Goal: Task Accomplishment & Management: Use online tool/utility

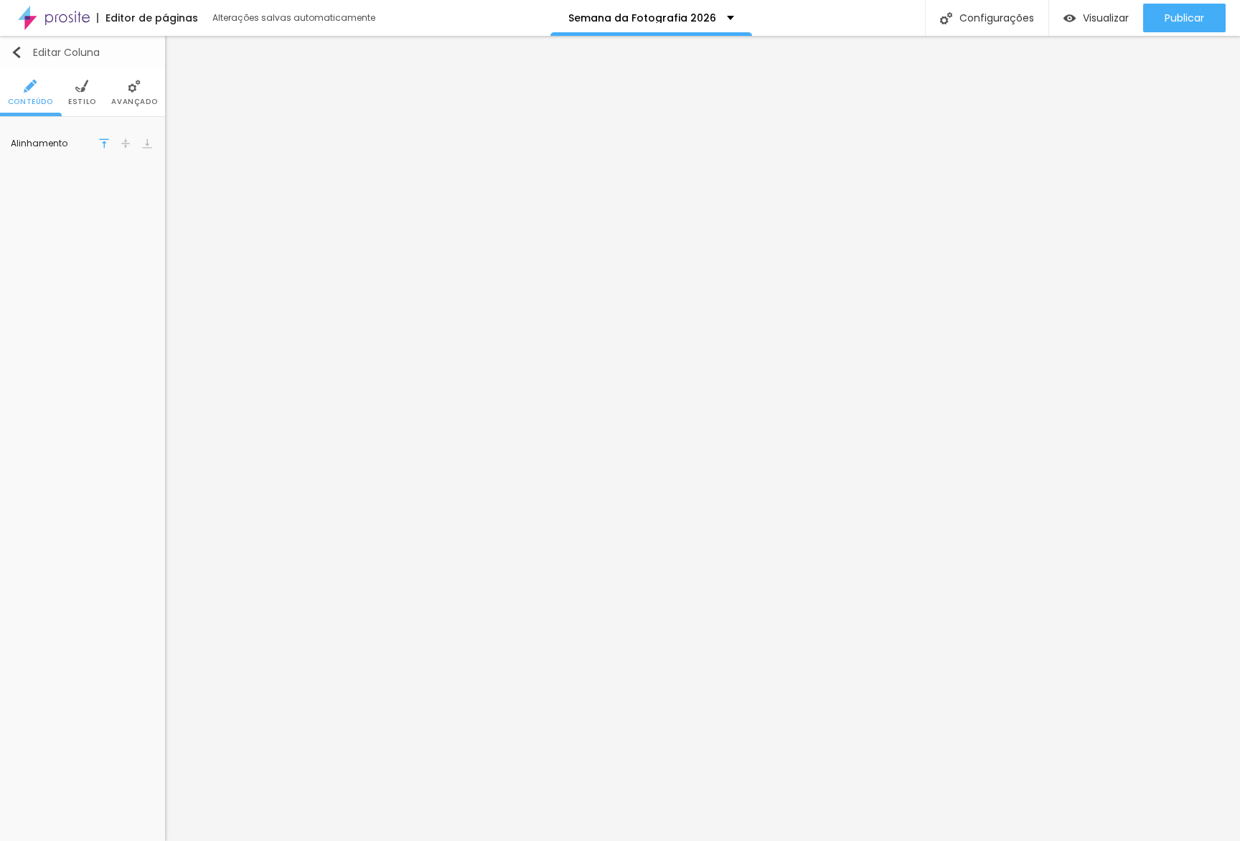
click at [37, 58] on div "Editar Coluna" at bounding box center [55, 52] width 89 height 11
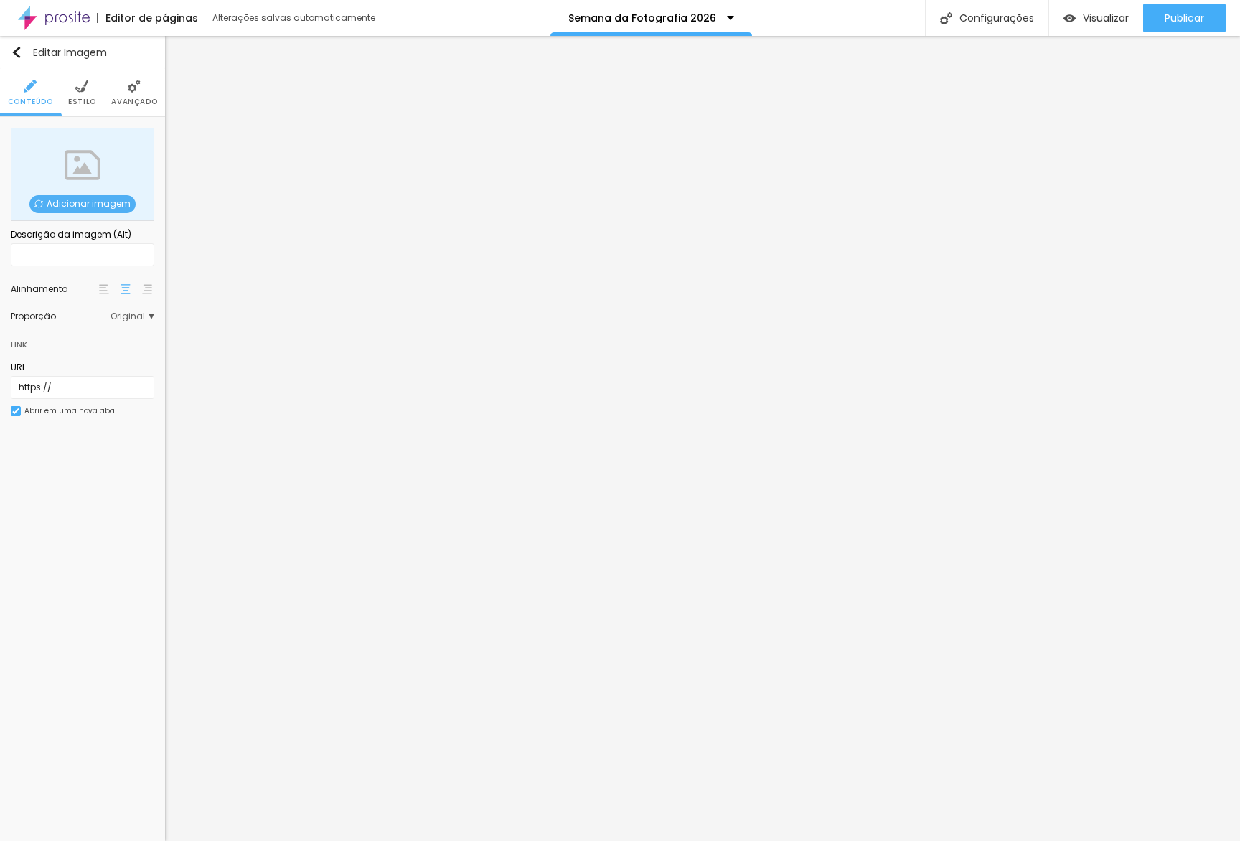
click at [77, 193] on div "Adicionar imagem" at bounding box center [83, 174] width 144 height 93
click at [77, 199] on span "Adicionar imagem" at bounding box center [82, 204] width 106 height 18
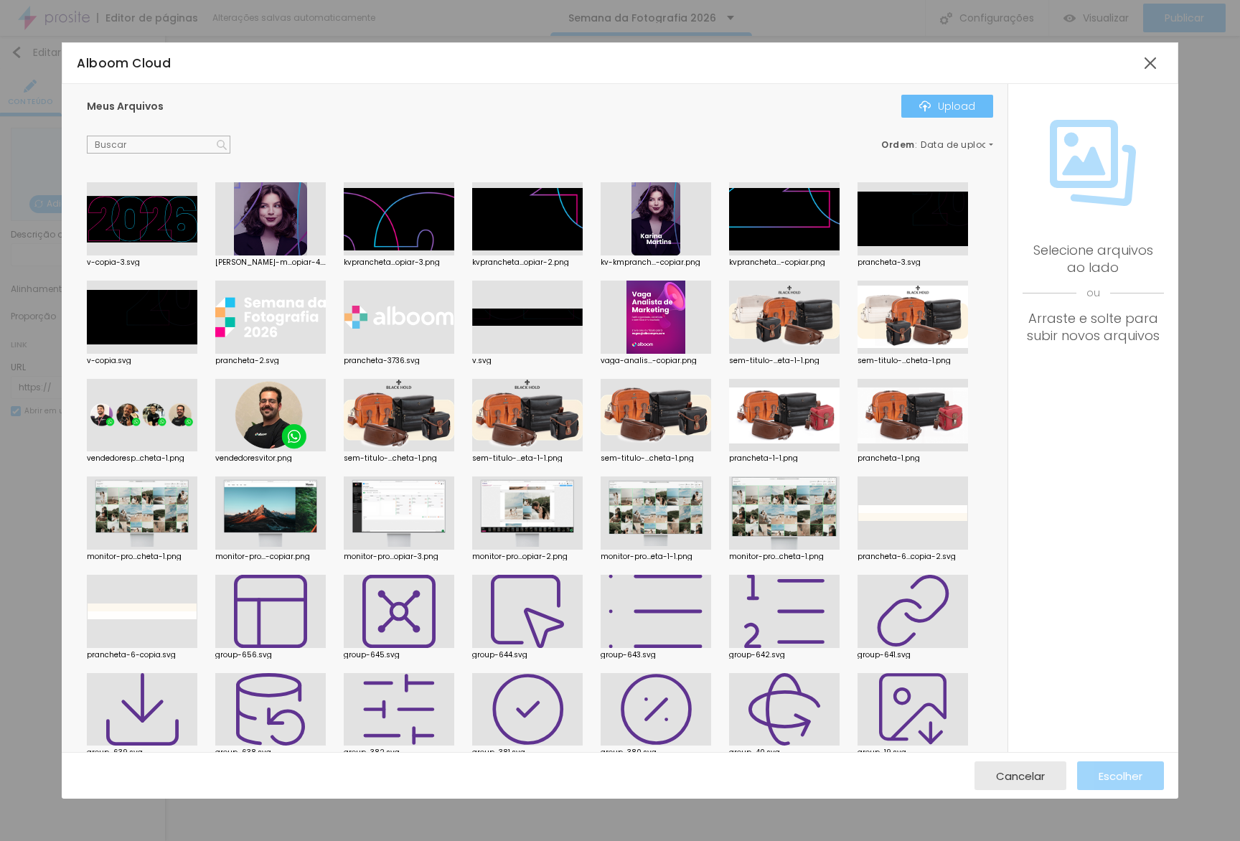
click at [953, 108] on div "Upload" at bounding box center [947, 105] width 56 height 11
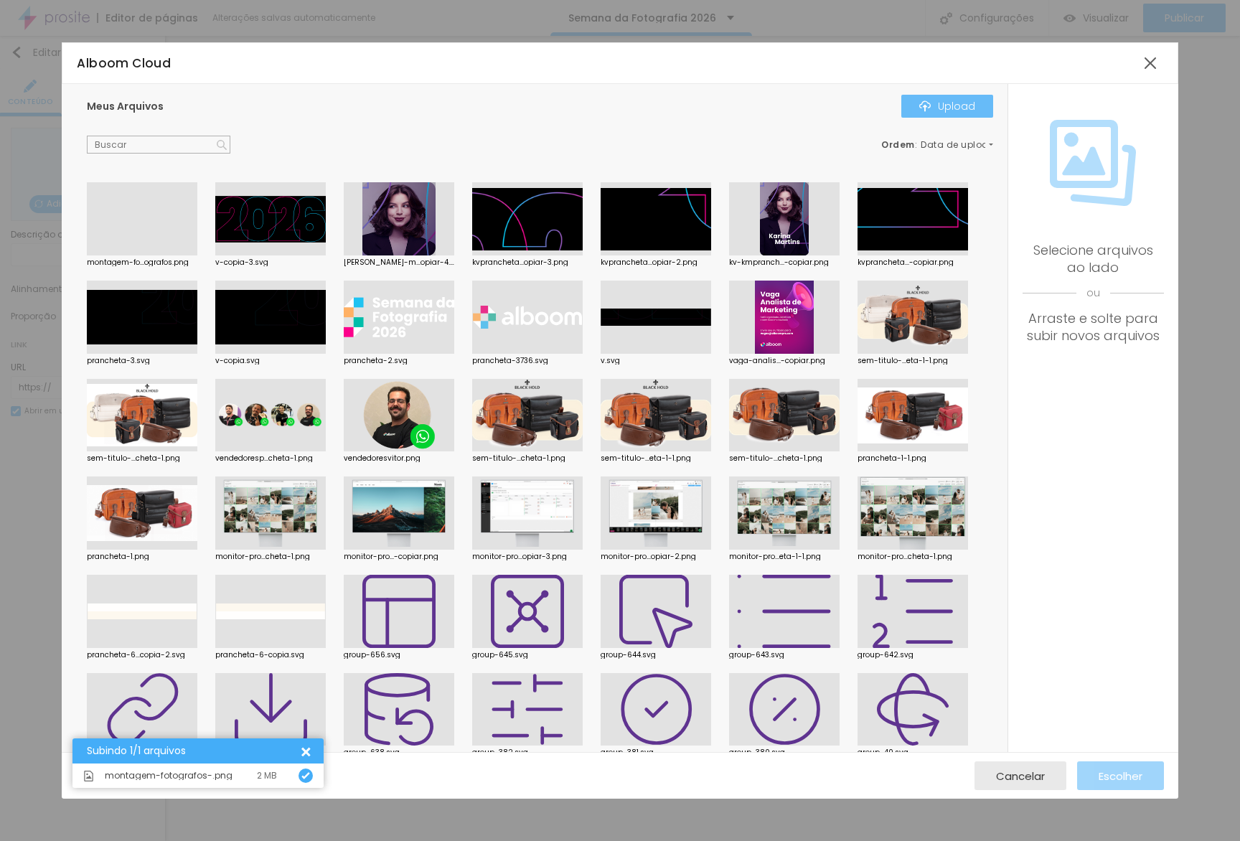
click at [981, 98] on button "Upload" at bounding box center [947, 106] width 92 height 23
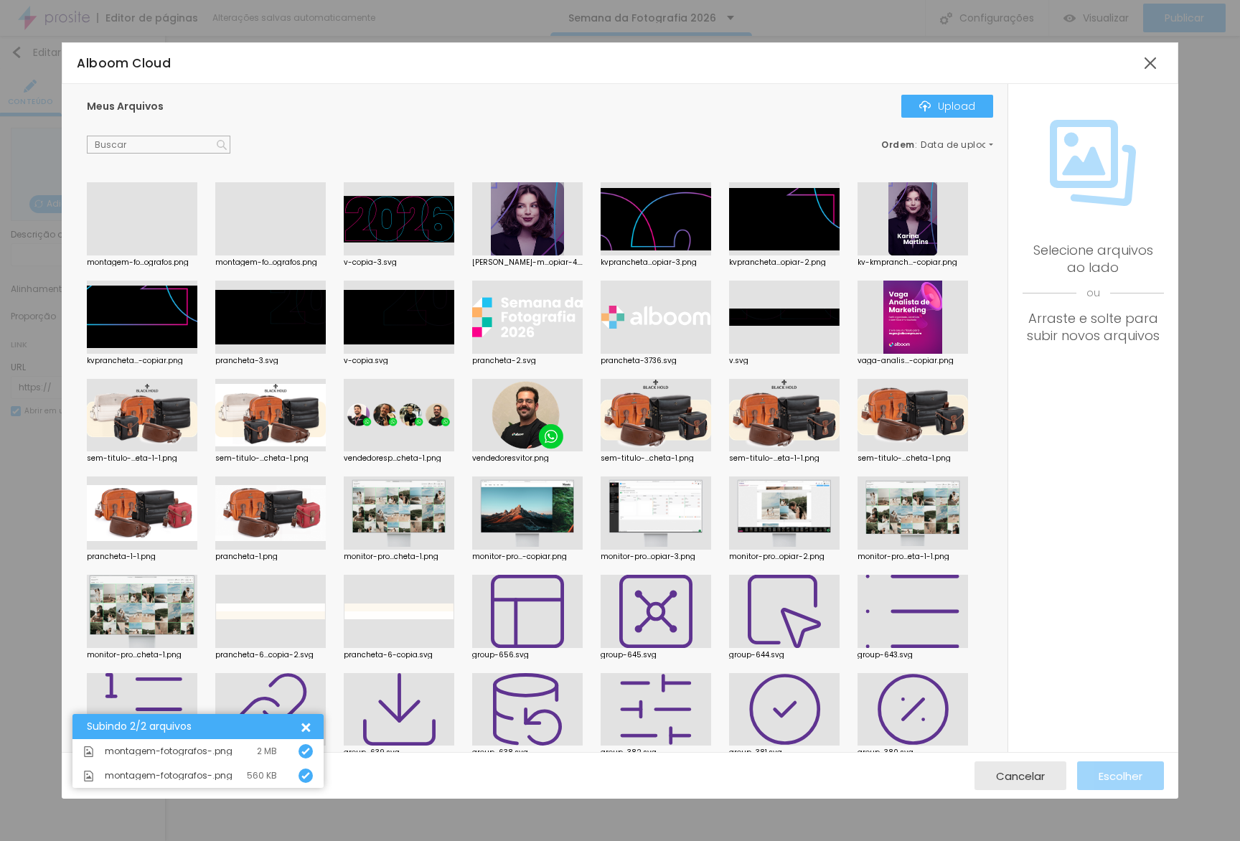
click at [158, 255] on div at bounding box center [142, 255] width 111 height 0
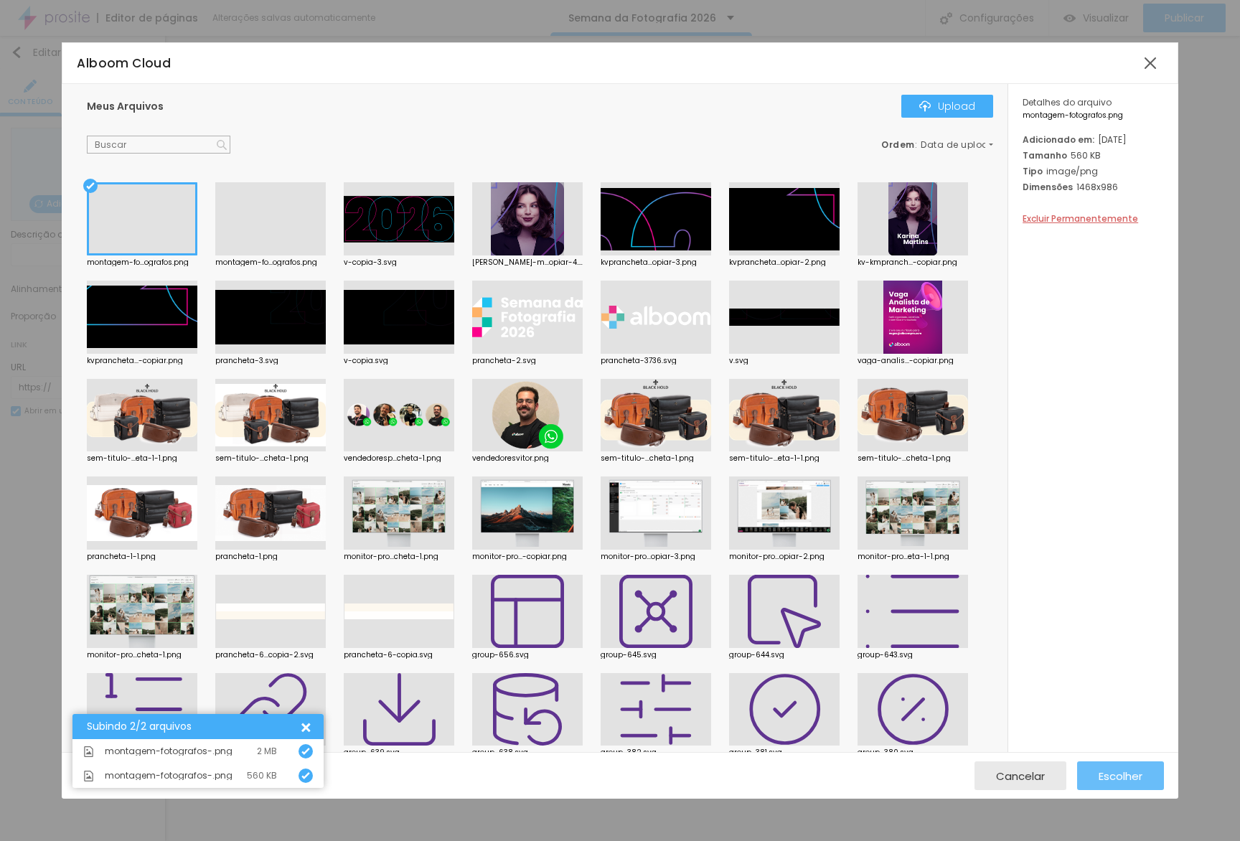
click at [1126, 779] on span "Escolher" at bounding box center [1121, 776] width 44 height 12
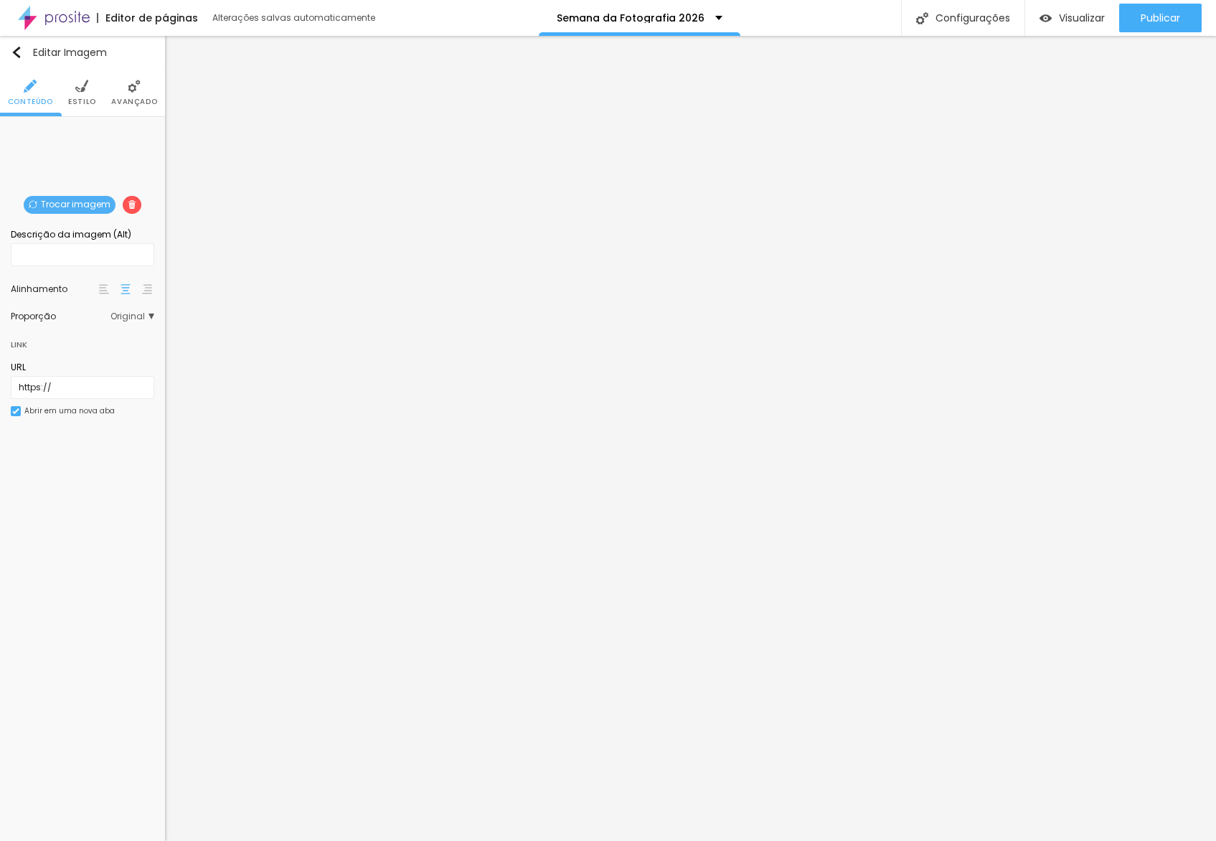
click at [80, 80] on img at bounding box center [81, 86] width 13 height 13
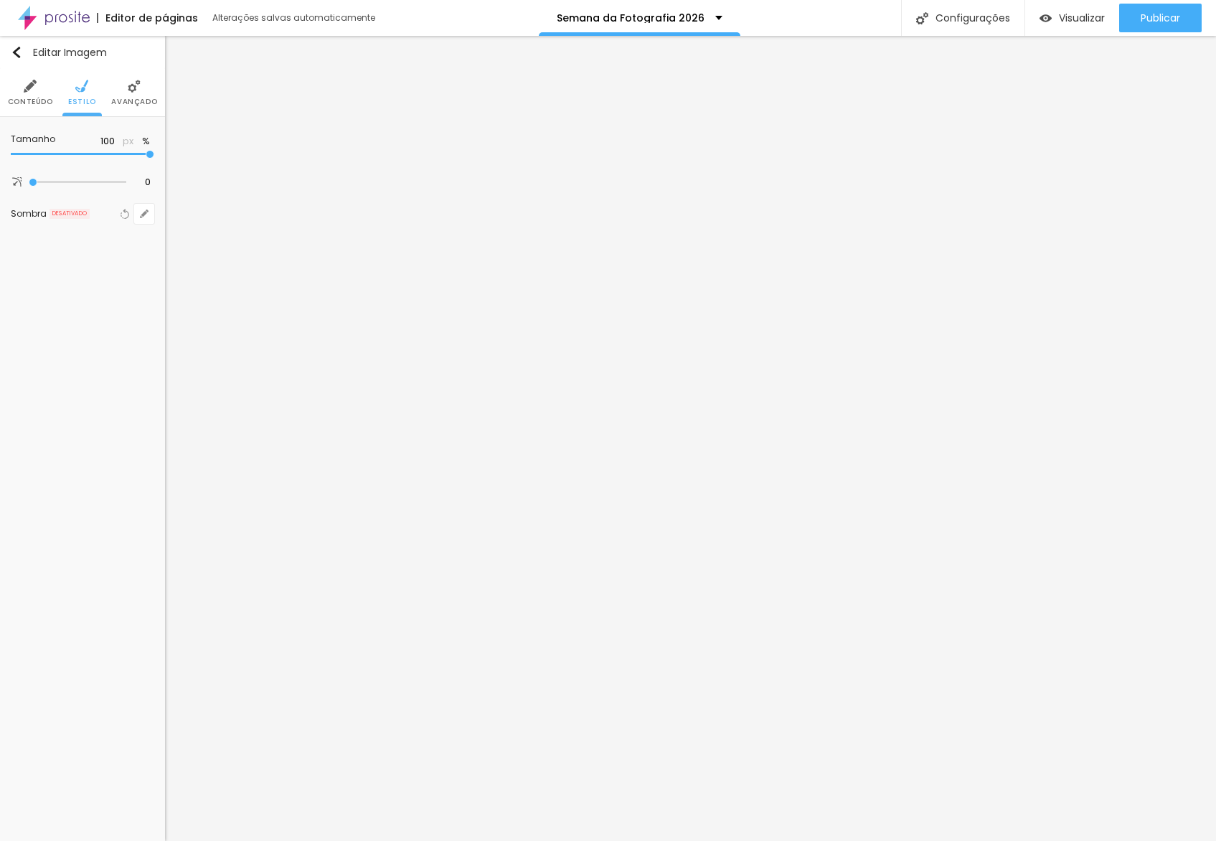
click at [136, 83] on img at bounding box center [134, 86] width 13 height 13
click at [131, 114] on li "Avançado" at bounding box center [134, 92] width 46 height 47
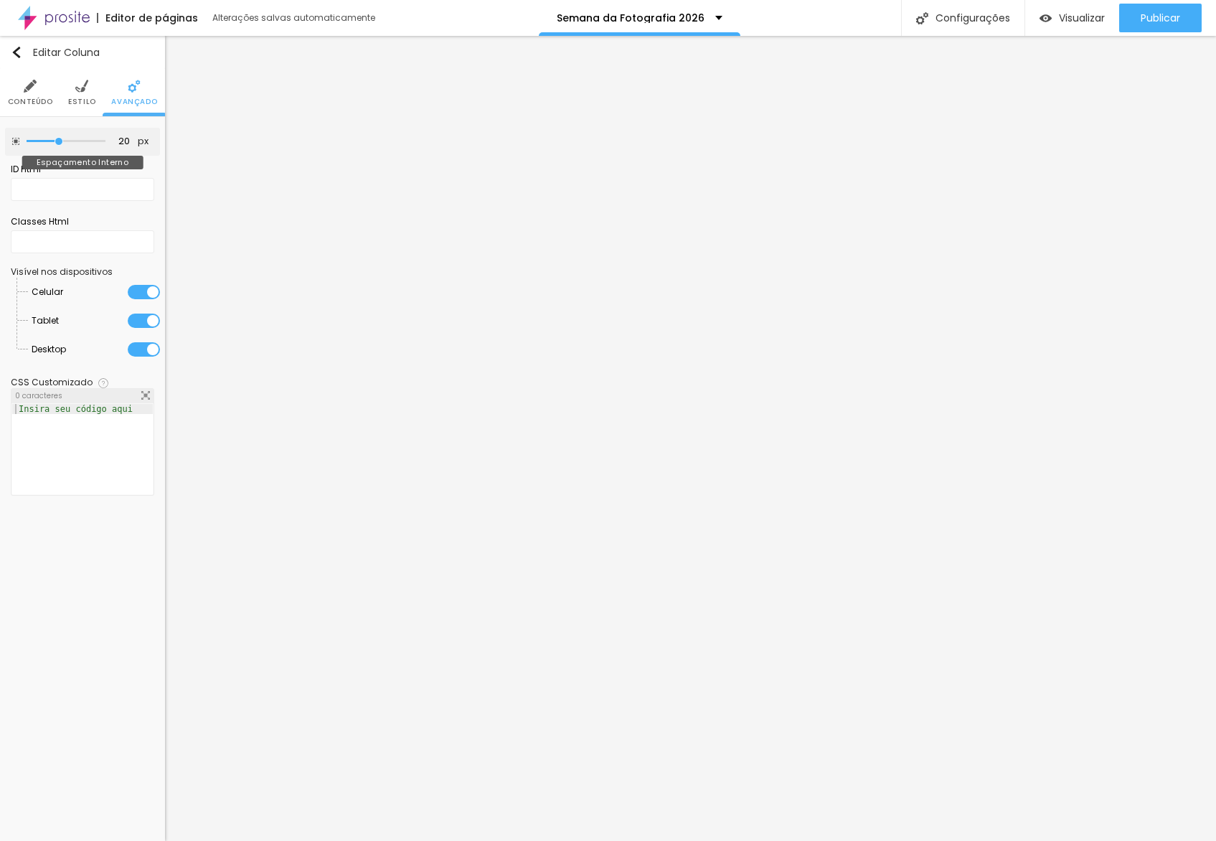
type input "30"
type input "50"
drag, startPoint x: 70, startPoint y: 139, endPoint x: 225, endPoint y: 142, distance: 155.0
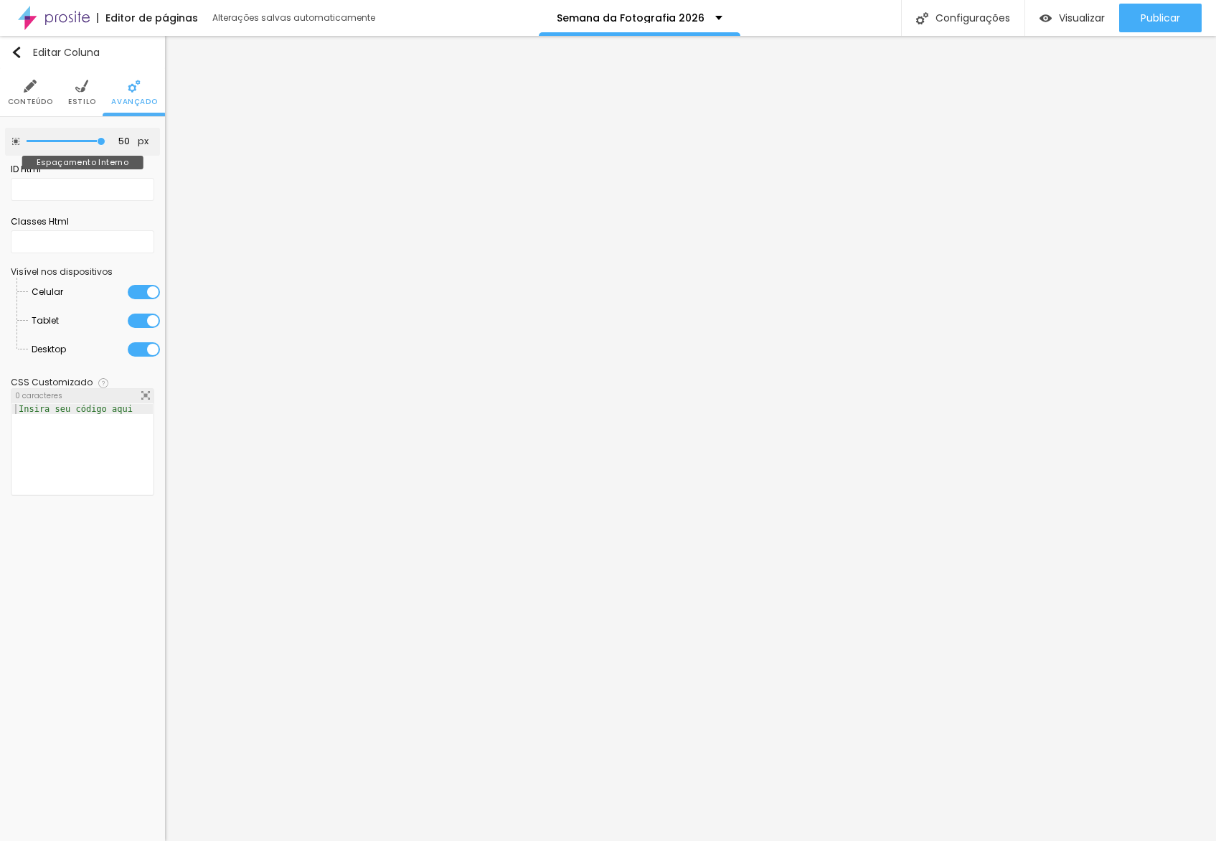
click at [105, 142] on input "range" at bounding box center [66, 141] width 79 height 7
type input "45"
type input "25"
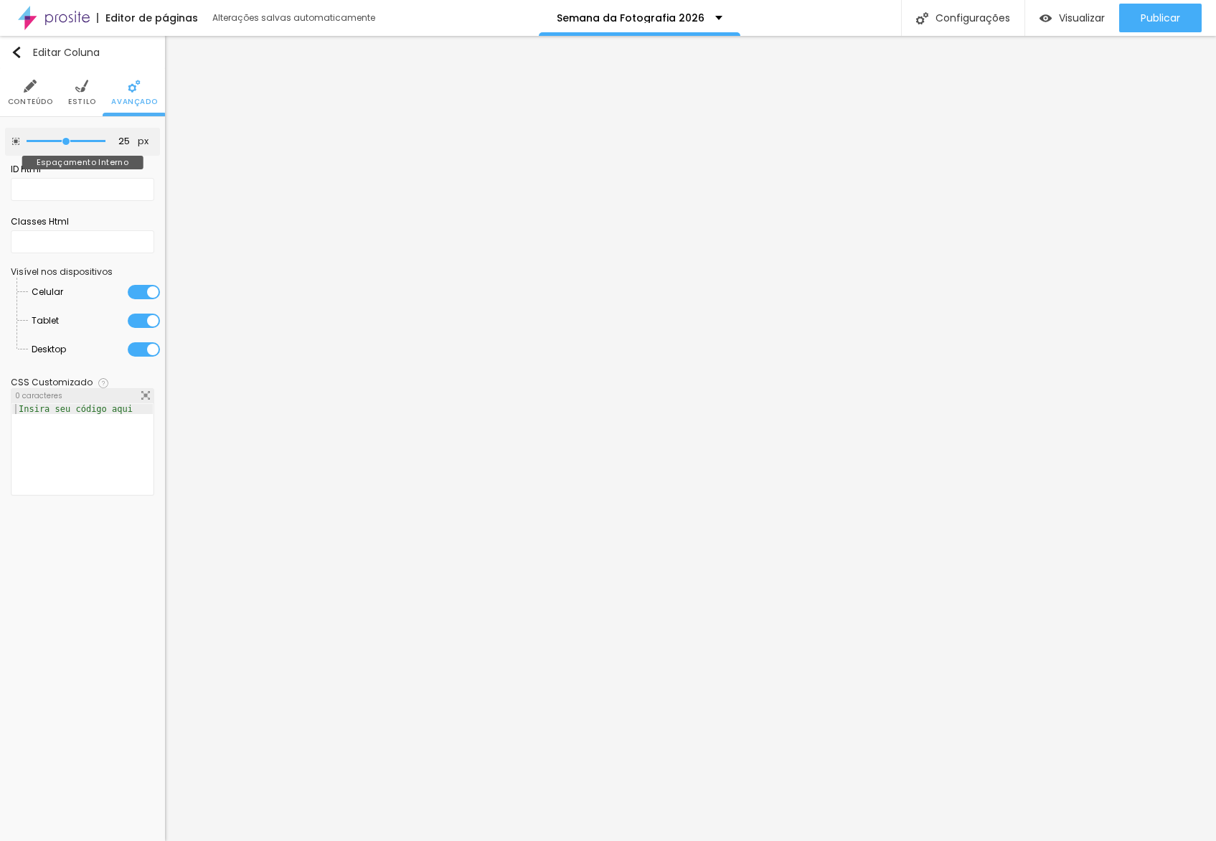
type input "10"
type input "0"
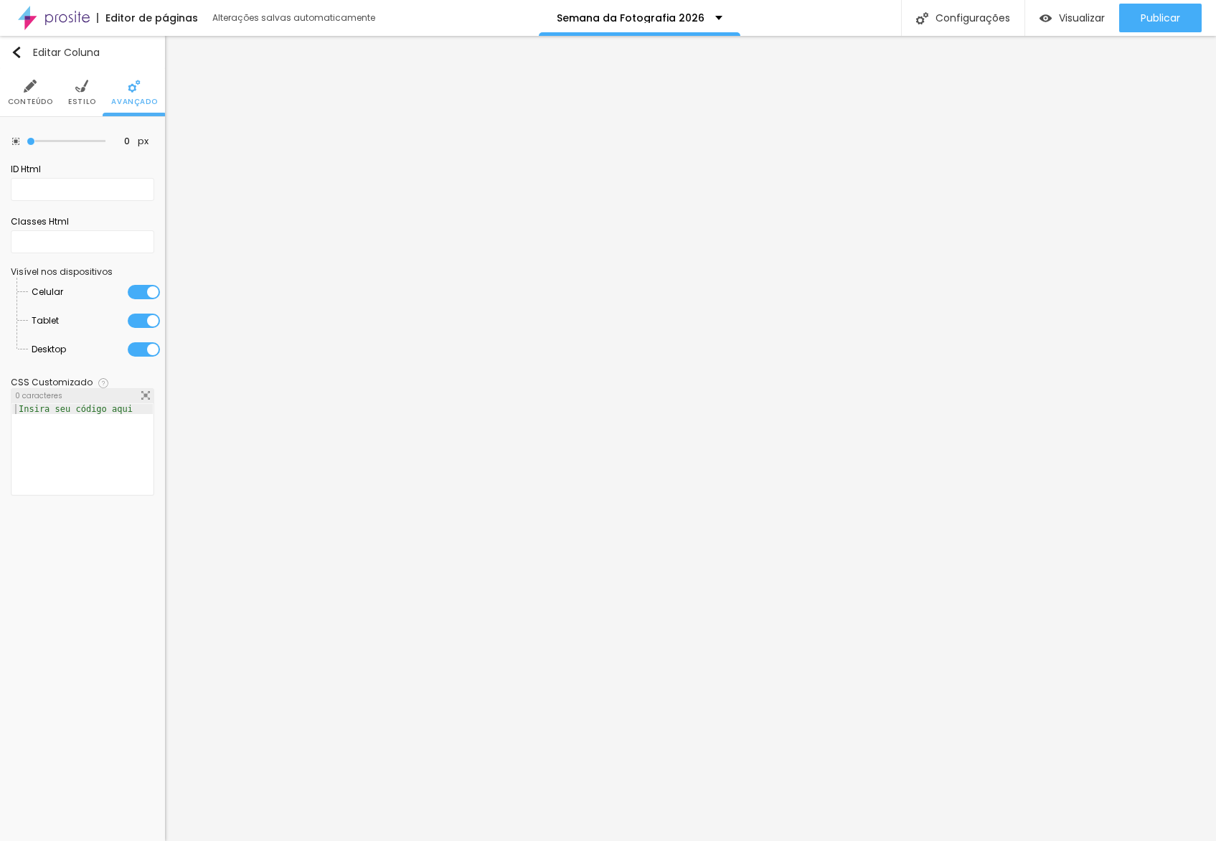
drag, startPoint x: 63, startPoint y: 141, endPoint x: 1, endPoint y: 146, distance: 61.9
click at [0, 141] on div "0 px Espaçamento Interno ID Html Classes Html Visível nos dispositivos Celular …" at bounding box center [82, 315] width 165 height 397
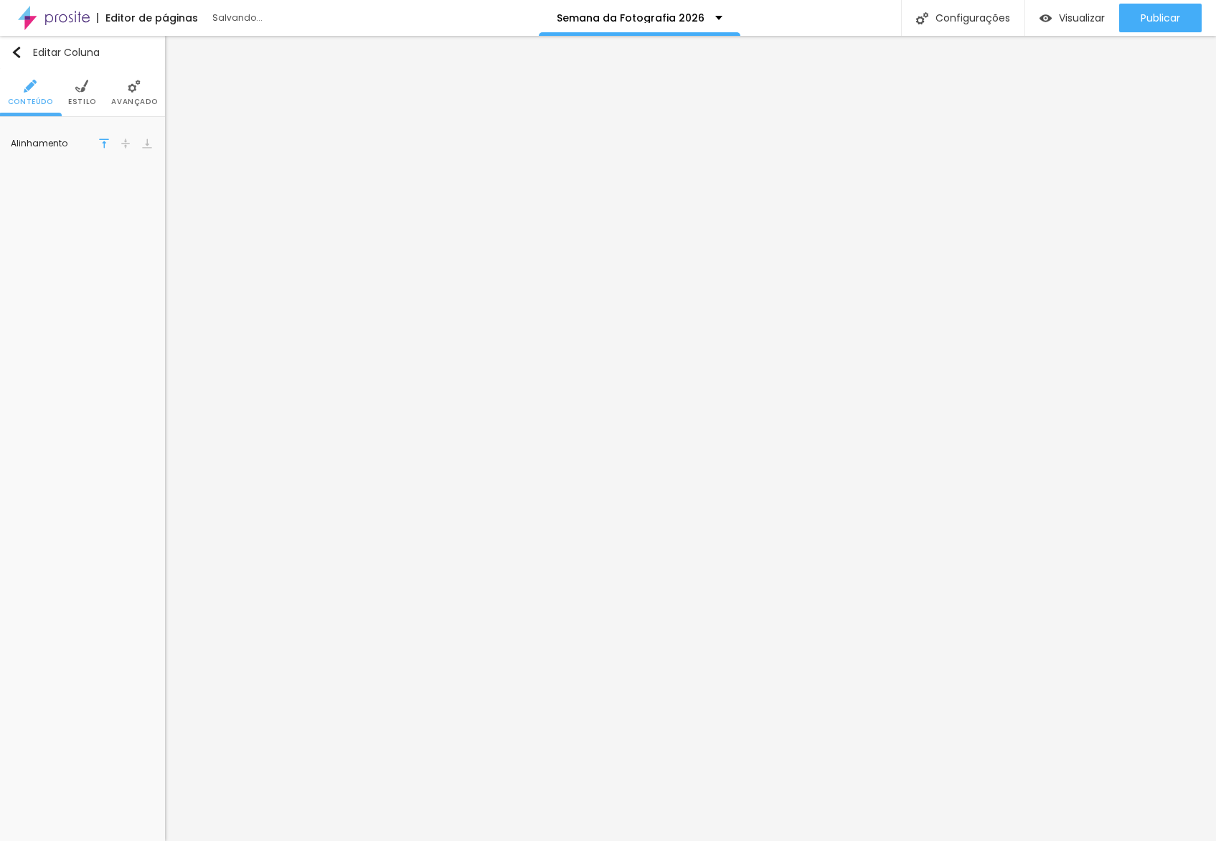
click at [96, 104] on ul "Conteúdo Estilo Avançado" at bounding box center [82, 93] width 165 height 48
click at [83, 103] on span "Estilo" at bounding box center [82, 101] width 28 height 7
click at [141, 95] on li "Avançado" at bounding box center [134, 92] width 46 height 47
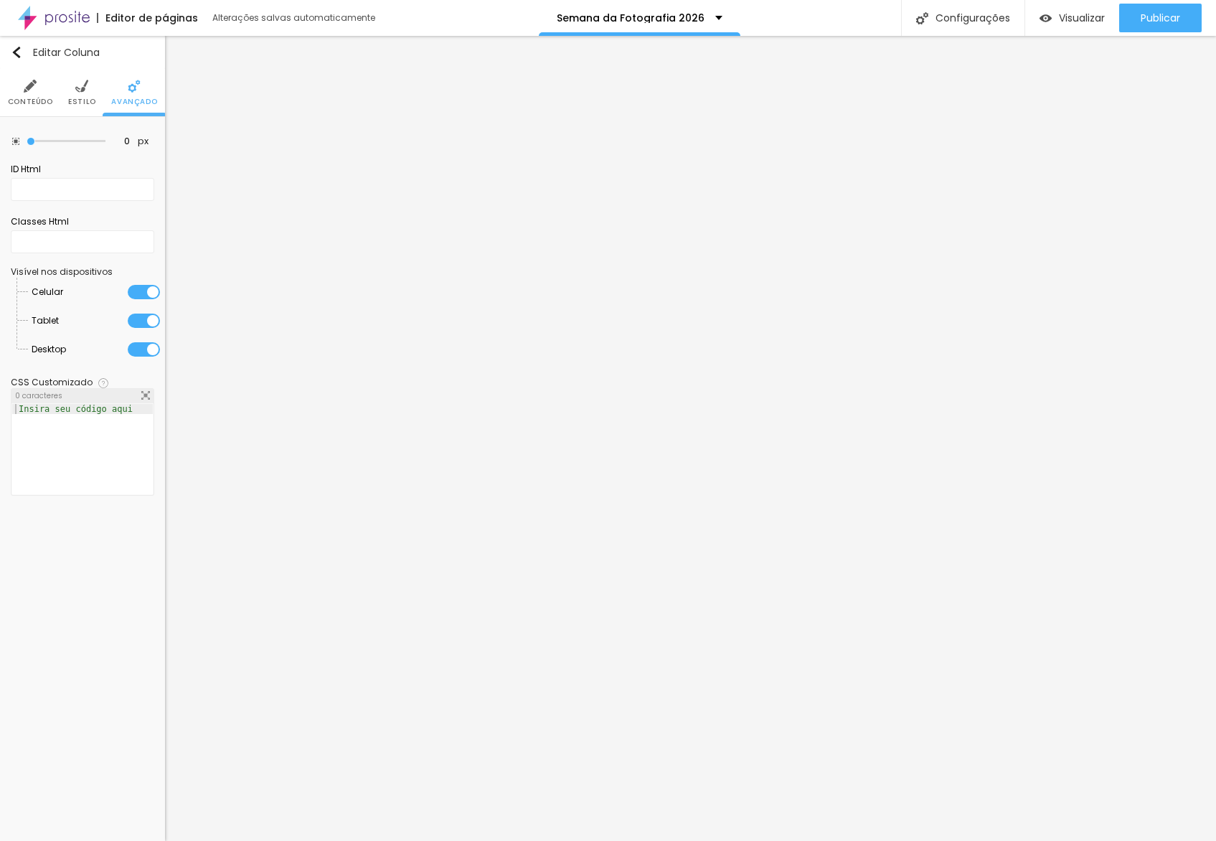
click at [70, 90] on li "Estilo" at bounding box center [82, 92] width 28 height 47
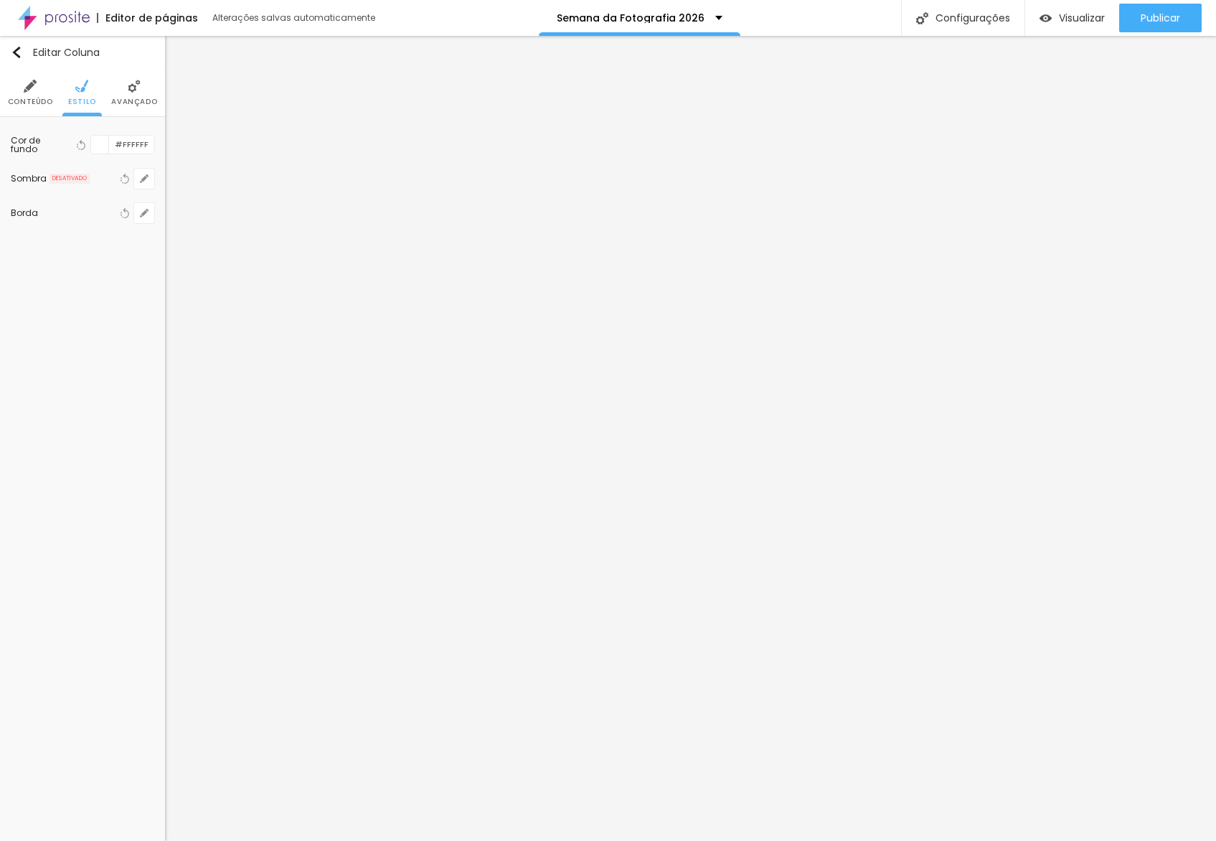
click at [42, 92] on li "Conteúdo" at bounding box center [30, 92] width 45 height 47
click at [125, 139] on img at bounding box center [126, 144] width 10 height 10
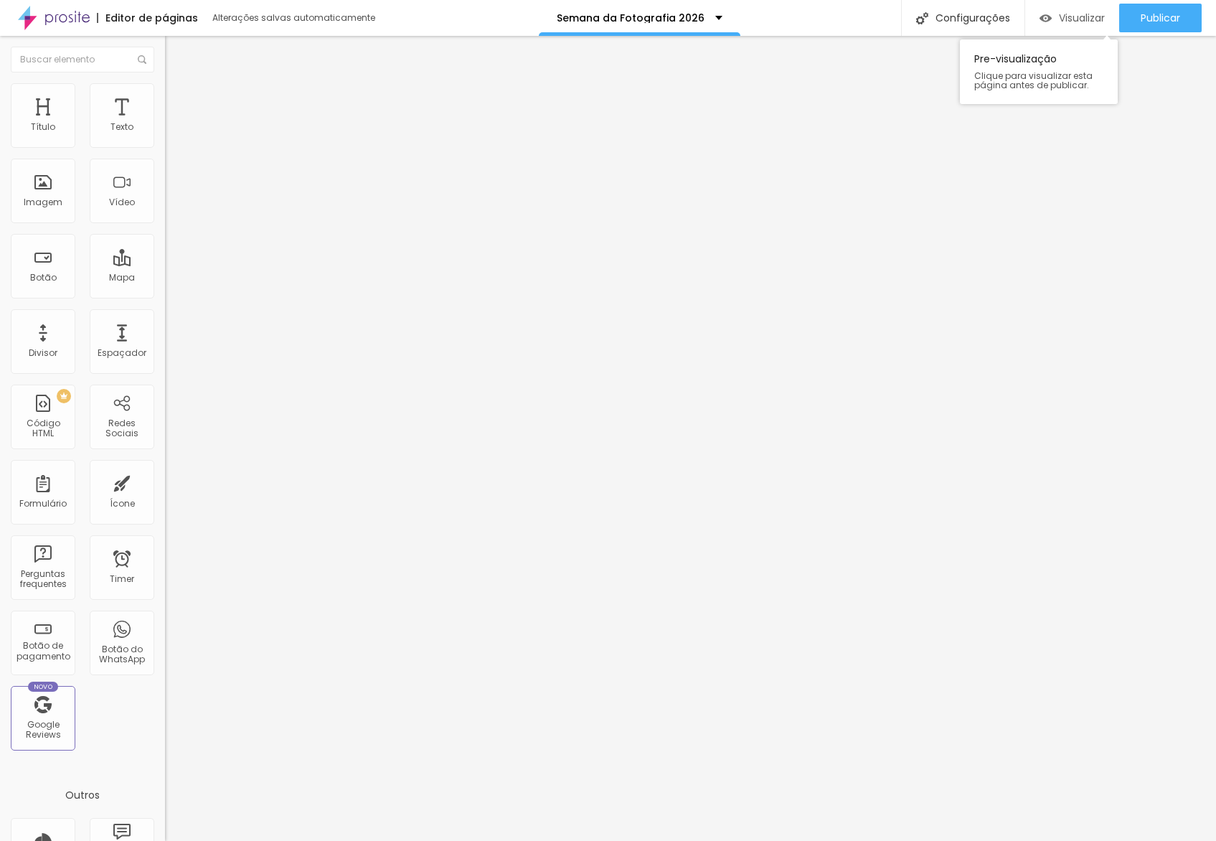
click at [1064, 21] on span "Visualizar" at bounding box center [1082, 17] width 46 height 11
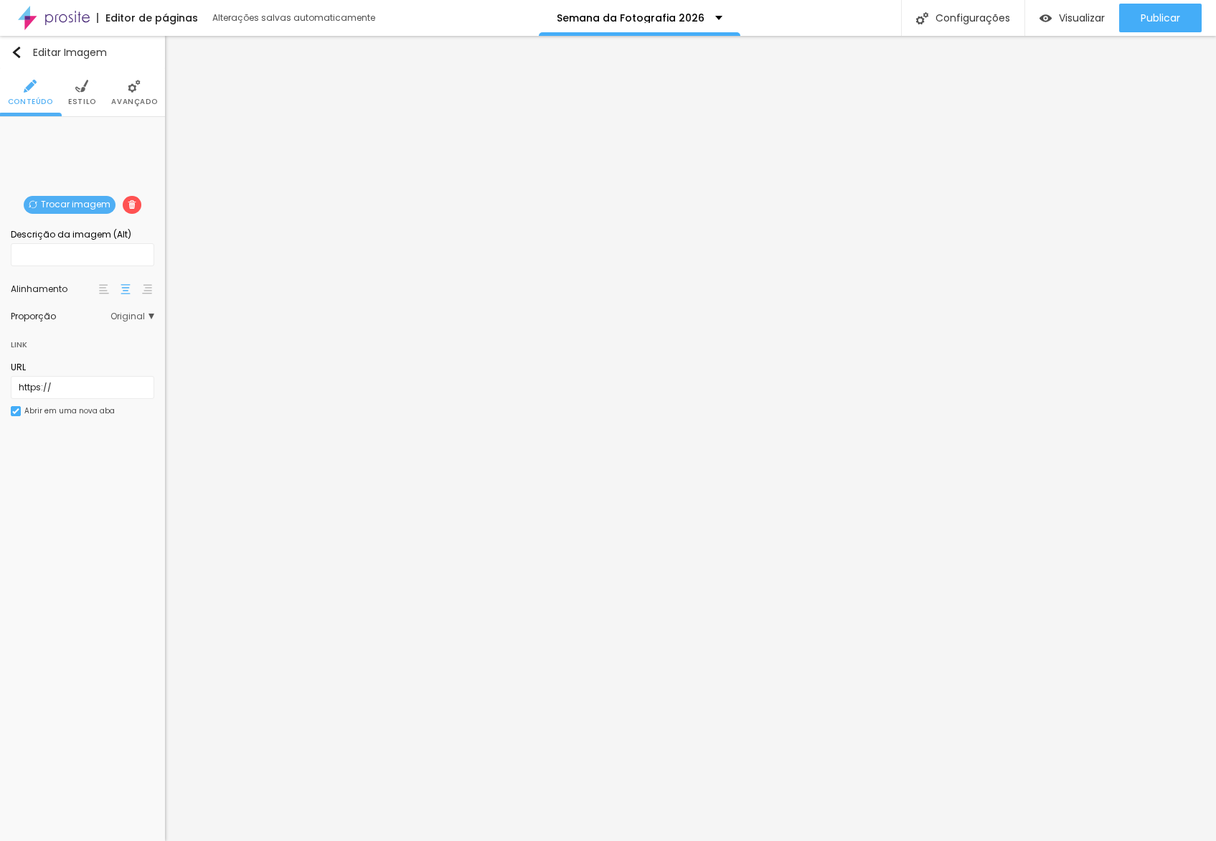
click at [83, 128] on div "Trocar imagem" at bounding box center [83, 128] width 0 height 0
click at [88, 208] on span "Trocar imagem" at bounding box center [70, 205] width 92 height 18
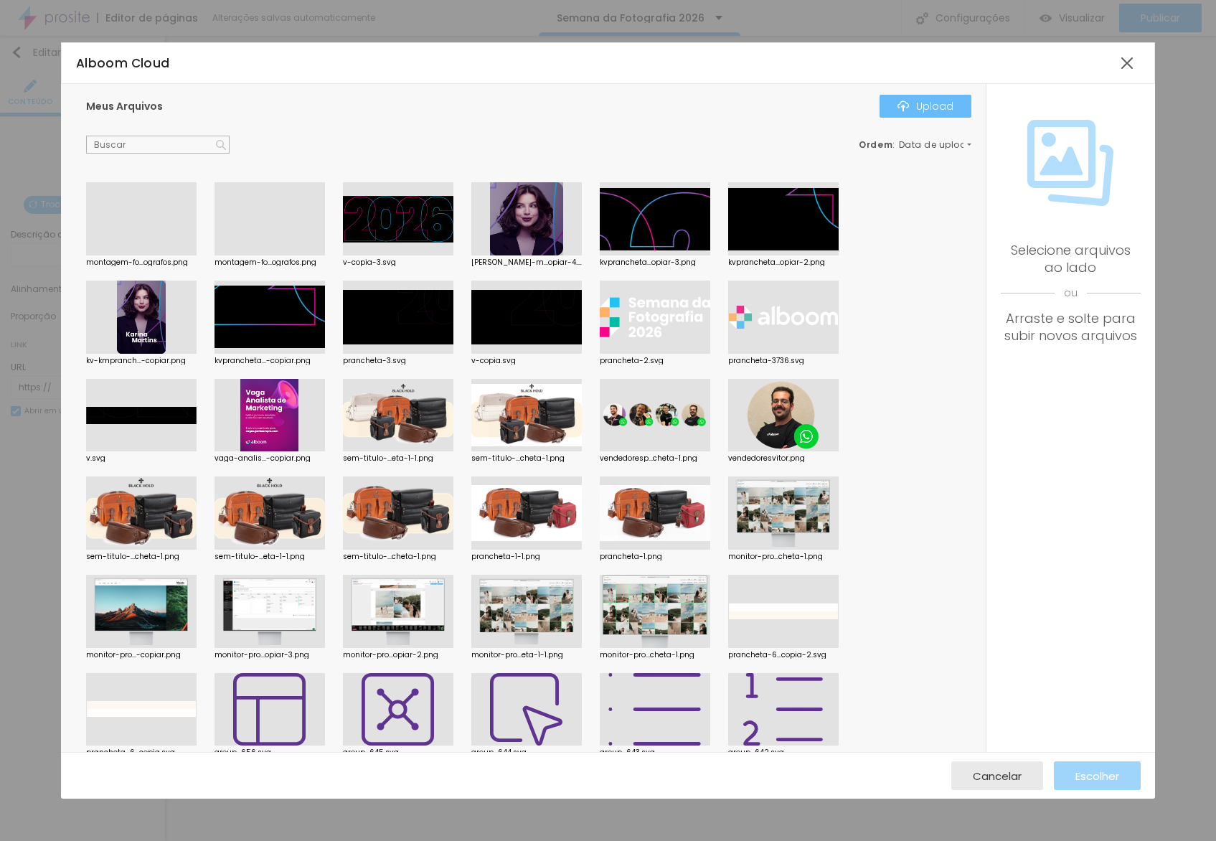
click at [942, 117] on button "Upload" at bounding box center [926, 106] width 92 height 23
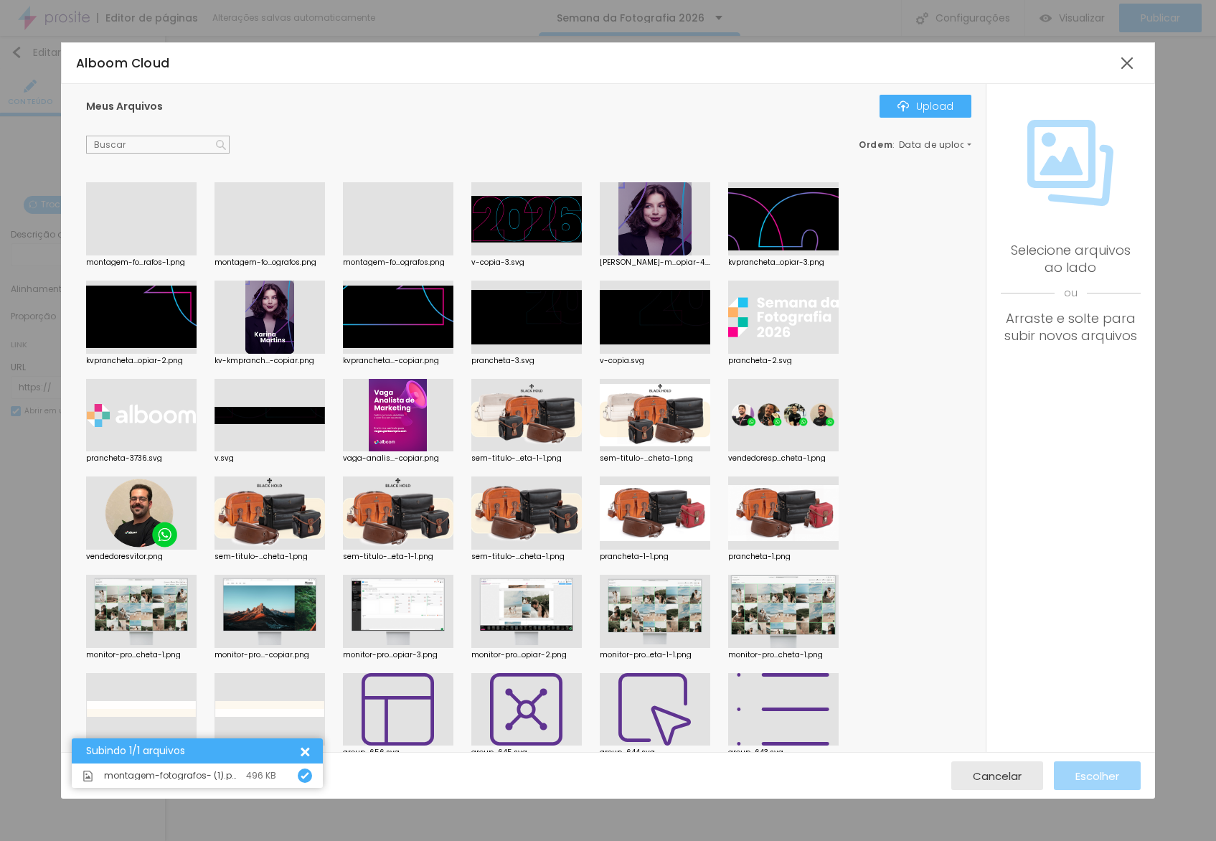
click at [189, 255] on div at bounding box center [141, 255] width 111 height 0
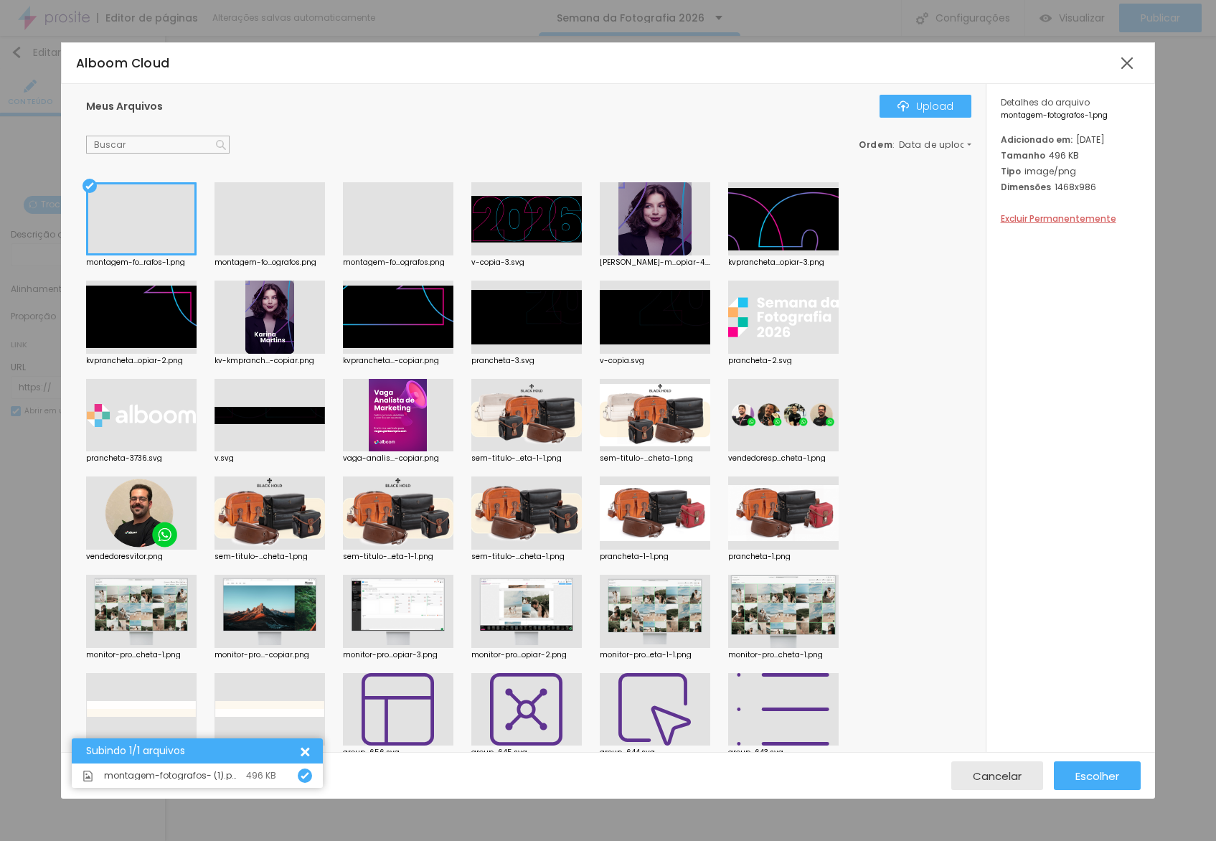
click at [1127, 790] on div "Cancelar Escolher" at bounding box center [608, 775] width 1095 height 47
click at [1127, 783] on button "Escolher" at bounding box center [1097, 775] width 87 height 29
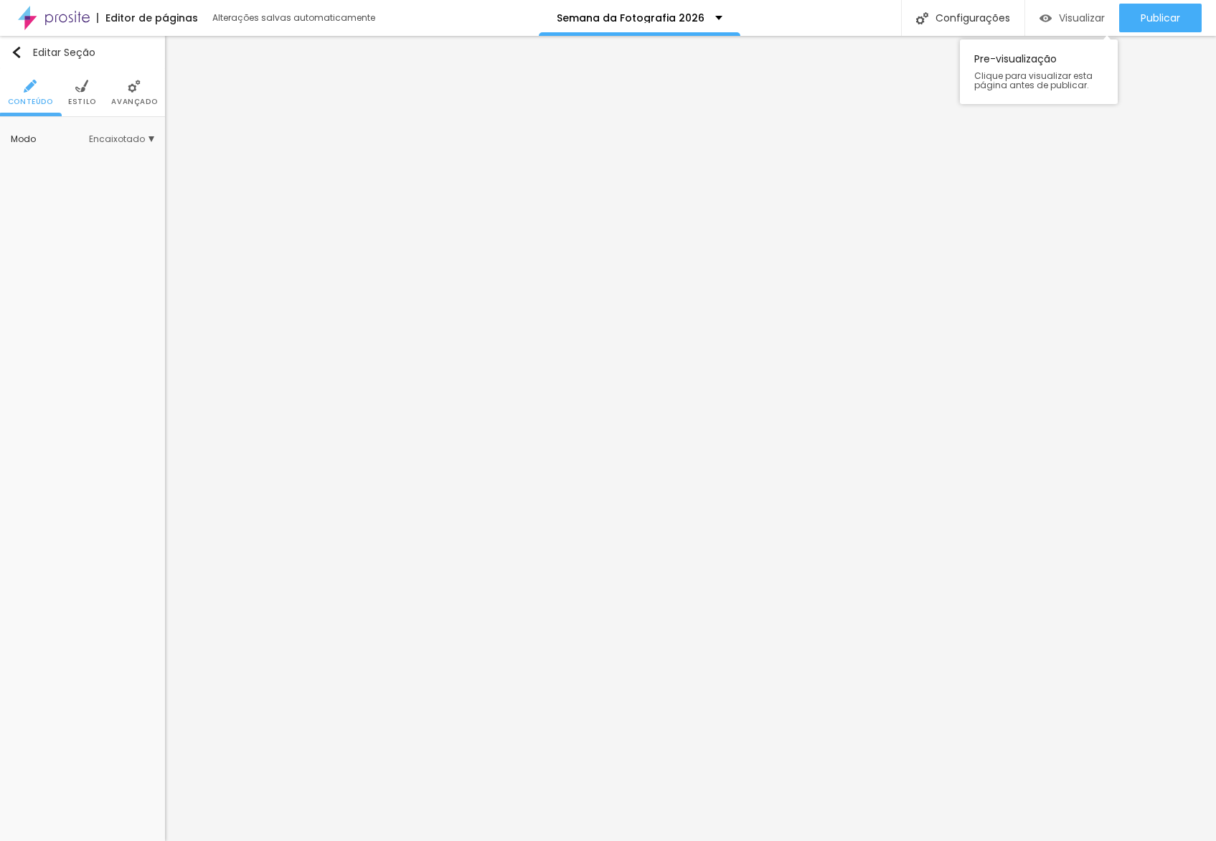
click at [1066, 19] on span "Visualizar" at bounding box center [1082, 17] width 46 height 11
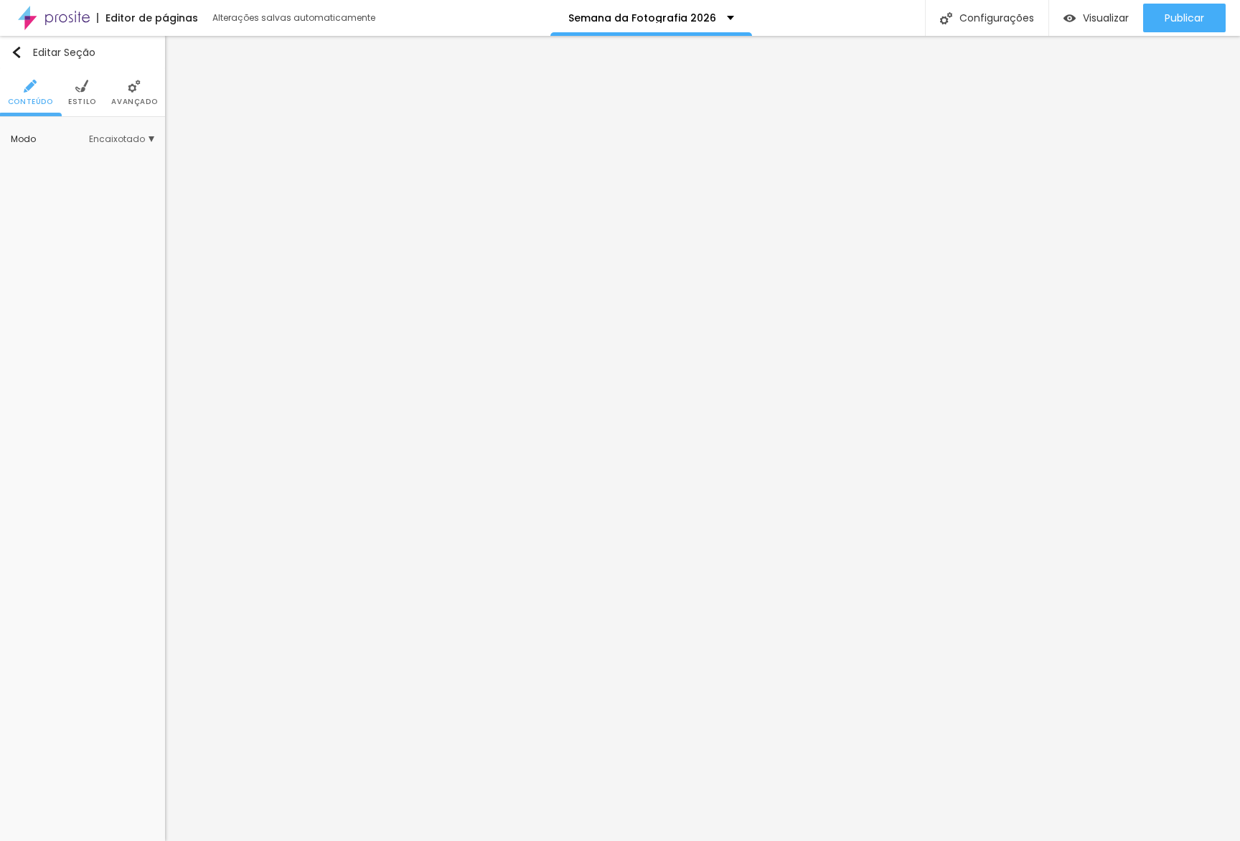
click at [108, 135] on span "Encaixotado" at bounding box center [121, 139] width 65 height 9
click at [100, 170] on div "Completo" at bounding box center [93, 179] width 121 height 19
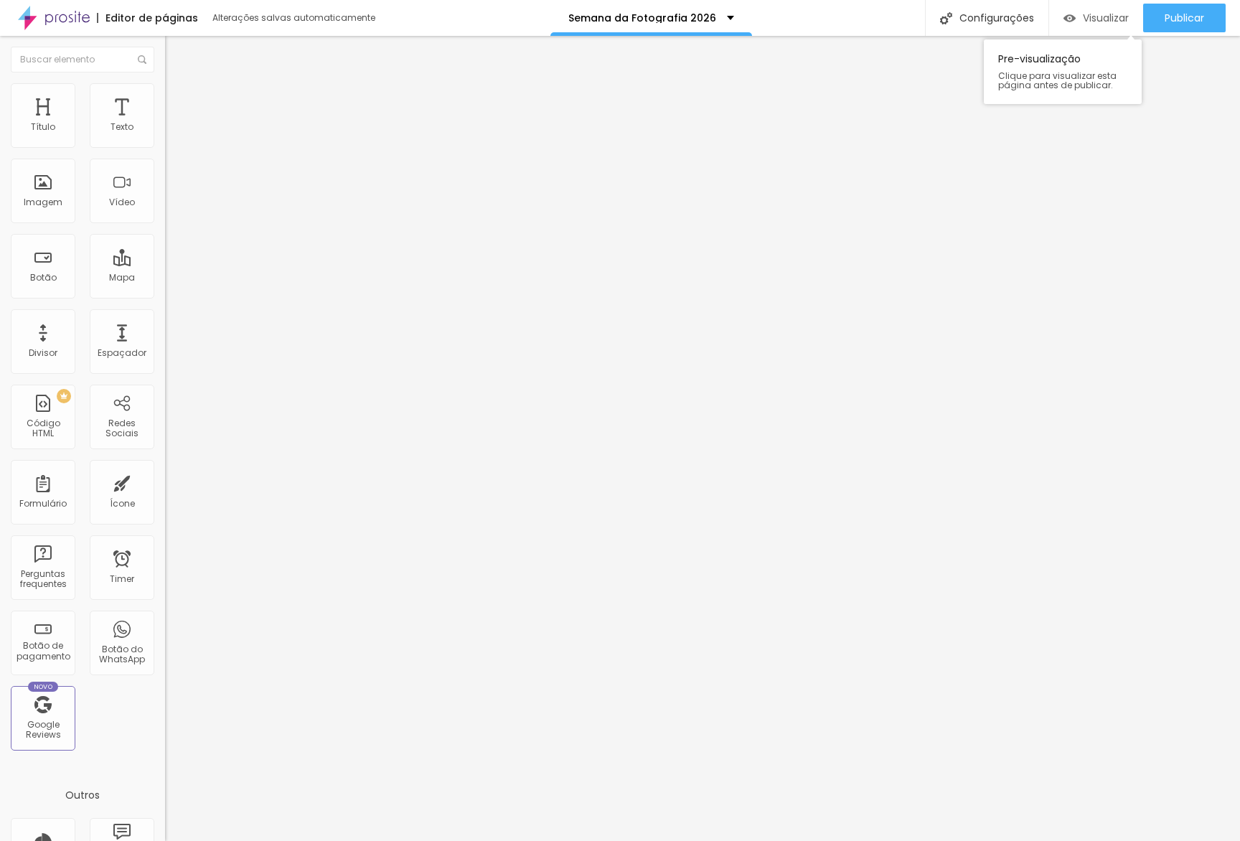
click at [1099, 30] on div "Visualizar" at bounding box center [1096, 18] width 65 height 29
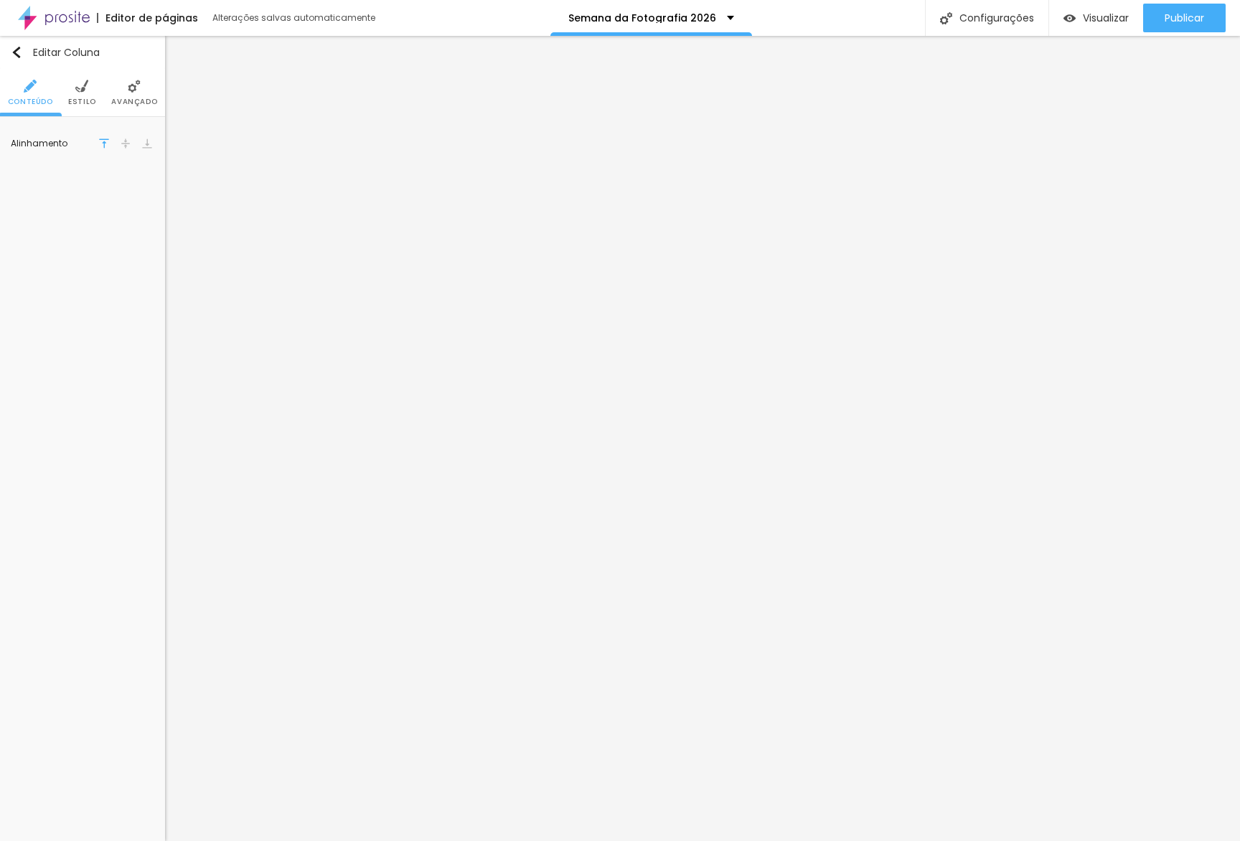
click at [124, 100] on span "Avançado" at bounding box center [134, 101] width 46 height 7
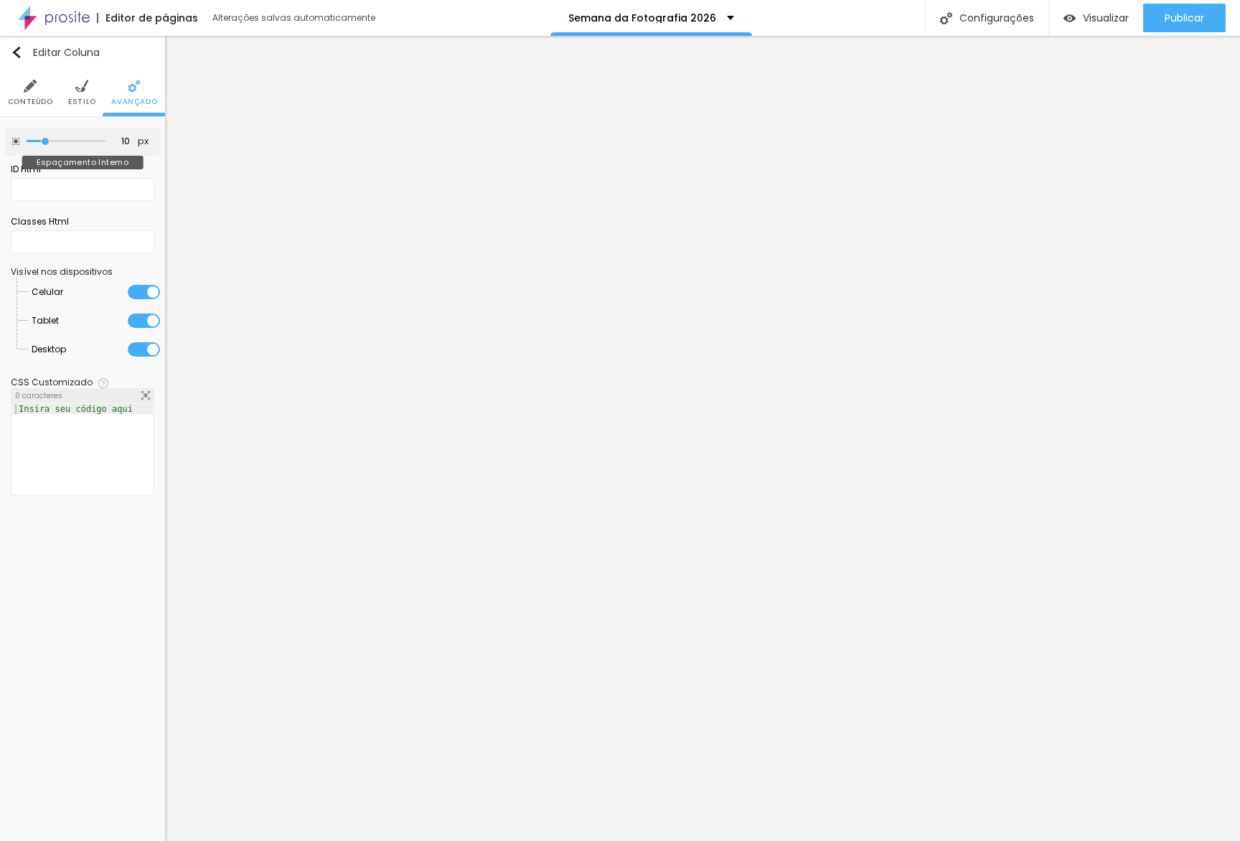
type input "35"
type input "40"
type input "45"
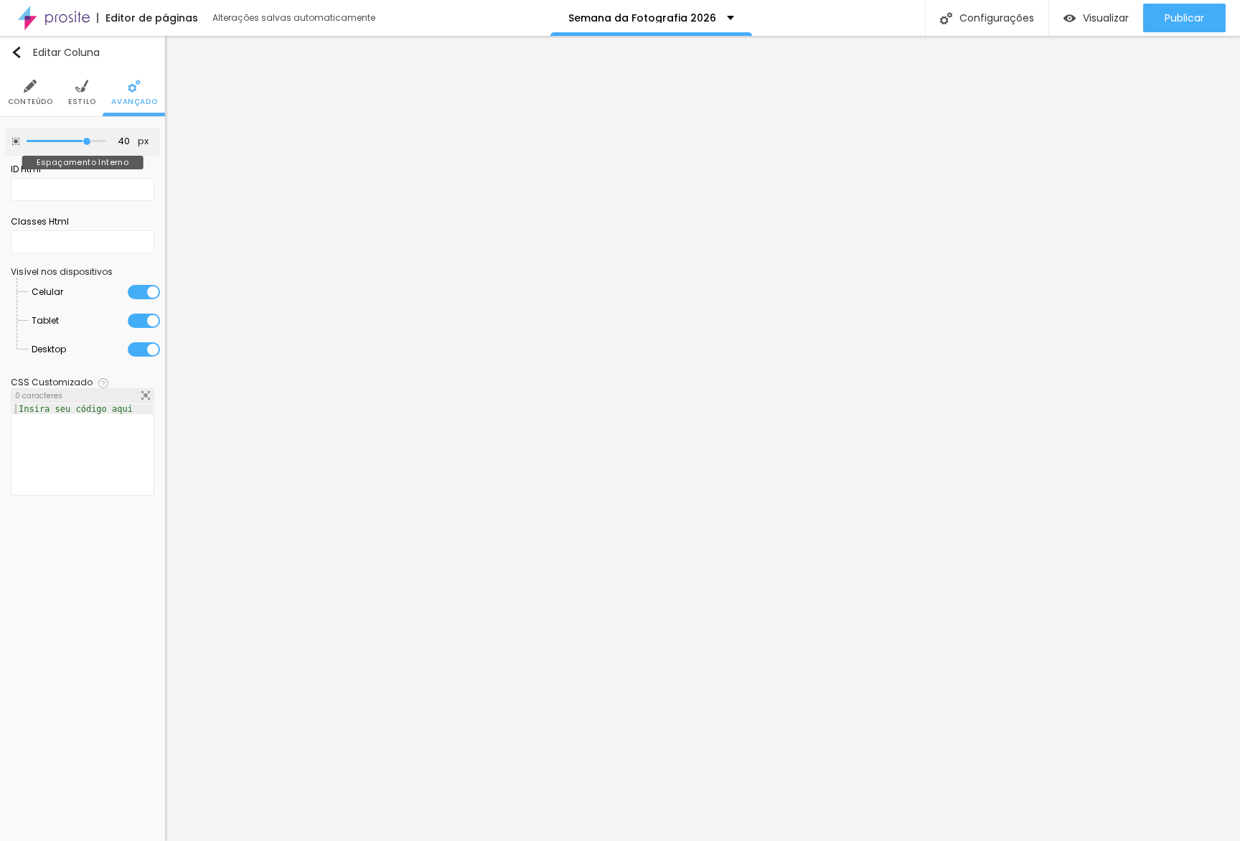
type input "45"
type input "50"
drag, startPoint x: 81, startPoint y: 139, endPoint x: 234, endPoint y: 130, distance: 153.1
type input "50"
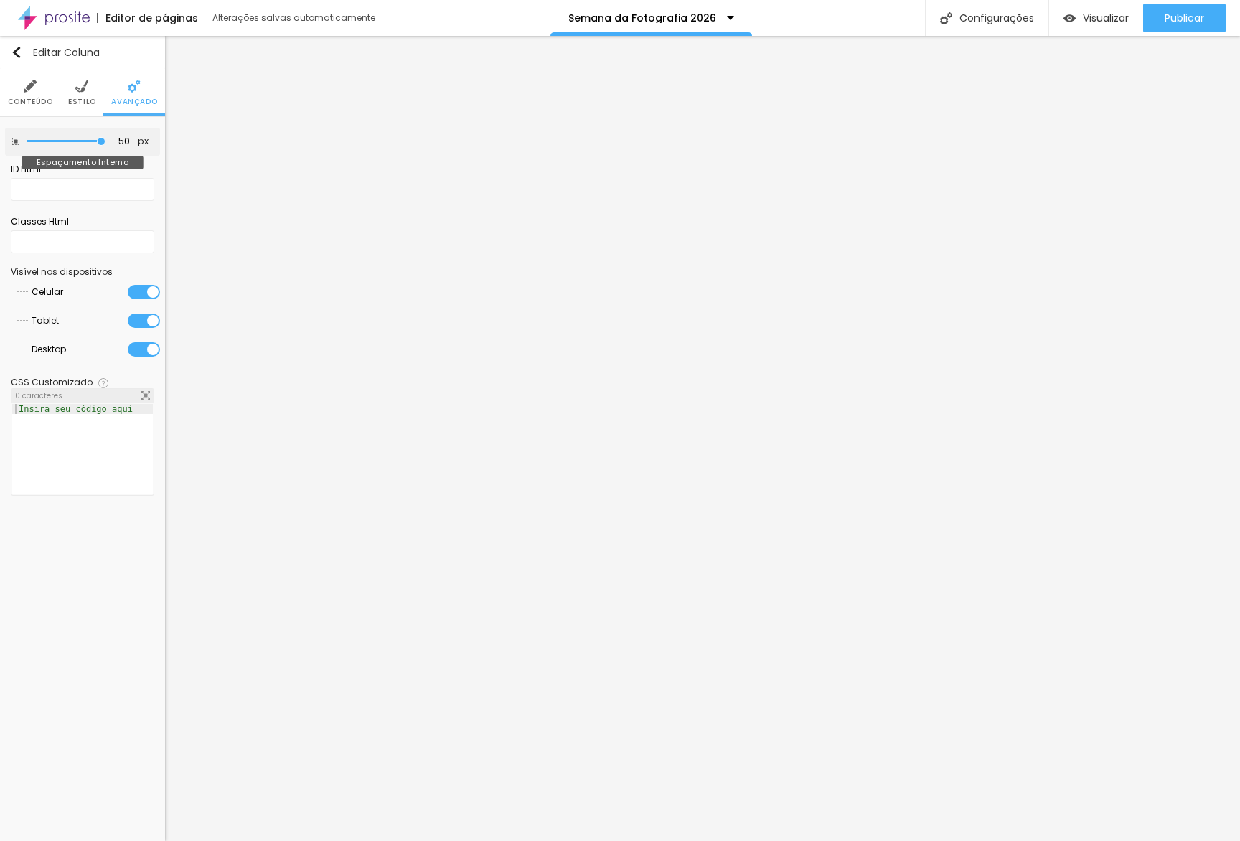
click at [105, 138] on input "range" at bounding box center [66, 141] width 79 height 7
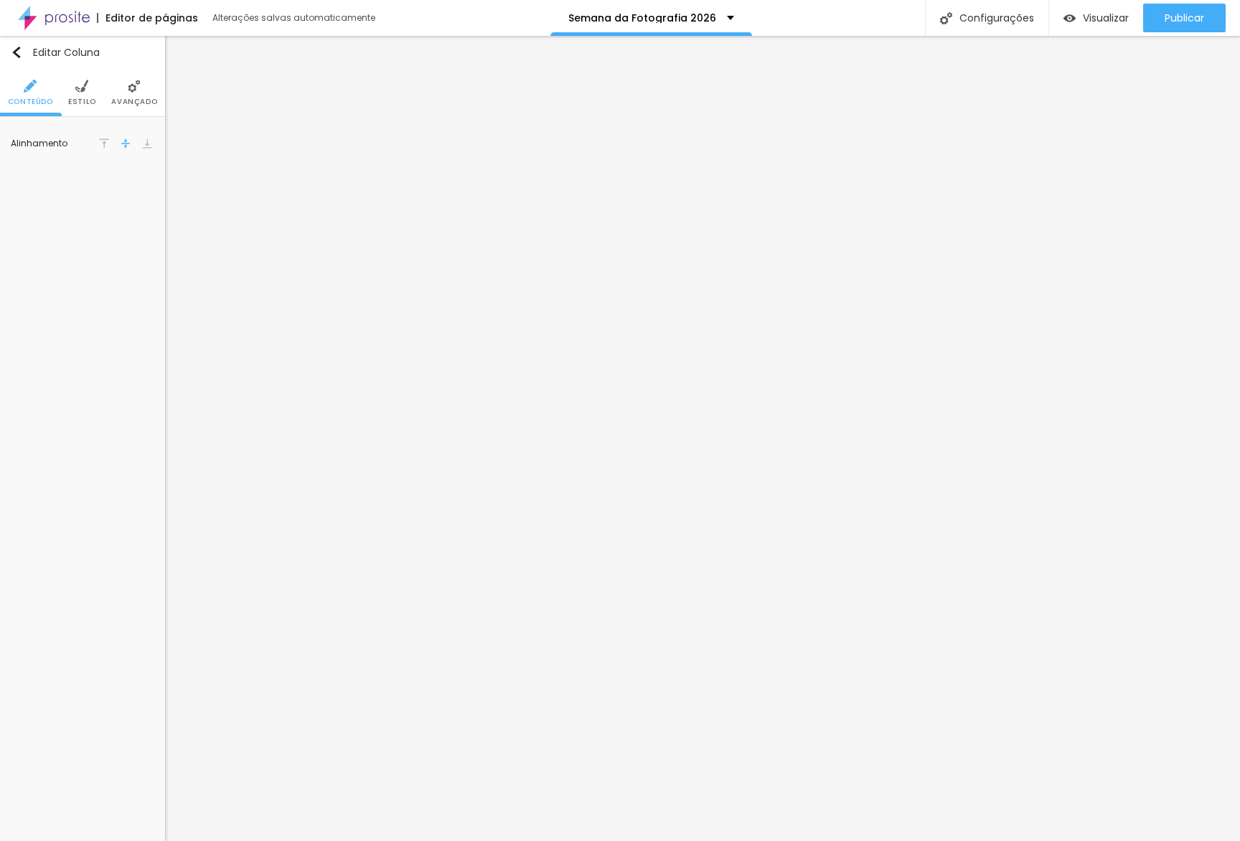
click at [115, 91] on li "Avançado" at bounding box center [134, 92] width 46 height 47
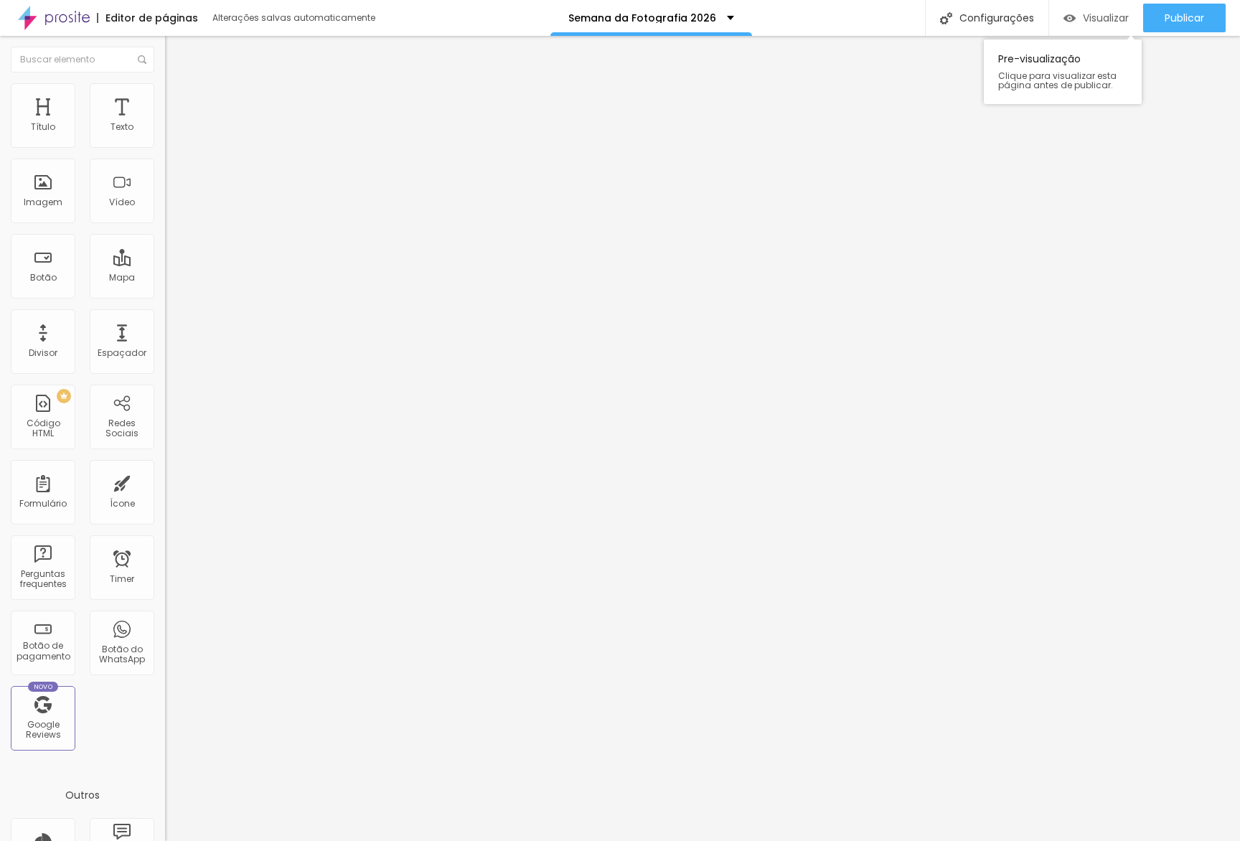
click at [1102, 12] on span "Visualizar" at bounding box center [1106, 17] width 46 height 11
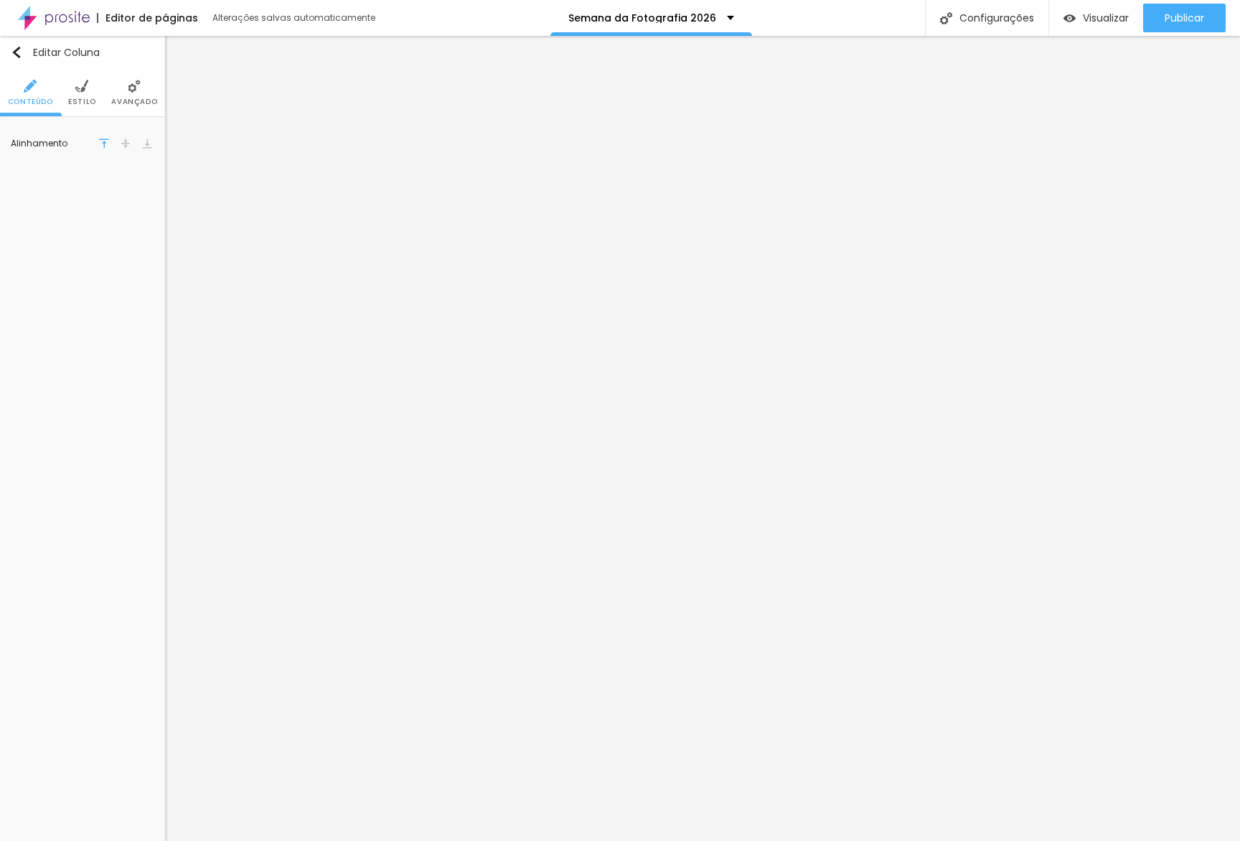
click at [132, 148] on div at bounding box center [125, 143] width 14 height 17
click at [127, 144] on img at bounding box center [126, 144] width 10 height 10
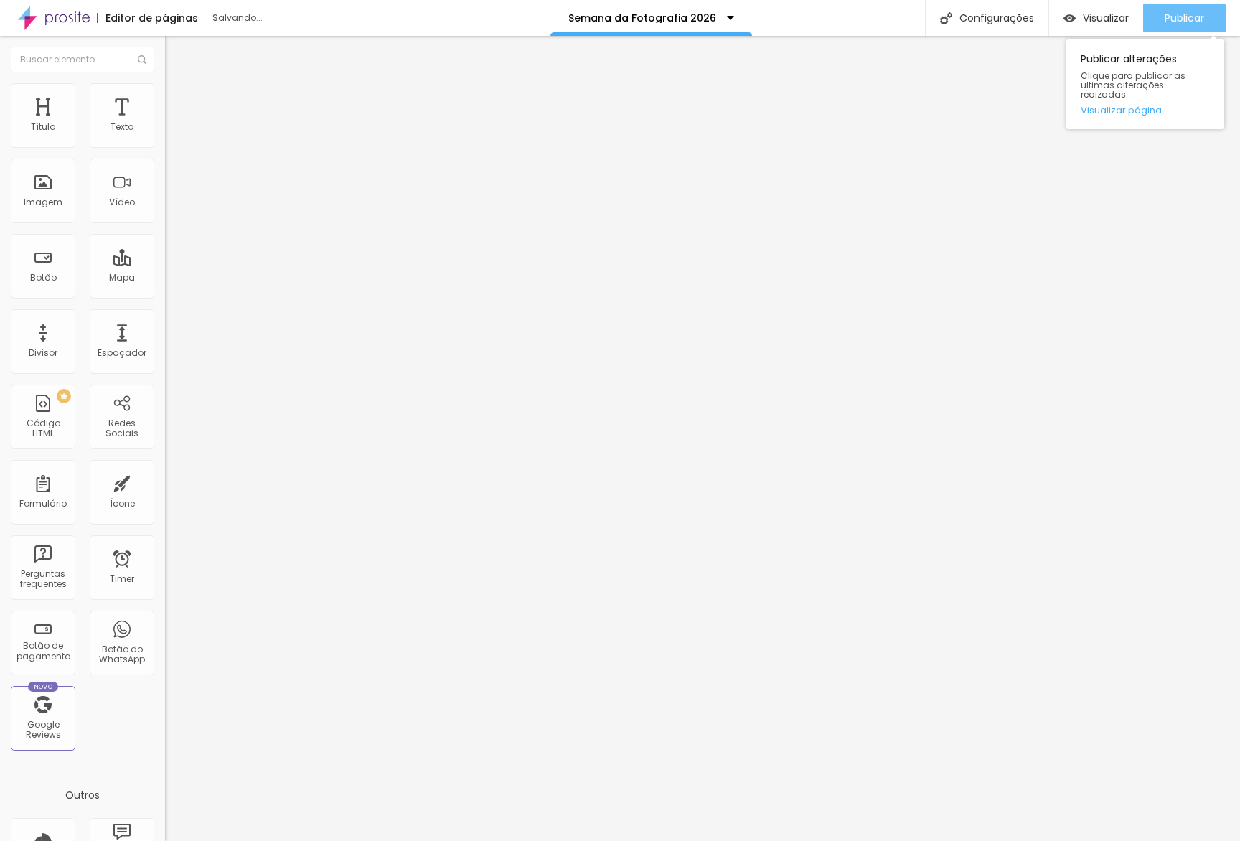
click at [1193, 14] on span "Publicar" at bounding box center [1184, 17] width 39 height 11
click at [1109, 105] on link "Visualizar página" at bounding box center [1145, 109] width 129 height 9
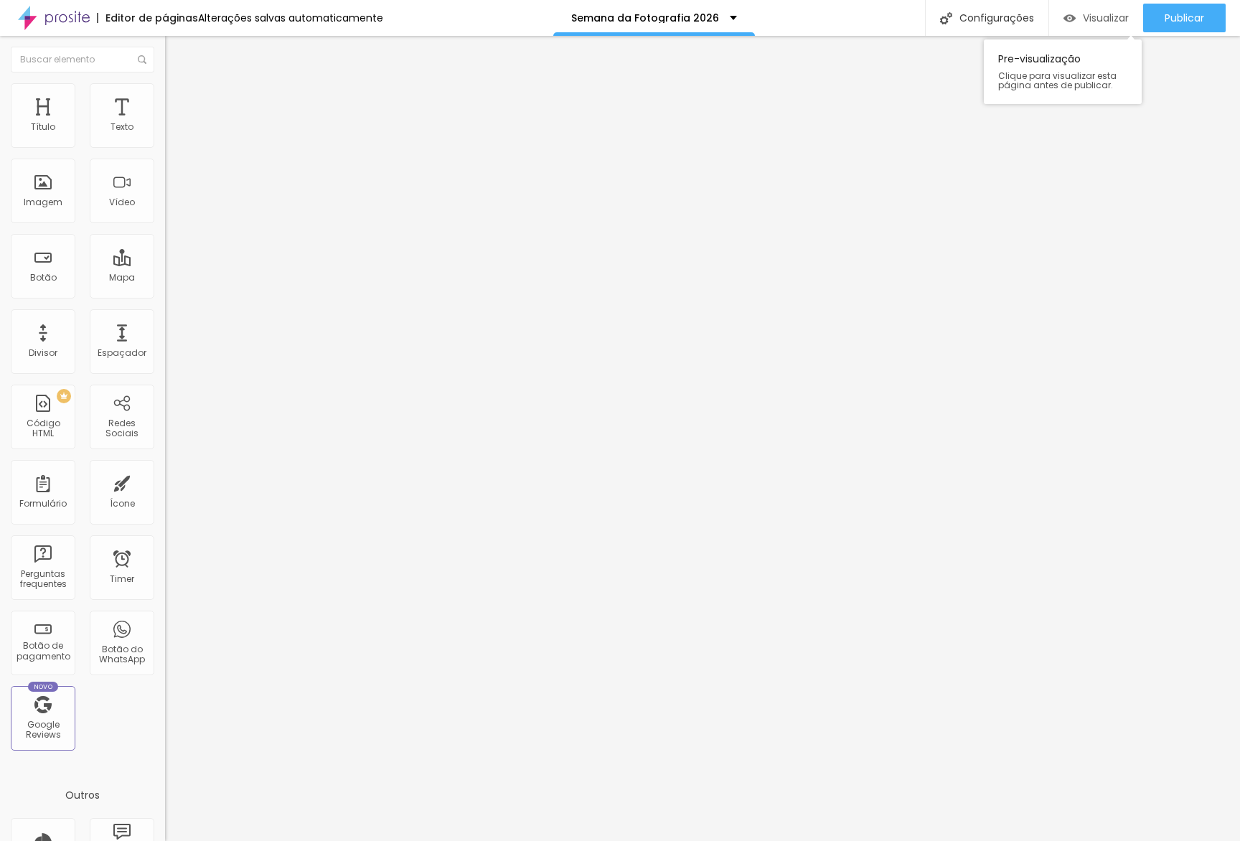
click at [1122, 12] on span "Visualizar" at bounding box center [1106, 17] width 46 height 11
click at [165, 131] on span "Completo" at bounding box center [187, 124] width 44 height 12
click at [165, 139] on span "Encaixotado" at bounding box center [193, 133] width 56 height 12
click at [165, 98] on li "Avançado" at bounding box center [247, 105] width 165 height 14
type input "30"
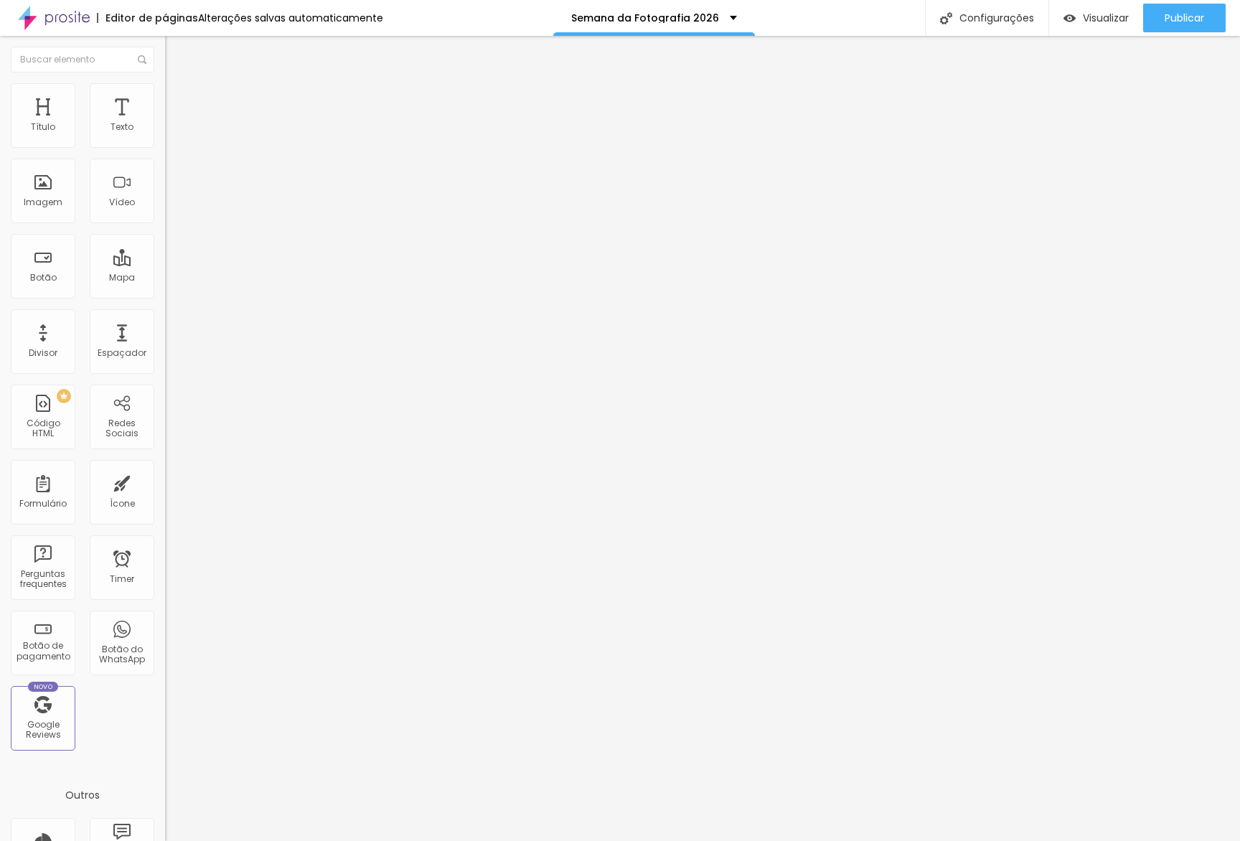
type input "30"
type input "0"
drag, startPoint x: 73, startPoint y: 141, endPoint x: 0, endPoint y: 142, distance: 73.2
type input "0"
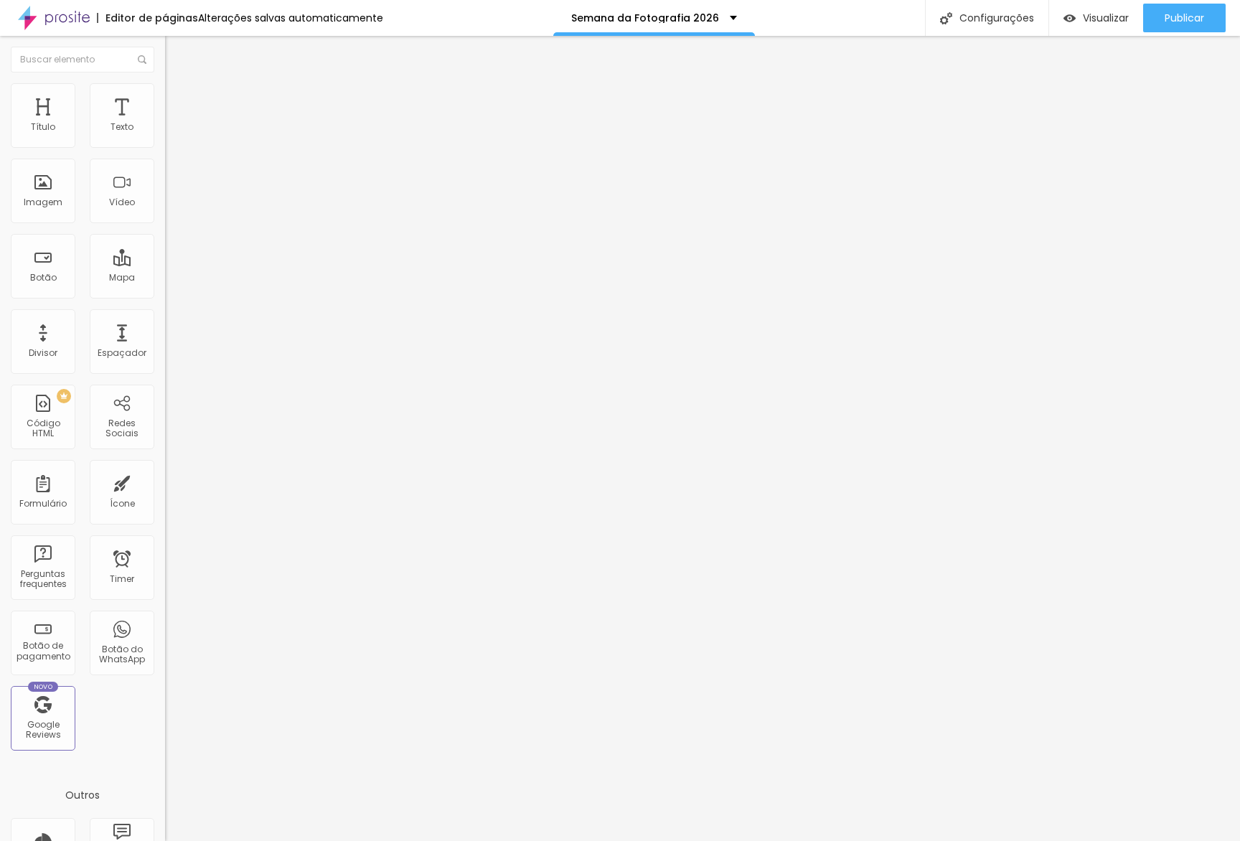
click at [165, 278] on input "range" at bounding box center [211, 283] width 93 height 11
click at [1119, 24] on span "Visualizar" at bounding box center [1106, 17] width 46 height 11
click at [165, 212] on button "button" at bounding box center [175, 204] width 20 height 15
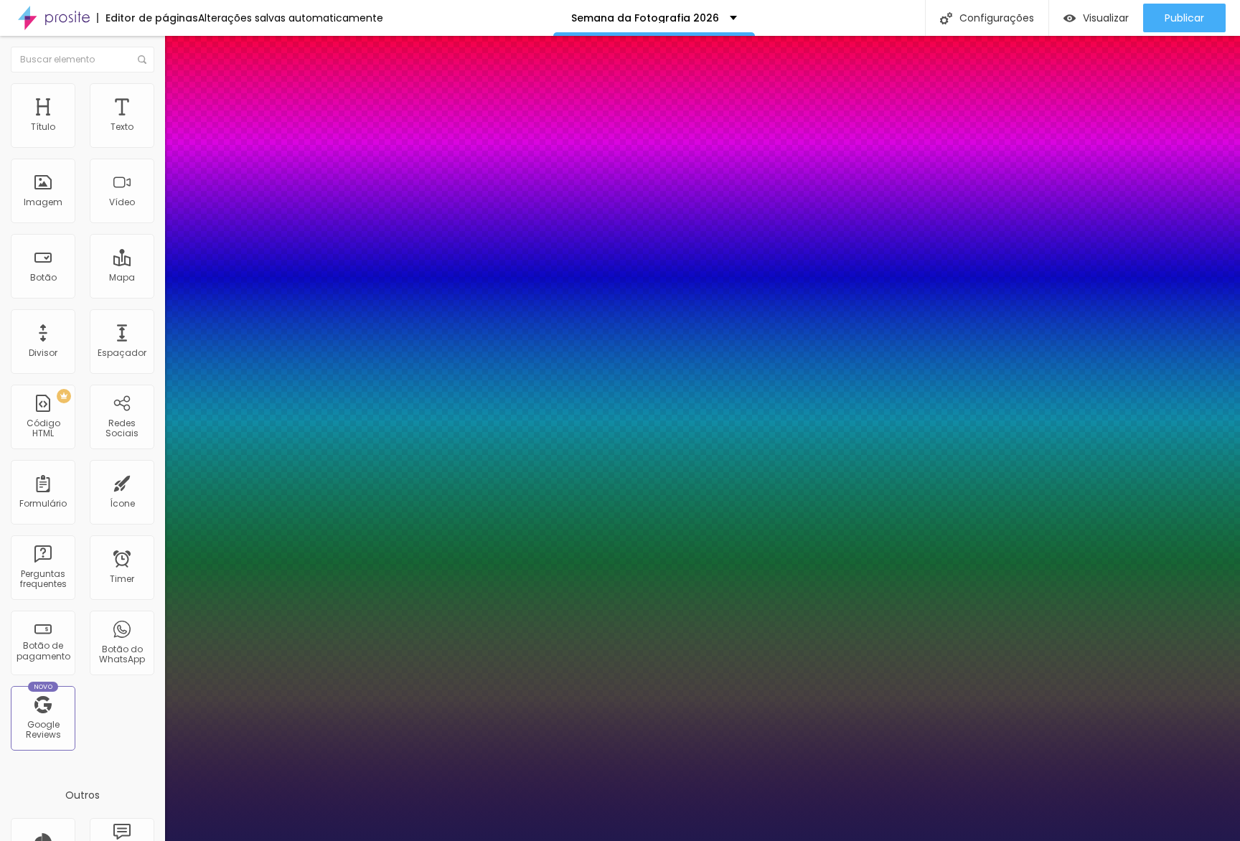
type input "1"
type input "63"
type input "1"
type input "57"
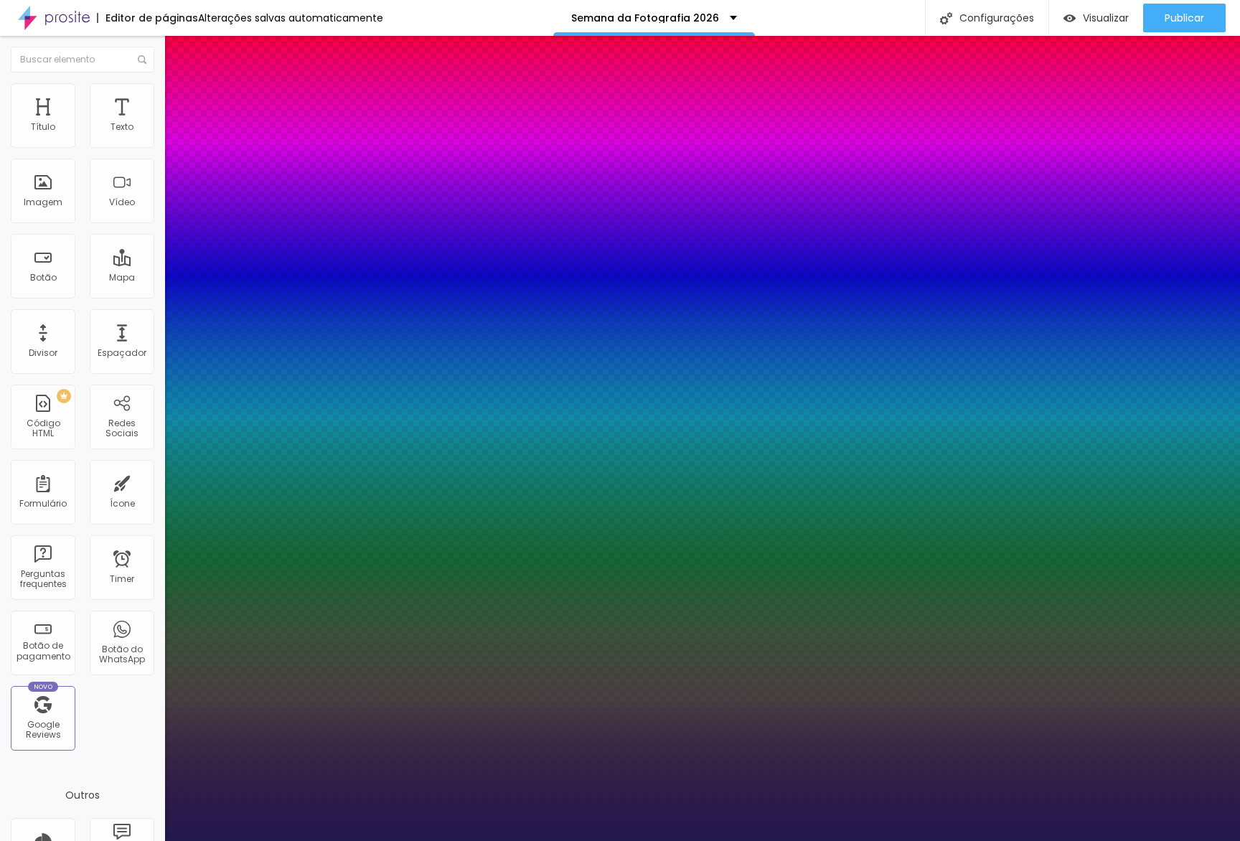
type input "57"
type input "1"
type input "56"
type input "1"
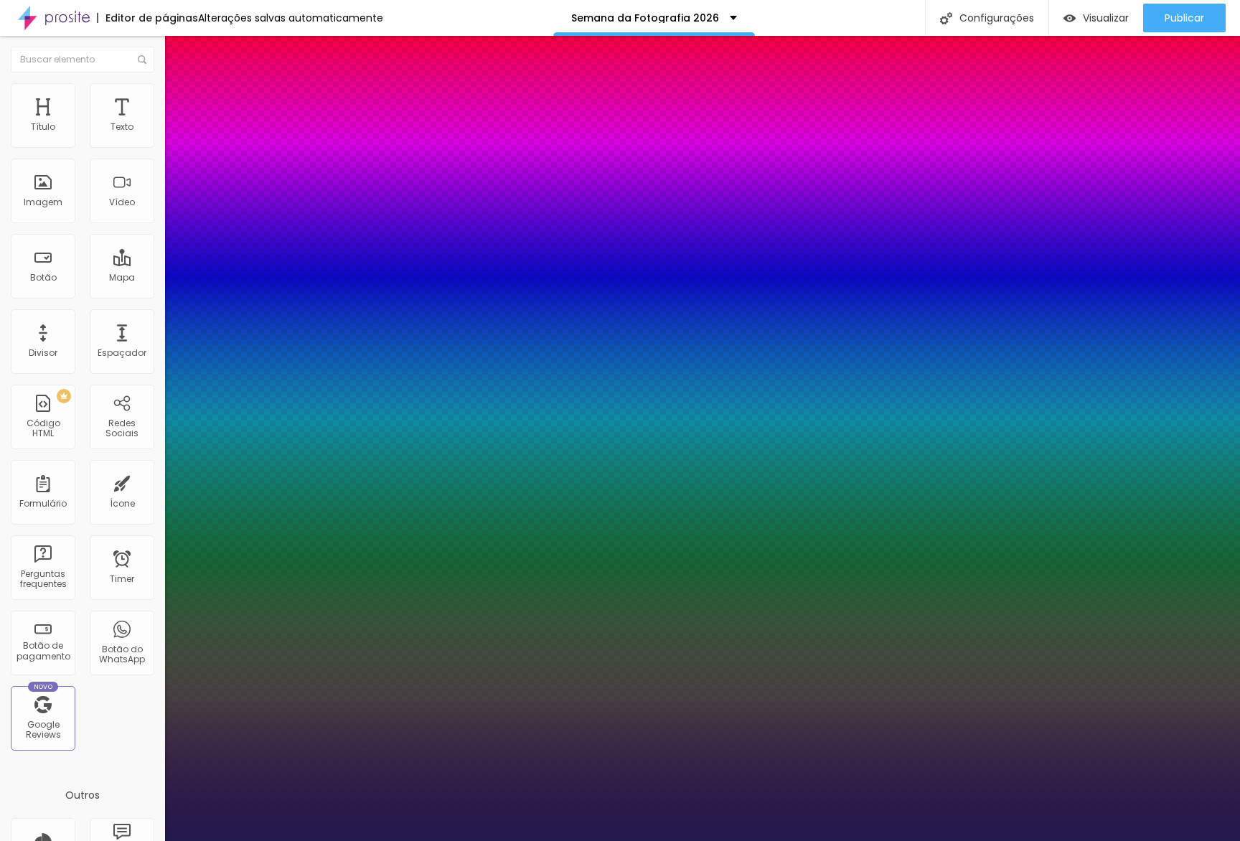
type input "55"
type input "1"
type input "56"
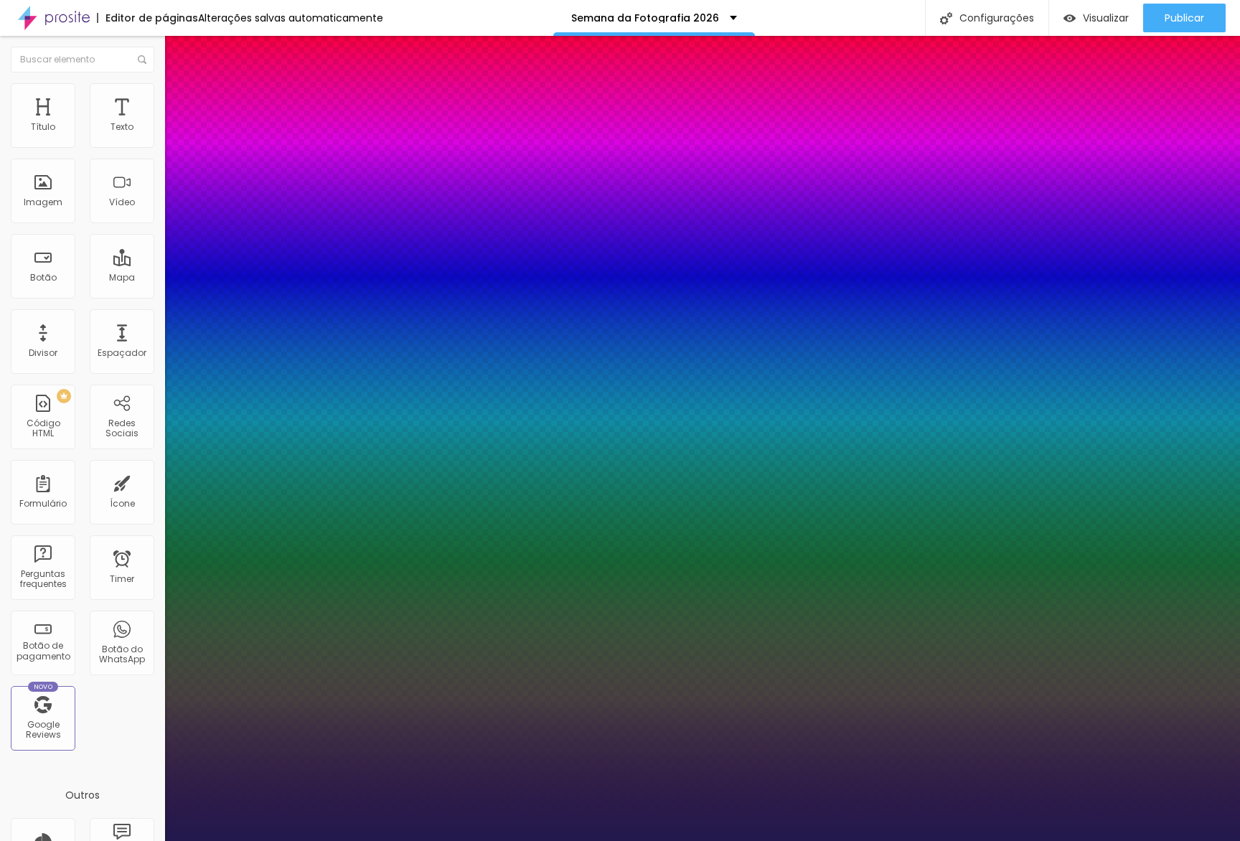
type input "1"
type input "59"
type input "1"
type input "58"
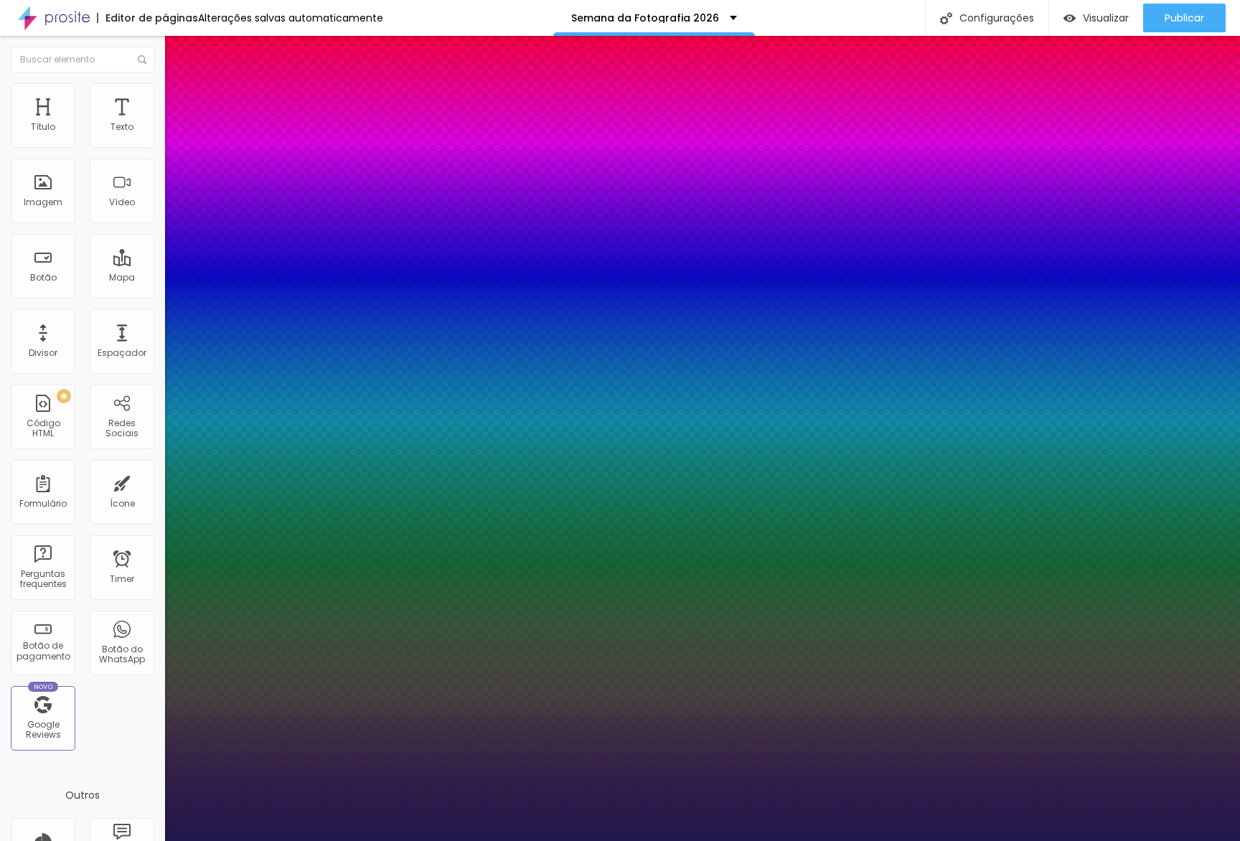
type input "58"
type input "1"
type input "57"
type input "1"
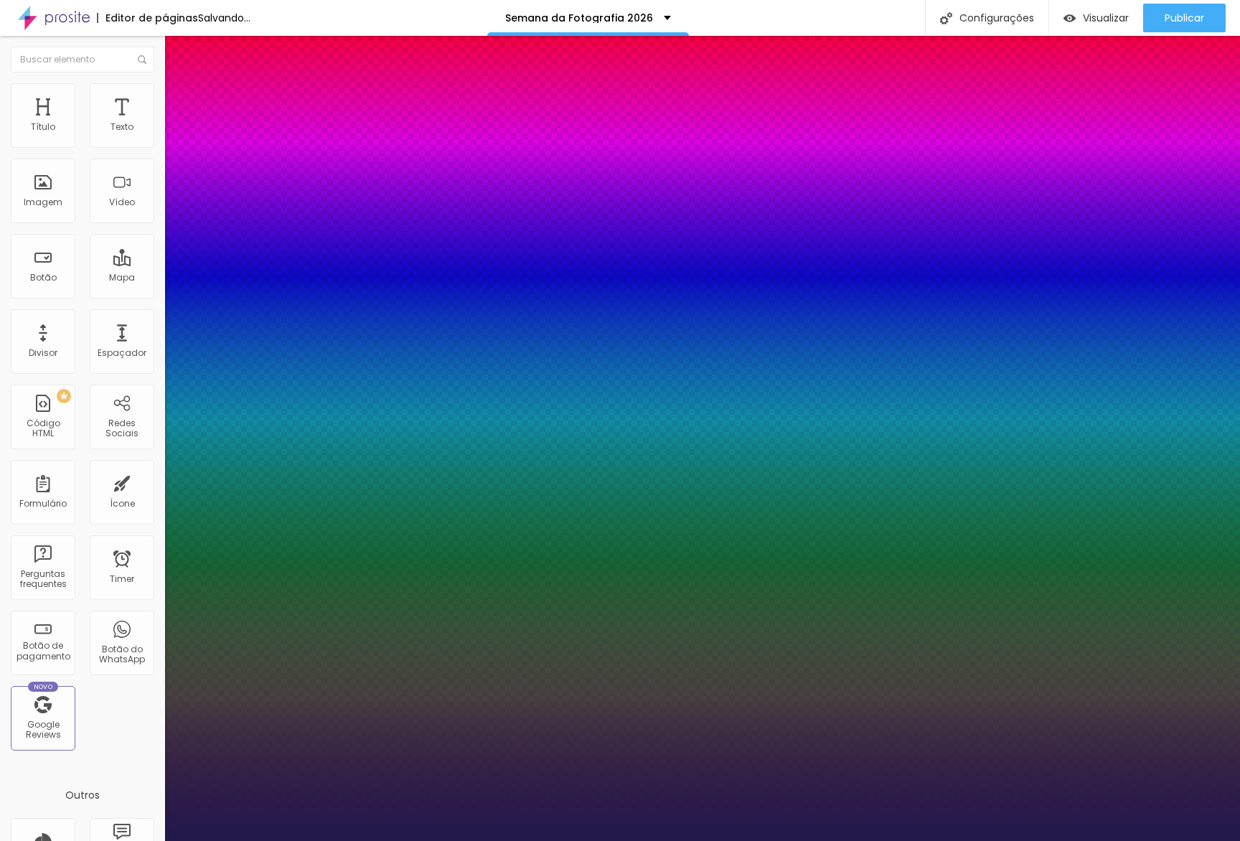
type input "59"
type input "1"
type input "58"
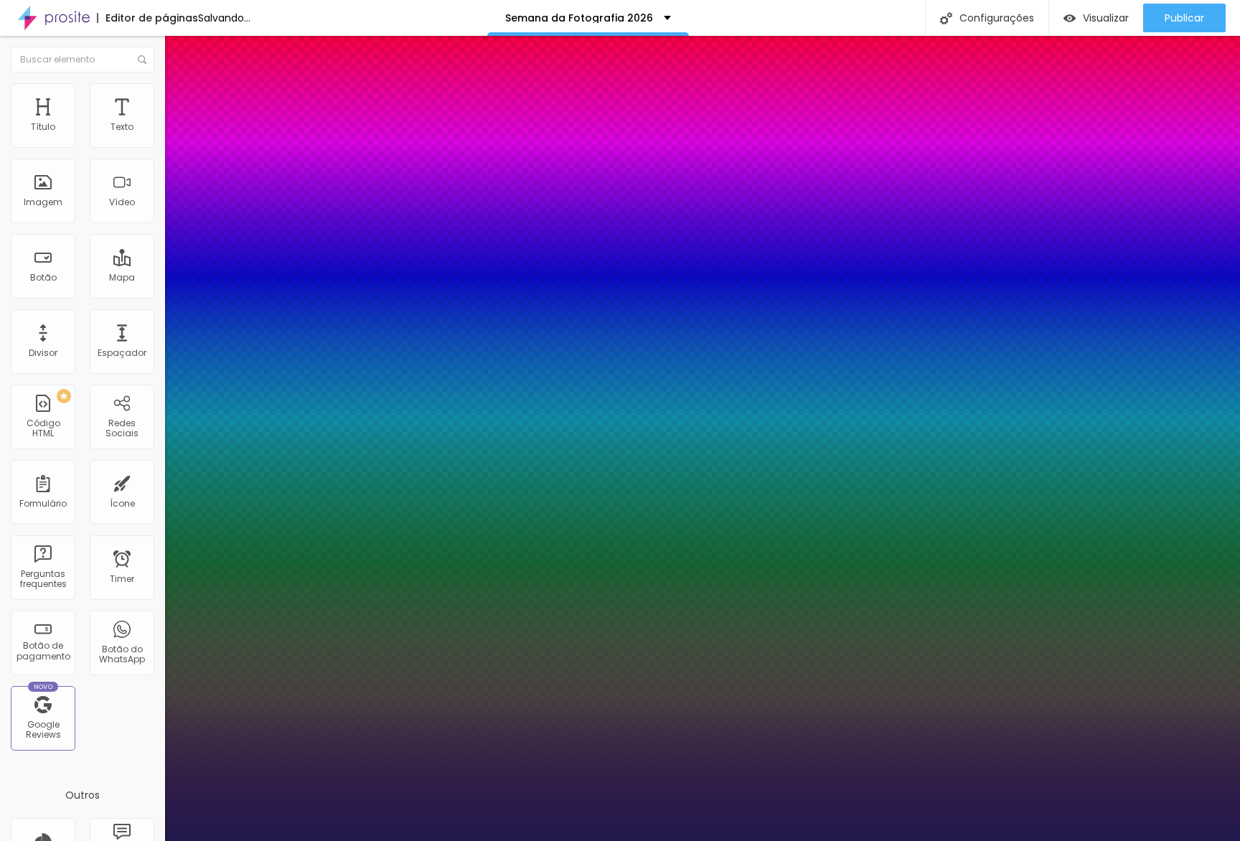
type input "1"
type input "57"
type input "1"
type input "56"
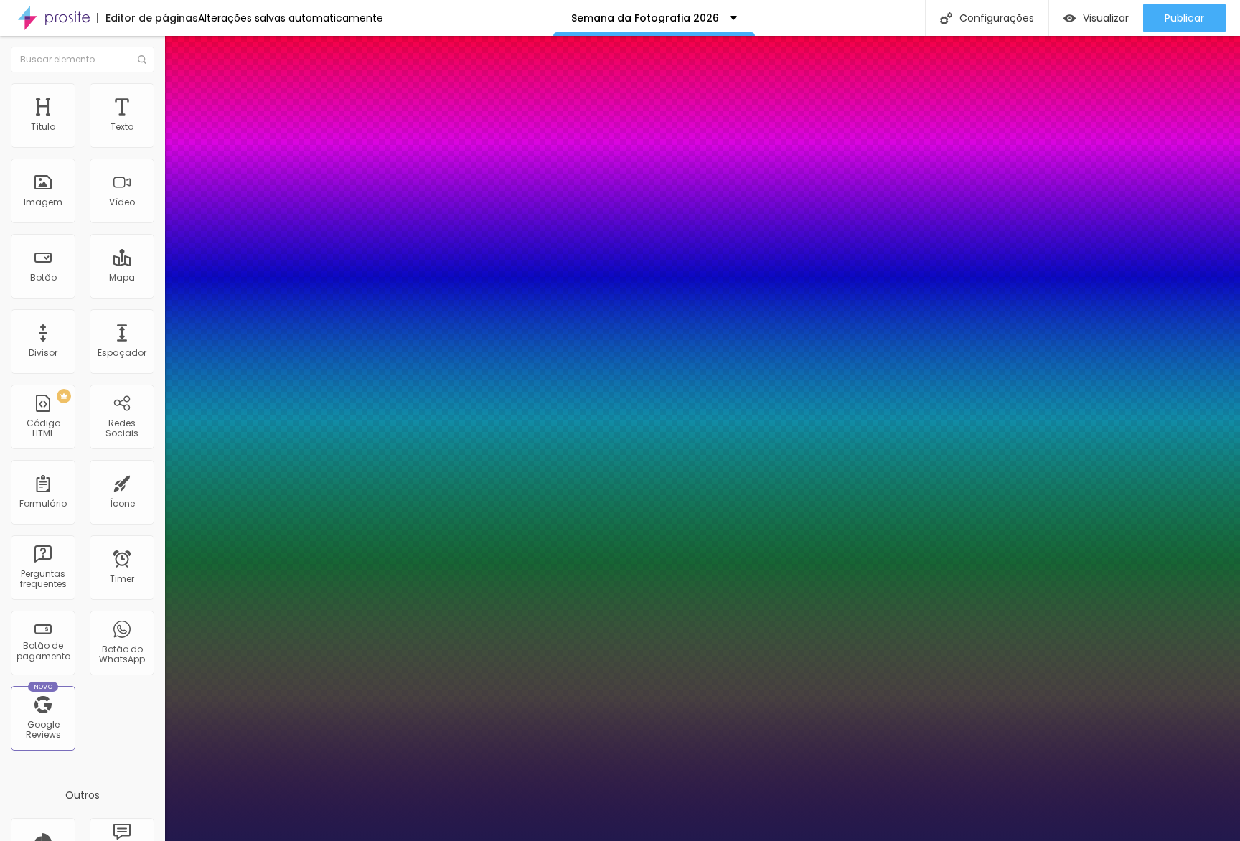
type input "56"
type input "1"
type input "55"
type input "1"
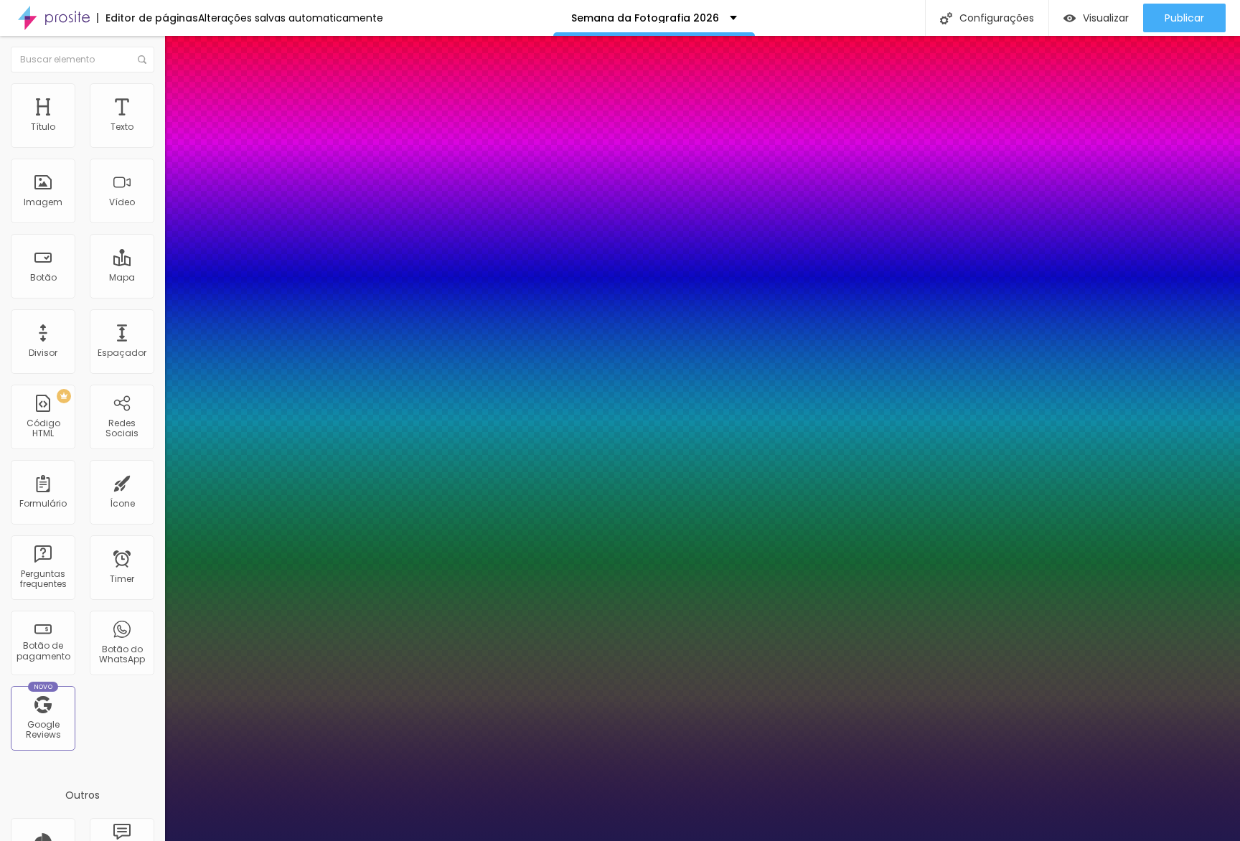
type input "56"
type input "1"
type input "58"
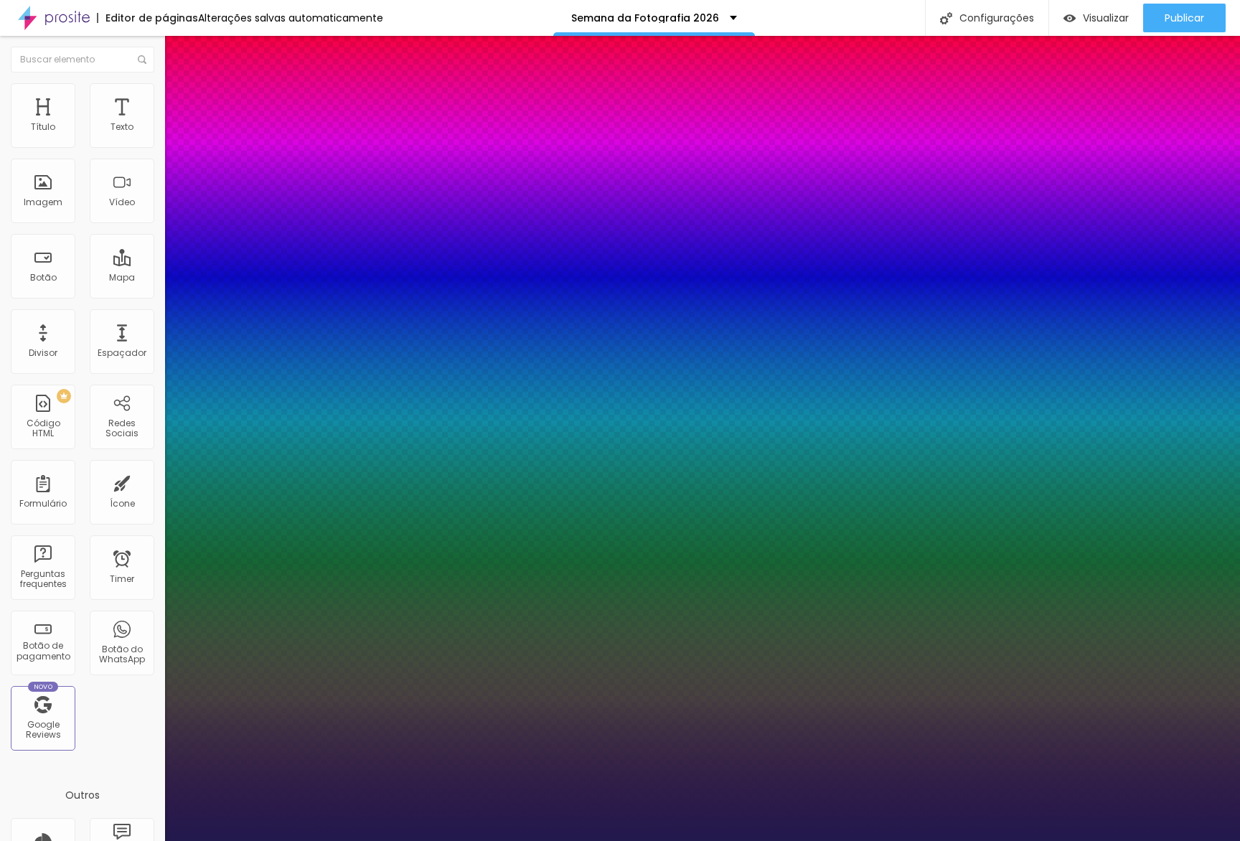
type input "1"
type input "59"
type input "1"
type input "66"
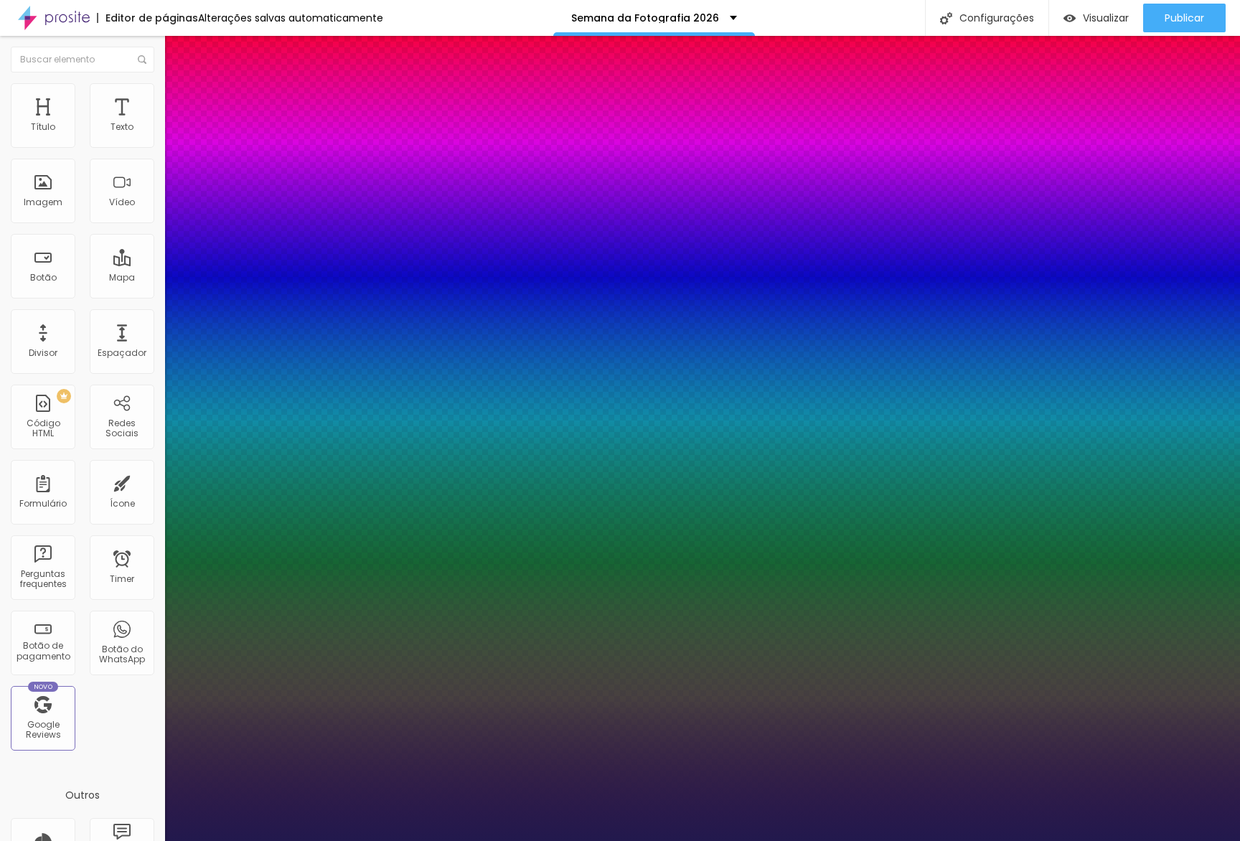
type input "66"
type input "1"
type input "67"
type input "1"
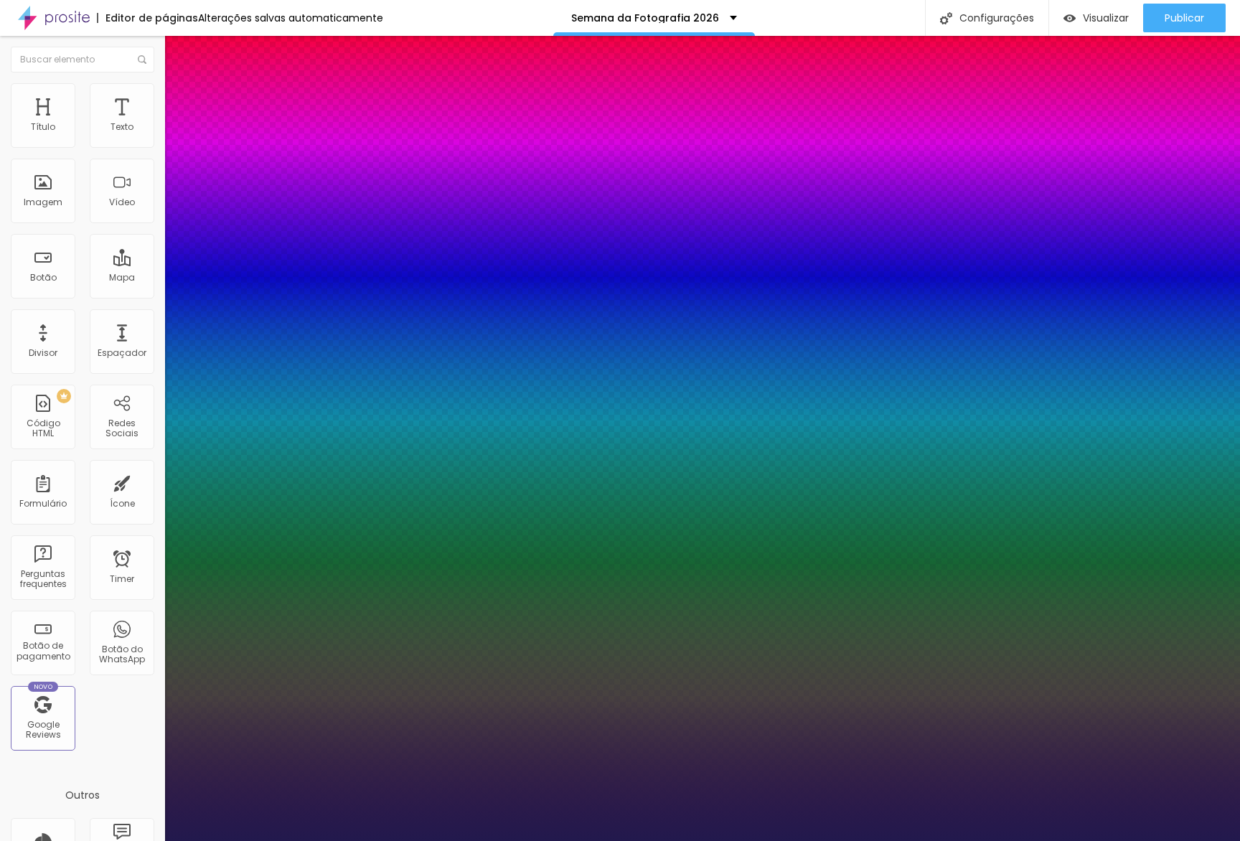
type input "68"
type input "1"
type input "69"
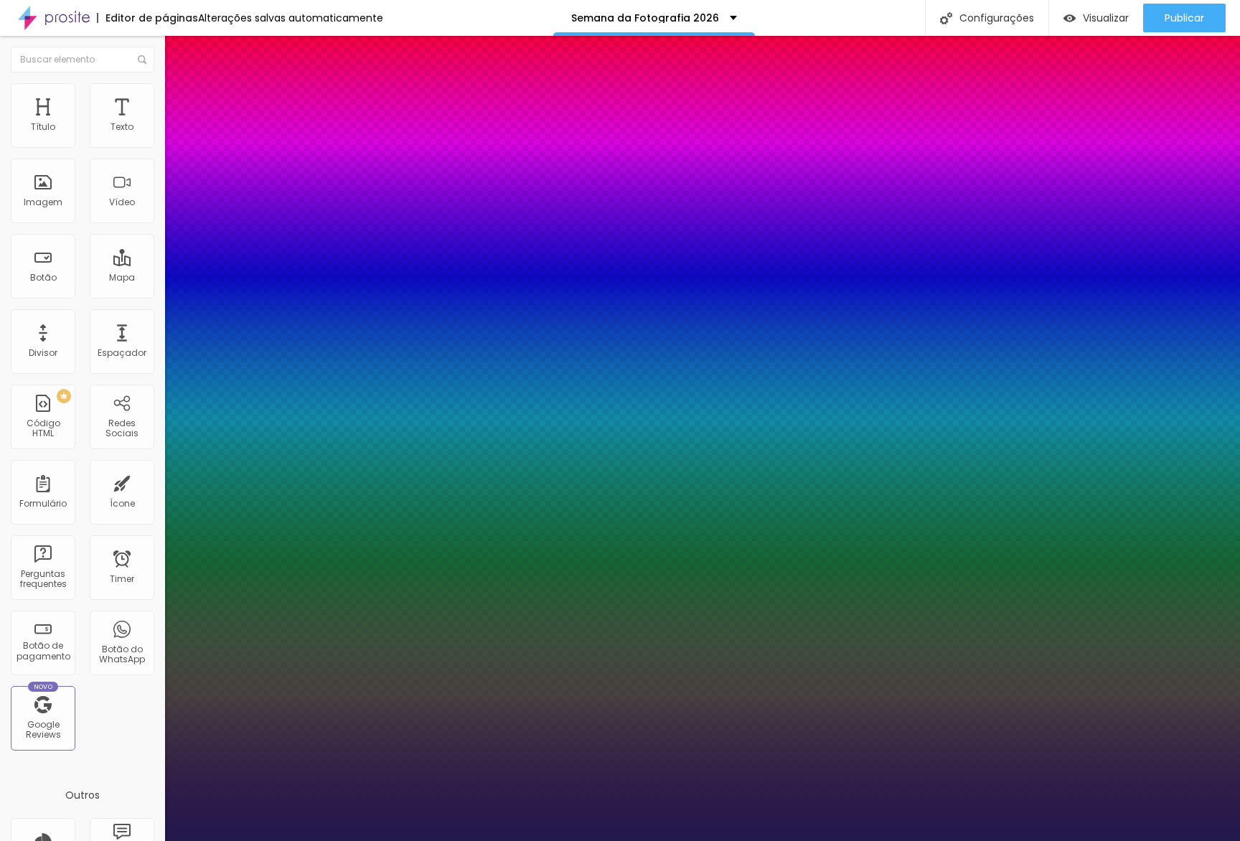
type input "1"
type input "70"
type input "1"
type input "71"
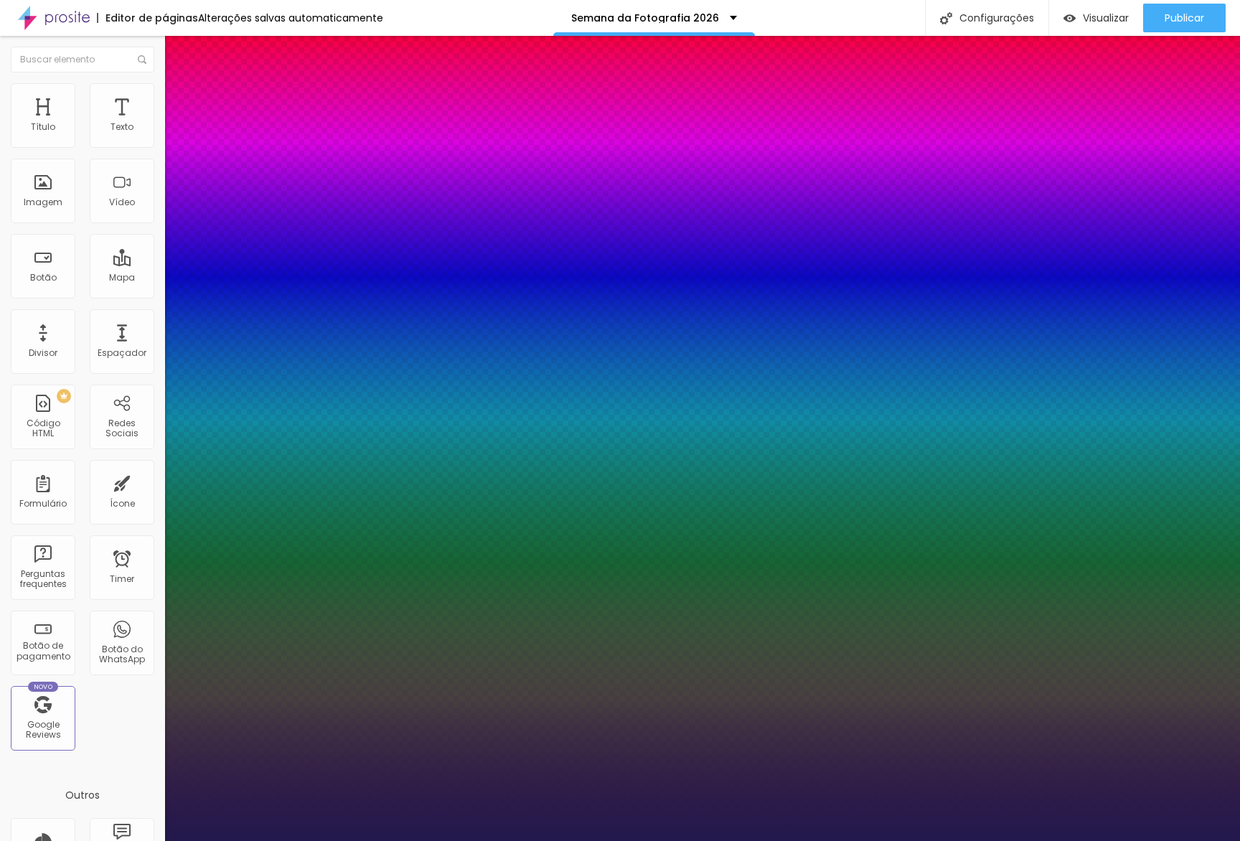
type input "71"
type input "1"
type input "73"
type input "1"
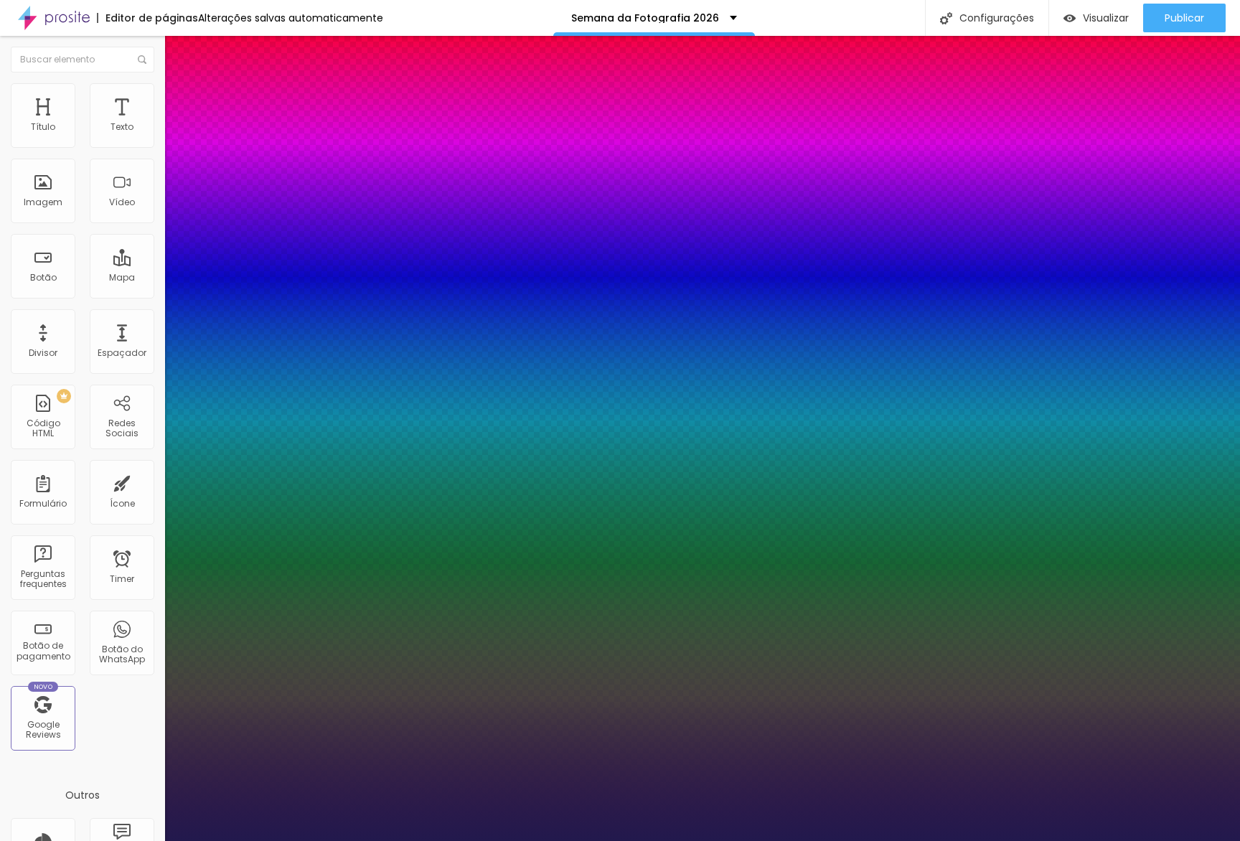
type input "74"
type input "1"
type input "75"
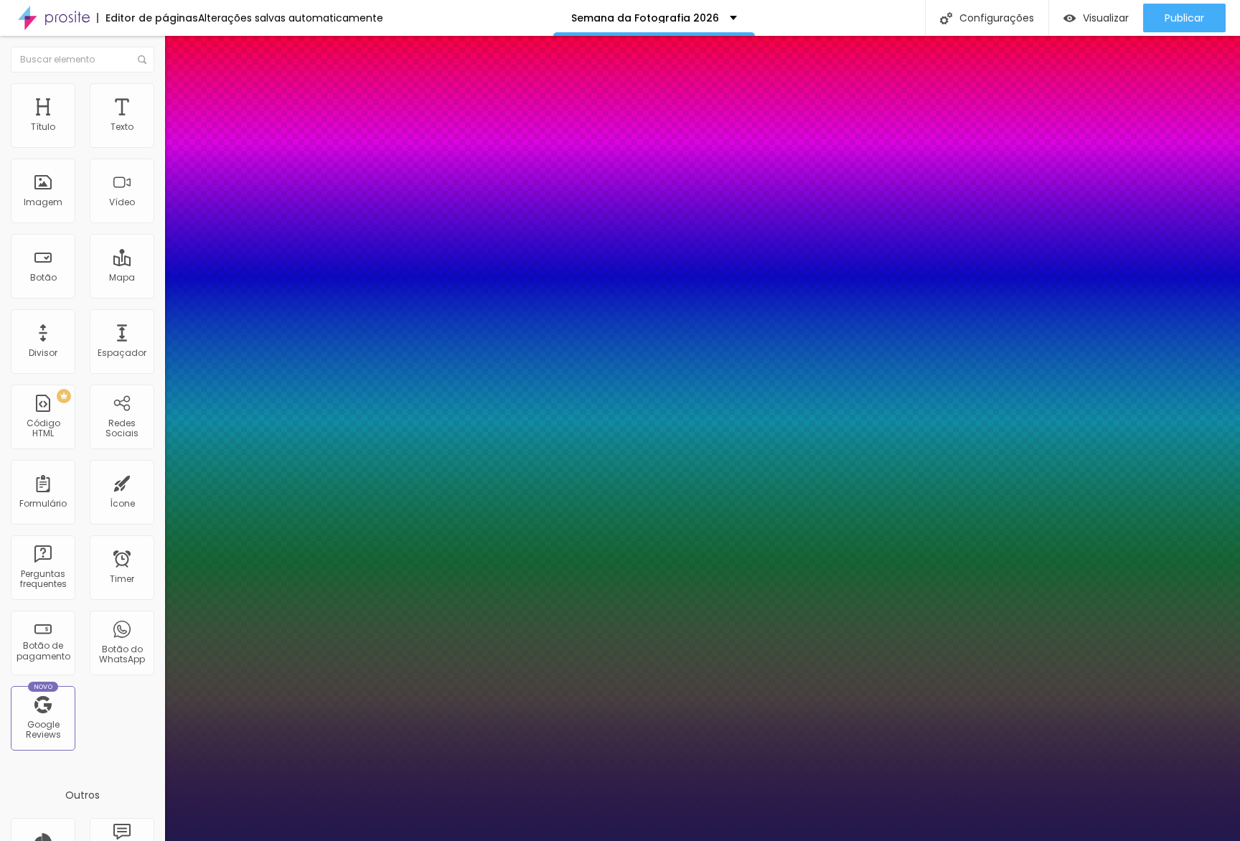
type input "1"
type input "77"
type input "1"
type input "78"
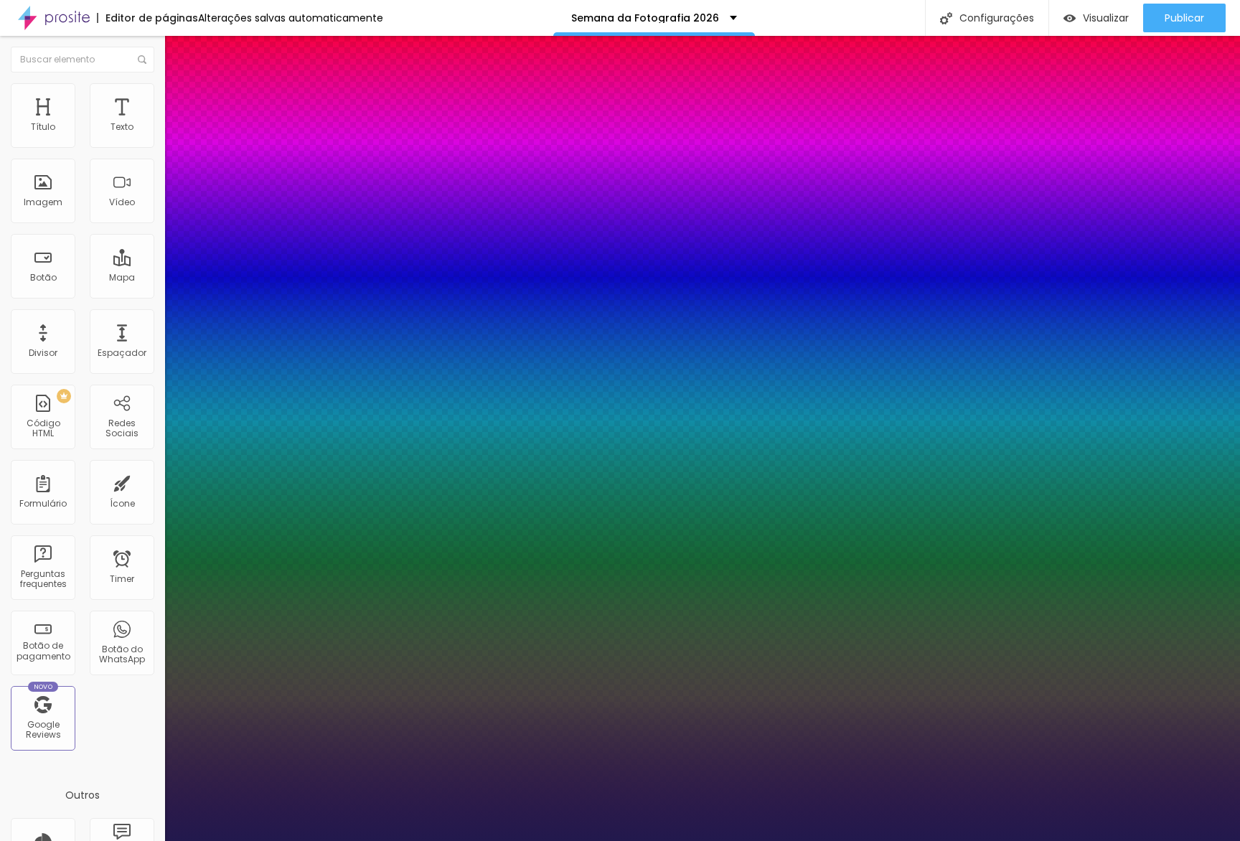
type input "78"
type input "1"
type input "79"
type input "1"
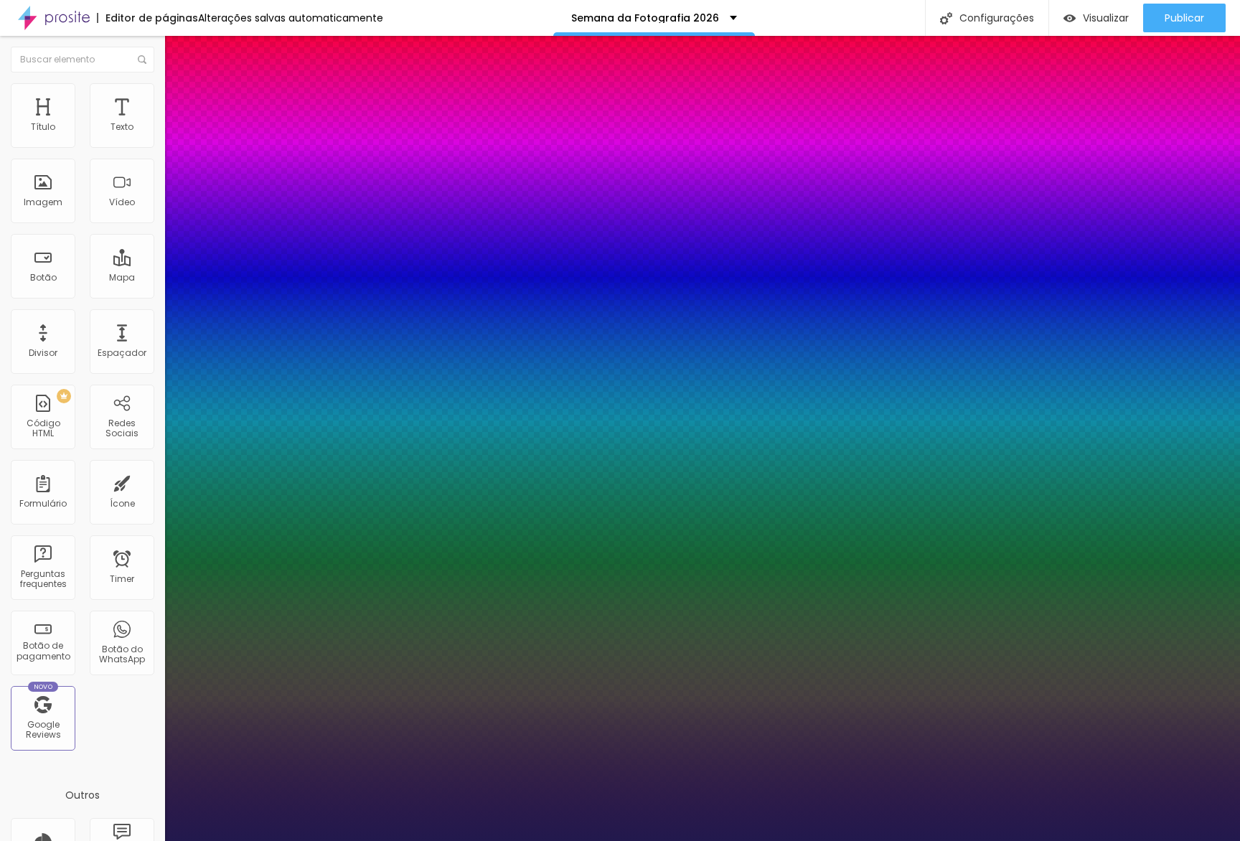
type input "80"
type input "1"
type input "79"
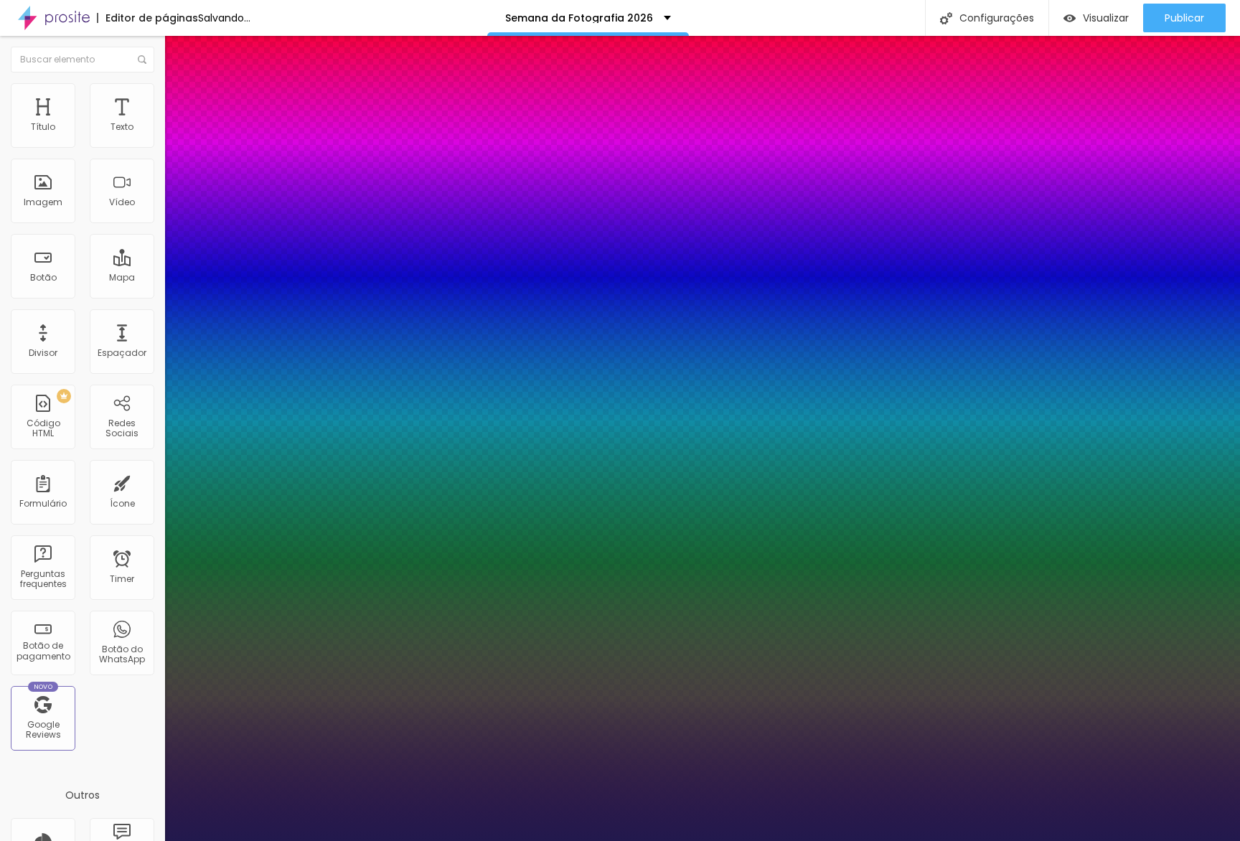
type input "1"
type input "78"
type input "1"
type input "75"
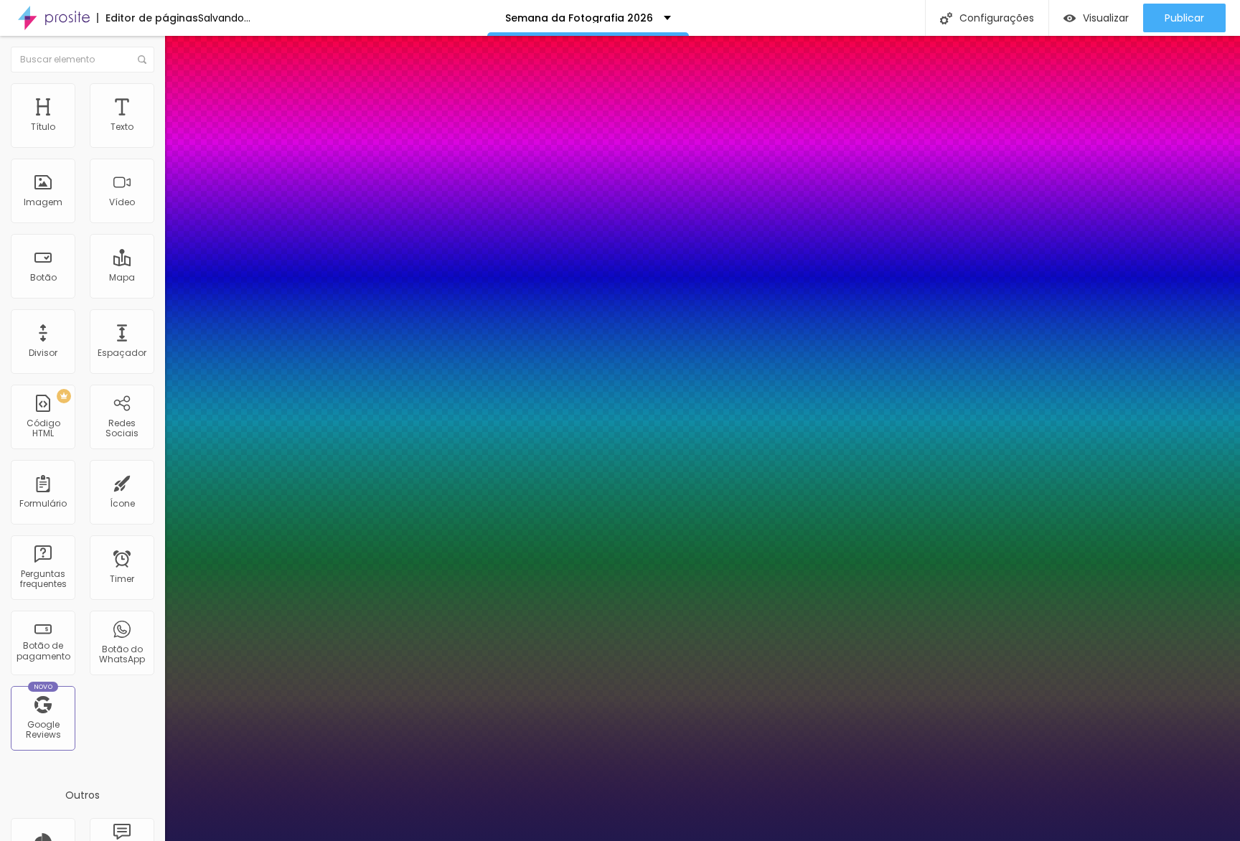
type input "75"
type input "1"
type input "74"
type input "1"
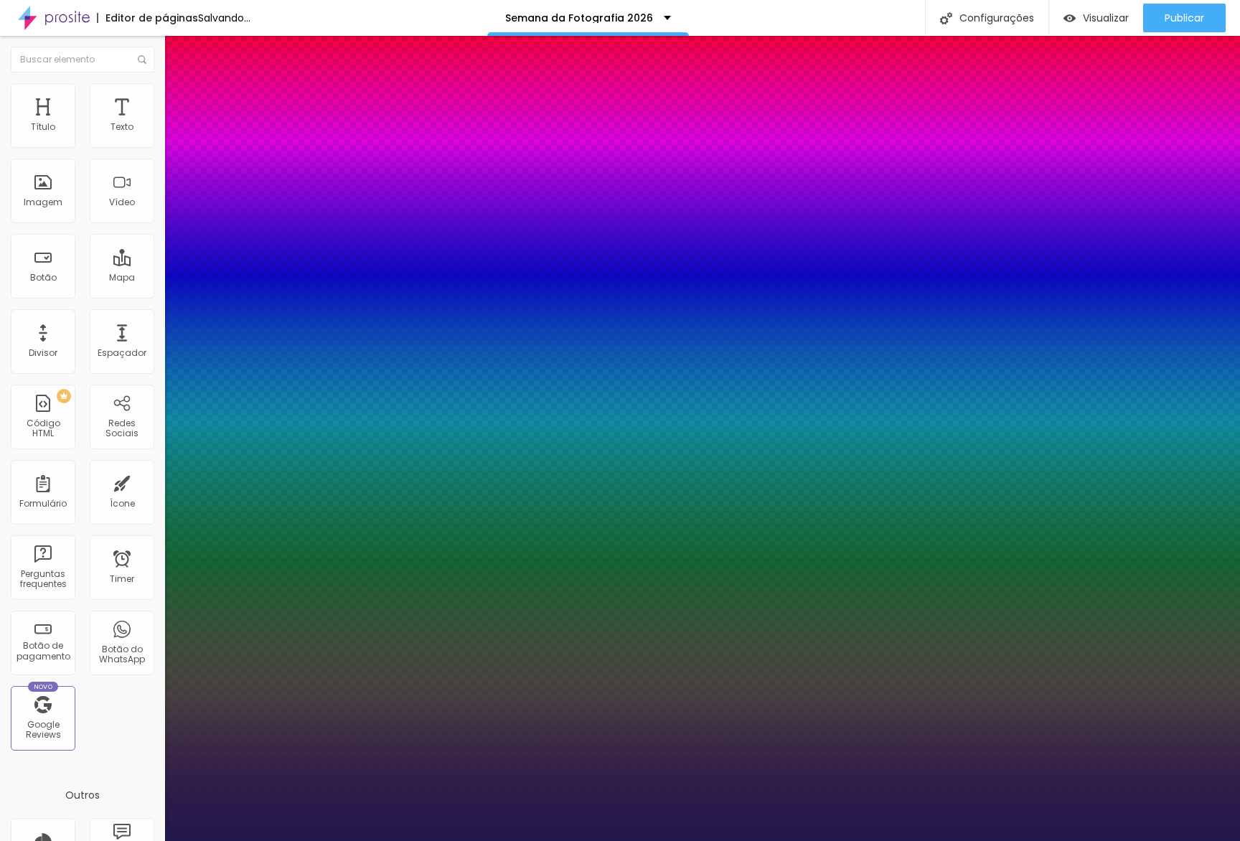
type input "71"
type input "1"
type input "68"
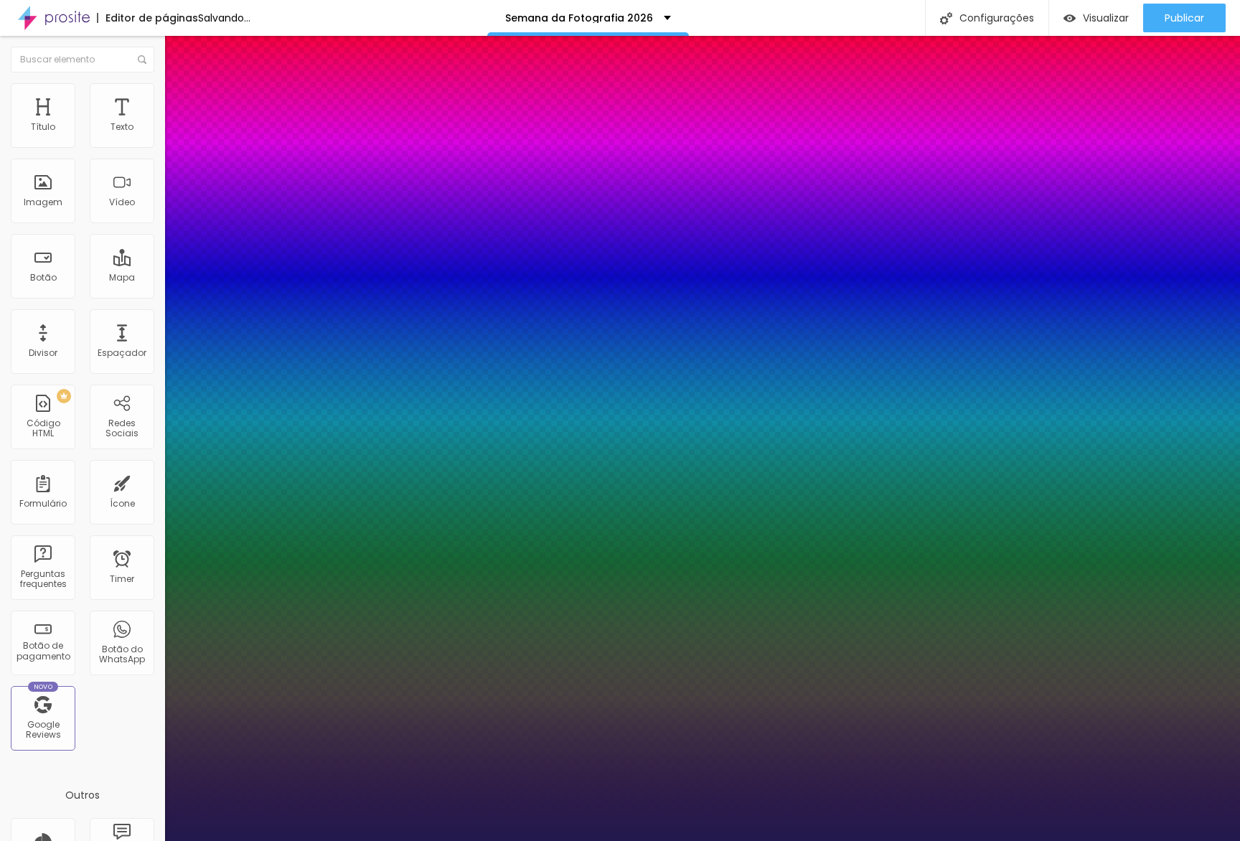
type input "1"
type input "67"
type input "1"
type input "65"
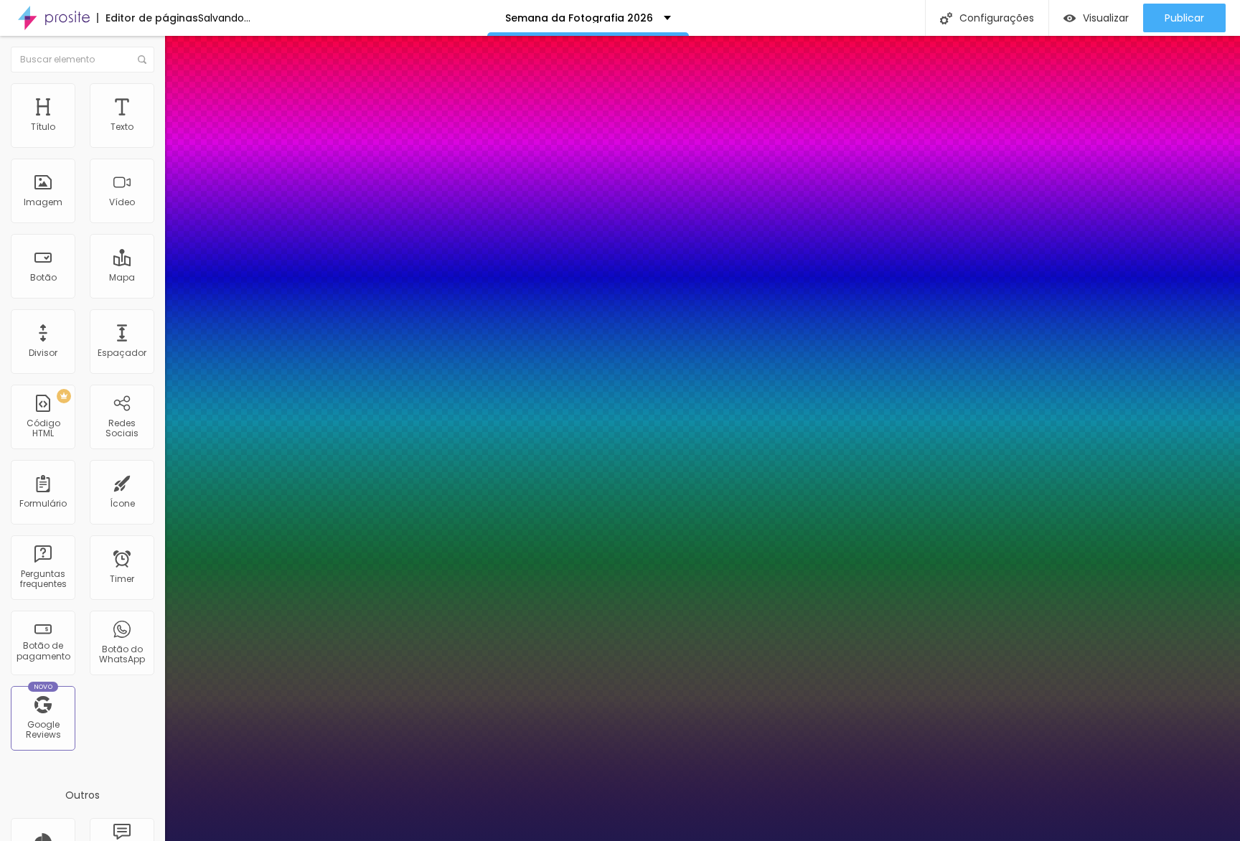
type input "65"
type input "1"
type input "64"
type input "1"
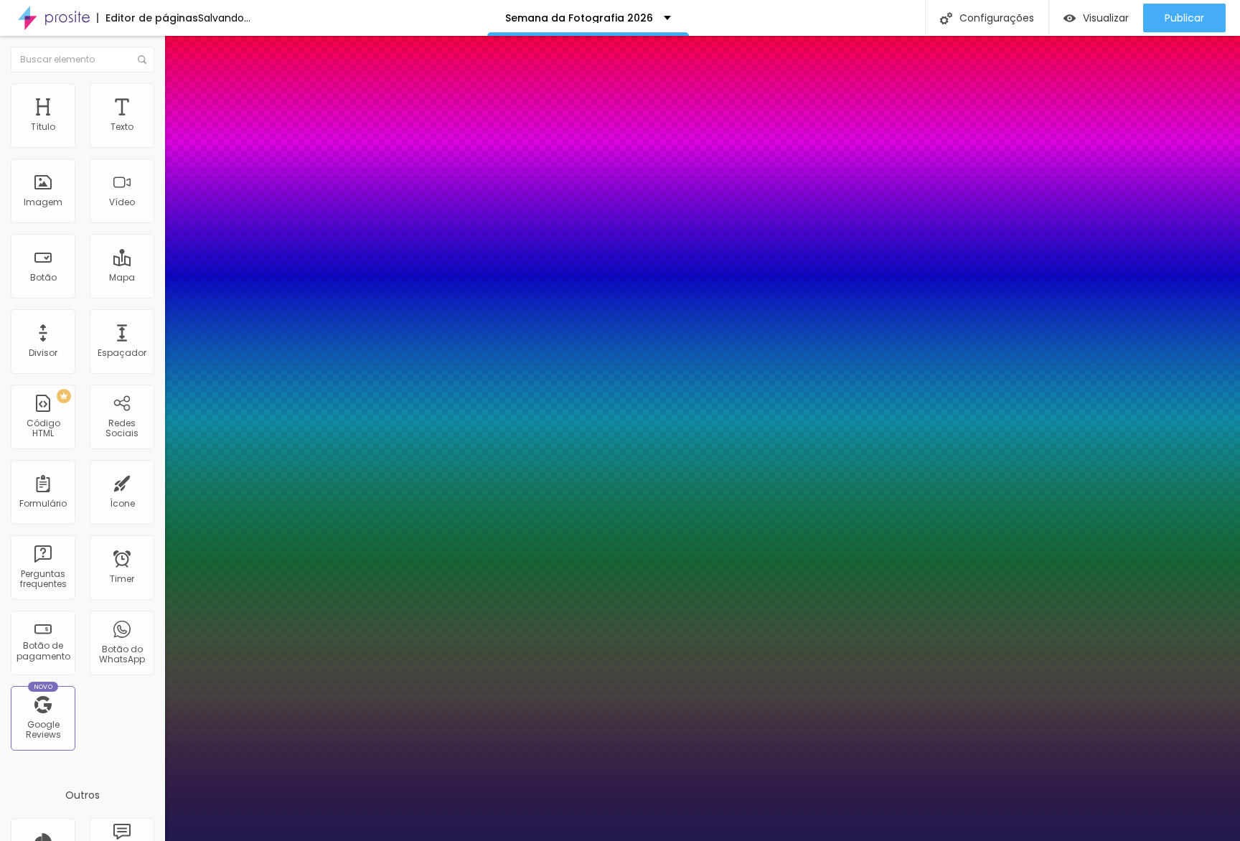
type input "63"
type input "1"
type input "62"
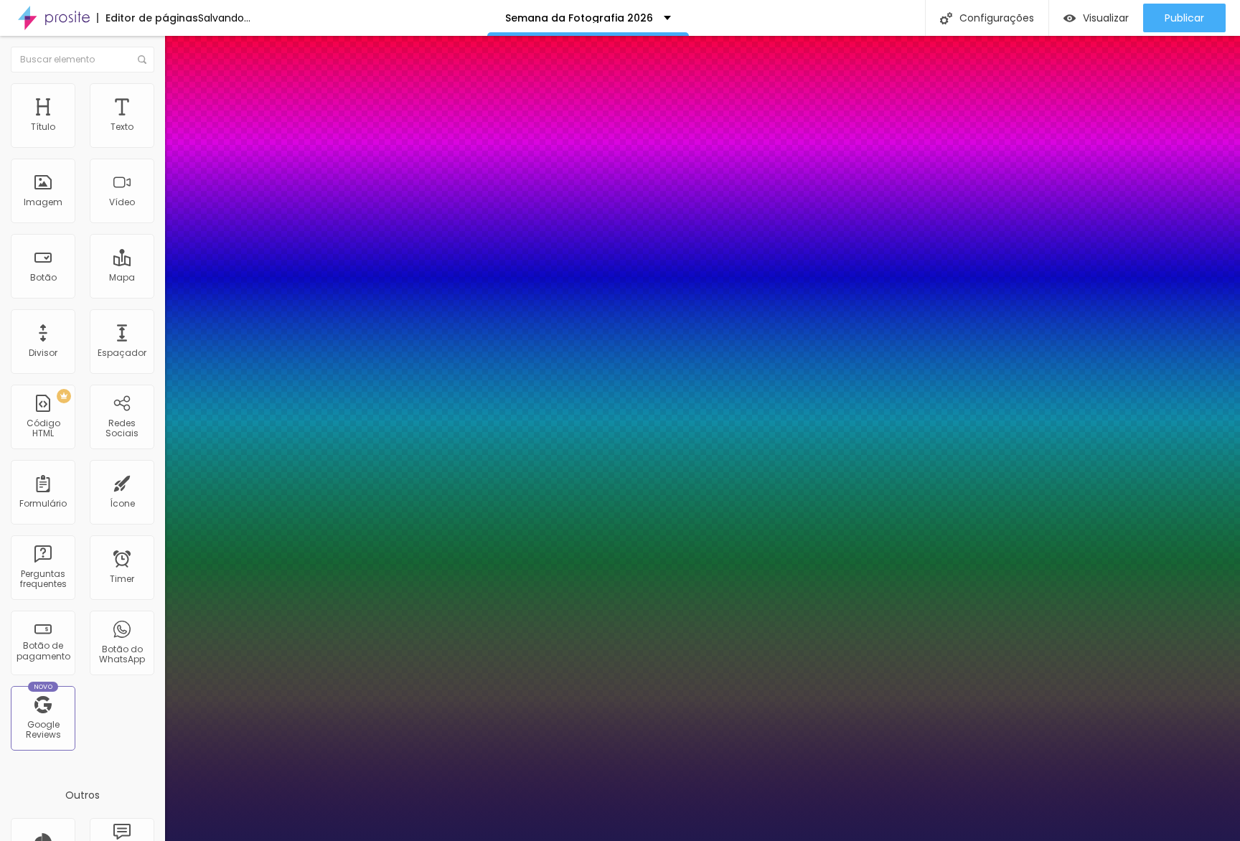
type input "1"
type input "60"
type input "1"
type input "59"
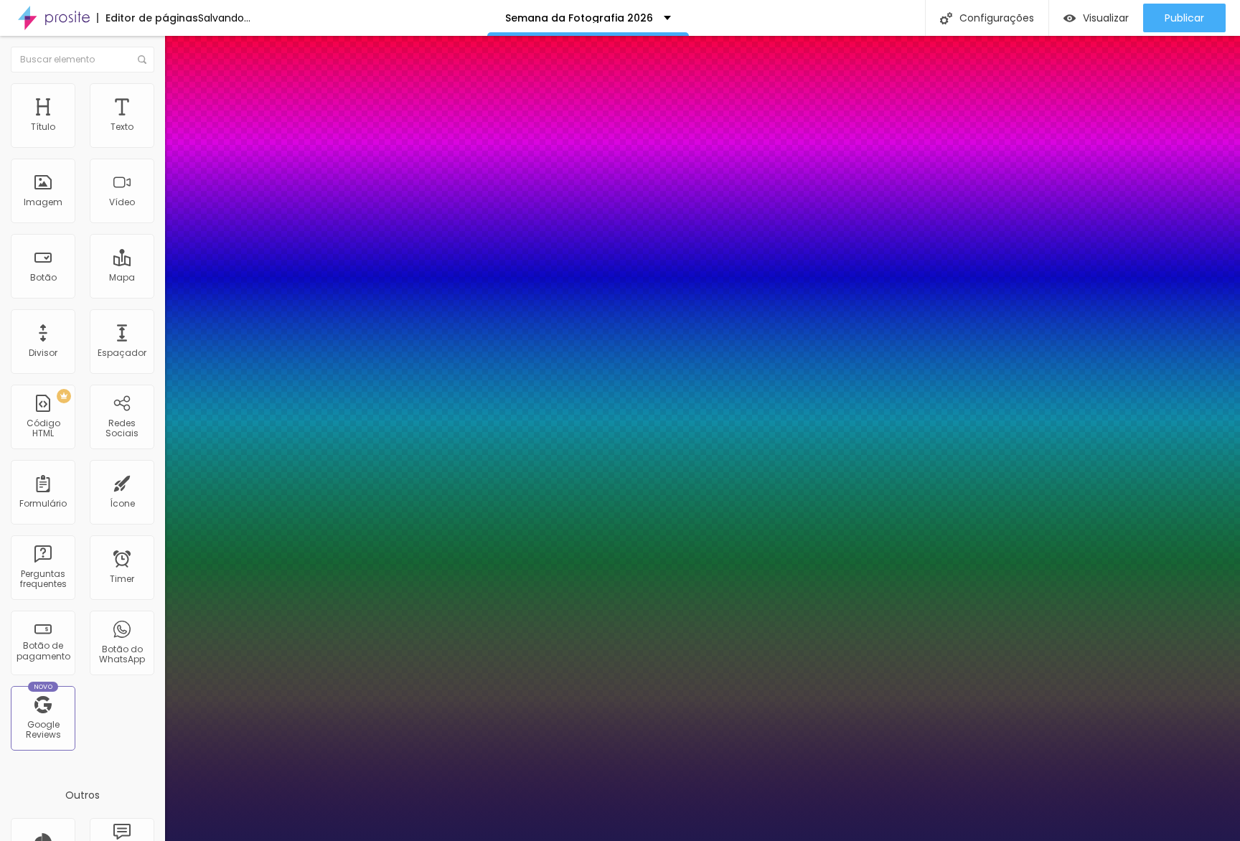
type input "59"
type input "1"
type input "58"
type input "1"
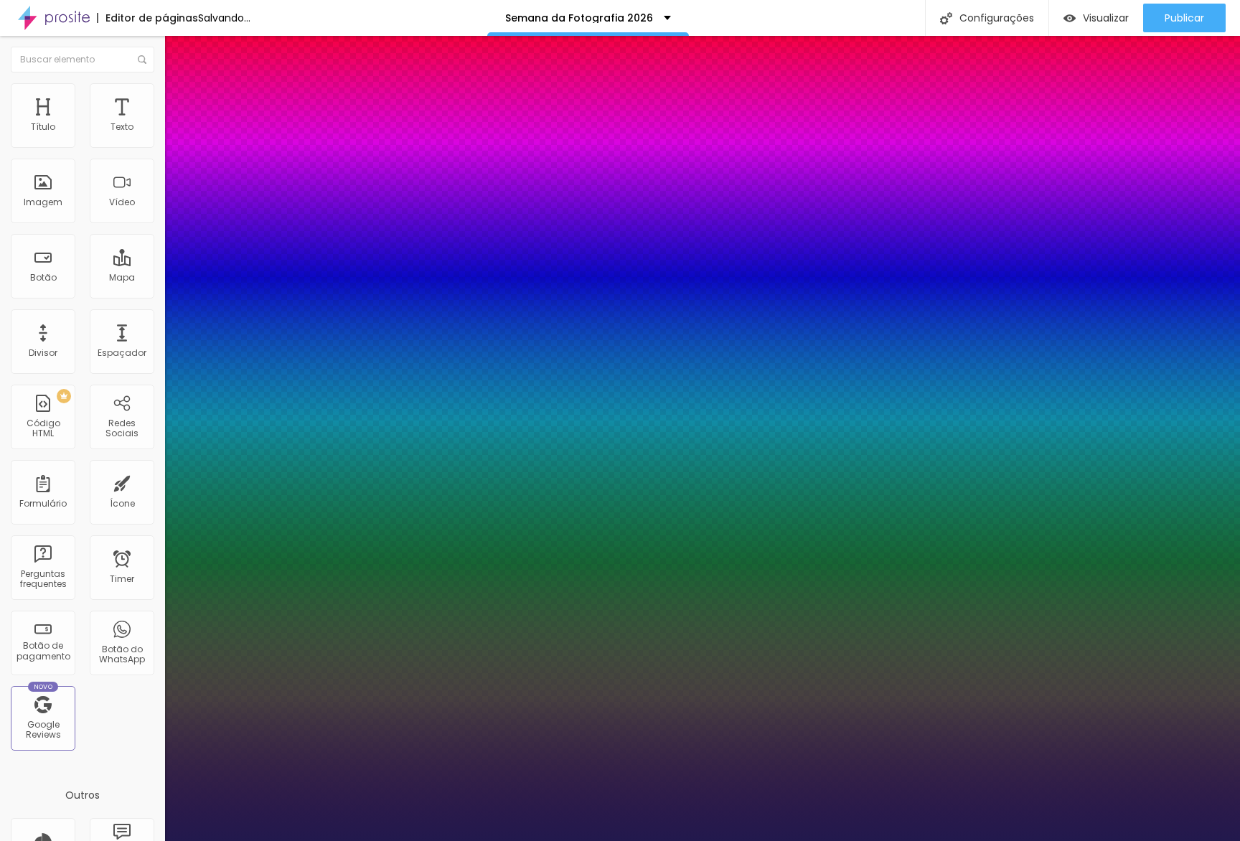
type input "57"
type input "1"
type input "56"
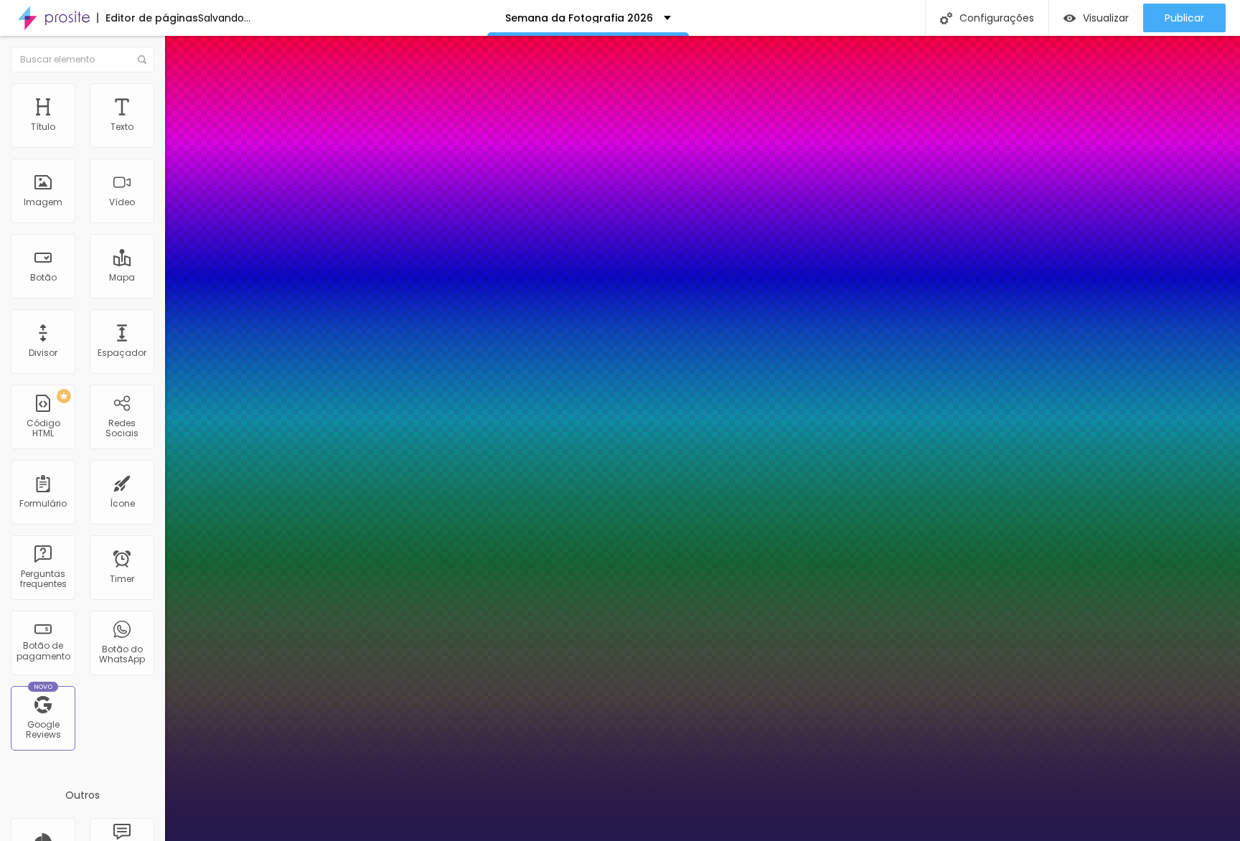
type input "1"
type input "55"
type input "1"
type input "54"
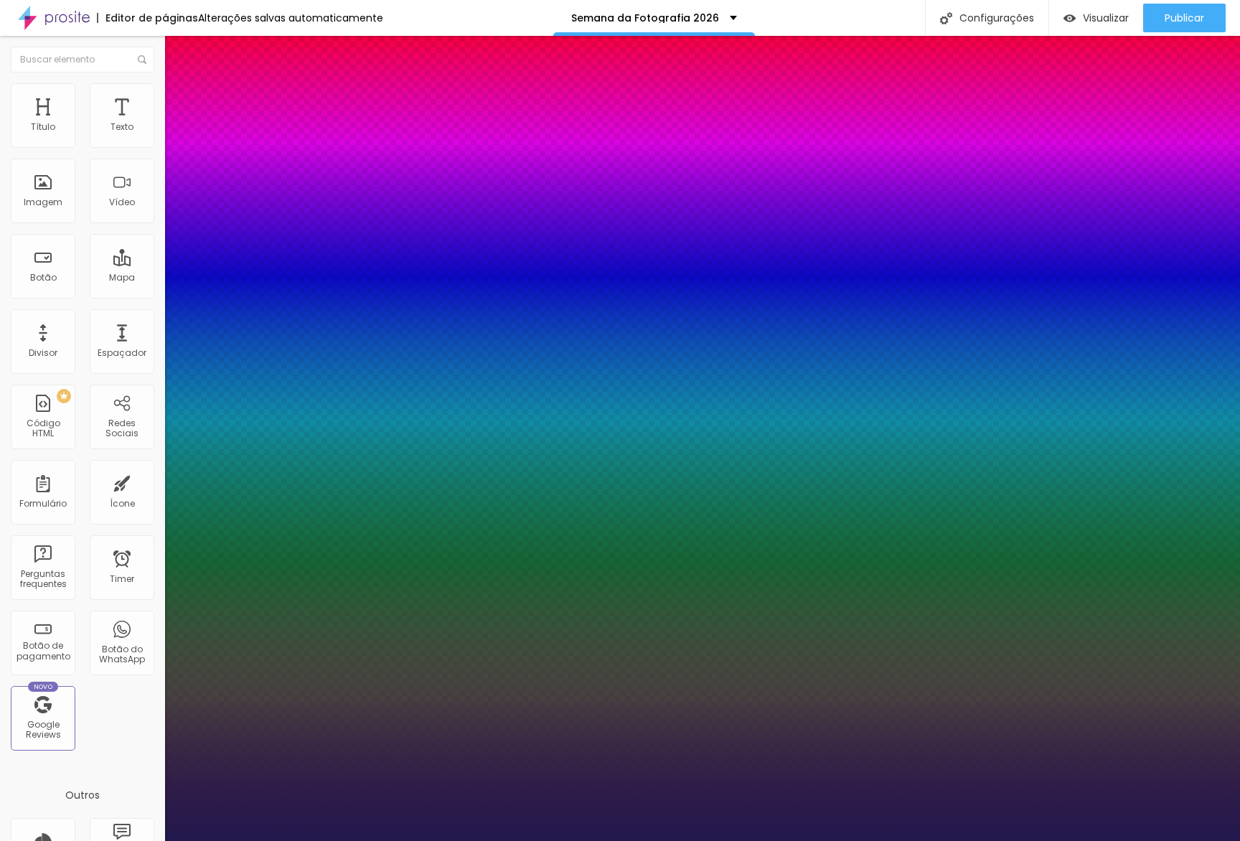
type input "54"
type input "1"
type input "55"
type input "1"
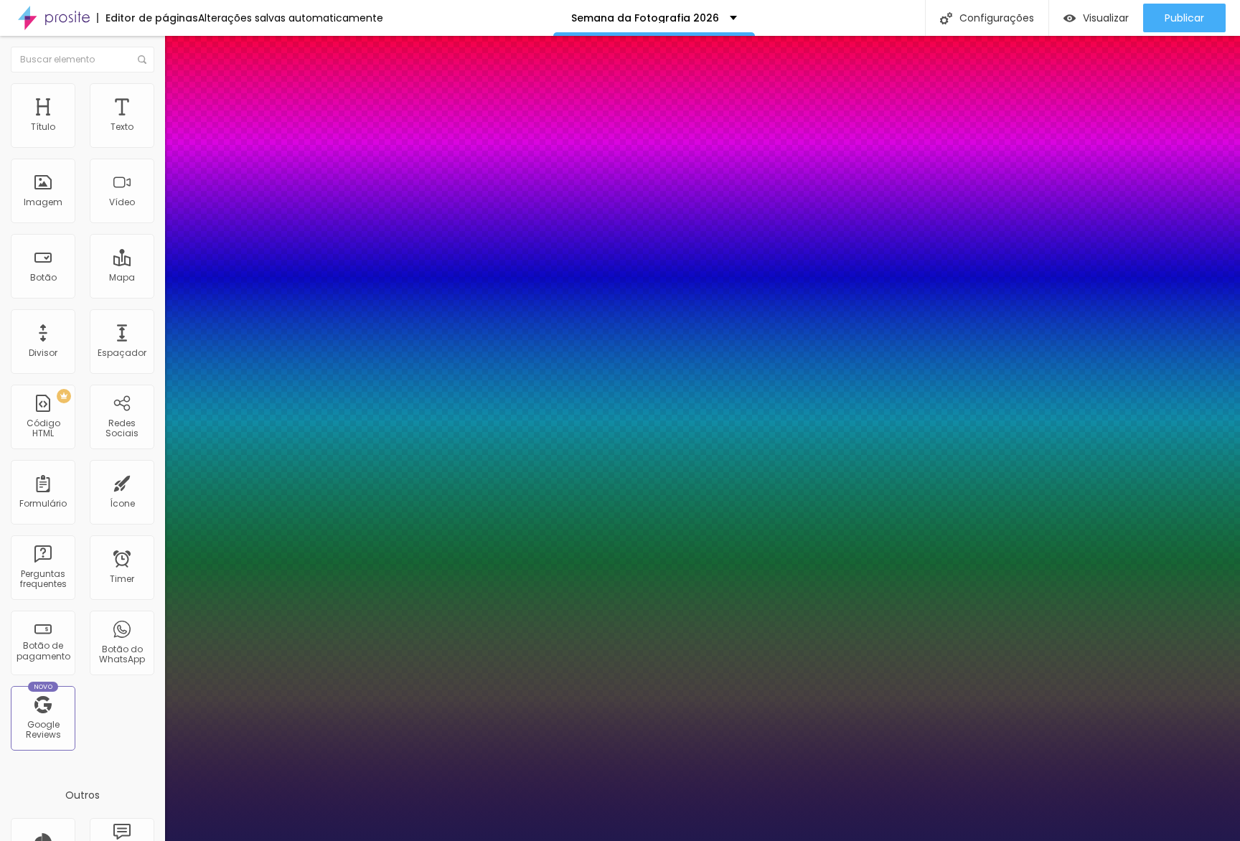
type input "56"
type input "1"
click at [692, 840] on div at bounding box center [620, 841] width 1240 height 0
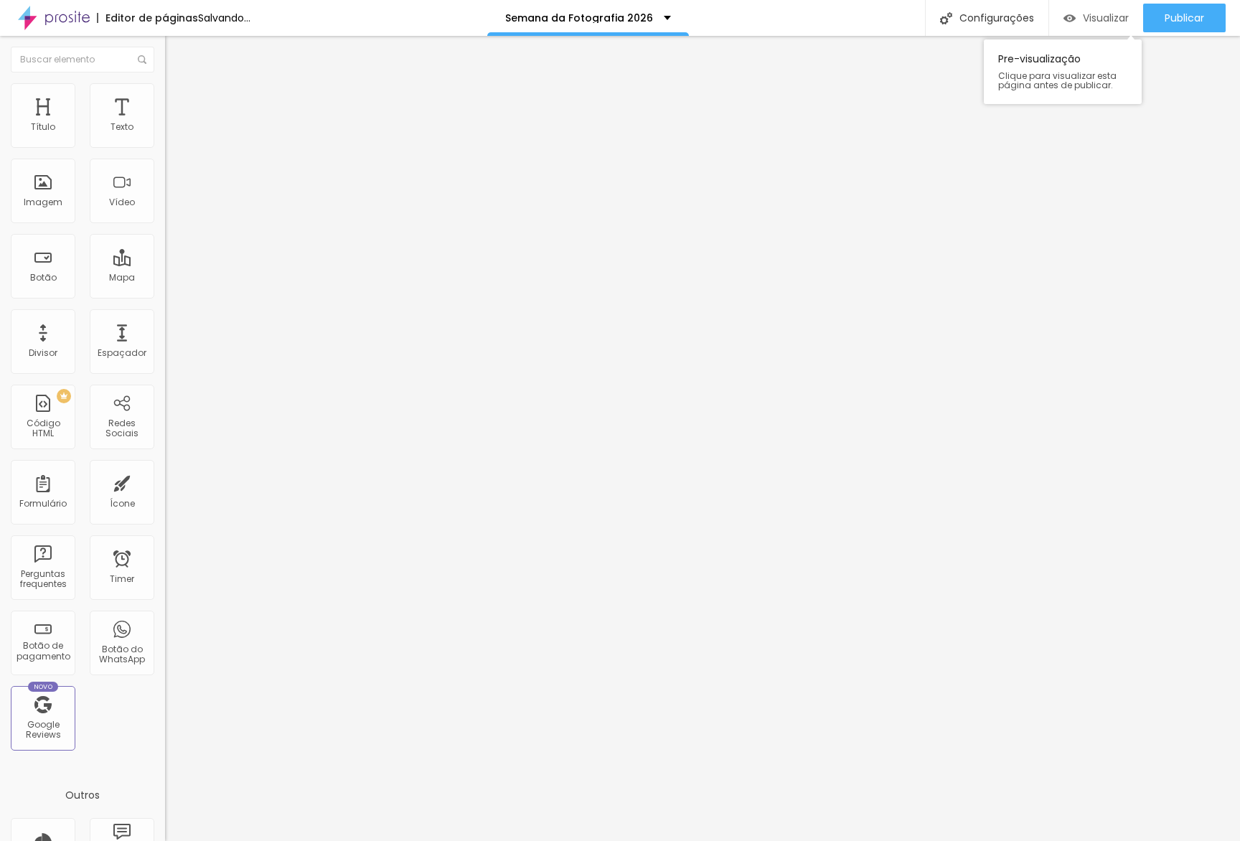
click at [1102, 9] on div "Visualizar" at bounding box center [1096, 18] width 65 height 29
click at [178, 101] on span "Avançado" at bounding box center [201, 107] width 47 height 12
type input "5"
type input "10"
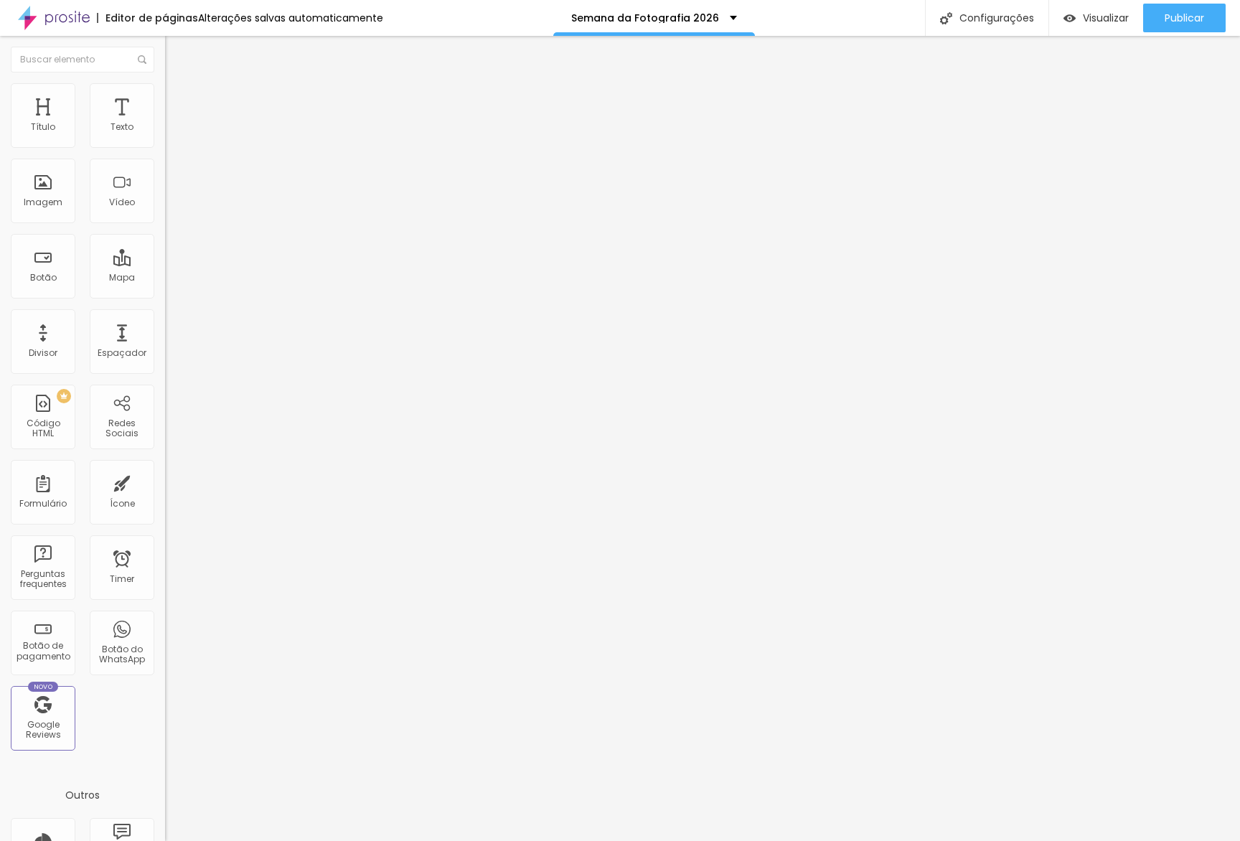
type input "10"
type input "15"
type input "20"
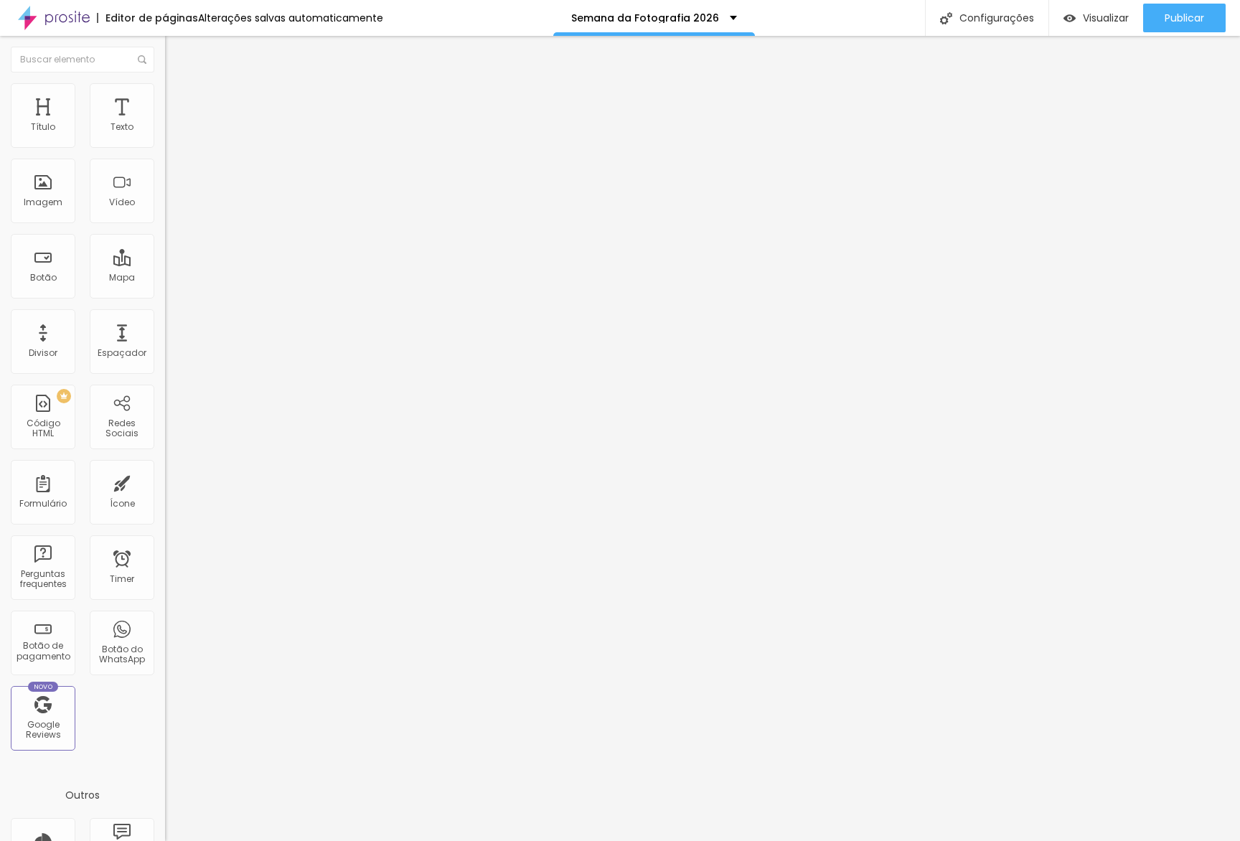
type input "25"
type input "30"
type input "25"
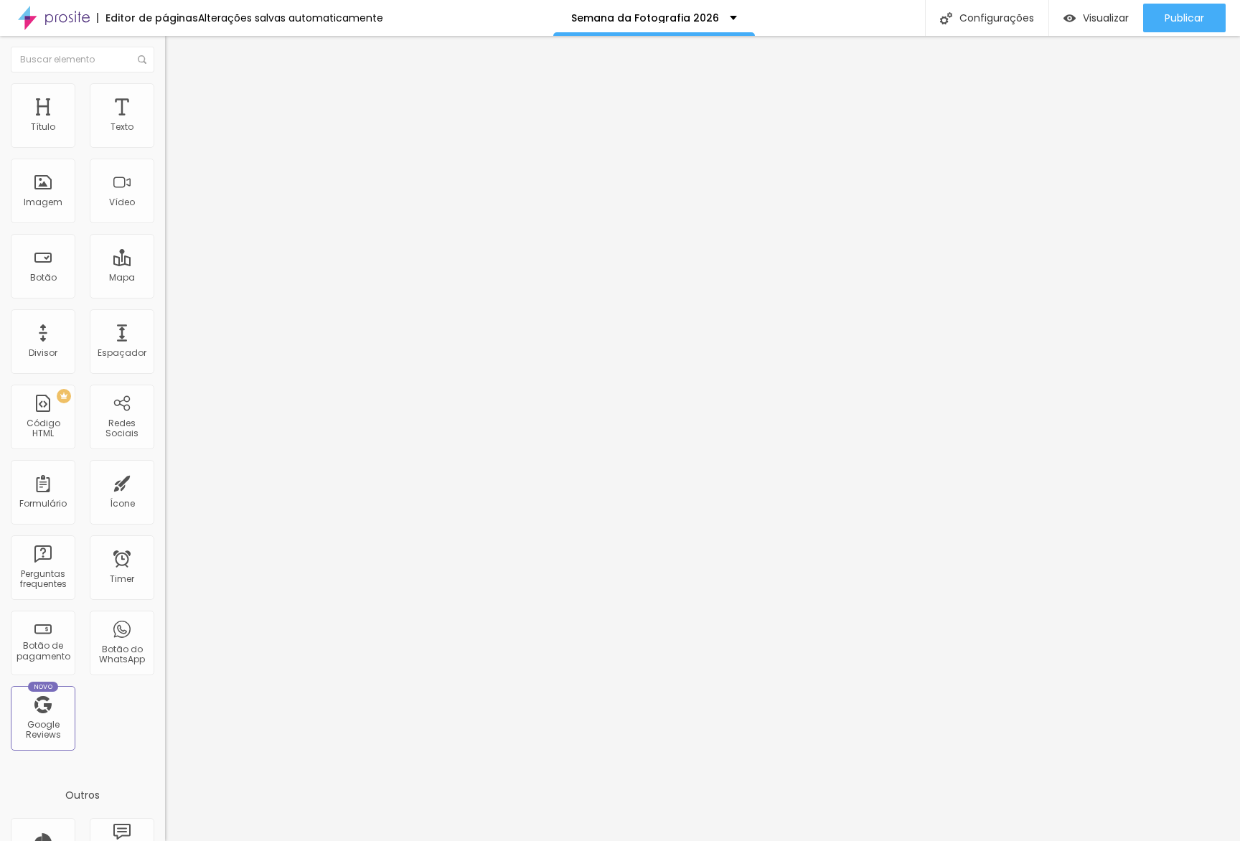
type input "25"
drag, startPoint x: 40, startPoint y: 139, endPoint x: 66, endPoint y: 139, distance: 25.8
type input "25"
click at [165, 278] on input "range" at bounding box center [211, 283] width 93 height 11
click at [1084, 24] on span "Visualizar" at bounding box center [1106, 17] width 46 height 11
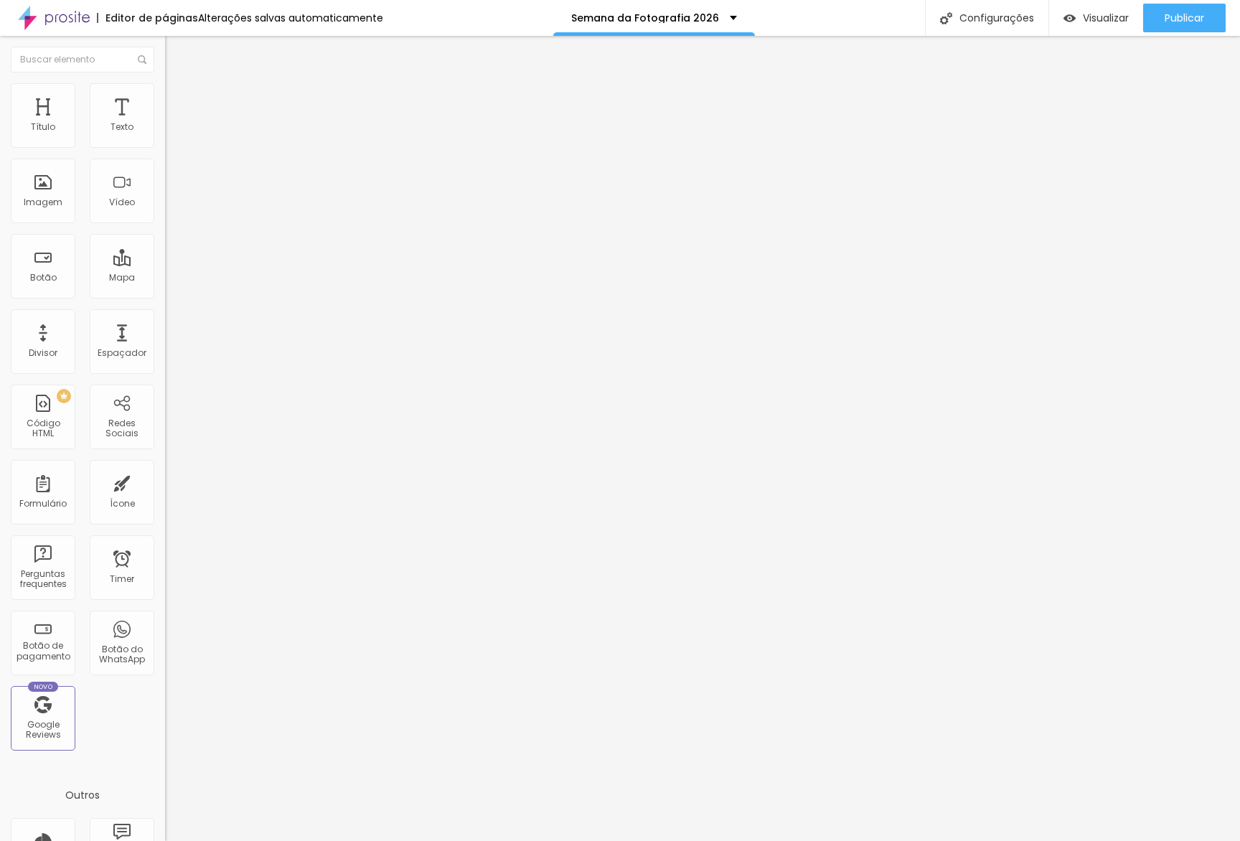
click at [178, 99] on span "Estilo" at bounding box center [189, 93] width 22 height 12
click at [1118, 18] on span "Visualizar" at bounding box center [1106, 17] width 46 height 11
click at [165, 122] on div "Trocar imagem" at bounding box center [247, 117] width 165 height 10
click at [165, 123] on span "Trocar imagem" at bounding box center [204, 117] width 78 height 12
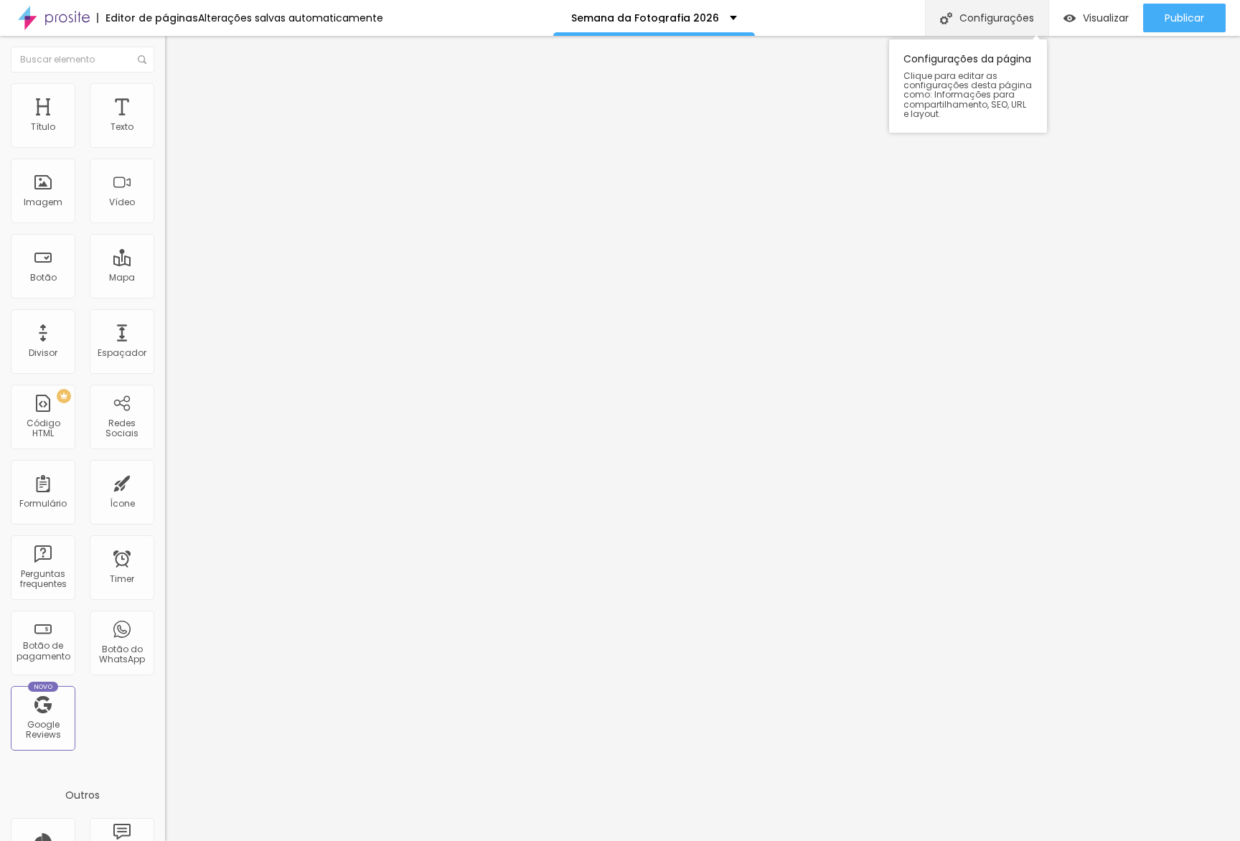
drag, startPoint x: 966, startPoint y: 95, endPoint x: 995, endPoint y: 11, distance: 88.7
click at [165, 123] on span "Trocar imagem" at bounding box center [204, 117] width 78 height 12
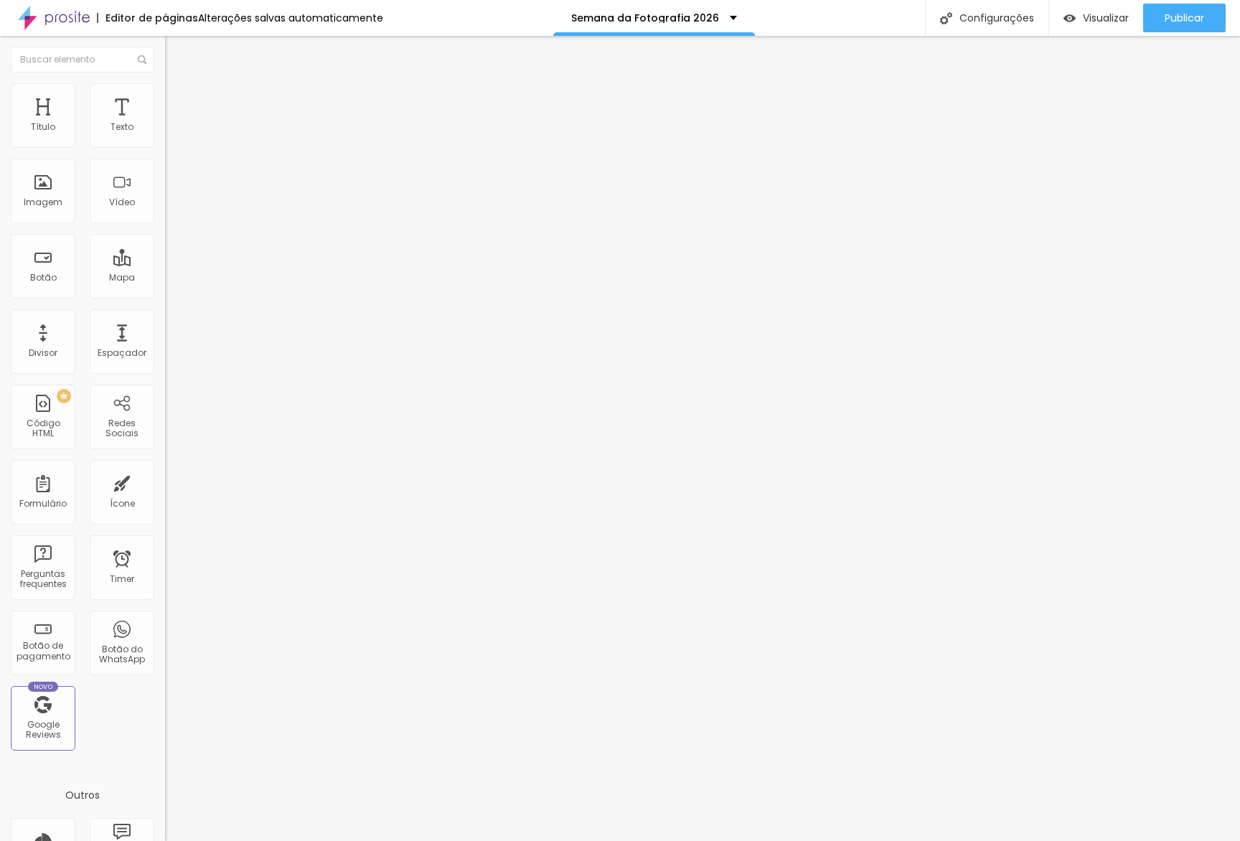
click at [1097, 25] on div "Visualizar" at bounding box center [1096, 18] width 65 height 29
click at [165, 193] on img at bounding box center [170, 188] width 10 height 10
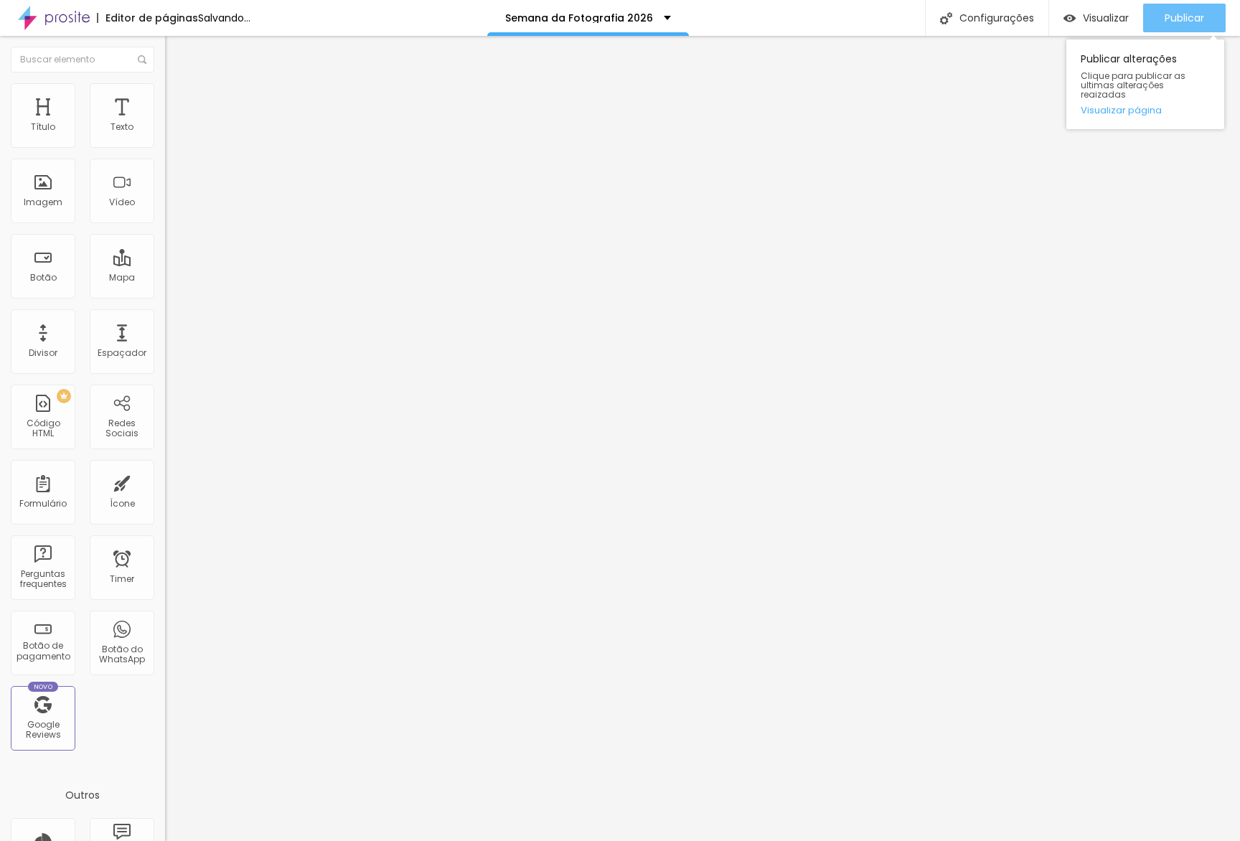
click at [1169, 19] on span "Publicar" at bounding box center [1184, 17] width 39 height 11
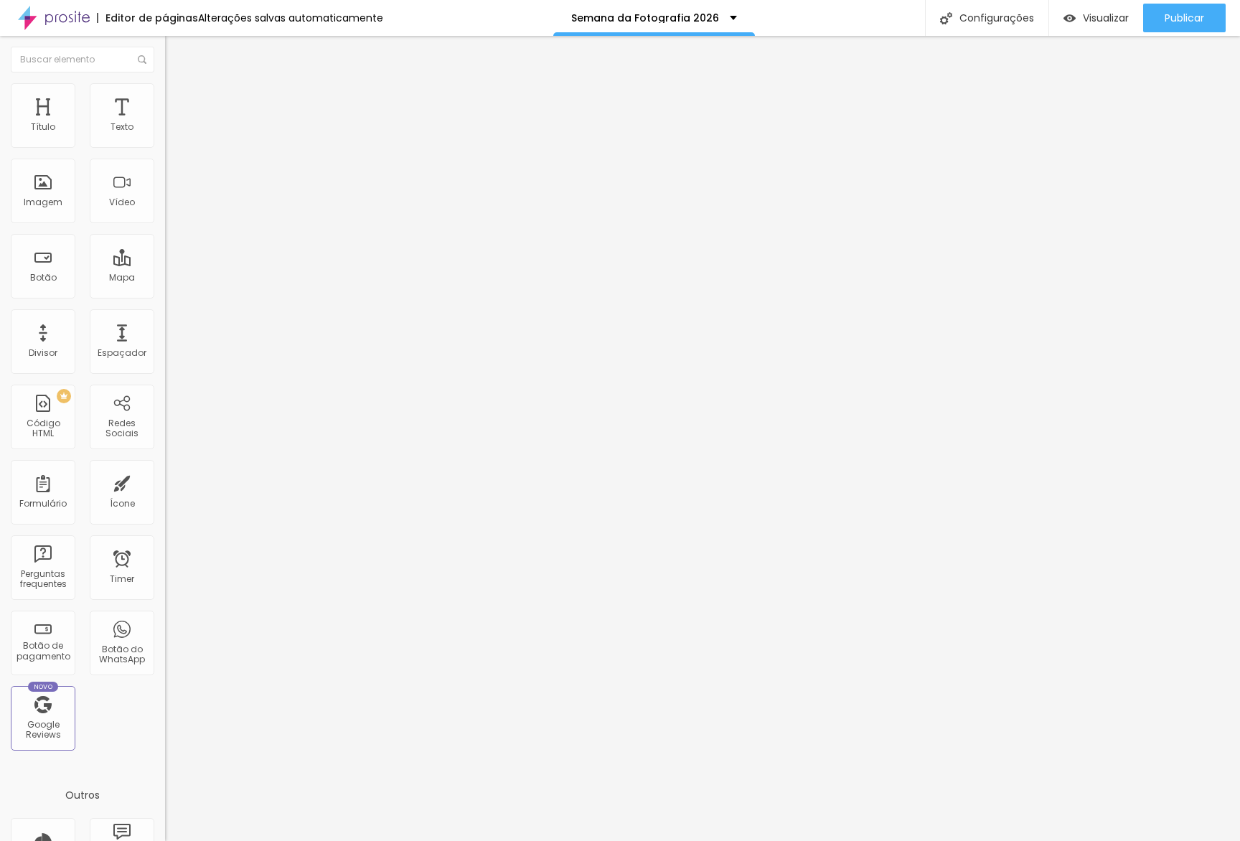
click at [165, 86] on li "Estilo" at bounding box center [247, 90] width 165 height 14
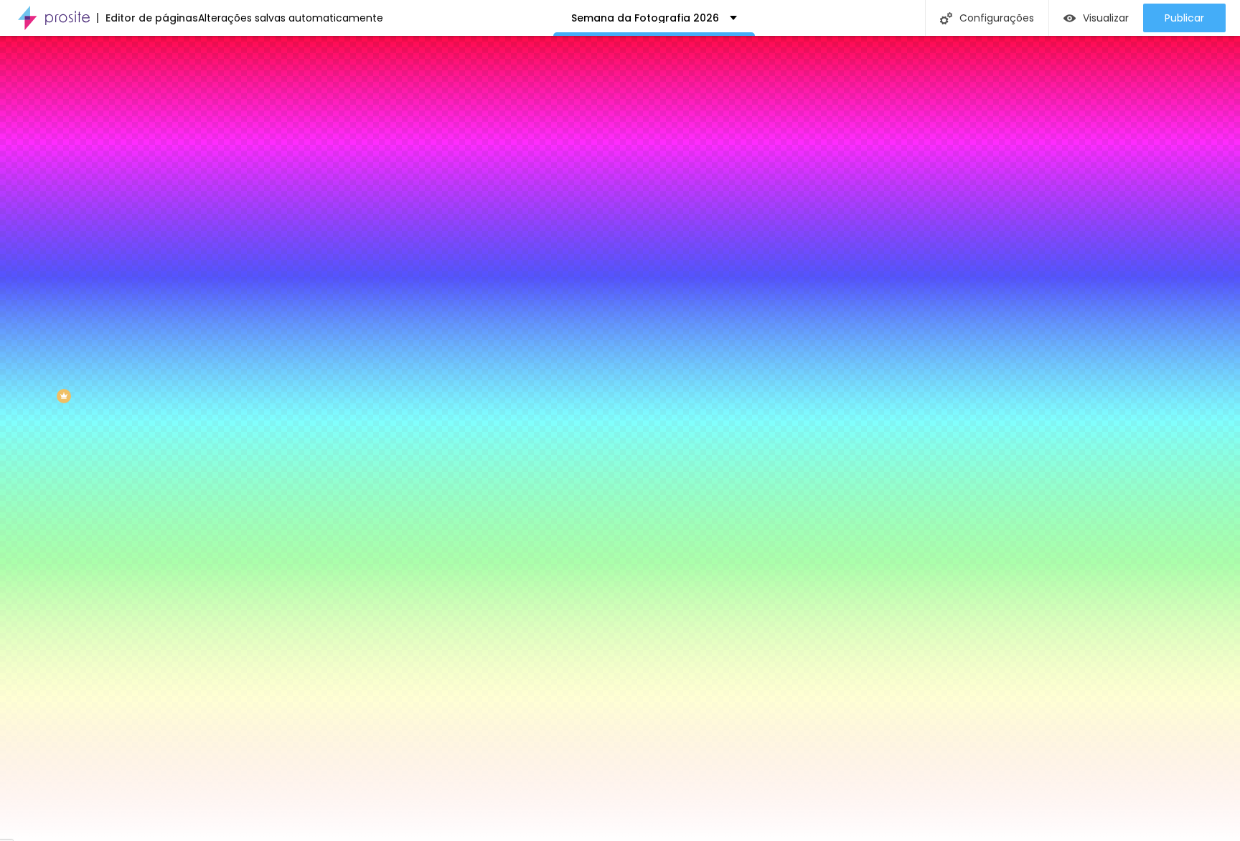
click at [165, 210] on div "Cor de fundo Voltar ao padrão #FFFFFF" at bounding box center [247, 189] width 165 height 39
click at [165, 195] on div at bounding box center [247, 195] width 165 height 0
type input "#000000"
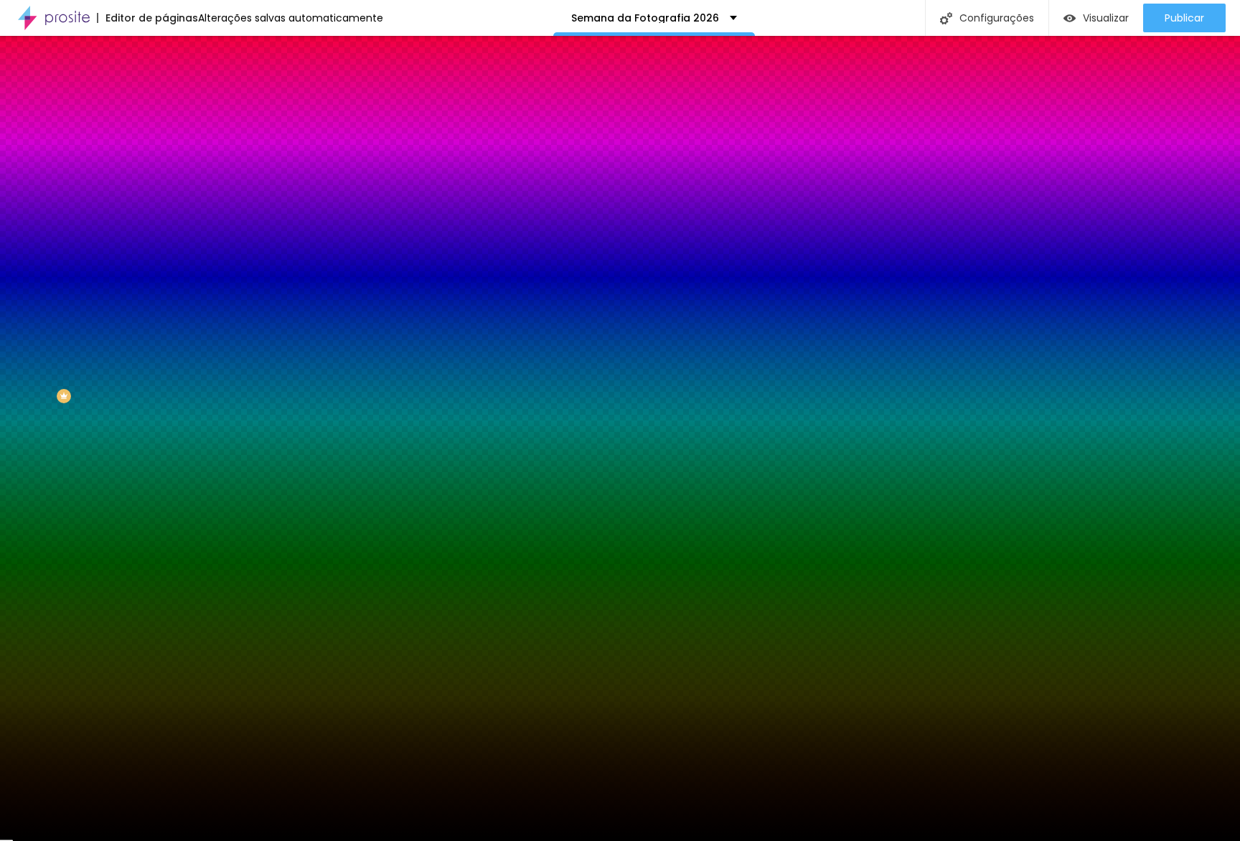
drag, startPoint x: 75, startPoint y: 311, endPoint x: 16, endPoint y: 435, distance: 136.7
click at [165, 443] on div "Editar Seção Conteúdo Estilo Avançado Imagem de fundo Trocar imagem Efeito da I…" at bounding box center [247, 438] width 165 height 805
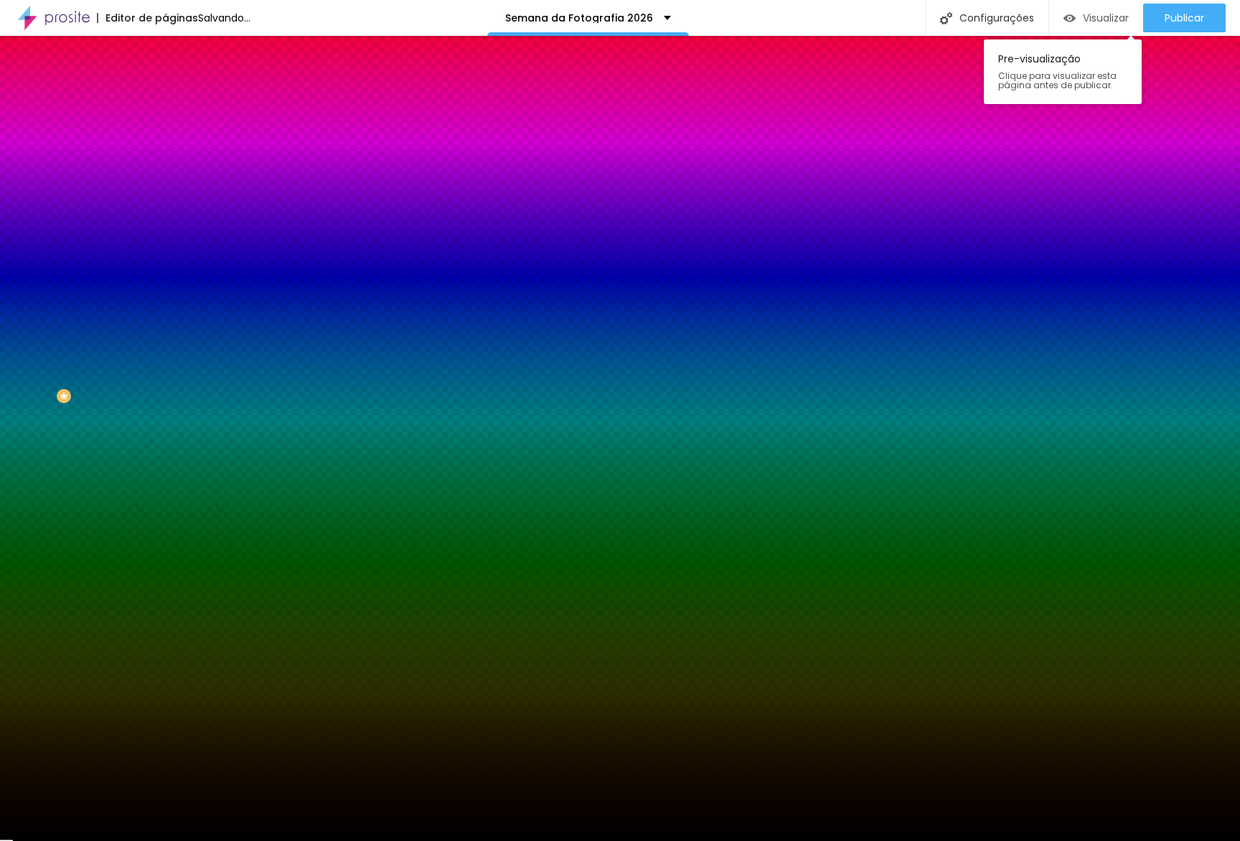
click at [1086, 22] on span "Visualizar" at bounding box center [1106, 17] width 46 height 11
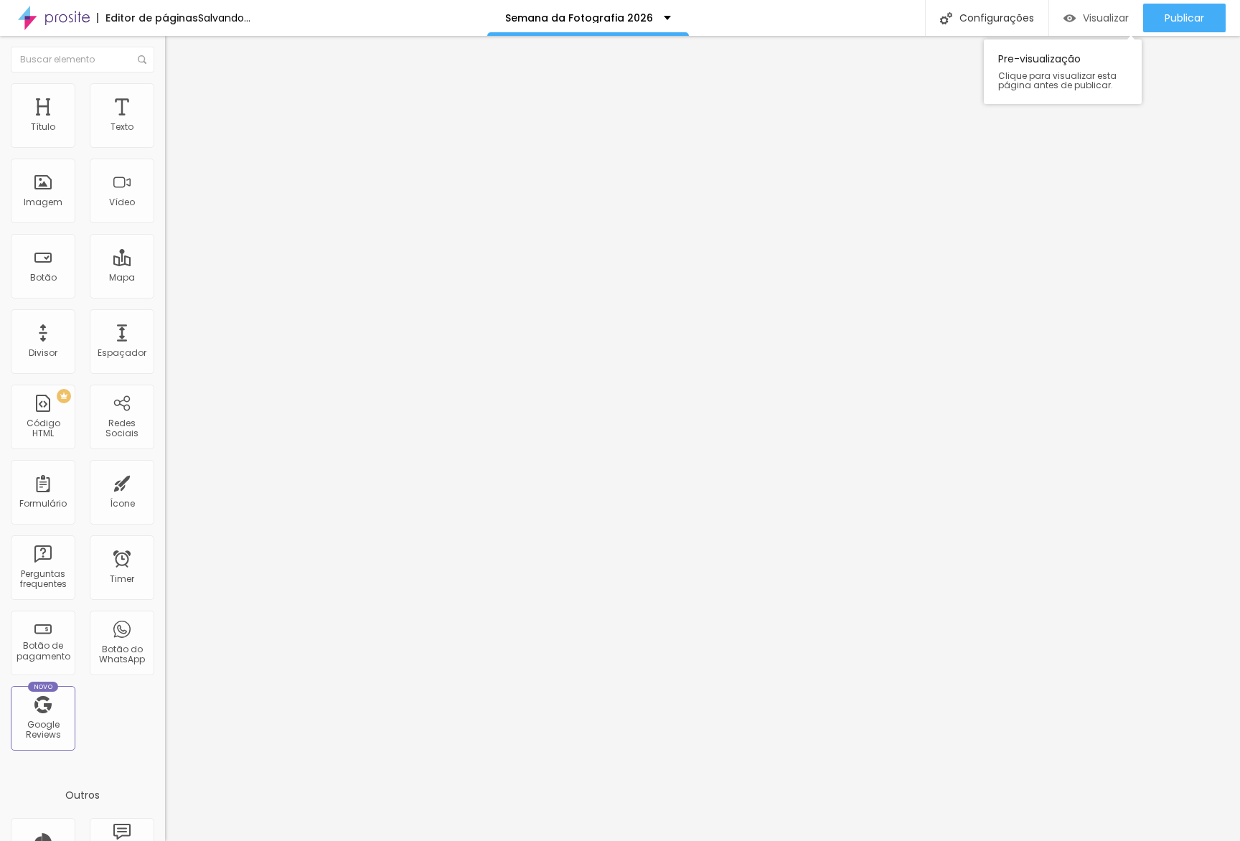
drag, startPoint x: 1133, startPoint y: 19, endPoint x: 1100, endPoint y: 22, distance: 33.1
click at [1100, 22] on div "Visualizar Pre-visualização Clique para visualizar esta página antes de publica…" at bounding box center [1144, 18] width 192 height 36
click at [1100, 22] on span "Visualizar" at bounding box center [1106, 17] width 46 height 11
click at [165, 123] on span "Trocar imagem" at bounding box center [204, 117] width 78 height 12
click at [1145, 840] on div at bounding box center [620, 856] width 1240 height 13
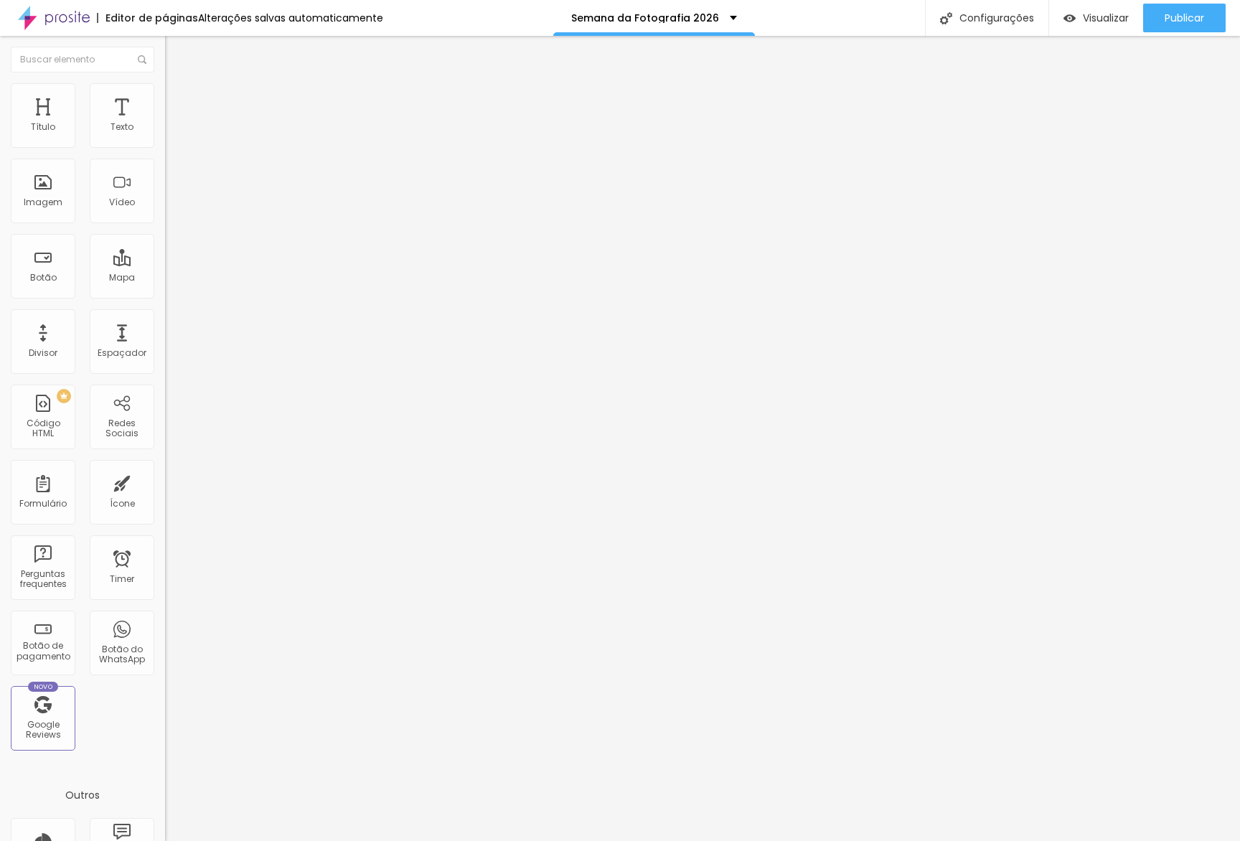
click at [165, 96] on li "Estilo" at bounding box center [247, 90] width 165 height 14
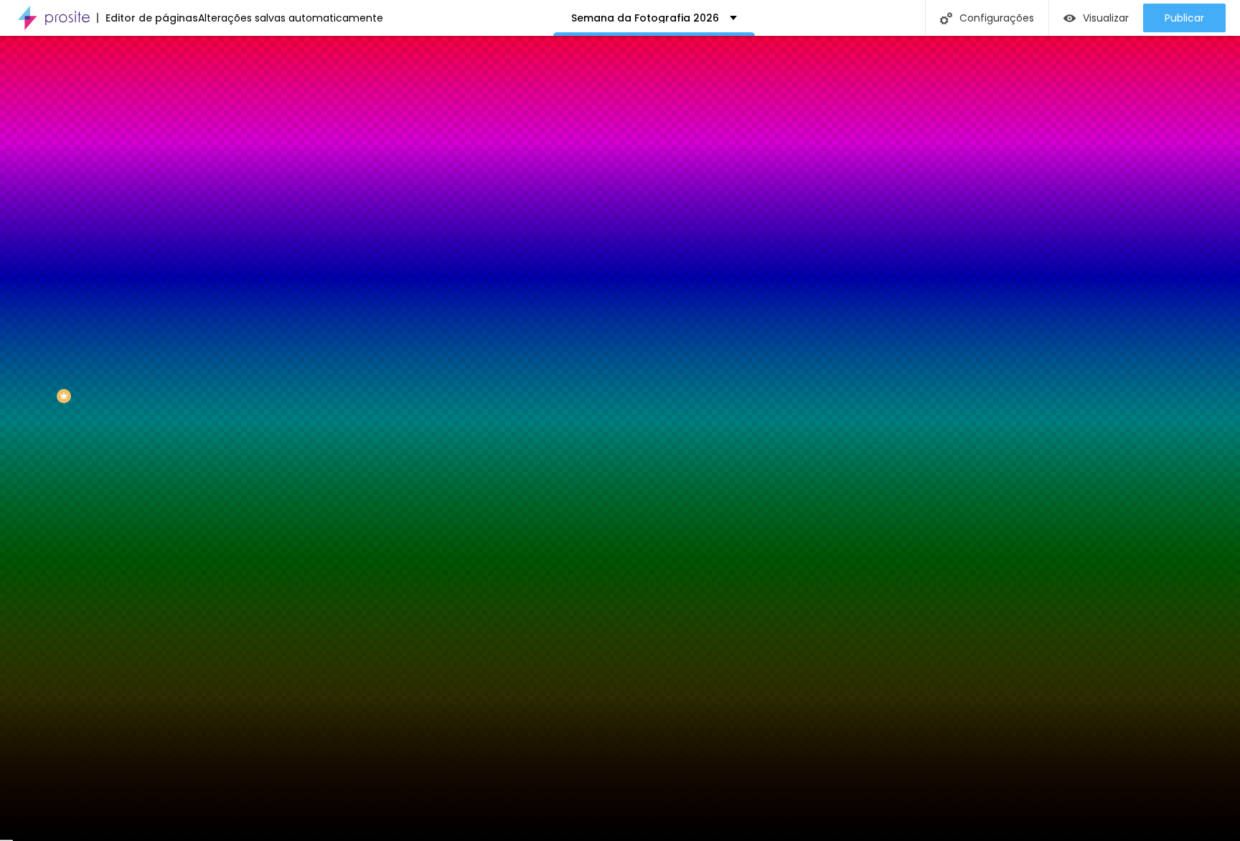
click at [165, 210] on input "#000000" at bounding box center [251, 202] width 172 height 14
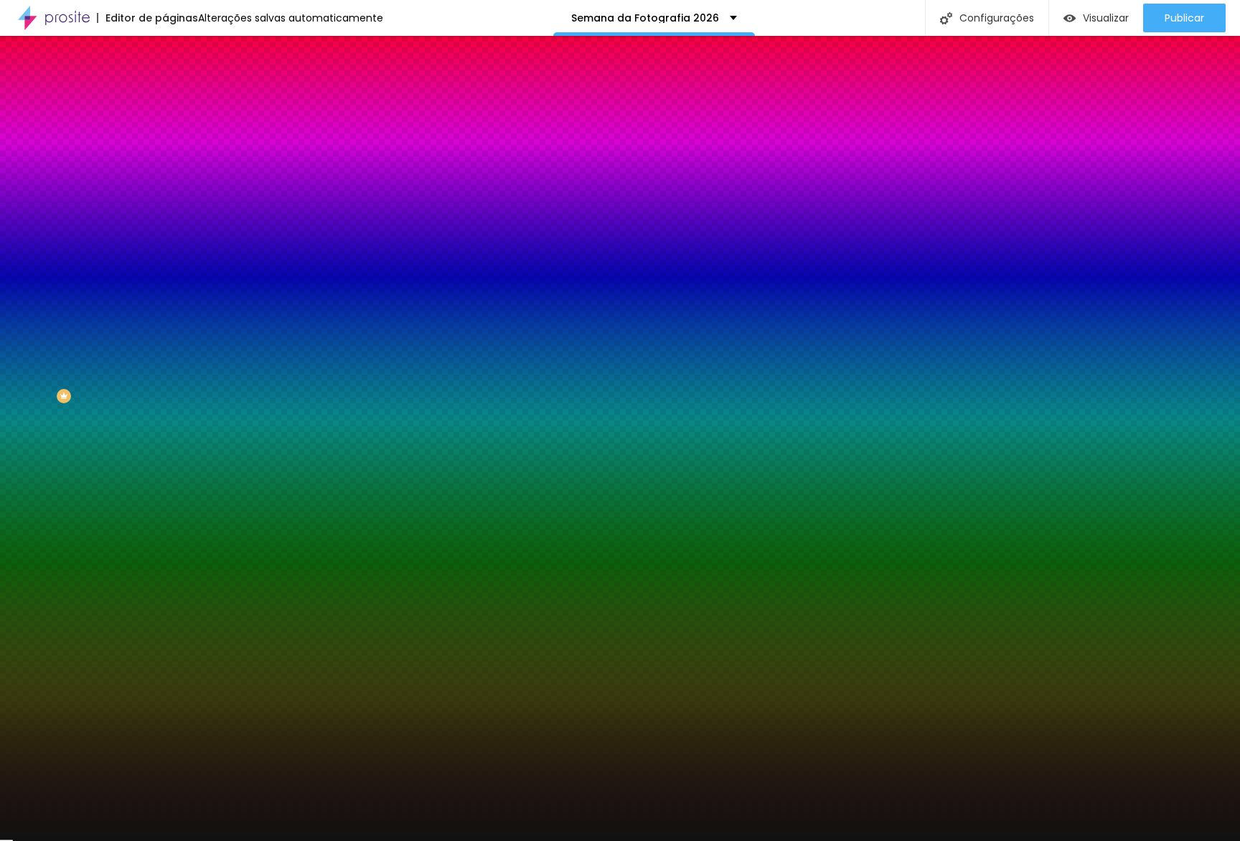
type input "#111111"
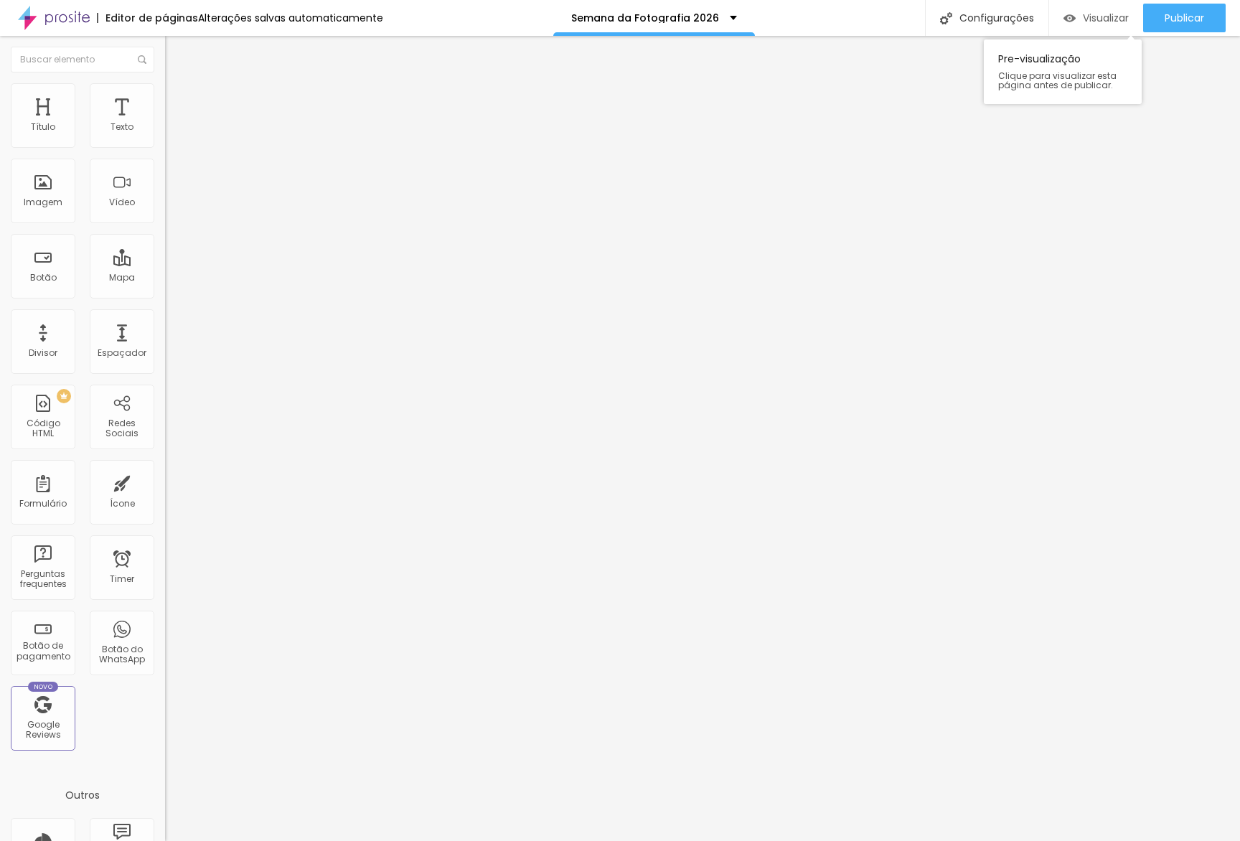
click at [1098, 16] on span "Visualizar" at bounding box center [1106, 17] width 46 height 11
click at [165, 212] on button "button" at bounding box center [175, 204] width 20 height 15
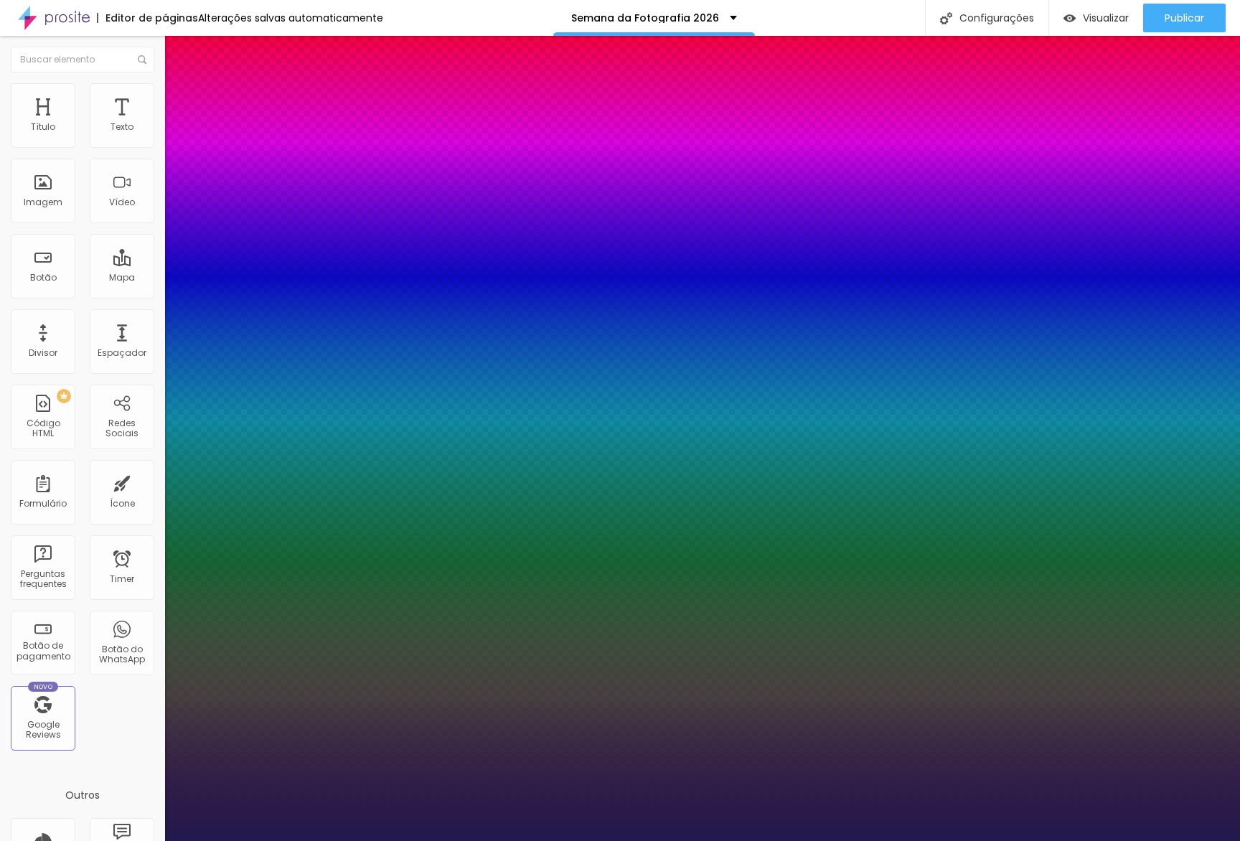
type input "1"
type input "57"
type input "1"
type input "58"
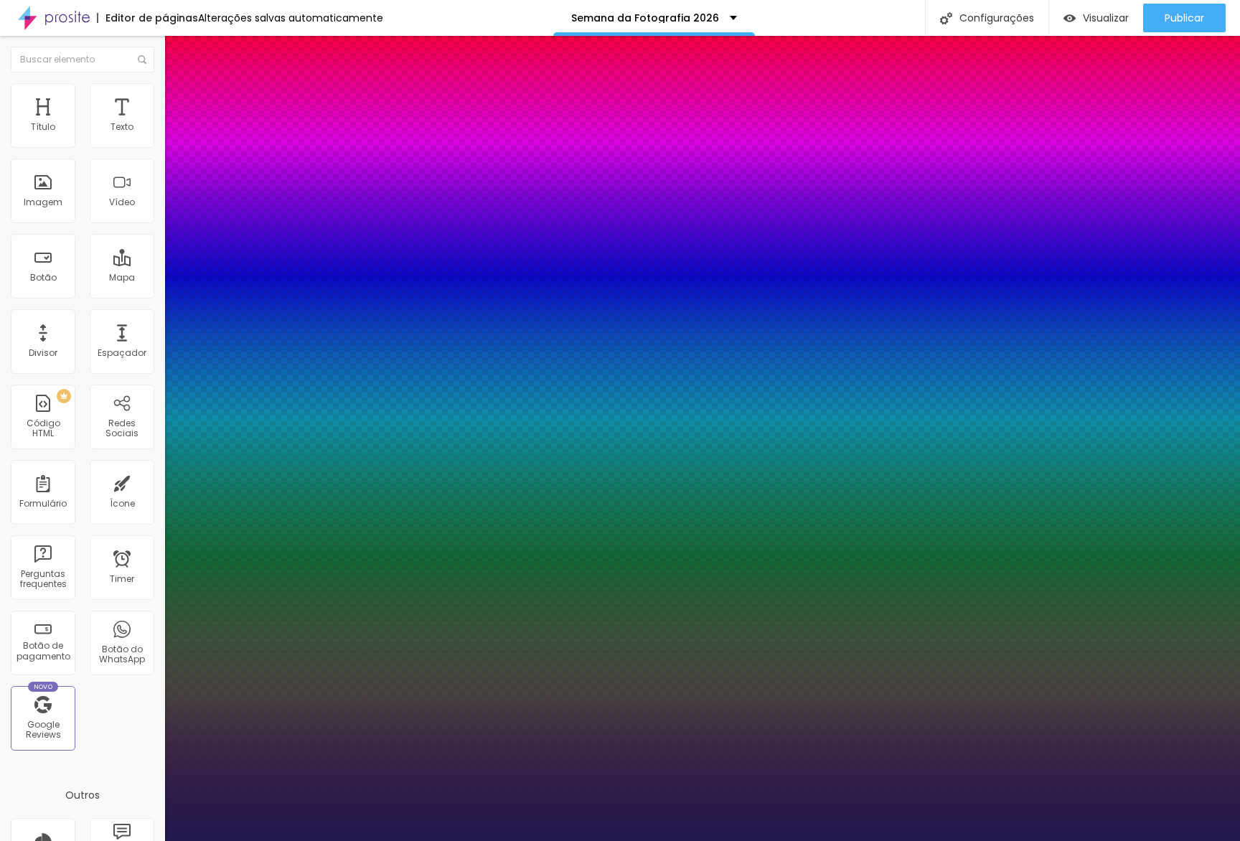
type input "58"
type input "1"
type input "59"
type input "1"
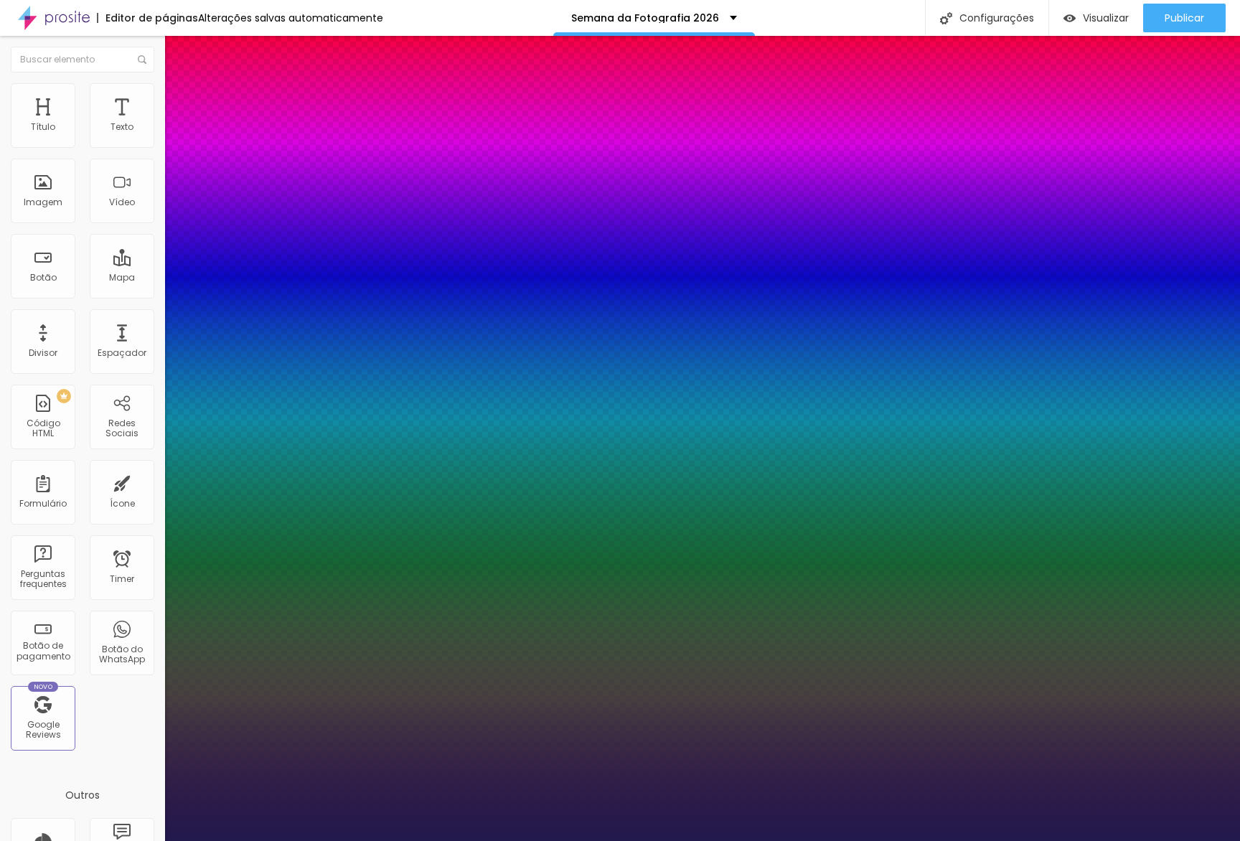
type input "60"
type input "1"
type input "61"
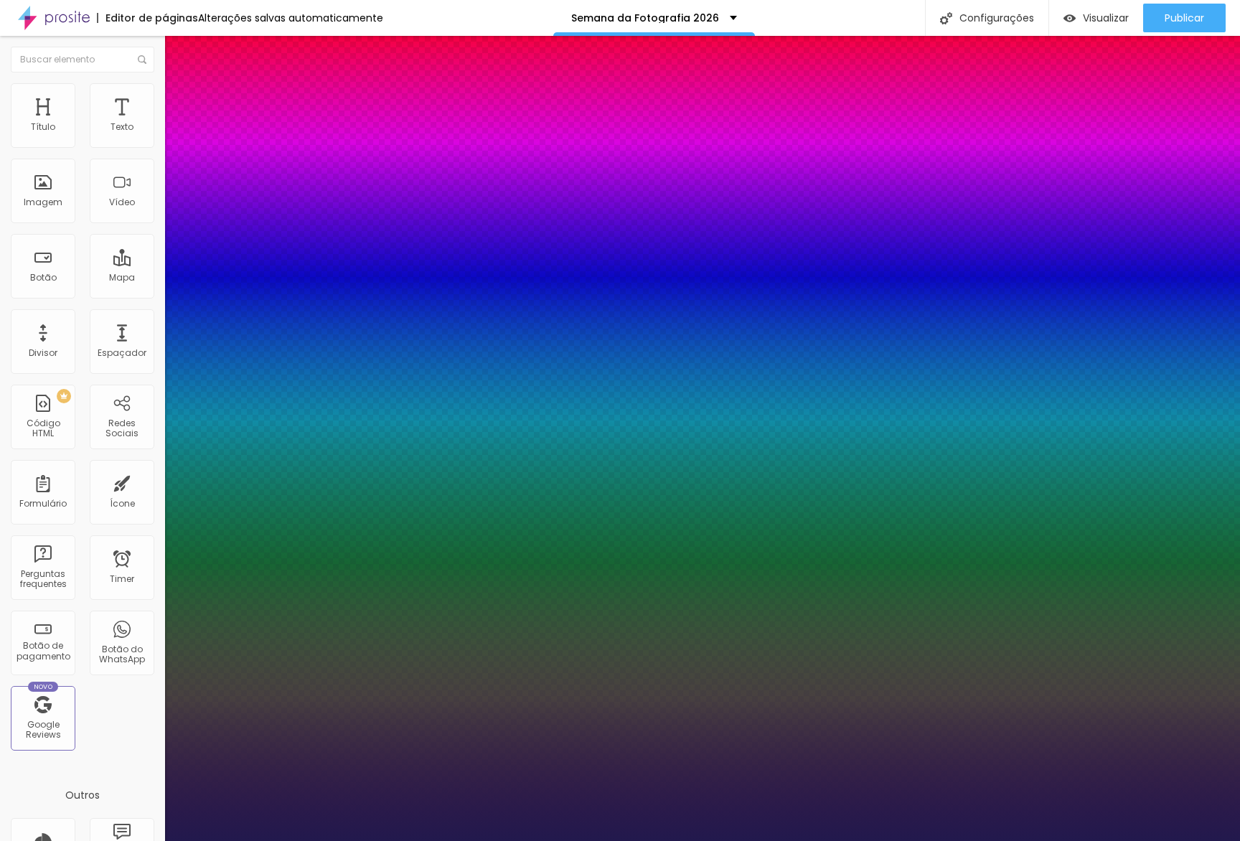
type input "1"
type input "62"
type input "1"
type input "63"
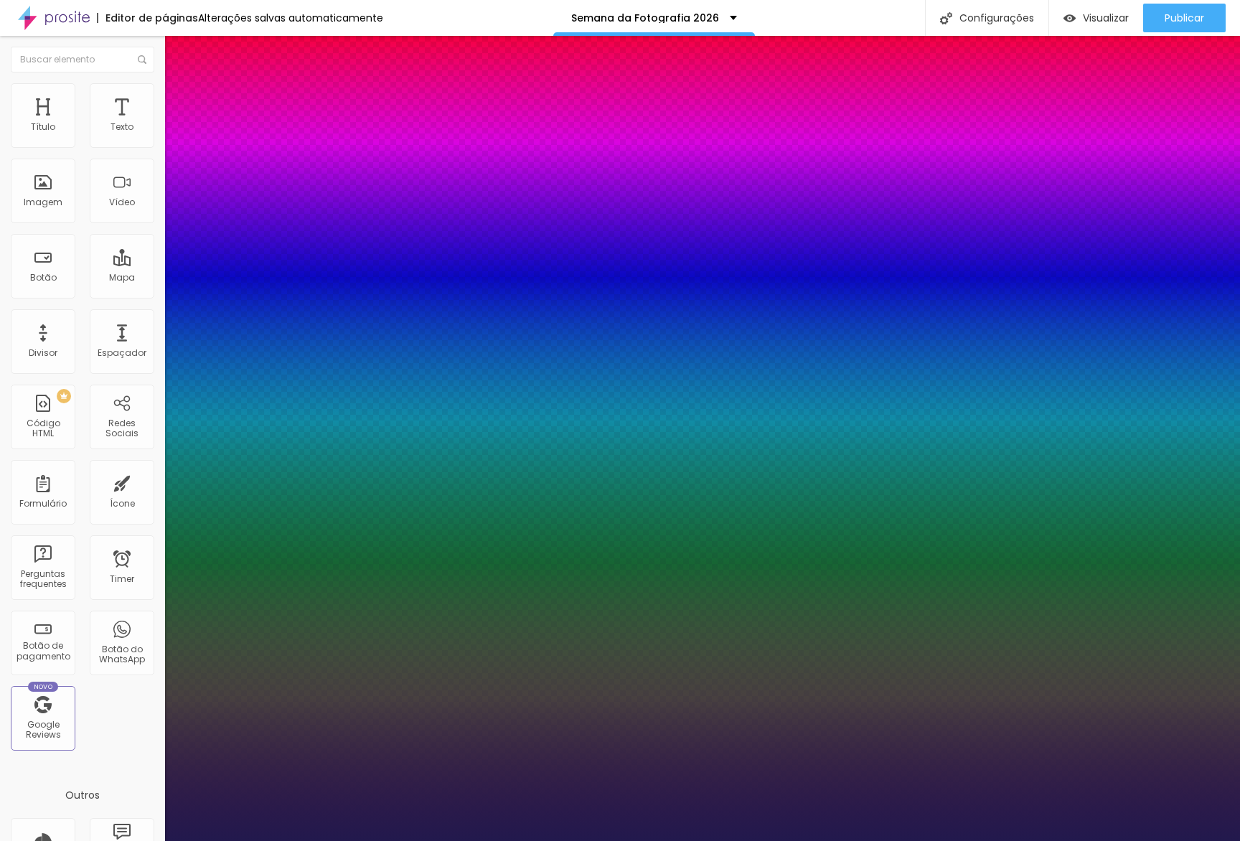
type input "63"
type input "1"
type input "64"
type input "1"
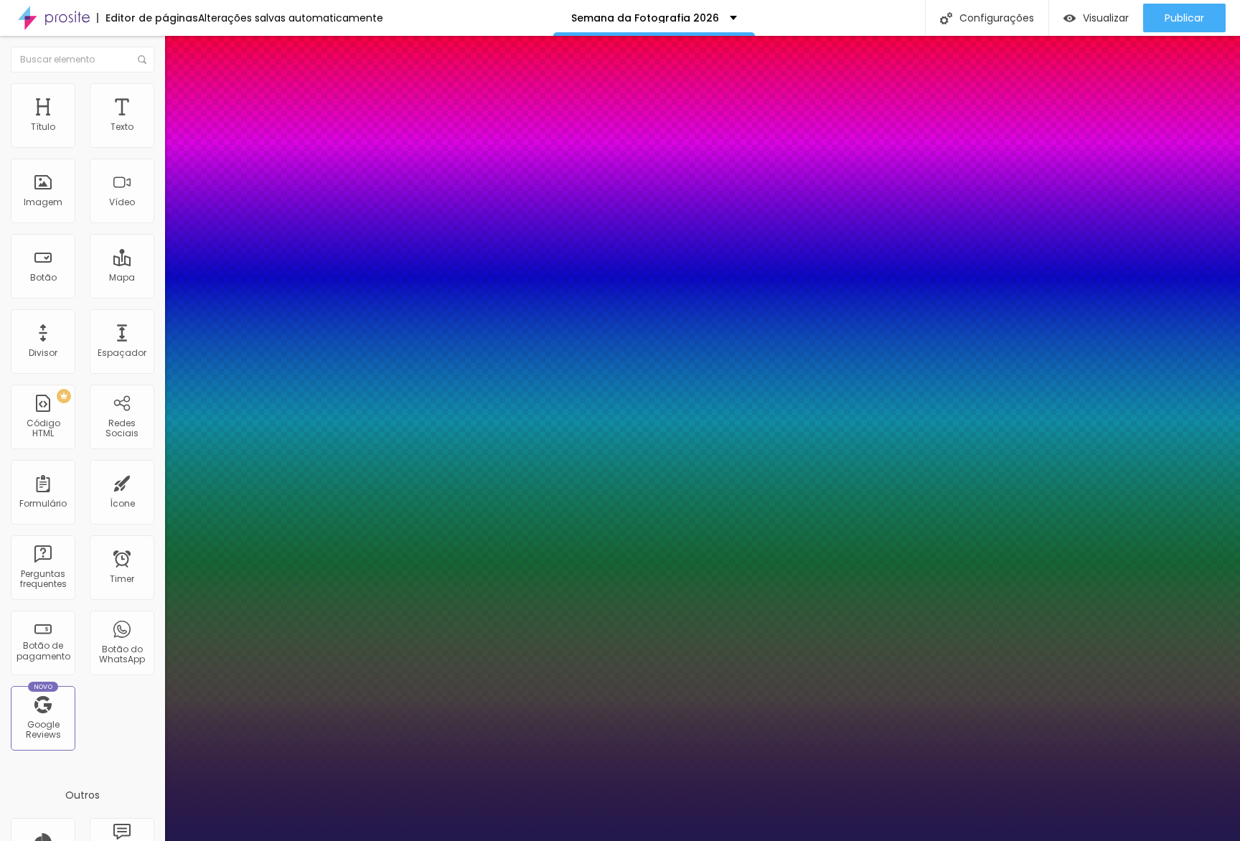
type input "65"
type input "1"
type input "66"
drag, startPoint x: 240, startPoint y: 404, endPoint x: 251, endPoint y: 401, distance: 11.8
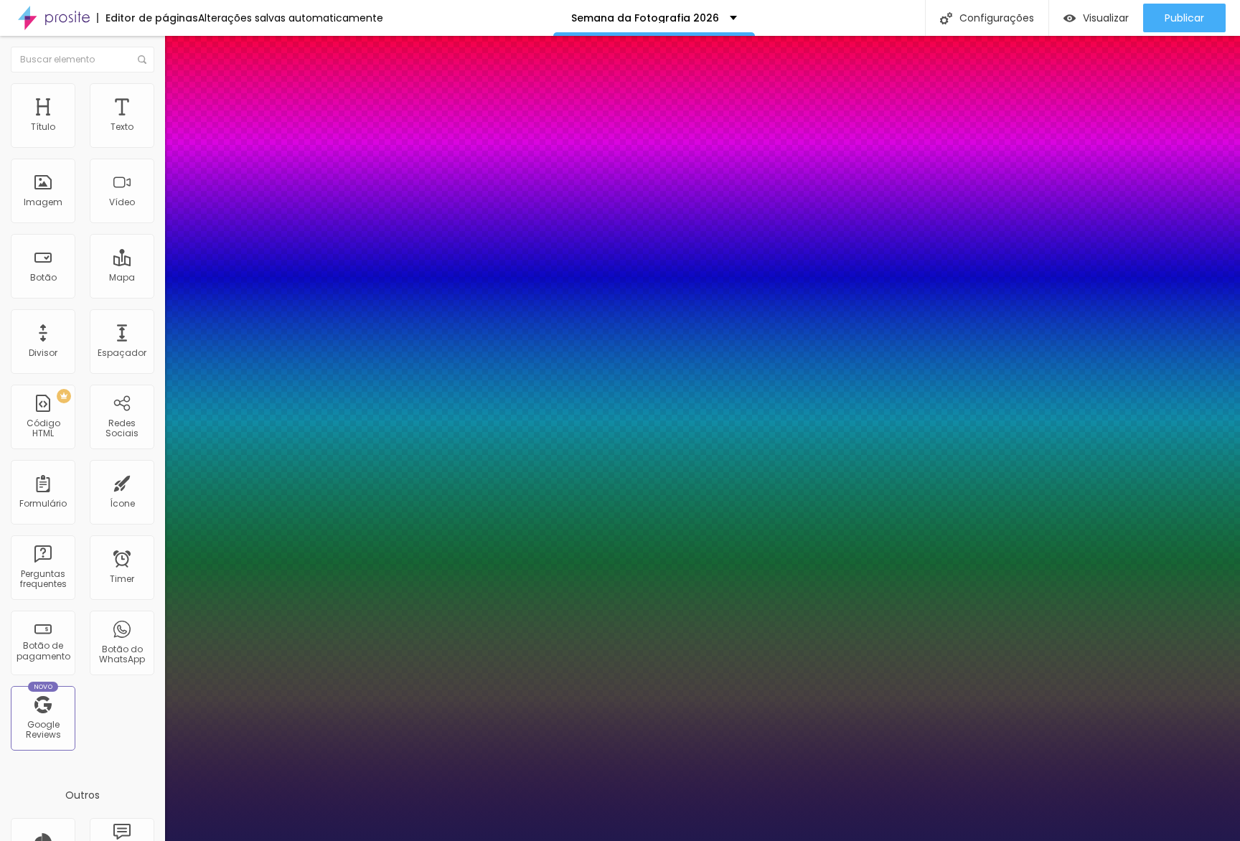
click at [249, 840] on div at bounding box center [620, 841] width 1240 height 0
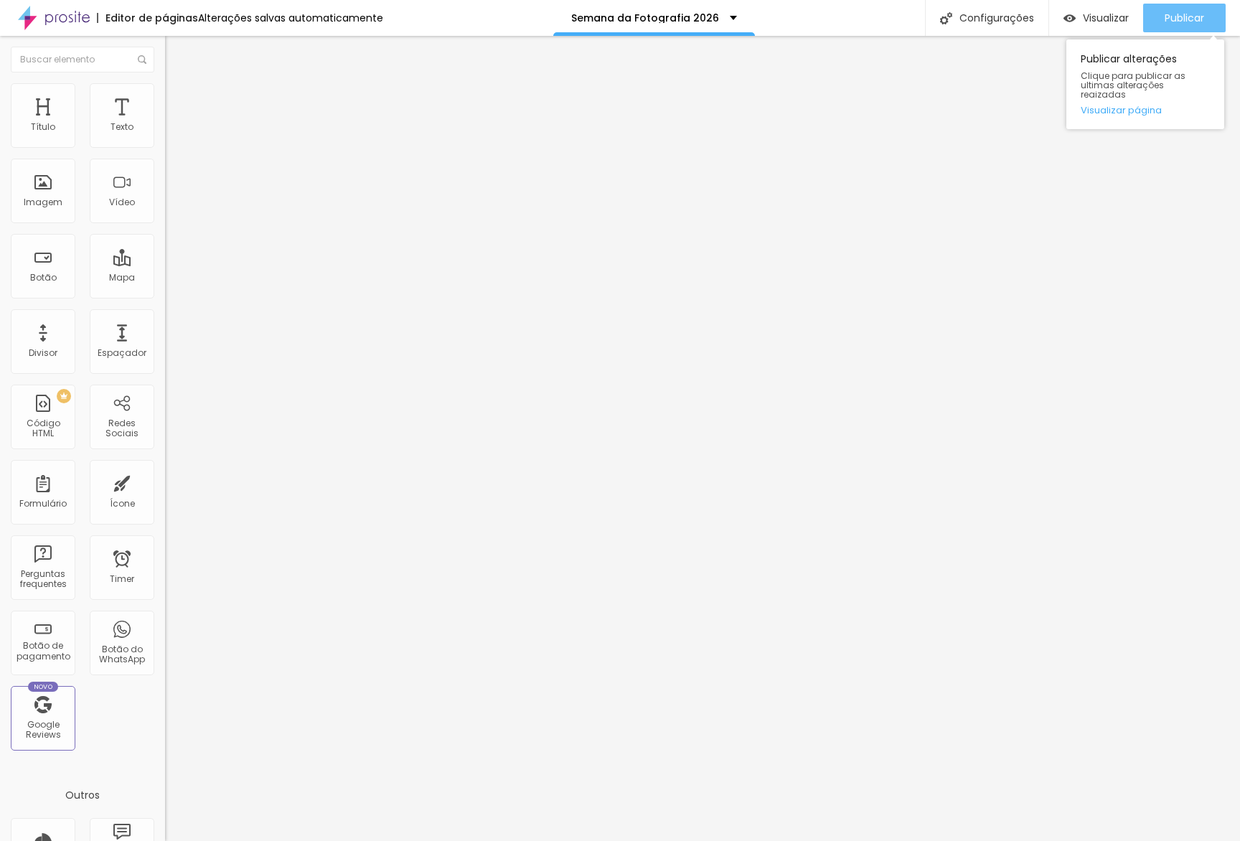
click at [1158, 14] on button "Publicar" at bounding box center [1184, 18] width 83 height 29
click at [1135, 105] on link "Visualizar página" at bounding box center [1145, 109] width 129 height 9
click at [178, 106] on span "Avançado" at bounding box center [201, 107] width 47 height 12
click at [165, 494] on input "10" at bounding box center [196, 501] width 62 height 15
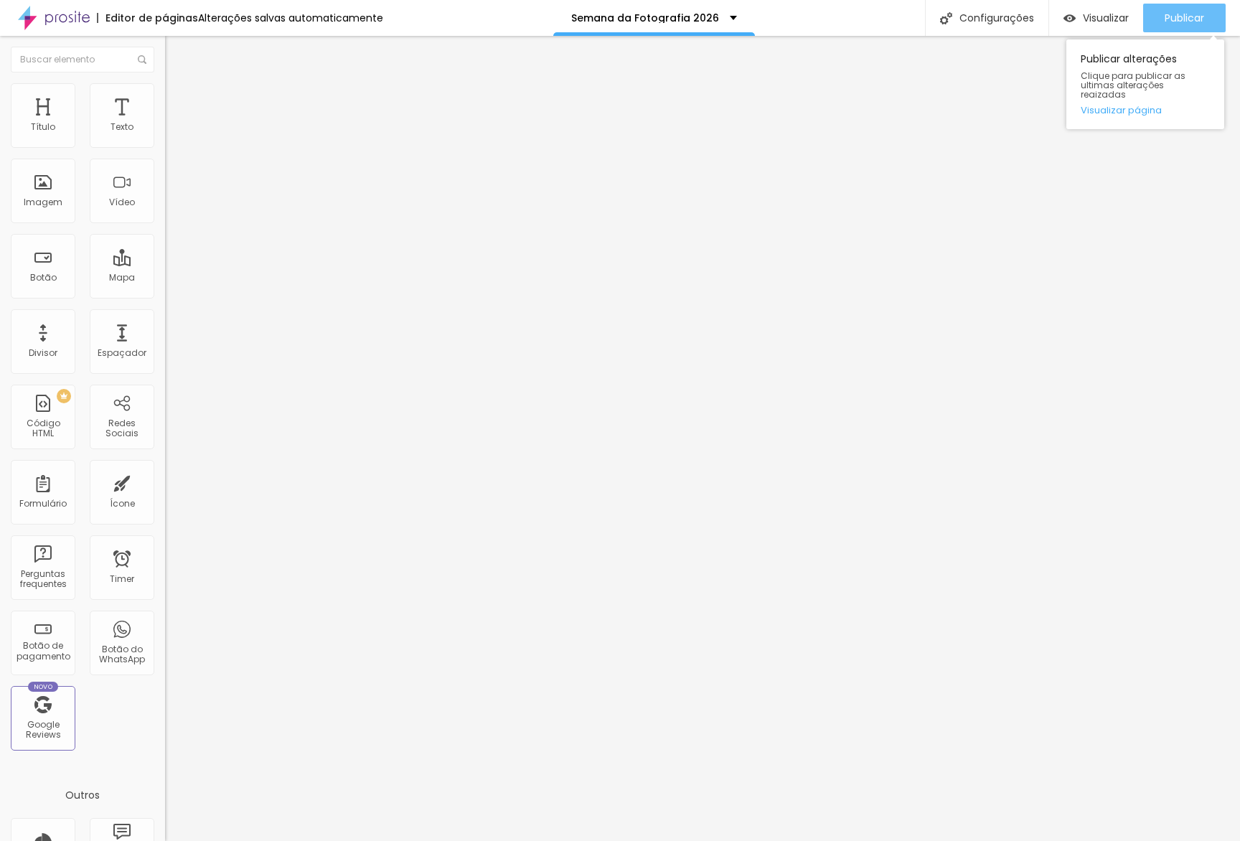
click at [1170, 32] on div "Publicar" at bounding box center [1184, 18] width 39 height 29
click at [165, 98] on li "Estilo" at bounding box center [247, 90] width 165 height 14
click at [165, 136] on input "200" at bounding box center [200, 128] width 70 height 15
click at [1165, 16] on span "Publicar" at bounding box center [1184, 17] width 39 height 11
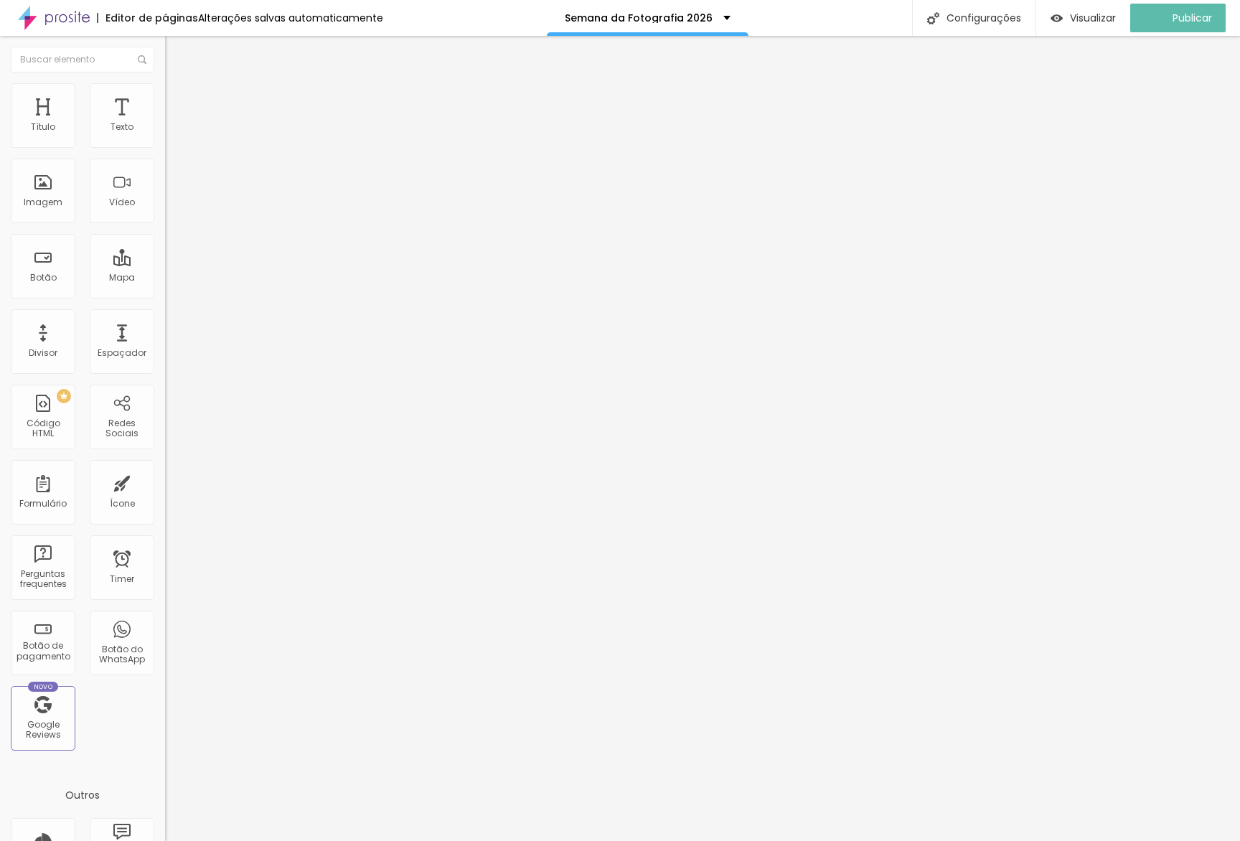
click at [165, 94] on li "Estilo" at bounding box center [247, 90] width 165 height 14
click at [165, 136] on input "400" at bounding box center [200, 128] width 70 height 15
click at [165, 136] on input "30" at bounding box center [200, 128] width 70 height 15
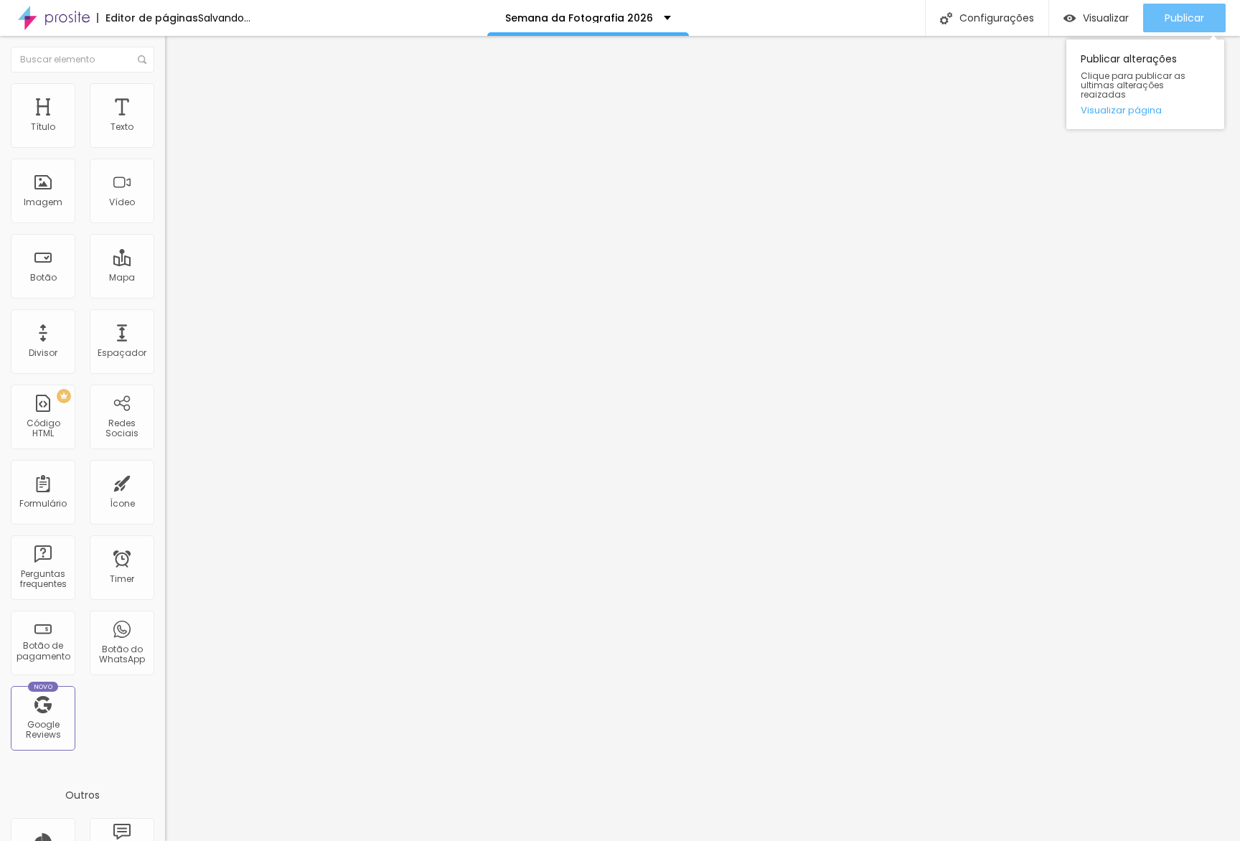
click at [1210, 25] on button "Publicar" at bounding box center [1184, 18] width 83 height 29
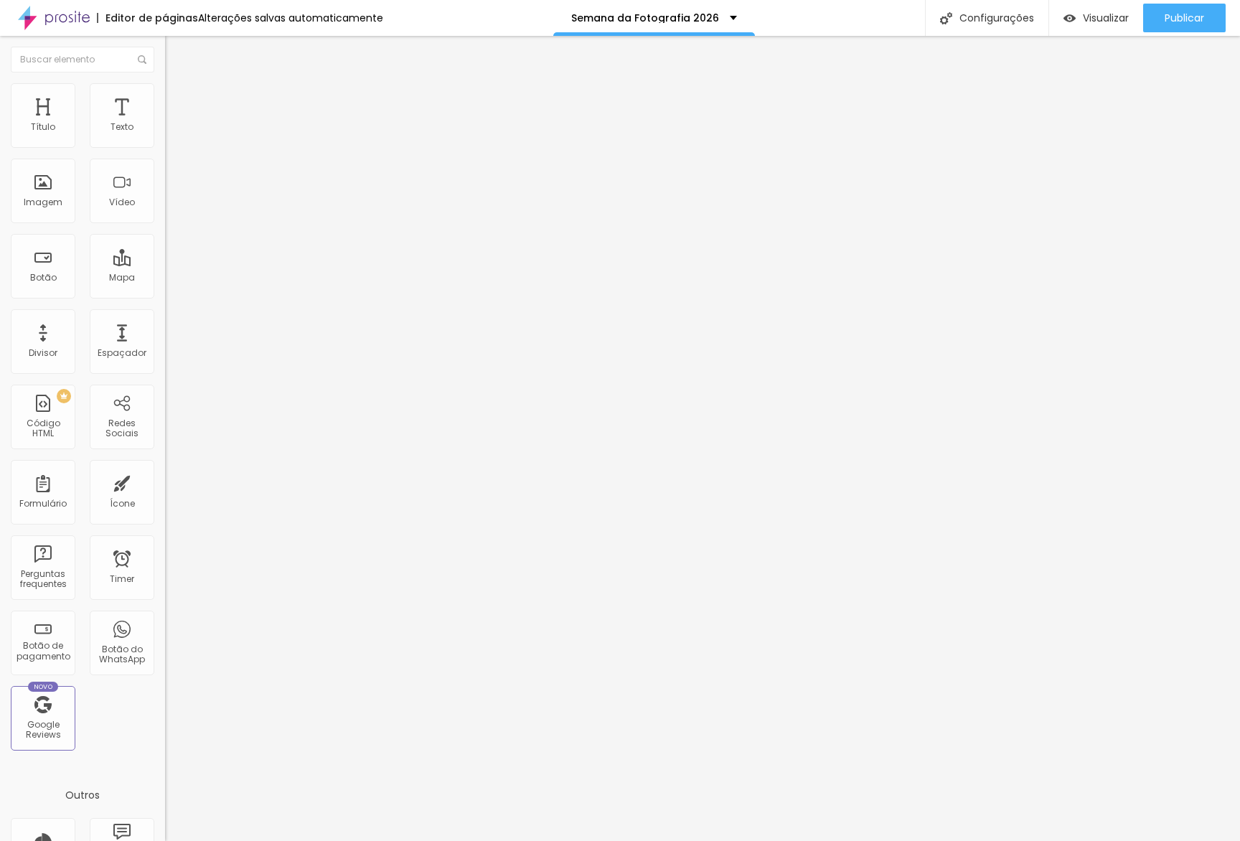
click at [165, 182] on img at bounding box center [170, 177] width 10 height 10
click at [1097, 14] on span "Visualizar" at bounding box center [1106, 17] width 46 height 11
click at [178, 101] on span "Avançado" at bounding box center [201, 107] width 47 height 12
drag, startPoint x: 19, startPoint y: 169, endPoint x: 0, endPoint y: 180, distance: 21.5
click at [165, 178] on div "20 Espaçamento entre colunas 0 px Espaçamento vertical ID Html Classes Html Vis…" at bounding box center [247, 414] width 165 height 604
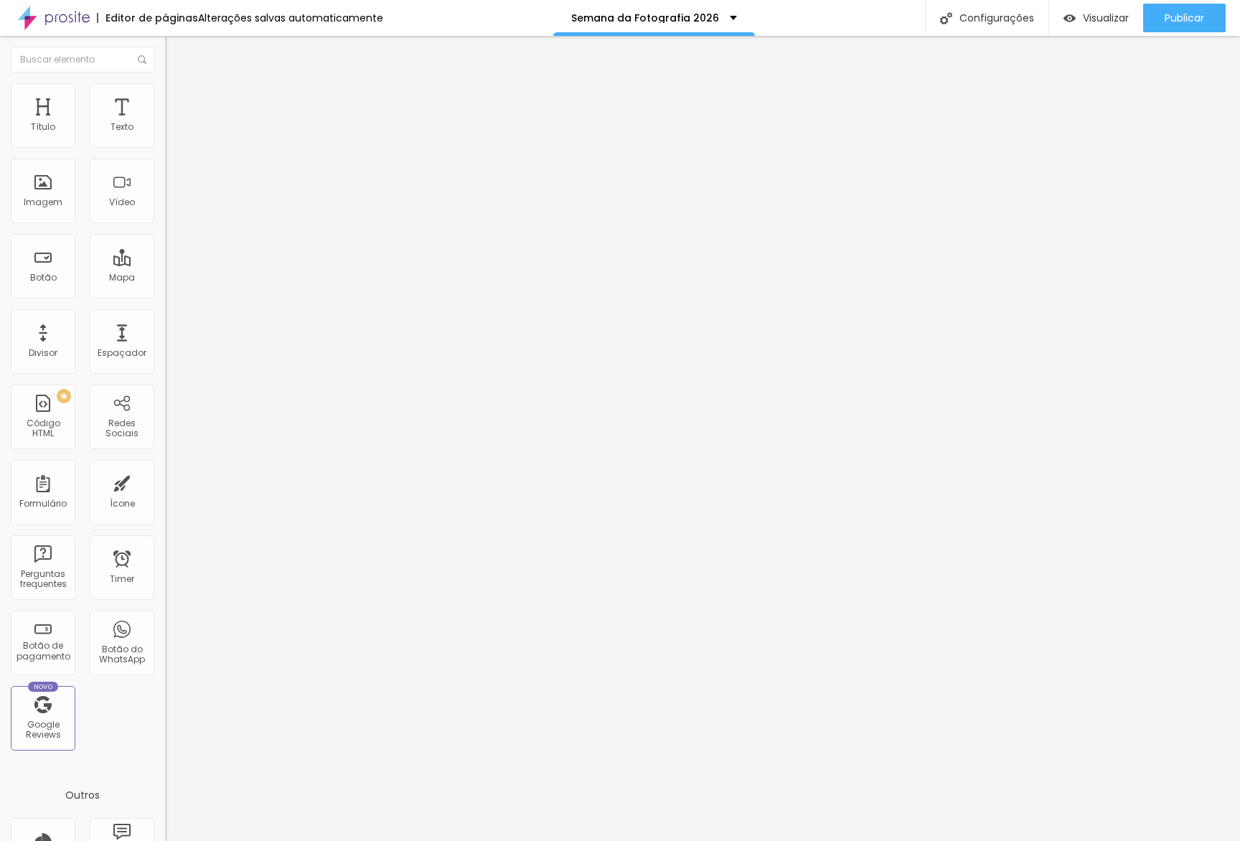
drag, startPoint x: 62, startPoint y: 82, endPoint x: 73, endPoint y: 86, distance: 11.6
click at [165, 83] on ul "Conteúdo Estilo Avançado" at bounding box center [247, 90] width 165 height 43
click at [165, 88] on img at bounding box center [171, 89] width 13 height 13
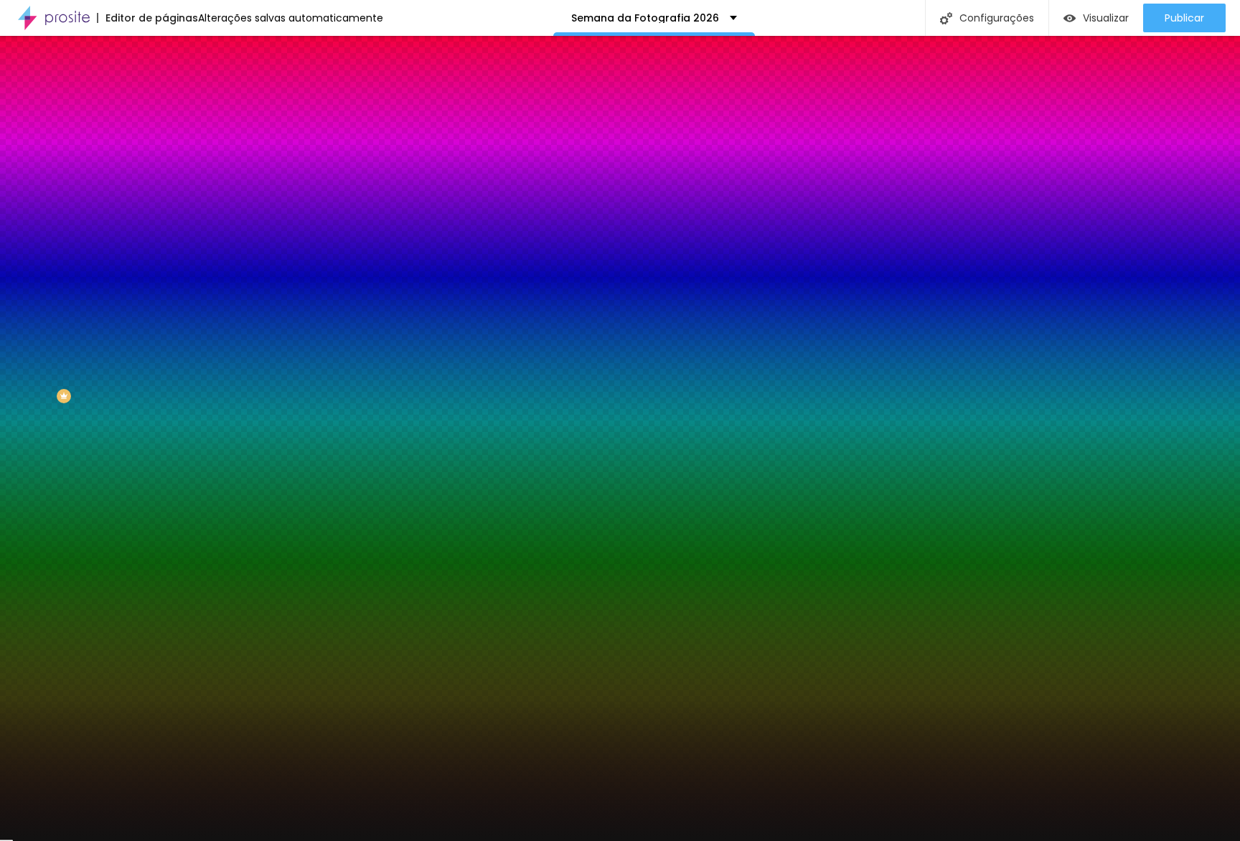
click at [165, 225] on button "button" at bounding box center [175, 232] width 20 height 15
click at [178, 840] on div at bounding box center [620, 841] width 1240 height 0
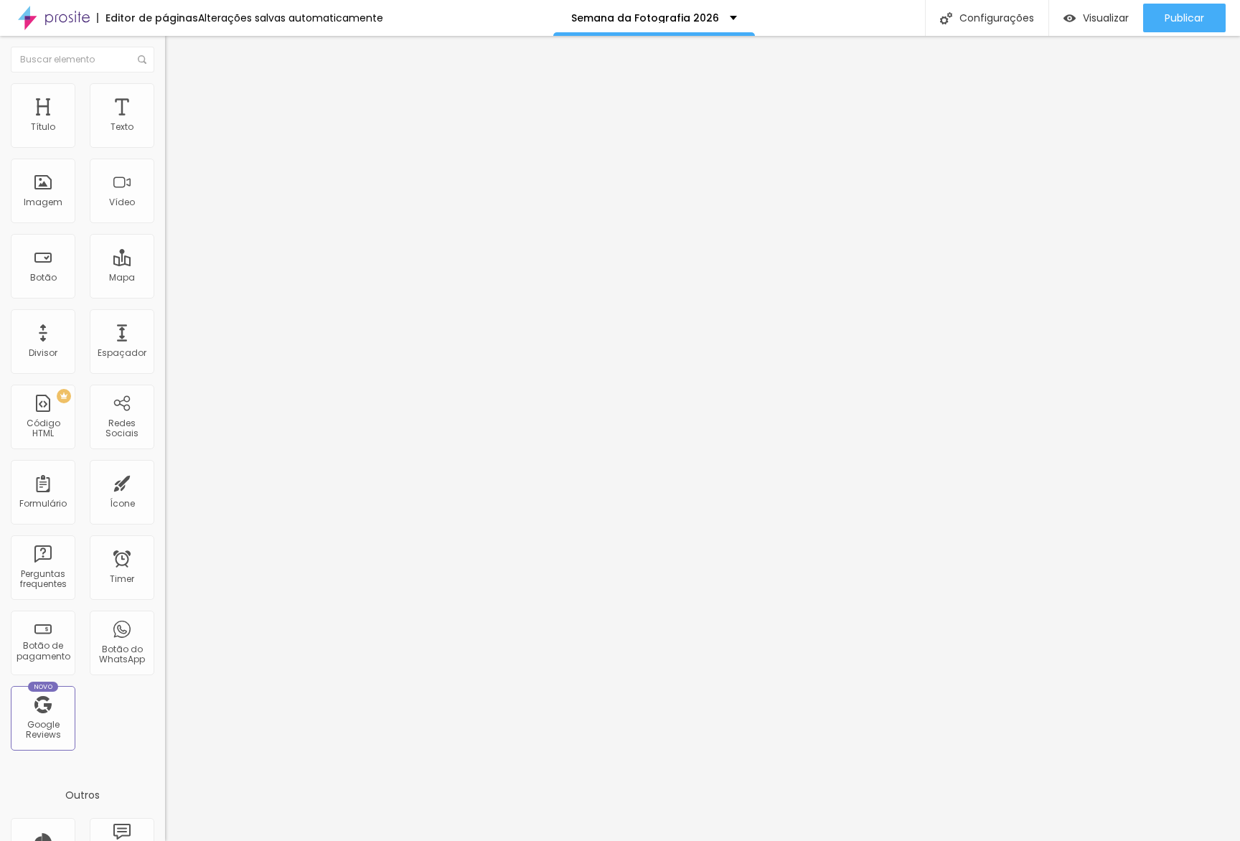
click at [165, 110] on ul "Conteúdo Estilo Avançado" at bounding box center [247, 90] width 165 height 43
click at [165, 98] on li "Estilo" at bounding box center [247, 90] width 165 height 14
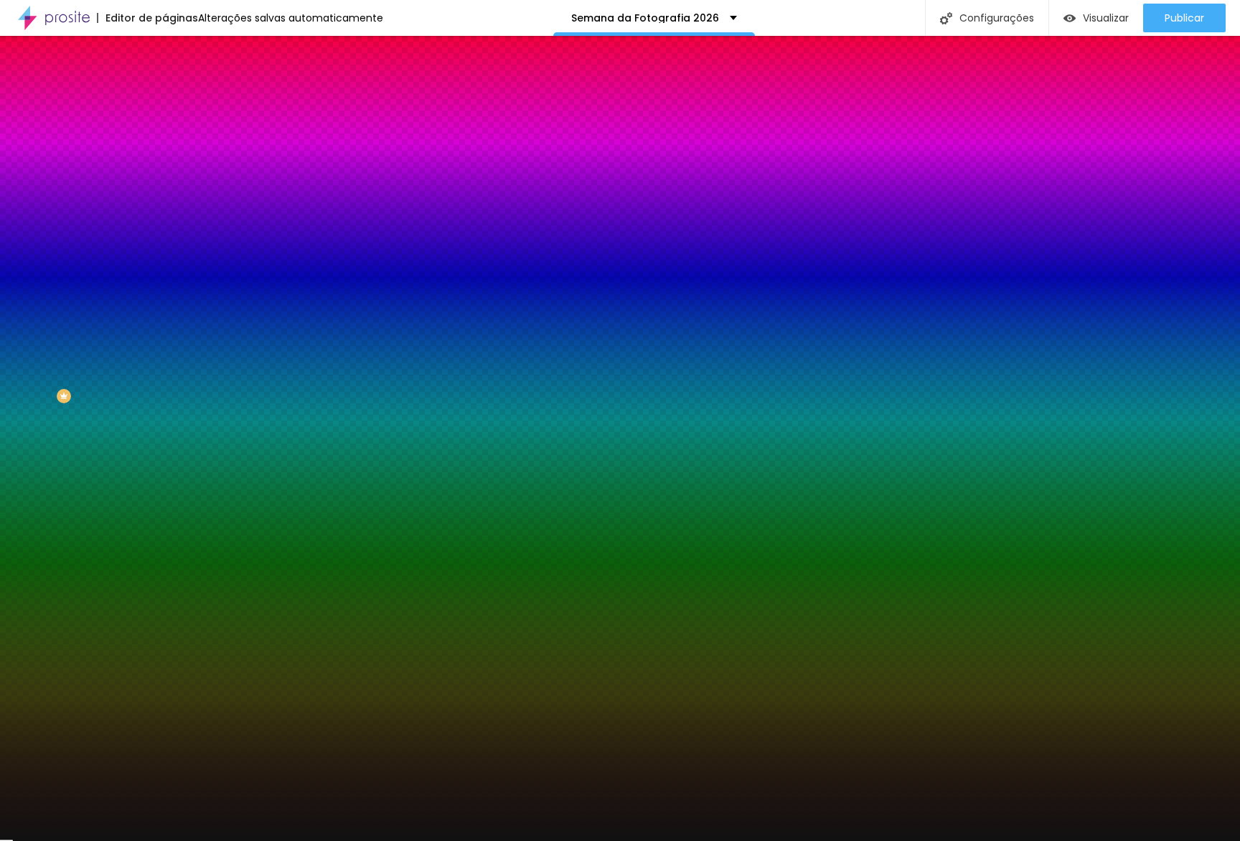
click at [165, 137] on div at bounding box center [247, 137] width 165 height 0
click at [165, 67] on button "Editar Coluna" at bounding box center [247, 52] width 165 height 33
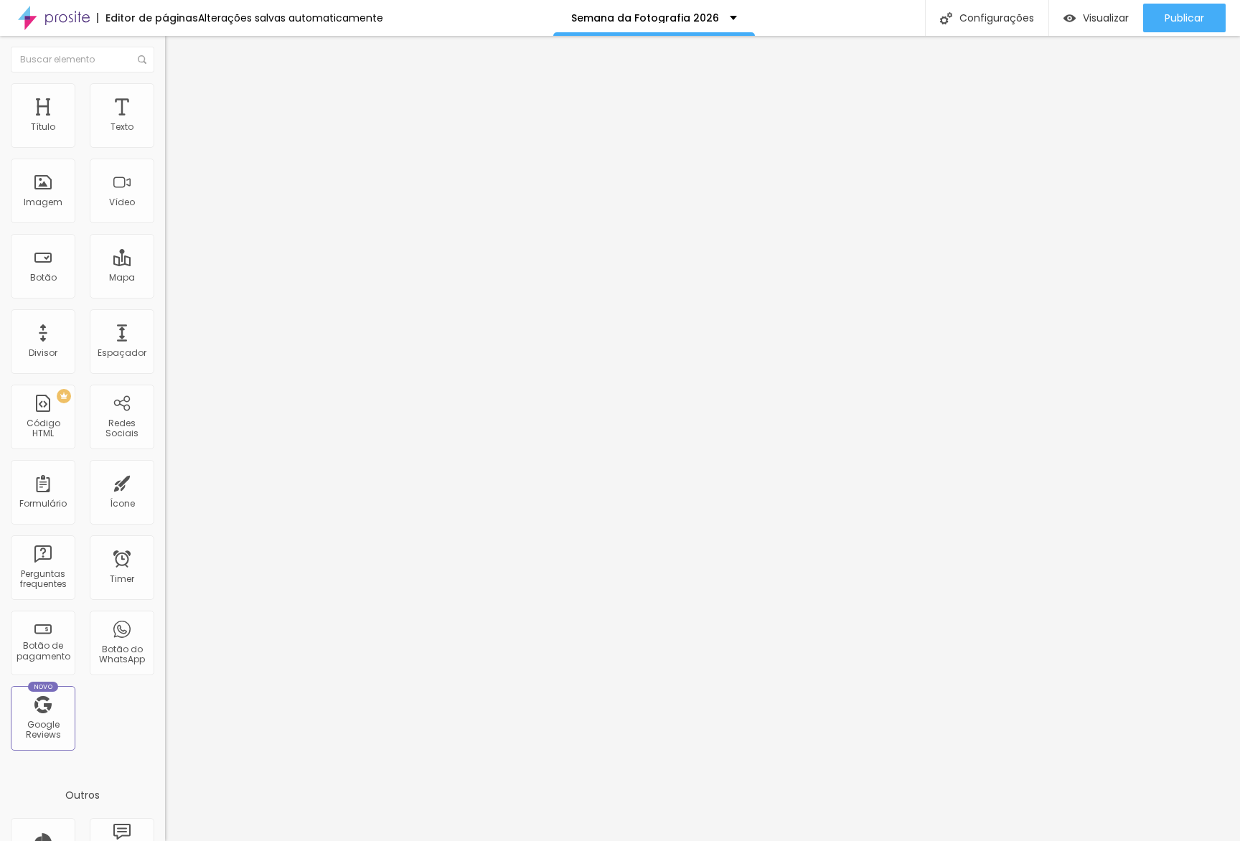
click at [165, 123] on span "Adicionar imagem" at bounding box center [211, 117] width 93 height 12
click at [165, 98] on li "Avançado" at bounding box center [247, 105] width 165 height 14
click at [165, 278] on input "range" at bounding box center [211, 283] width 93 height 11
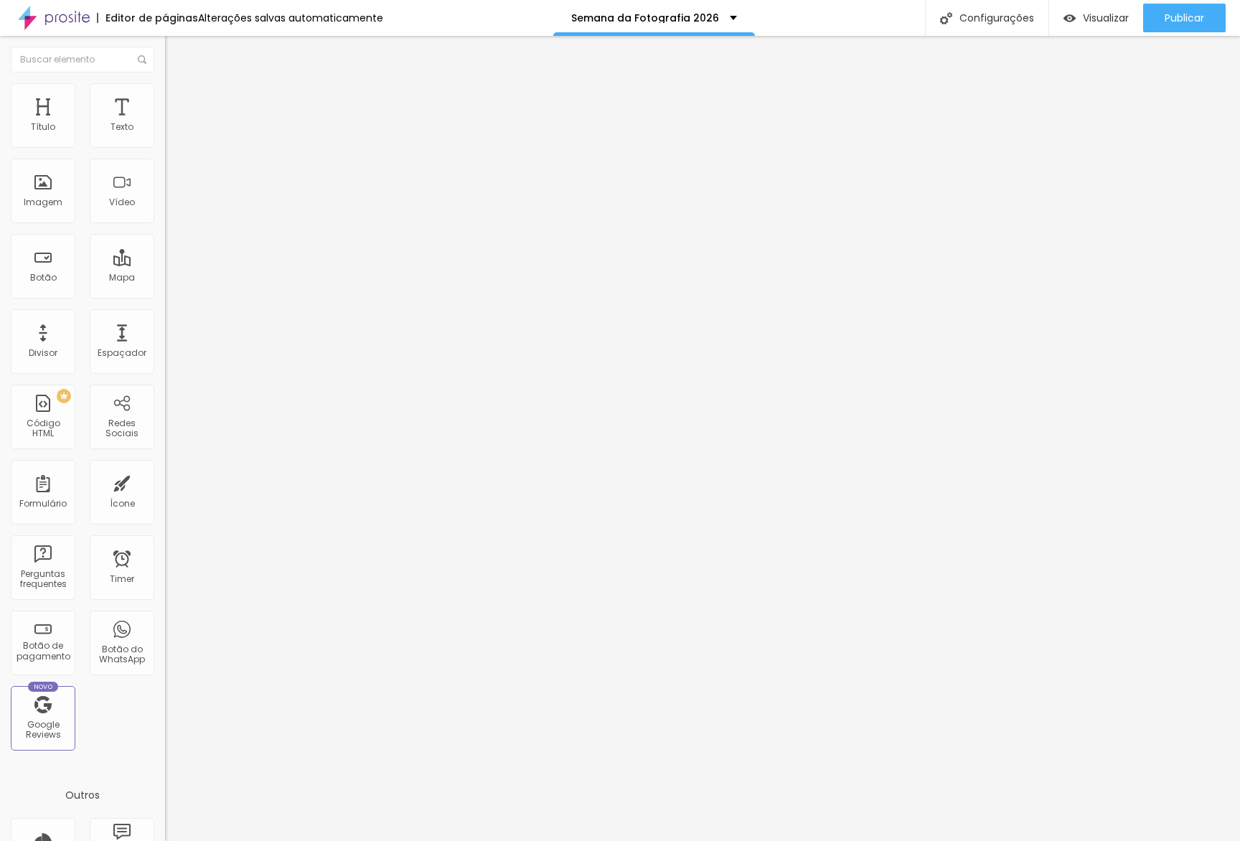
click at [178, 98] on span "Estilo" at bounding box center [189, 93] width 22 height 12
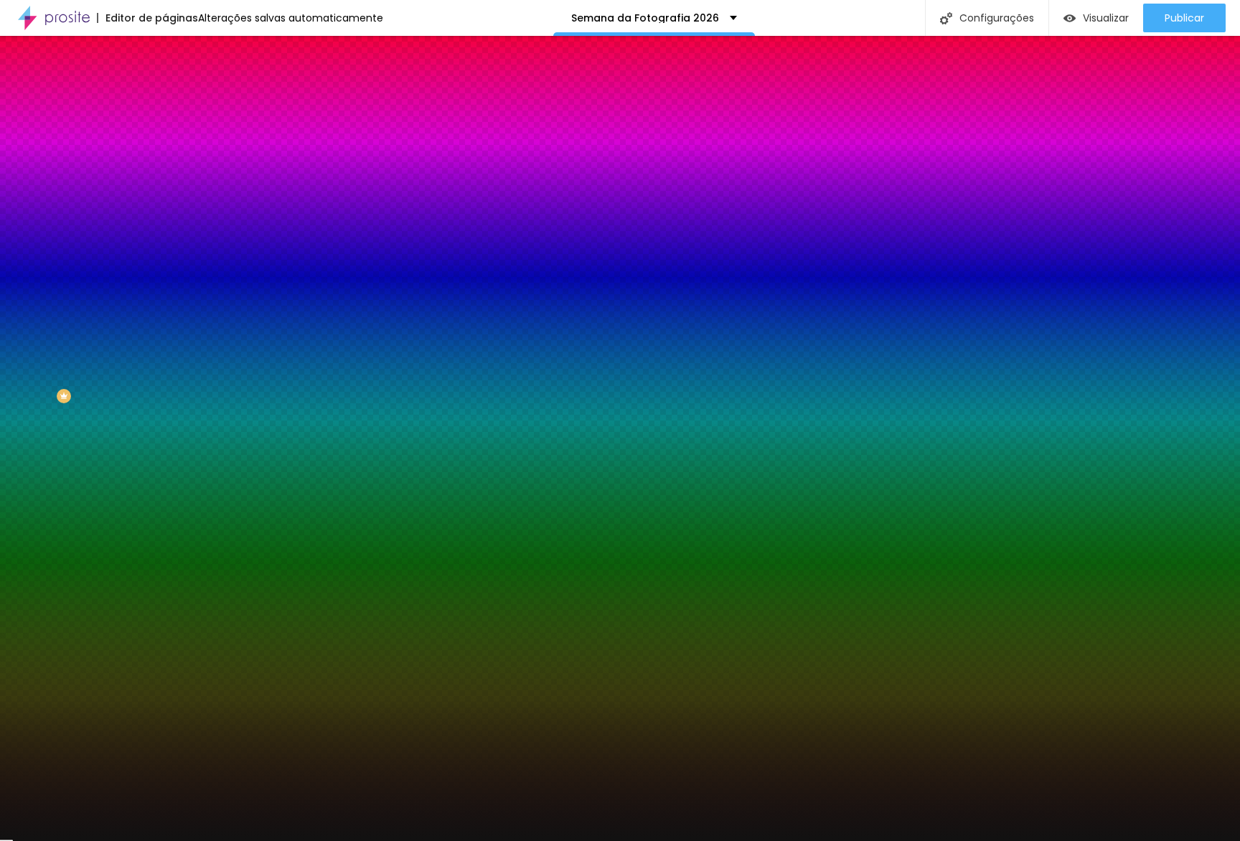
click at [165, 137] on div at bounding box center [247, 137] width 165 height 0
click at [165, 151] on div at bounding box center [247, 151] width 165 height 0
drag, startPoint x: 148, startPoint y: 245, endPoint x: 149, endPoint y: 217, distance: 27.3
click at [165, 217] on div "Cor de fundo Voltar ao padrão #111111 Sombra ATIVO Voltar ao padrão Borda Volta…" at bounding box center [247, 176] width 165 height 128
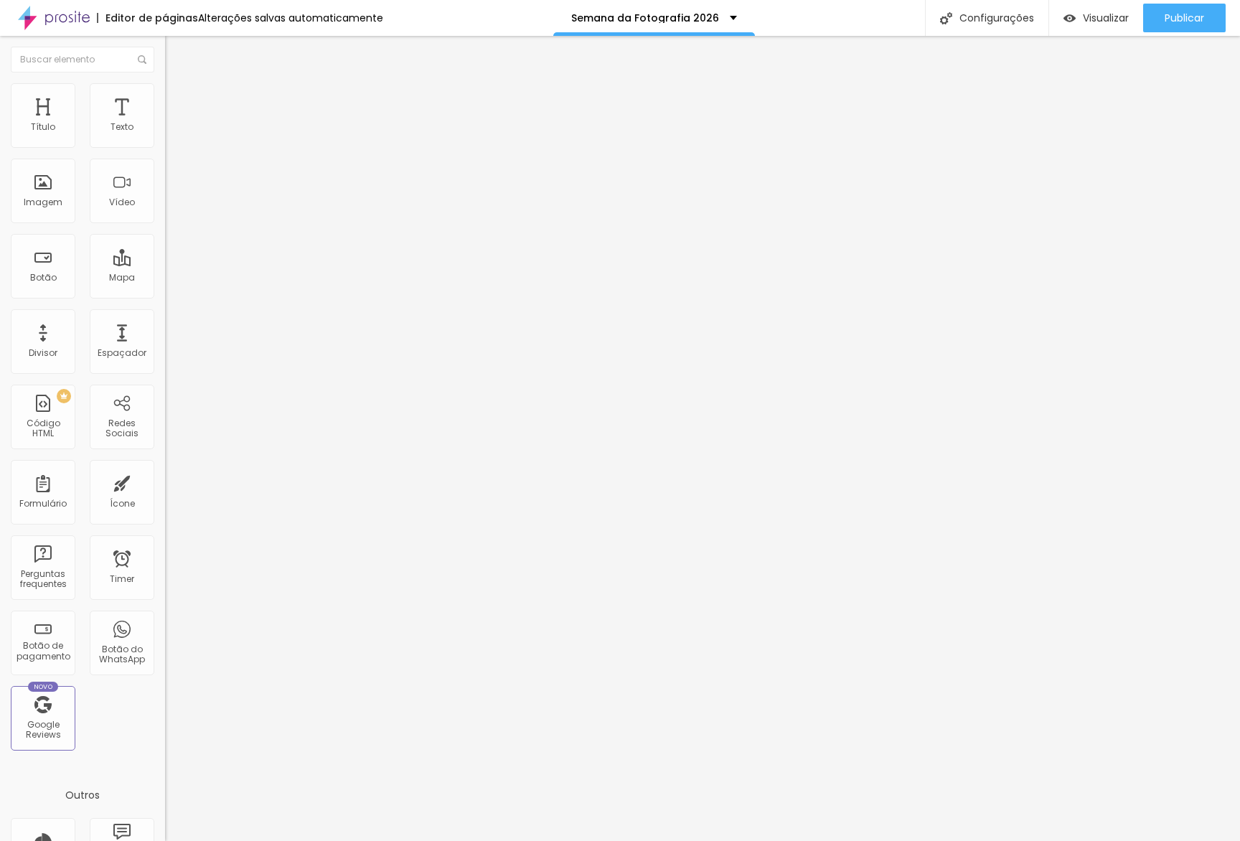
click at [178, 99] on span "Estilo" at bounding box center [189, 93] width 22 height 12
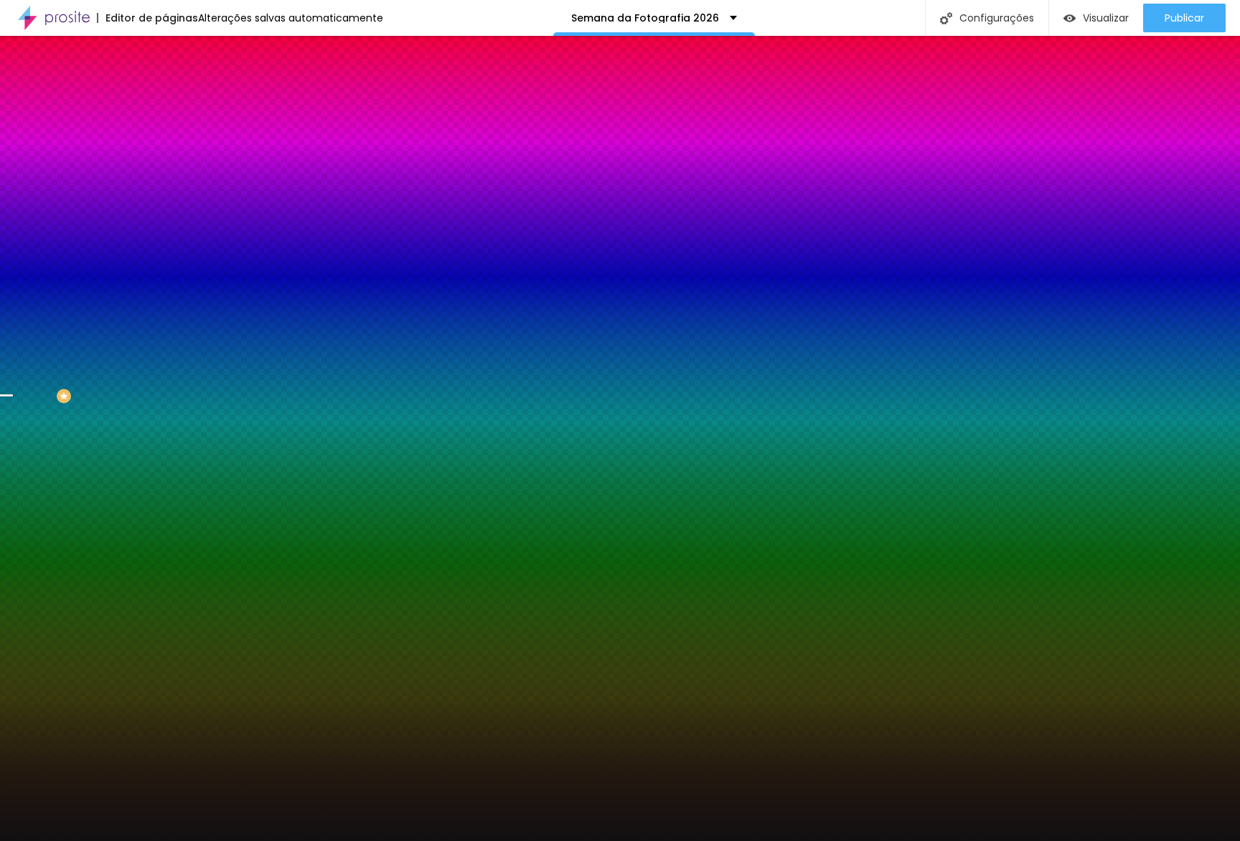
click at [165, 137] on div at bounding box center [247, 137] width 165 height 0
drag, startPoint x: 147, startPoint y: 198, endPoint x: 151, endPoint y: 144, distance: 54.7
click at [165, 144] on div "Cor de fundo Voltar ao padrão #111111" at bounding box center [247, 131] width 165 height 39
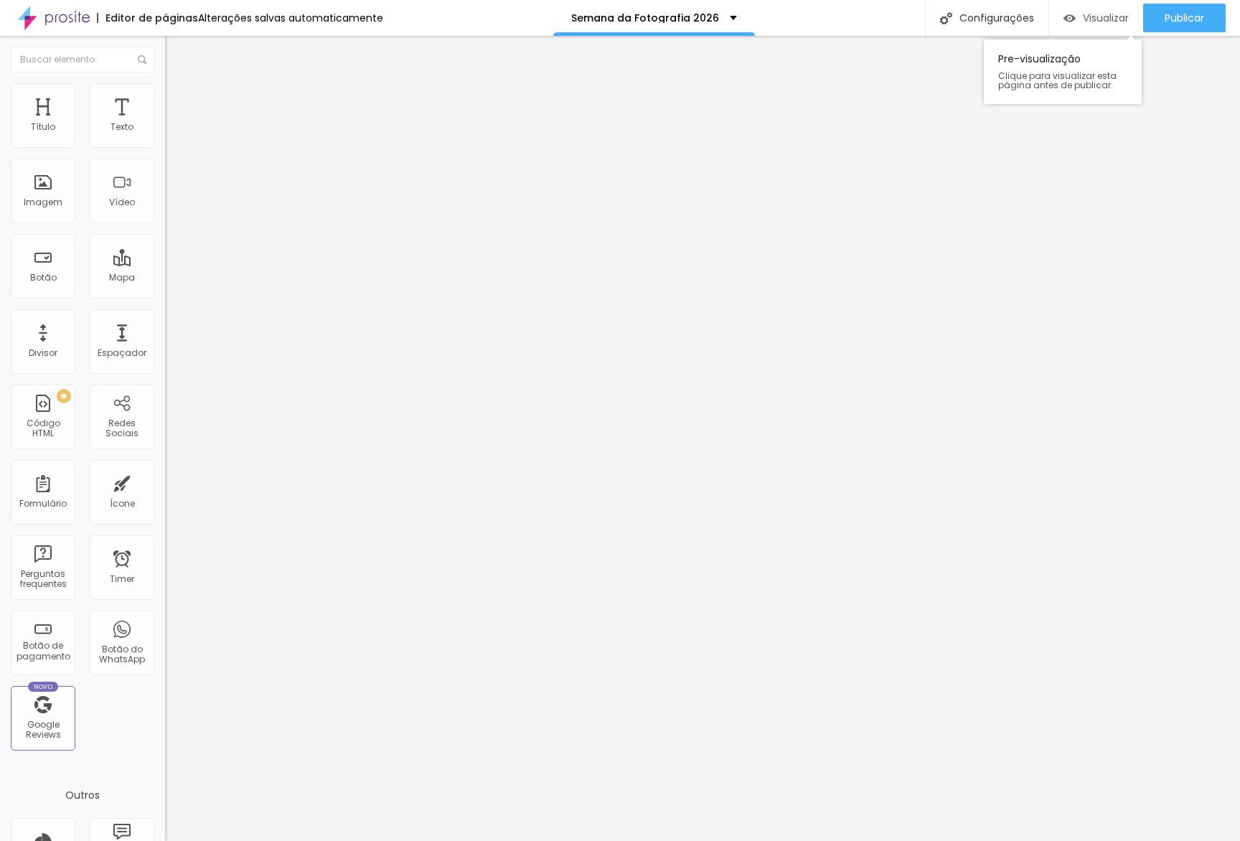
click at [1111, 22] on span "Visualizar" at bounding box center [1106, 17] width 46 height 11
click at [165, 90] on img at bounding box center [171, 89] width 13 height 13
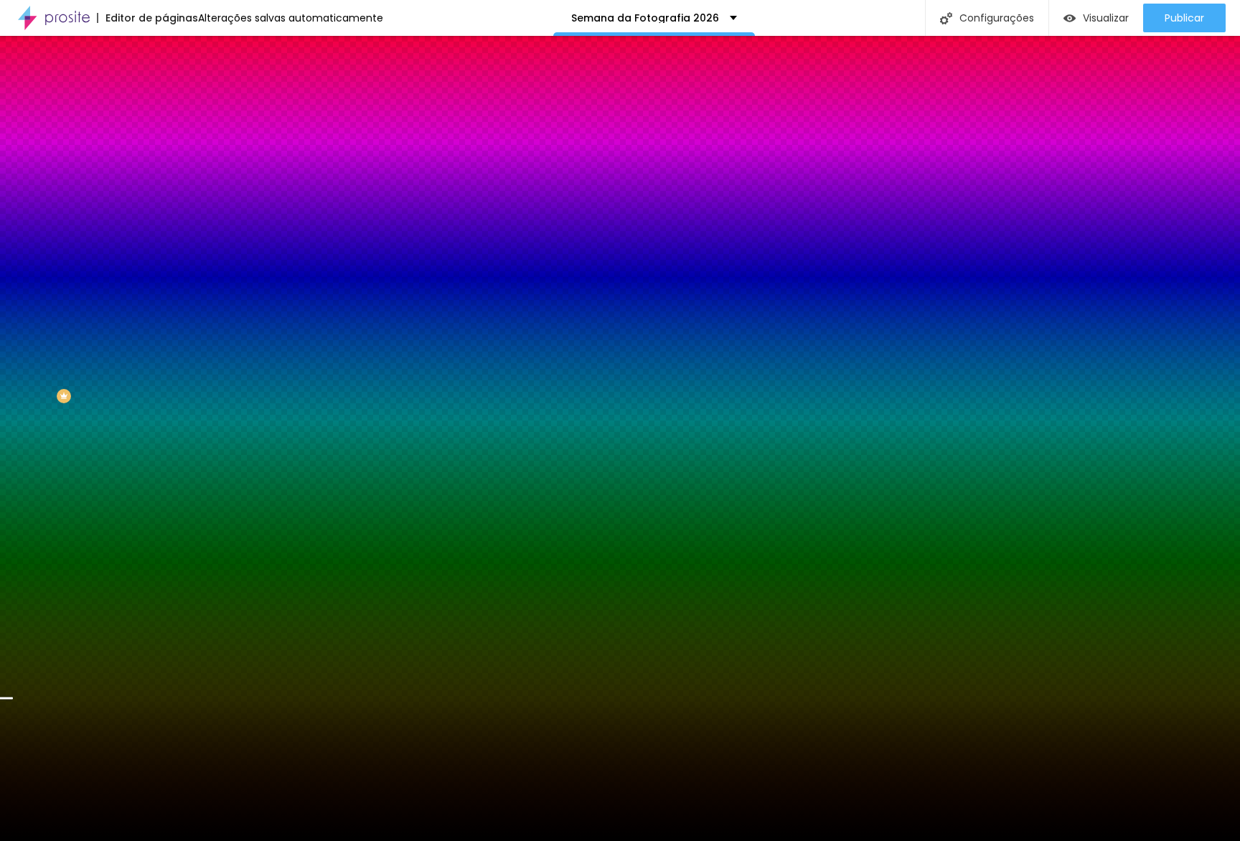
click at [165, 195] on div at bounding box center [247, 195] width 165 height 0
drag, startPoint x: 144, startPoint y: 365, endPoint x: 160, endPoint y: 426, distance: 63.9
click at [165, 428] on div "Editar Seção Conteúdo Estilo Avançado Imagem de fundo Trocar imagem Efeito da I…" at bounding box center [247, 438] width 165 height 805
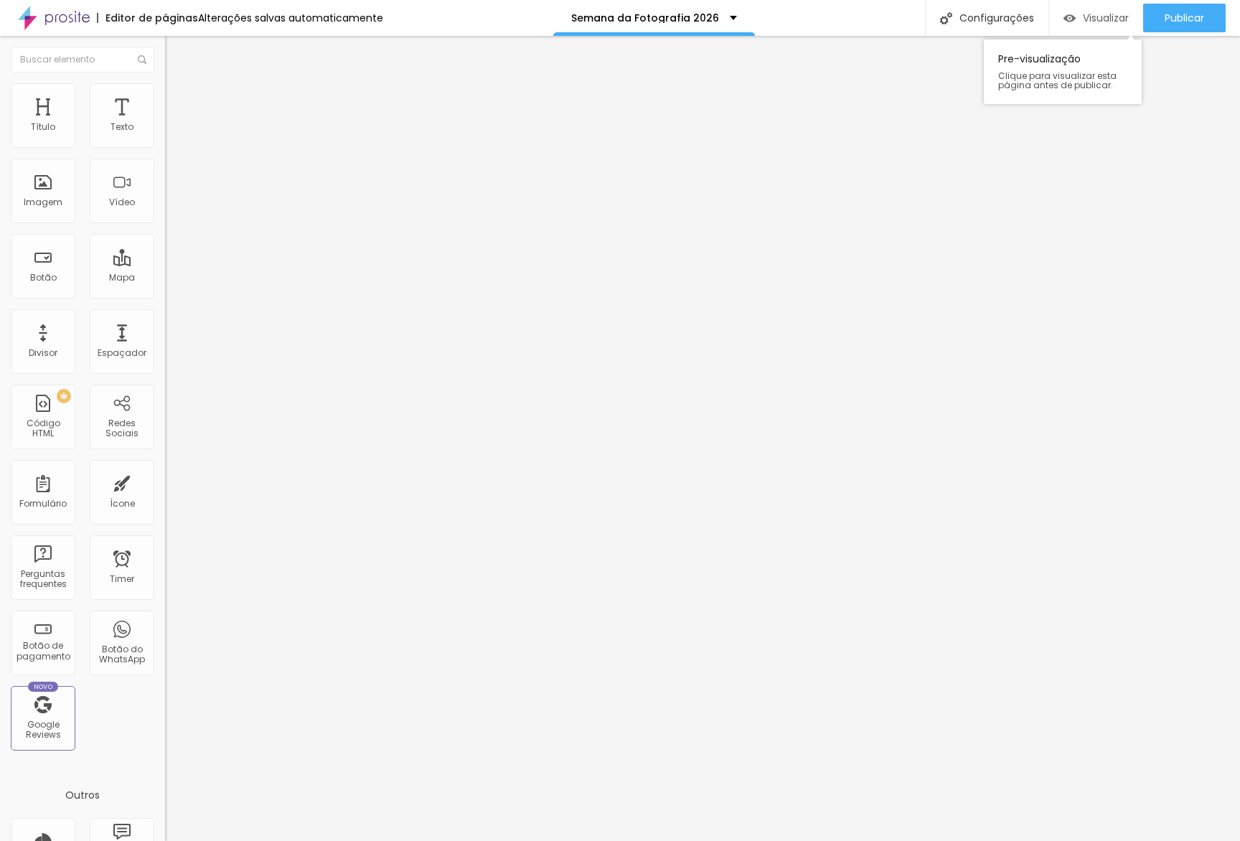
drag, startPoint x: 1114, startPoint y: 24, endPoint x: 1094, endPoint y: 22, distance: 19.5
click at [1112, 24] on span "Visualizar" at bounding box center [1106, 17] width 46 height 11
click at [165, 109] on li "Avançado" at bounding box center [247, 105] width 165 height 14
click at [165, 108] on li "Avançado" at bounding box center [247, 105] width 165 height 14
click at [165, 170] on div "20 Espaçamento entre colunas 0 px Espaçamento vertical ID Html Classes Html Vis…" at bounding box center [247, 414] width 165 height 604
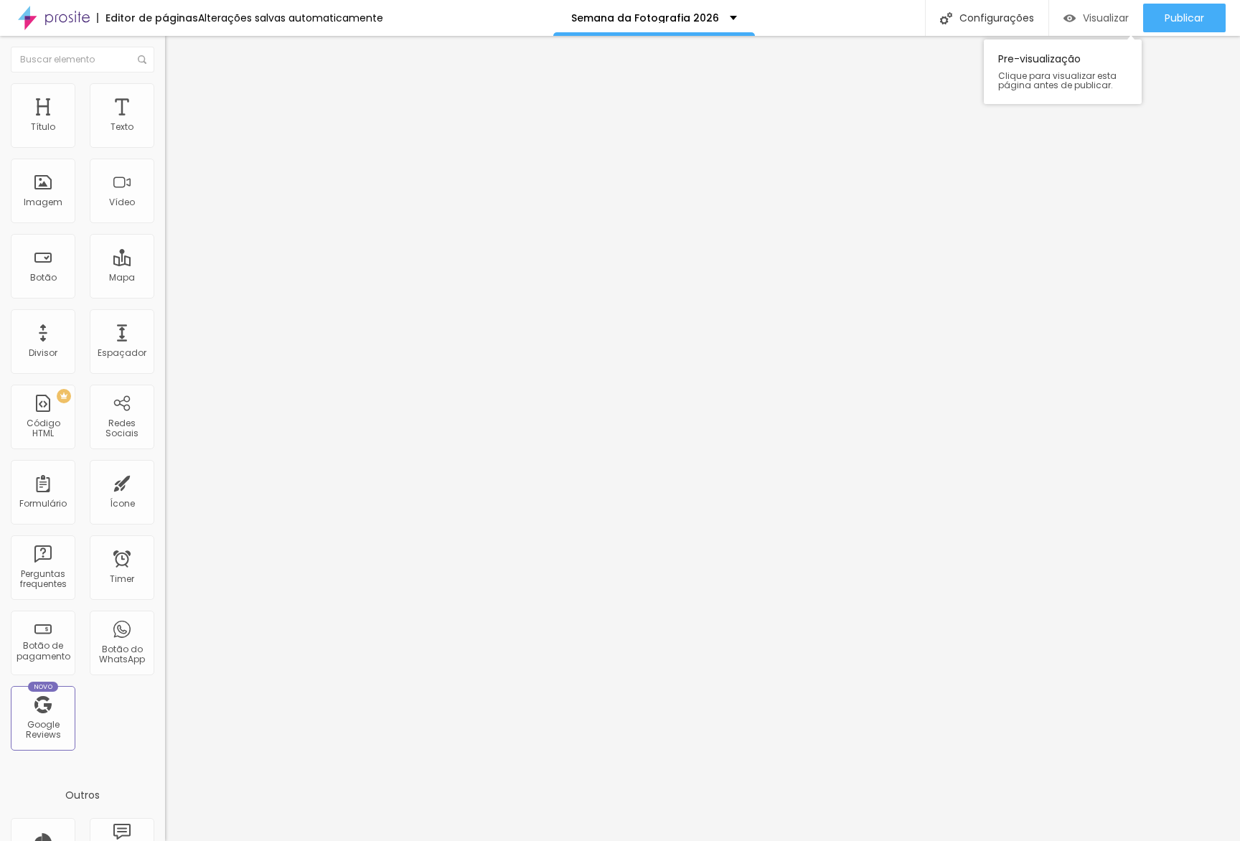
click at [1101, 30] on div "Visualizar" at bounding box center [1096, 18] width 65 height 29
click at [165, 260] on div "Tamanho Titulo 1 H1 Titulo 2 H2 Titulo 3 H3 Titulo 4 H4 Titulo 5 H5 Titulo 6 H6…" at bounding box center [247, 179] width 165 height 163
click at [165, 212] on button "button" at bounding box center [175, 204] width 20 height 15
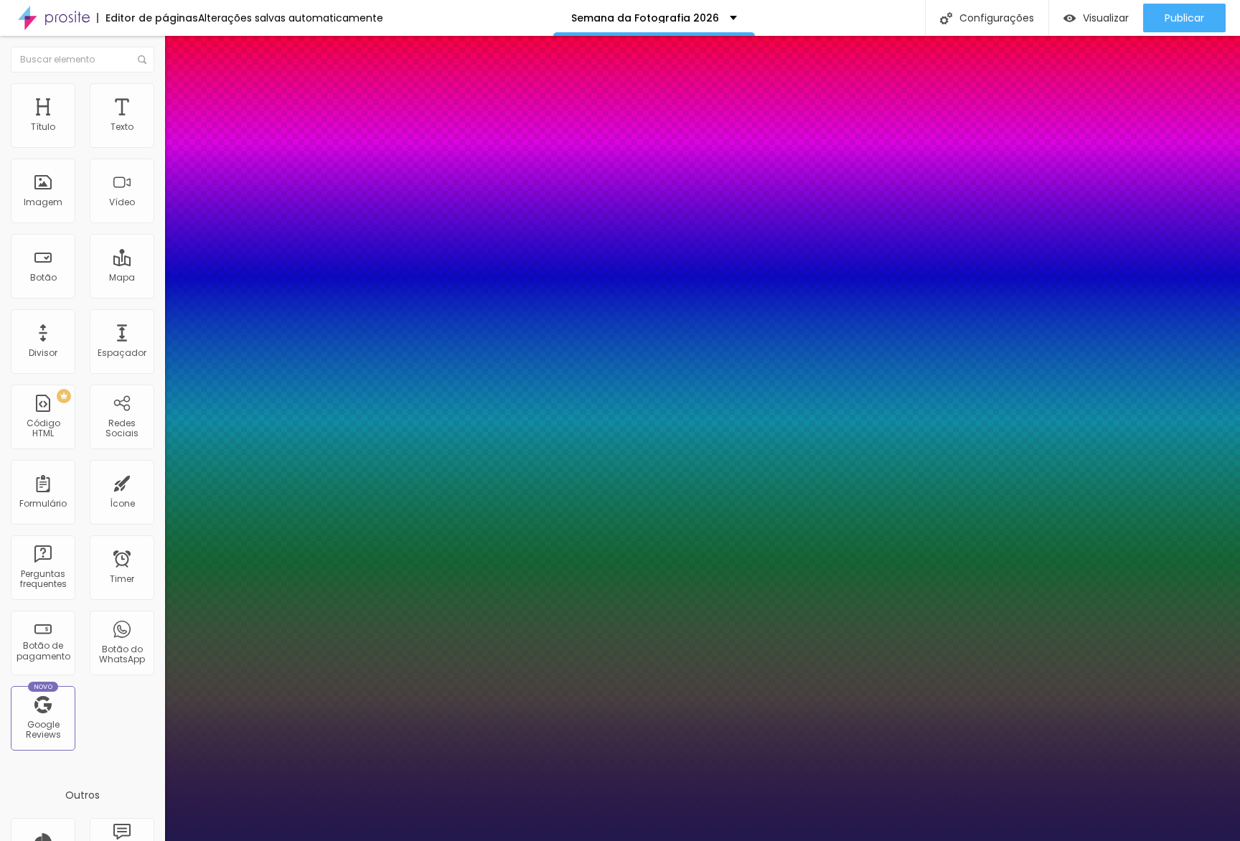
click at [253, 840] on div at bounding box center [620, 841] width 1240 height 0
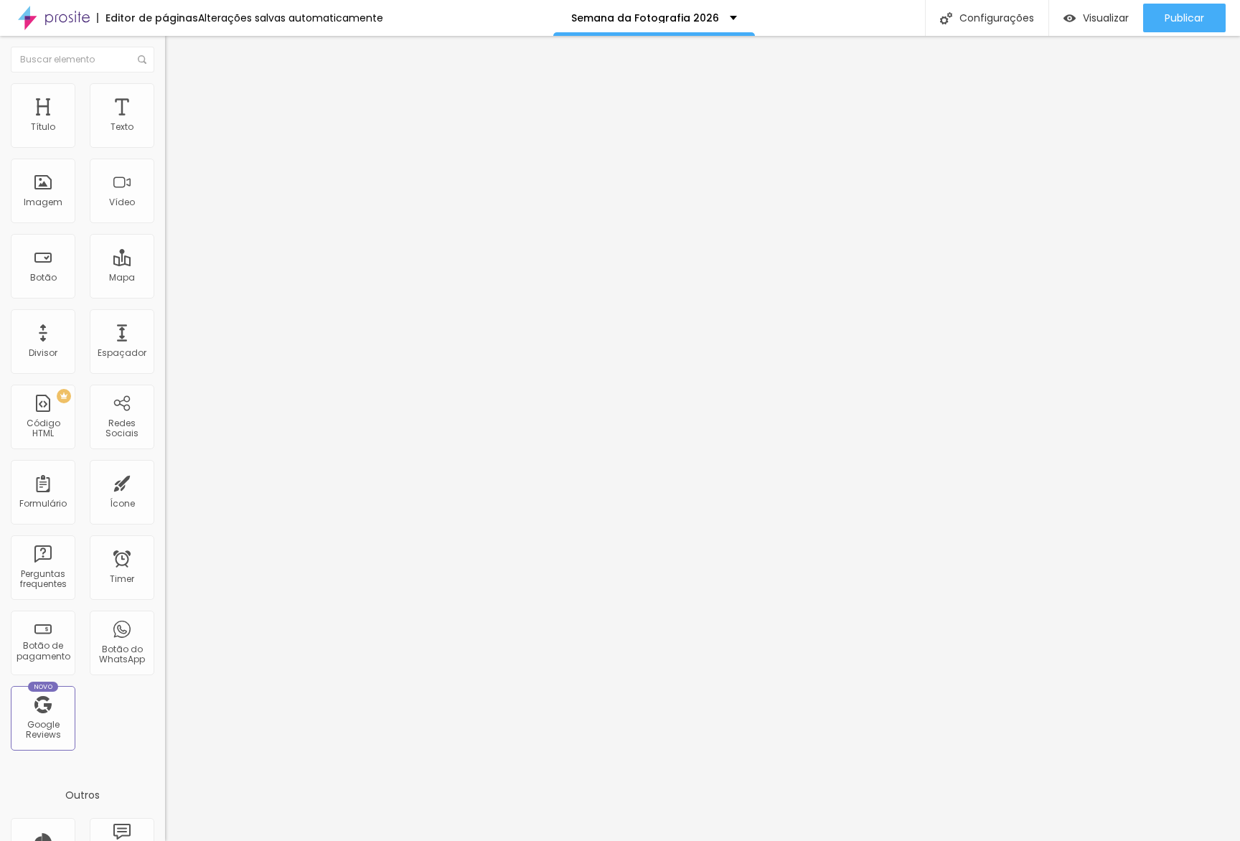
click at [165, 212] on button "button" at bounding box center [175, 204] width 20 height 15
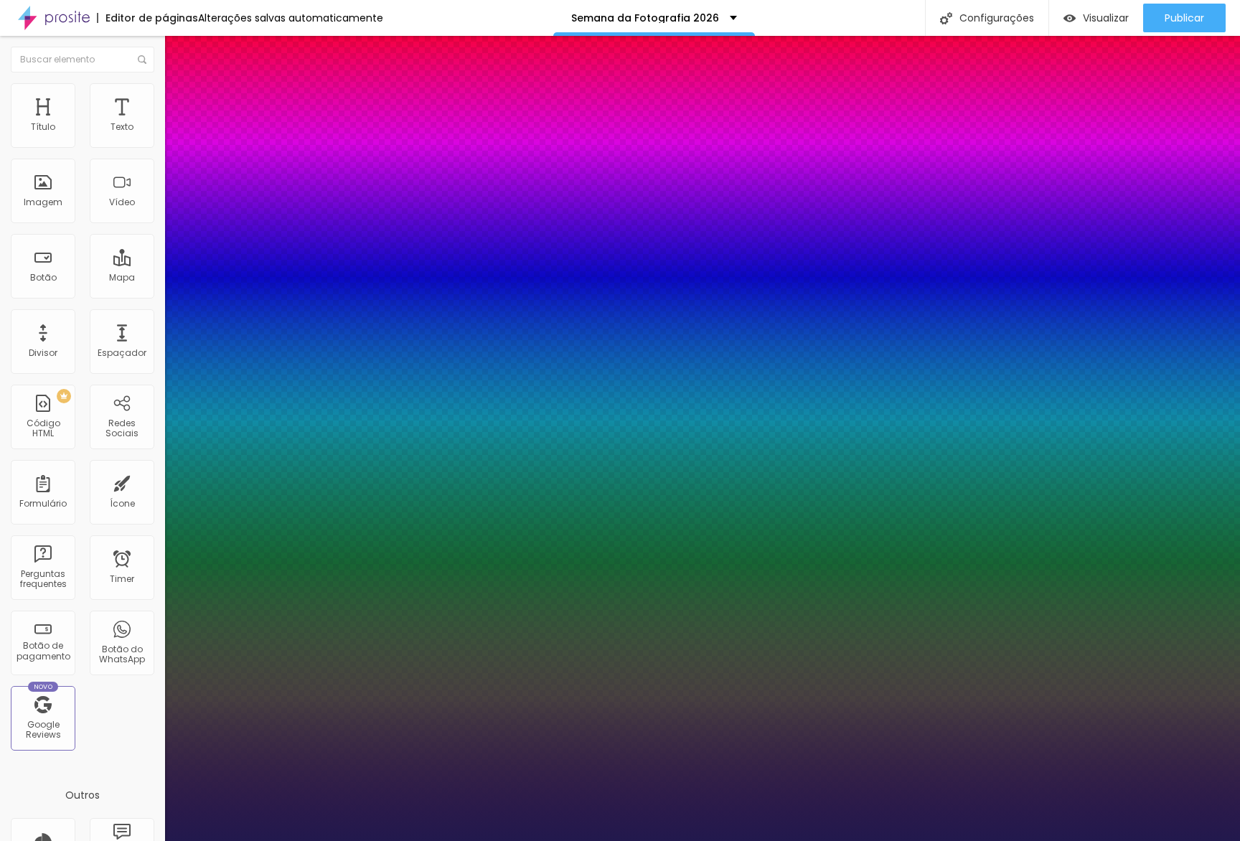
drag, startPoint x: 228, startPoint y: 403, endPoint x: 256, endPoint y: 359, distance: 52.0
click at [248, 840] on div at bounding box center [620, 841] width 1240 height 0
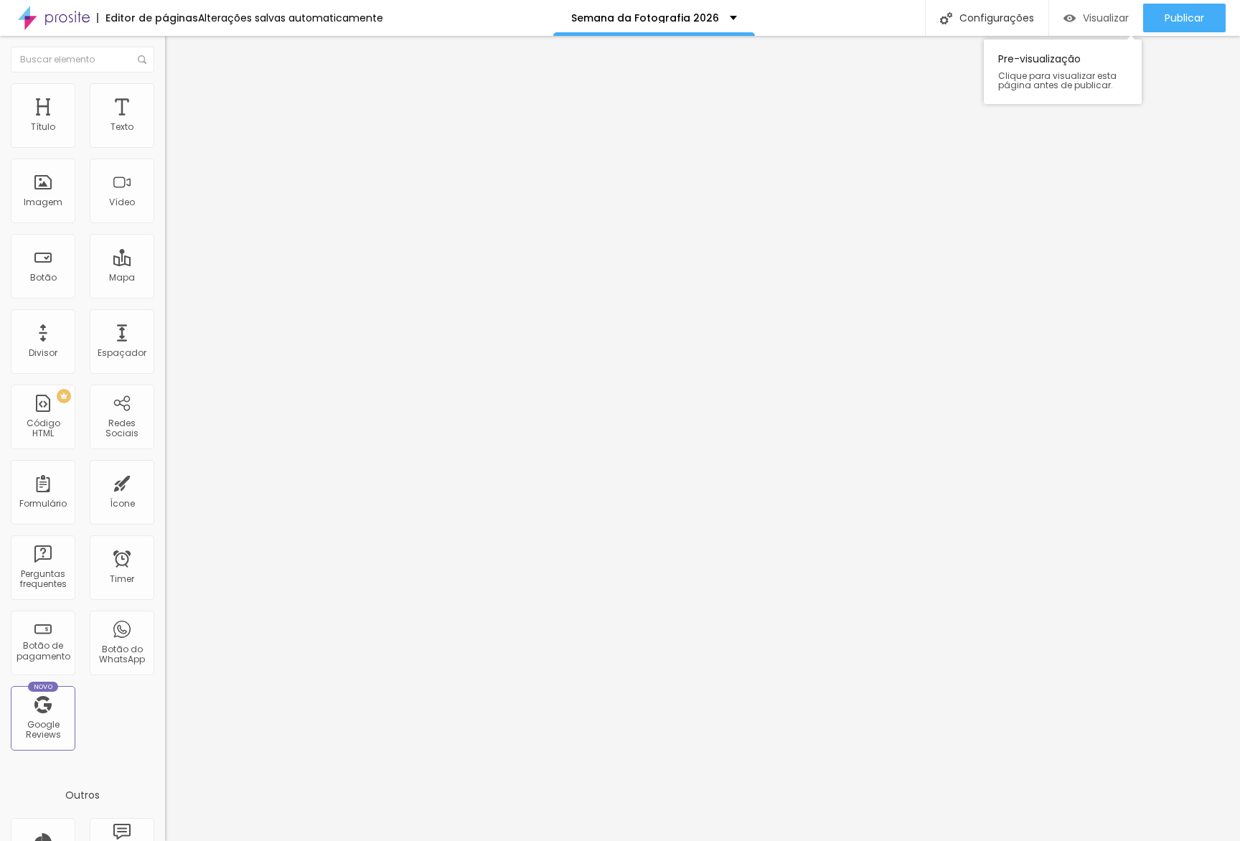
click at [1083, 19] on span "Visualizar" at bounding box center [1106, 17] width 46 height 11
click at [1092, 27] on div "Visualizar" at bounding box center [1096, 18] width 65 height 29
click at [165, 98] on img at bounding box center [171, 104] width 13 height 13
drag, startPoint x: 82, startPoint y: 141, endPoint x: 64, endPoint y: 140, distance: 18.0
click at [165, 278] on input "range" at bounding box center [211, 283] width 93 height 11
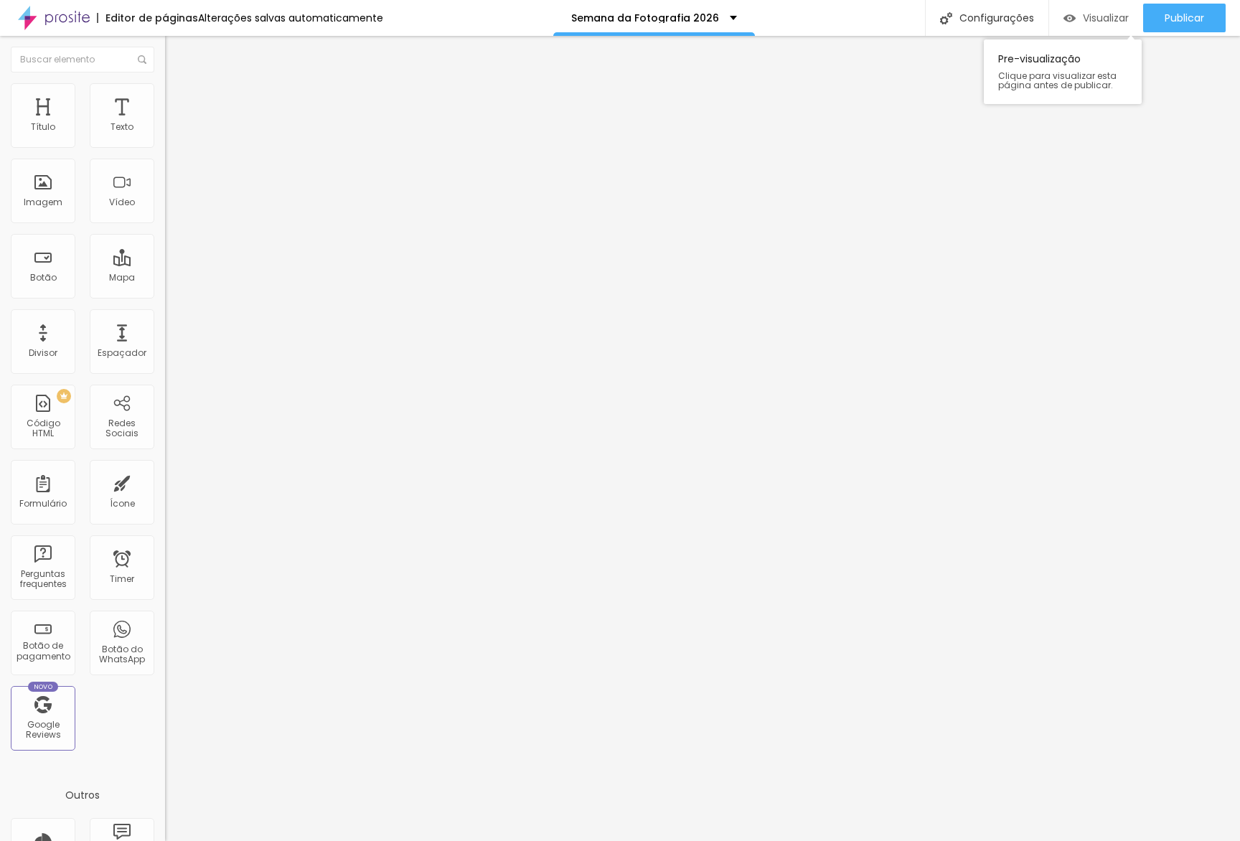
click at [1094, 12] on span "Visualizar" at bounding box center [1106, 17] width 46 height 11
click at [165, 108] on li "Avançado" at bounding box center [247, 105] width 165 height 14
drag, startPoint x: 33, startPoint y: 142, endPoint x: 44, endPoint y: 211, distance: 69.7
click at [165, 201] on div "0 Espaço de cima 10 Espaço de baixo ID Html Classes Html Visível nos dispositiv…" at bounding box center [247, 414] width 165 height 604
click at [1109, 30] on div "Visualizar" at bounding box center [1096, 18] width 65 height 29
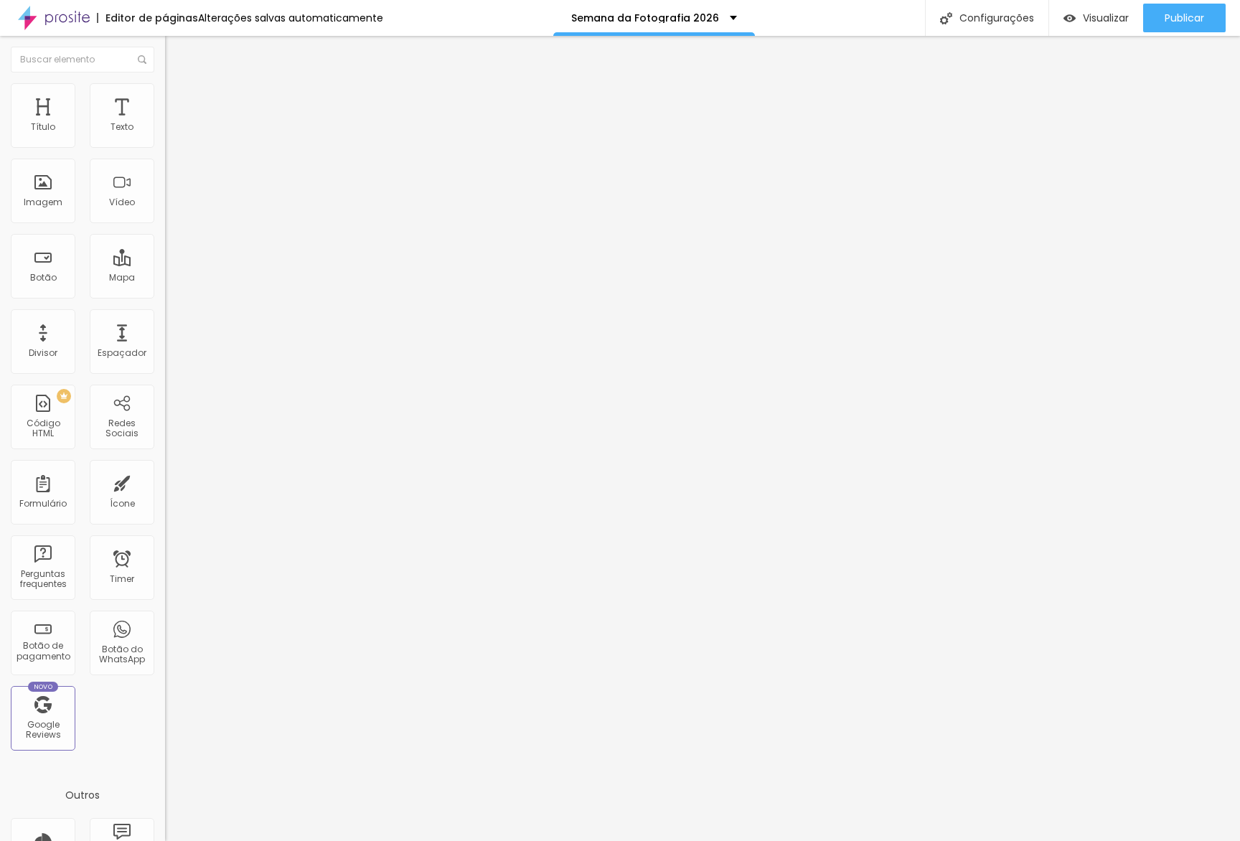
click at [165, 193] on img at bounding box center [170, 188] width 10 height 10
click at [165, 183] on img at bounding box center [170, 178] width 10 height 10
click at [165, 112] on li "Avançado" at bounding box center [247, 105] width 165 height 14
drag, startPoint x: 146, startPoint y: 376, endPoint x: 150, endPoint y: 344, distance: 31.9
click at [165, 626] on li "Desktop" at bounding box center [247, 630] width 165 height 9
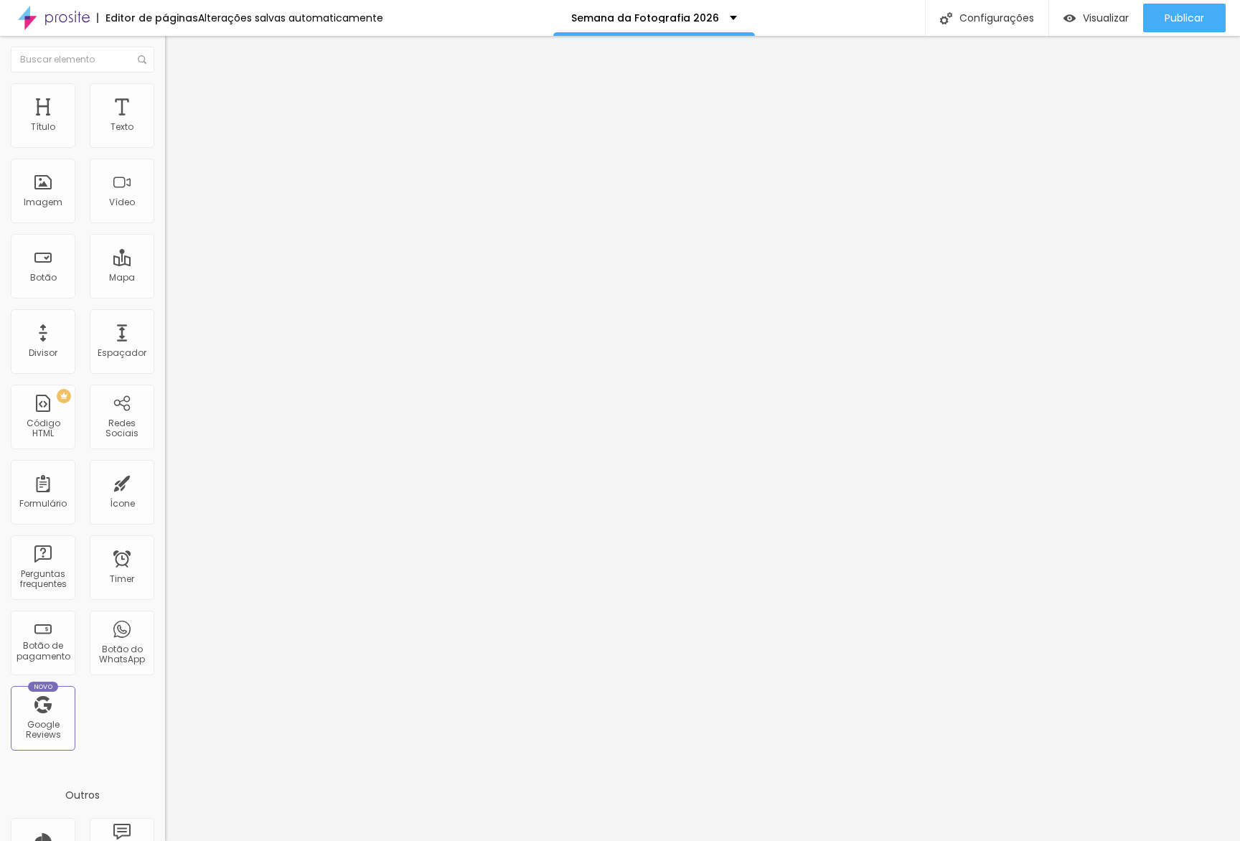
click at [165, 626] on div at bounding box center [247, 626] width 165 height 0
click at [165, 617] on div at bounding box center [247, 617] width 165 height 0
drag, startPoint x: 149, startPoint y: 386, endPoint x: 153, endPoint y: 377, distance: 9.6
click at [165, 626] on li "Desktop" at bounding box center [247, 630] width 165 height 9
click at [165, 634] on div at bounding box center [247, 634] width 165 height 0
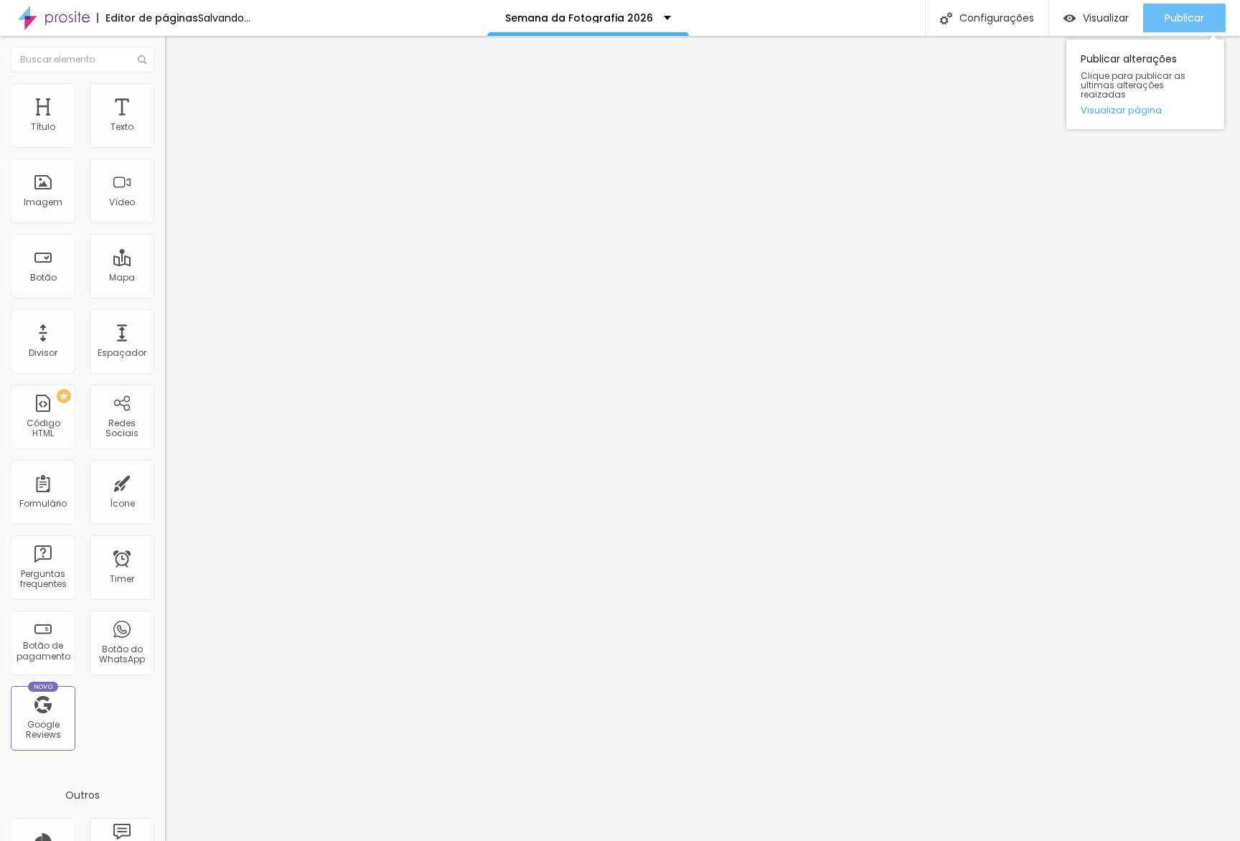
click at [1197, 15] on span "Publicar" at bounding box center [1184, 17] width 39 height 11
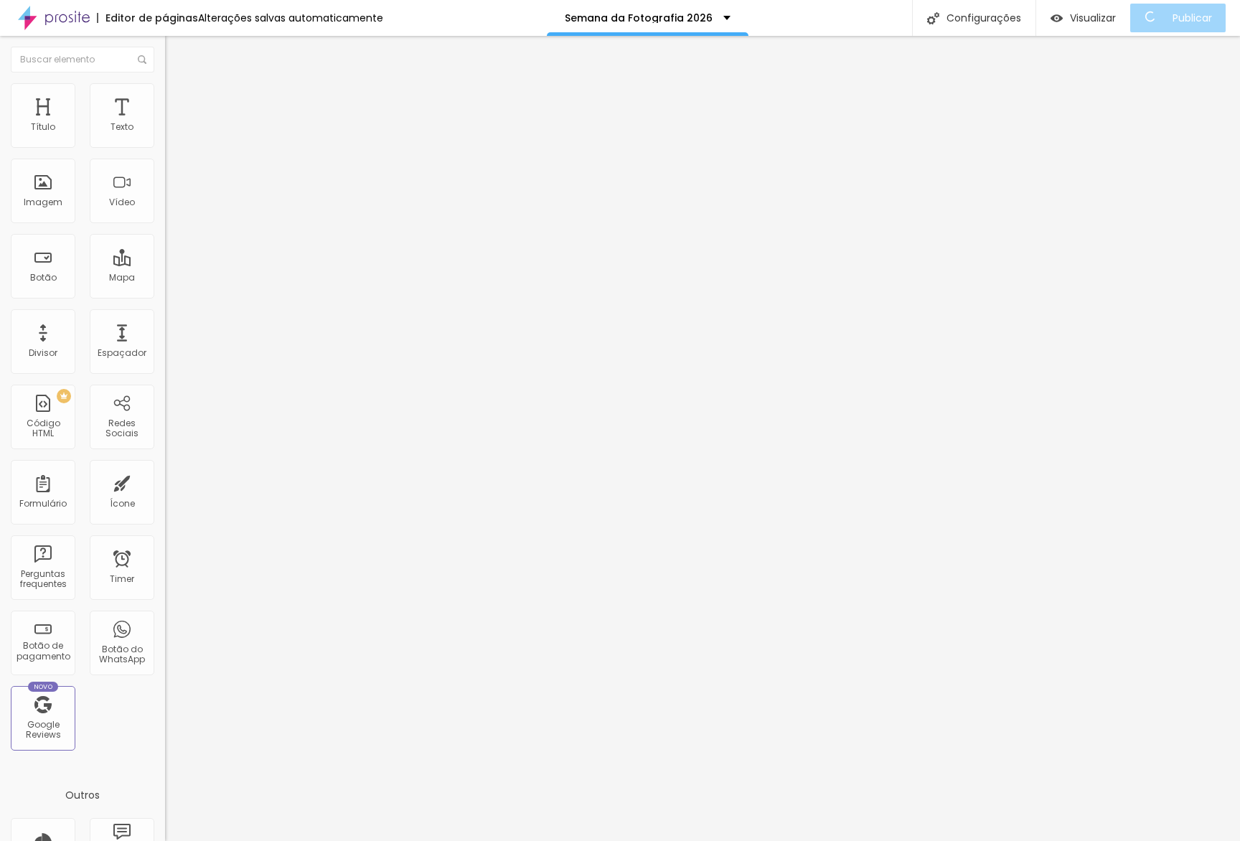
click at [165, 98] on li "Avançado" at bounding box center [247, 105] width 165 height 14
drag, startPoint x: 146, startPoint y: 370, endPoint x: 146, endPoint y: 349, distance: 21.5
click at [165, 626] on li "Desktop" at bounding box center [247, 630] width 165 height 9
click at [165, 609] on li "Celular" at bounding box center [247, 613] width 165 height 9
drag, startPoint x: 142, startPoint y: 327, endPoint x: 146, endPoint y: 339, distance: 13.6
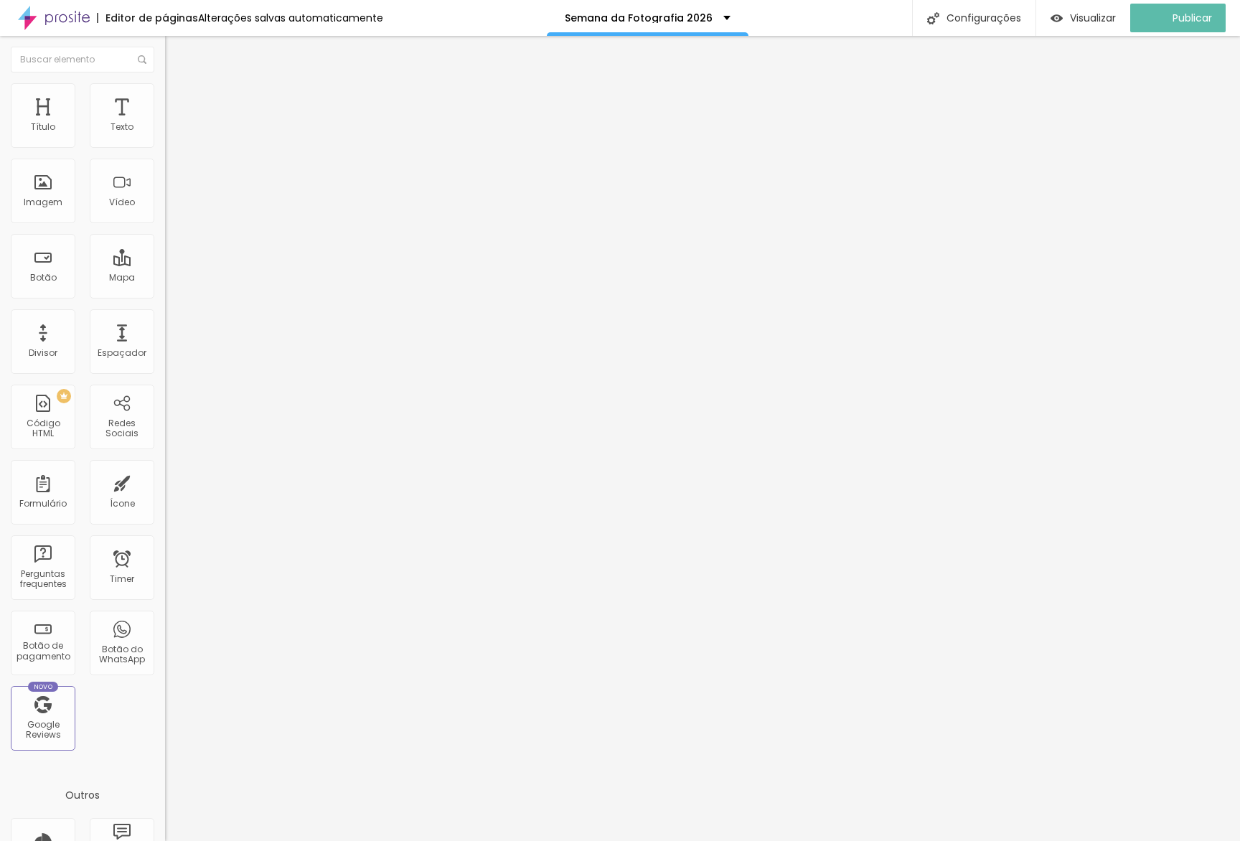
click at [165, 609] on li "Celular" at bounding box center [247, 613] width 165 height 9
click at [165, 617] on li "Tablet" at bounding box center [247, 621] width 165 height 9
drag, startPoint x: 147, startPoint y: 380, endPoint x: 147, endPoint y: 370, distance: 10.0
click at [165, 634] on div at bounding box center [247, 634] width 165 height 0
drag, startPoint x: 146, startPoint y: 352, endPoint x: 144, endPoint y: 343, distance: 9.4
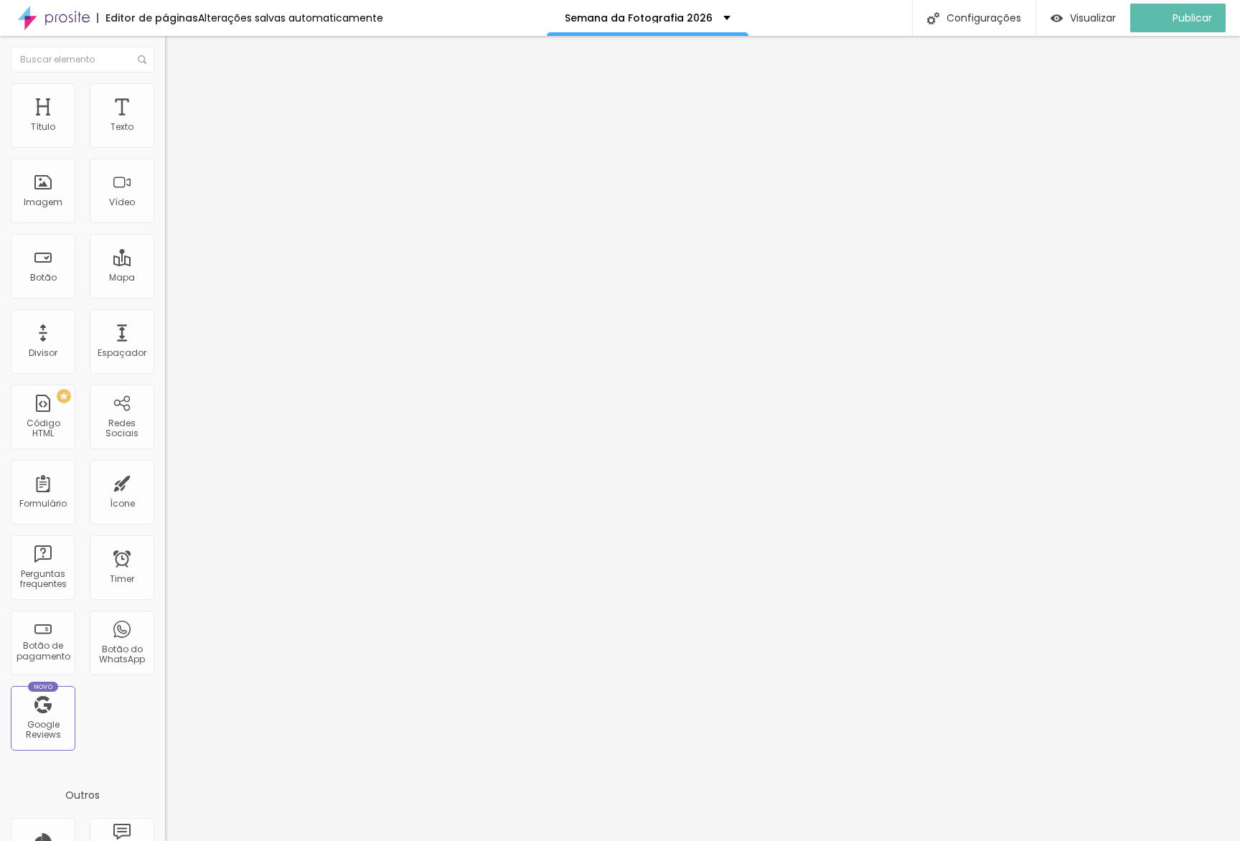
click at [165, 626] on div at bounding box center [247, 626] width 165 height 0
click at [165, 609] on li "Celular" at bounding box center [247, 613] width 165 height 9
click at [165, 617] on div at bounding box center [247, 617] width 165 height 0
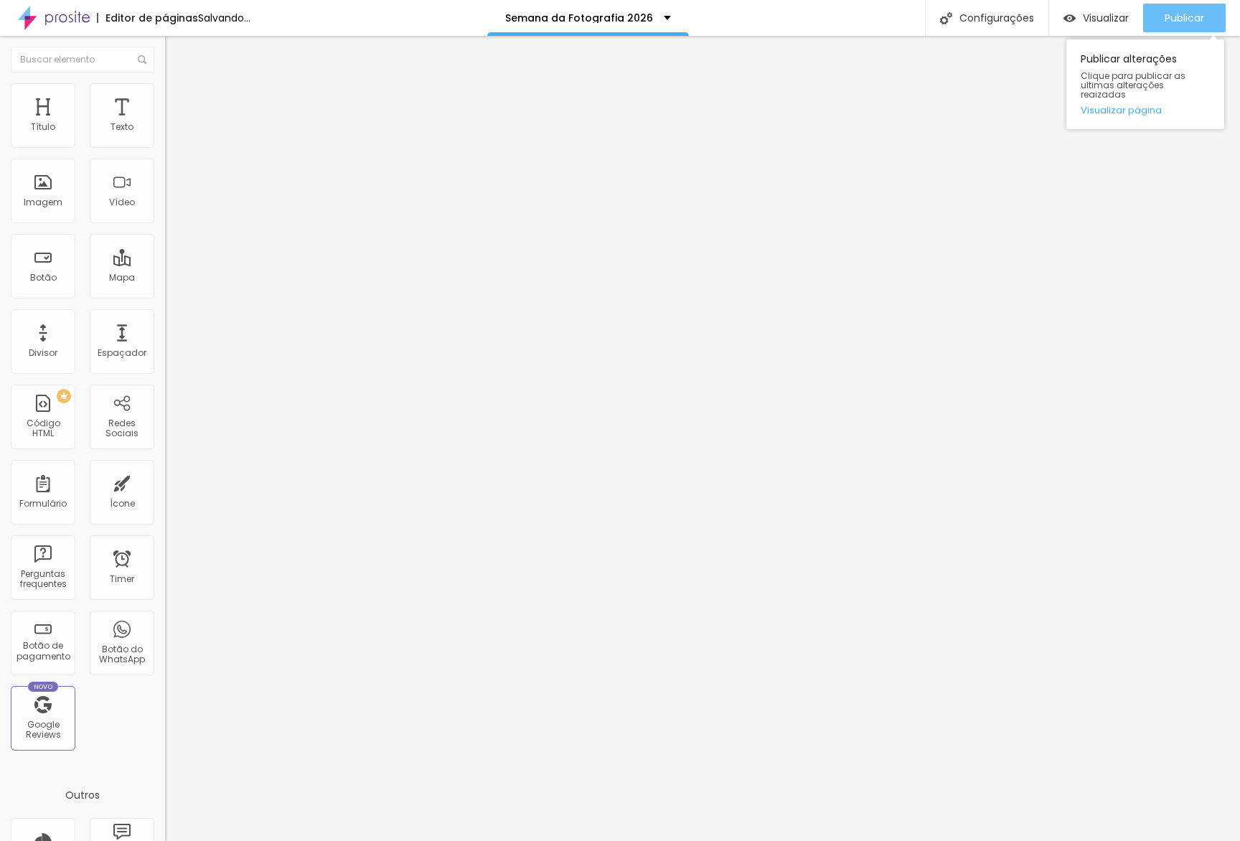
click at [1195, 14] on span "Publicar" at bounding box center [1184, 17] width 39 height 11
click at [1132, 105] on link "Visualizar página" at bounding box center [1145, 109] width 129 height 9
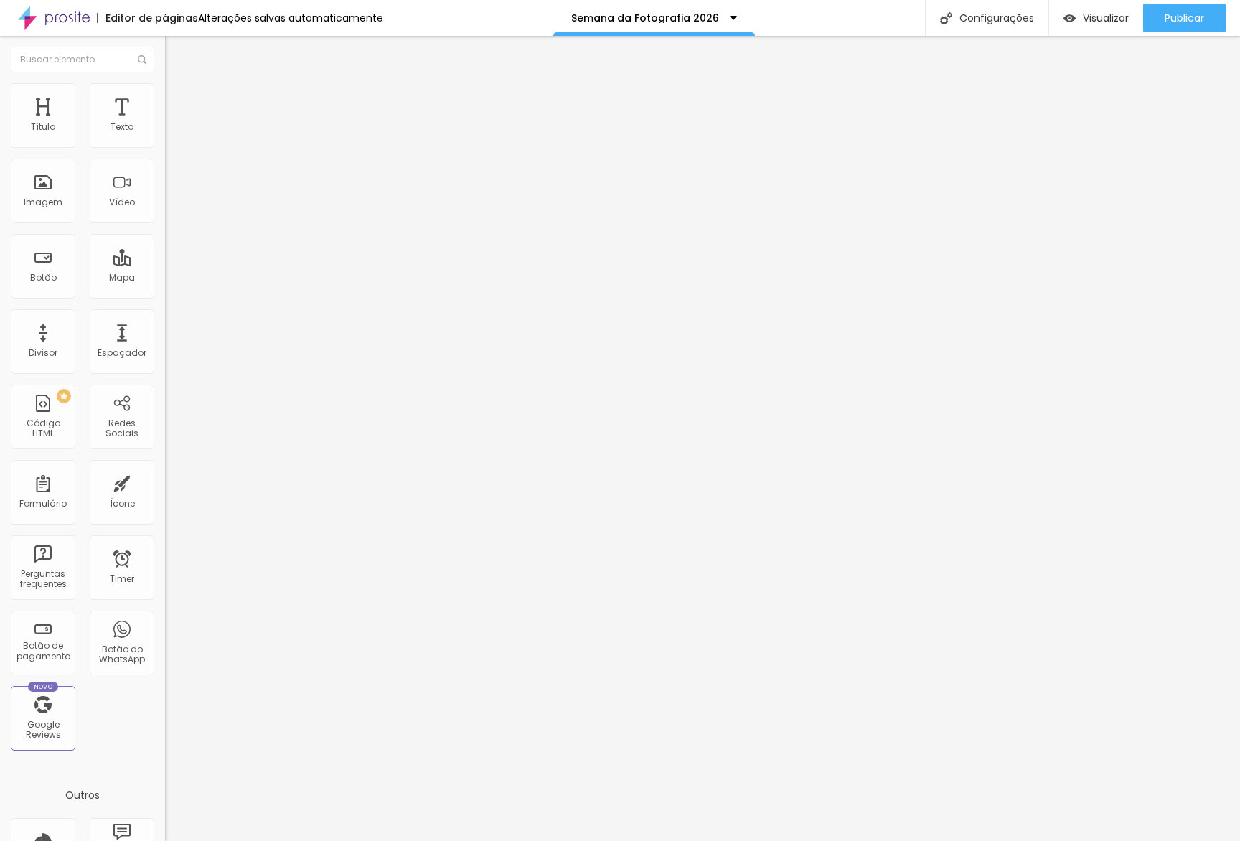
click at [165, 98] on img at bounding box center [171, 104] width 13 height 13
drag, startPoint x: 0, startPoint y: 168, endPoint x: 0, endPoint y: 152, distance: 15.8
click at [165, 482] on input "range" at bounding box center [211, 487] width 93 height 11
click at [1118, 17] on span "Visualizar" at bounding box center [1106, 17] width 46 height 11
click at [165, 123] on span "Trocar imagem" at bounding box center [204, 117] width 78 height 12
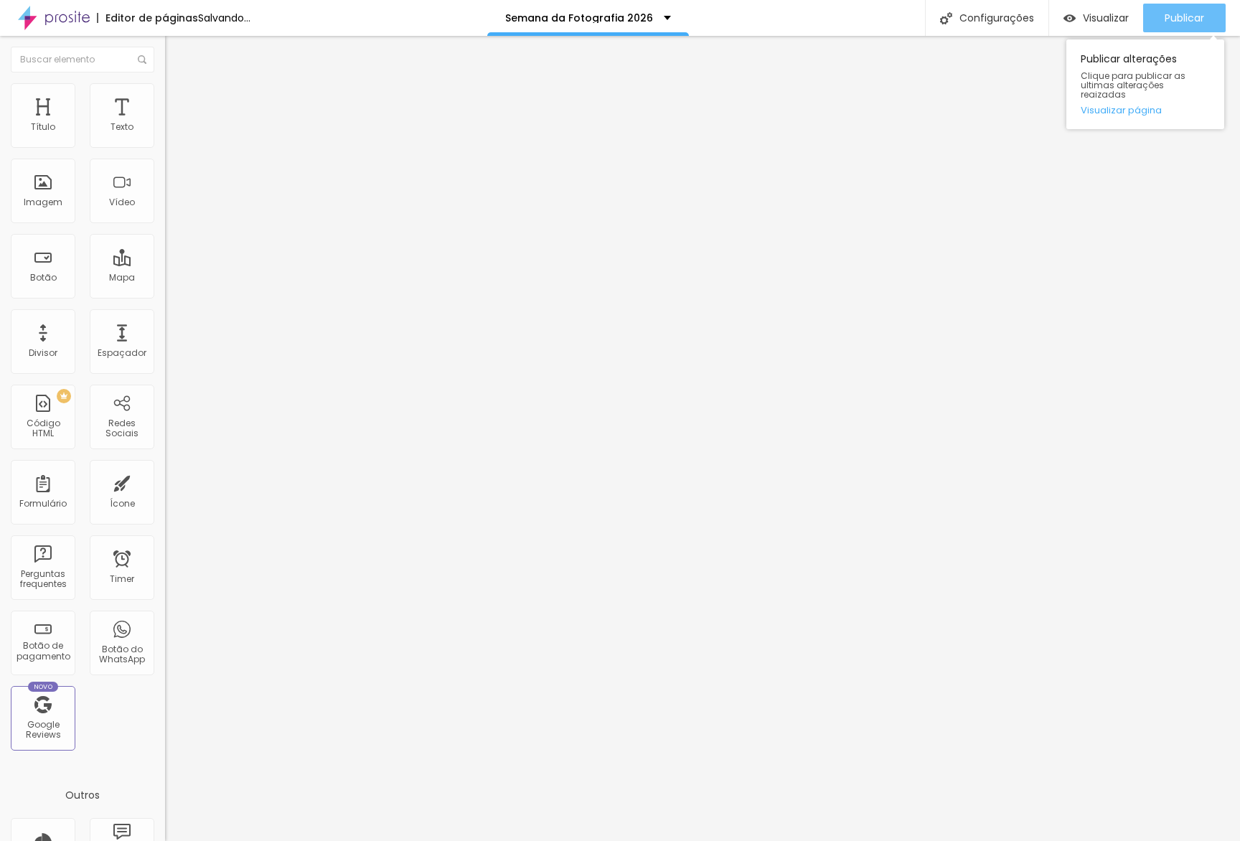
click at [1175, 12] on span "Publicar" at bounding box center [1184, 17] width 39 height 11
click at [1125, 106] on link "Visualizar página" at bounding box center [1145, 109] width 129 height 9
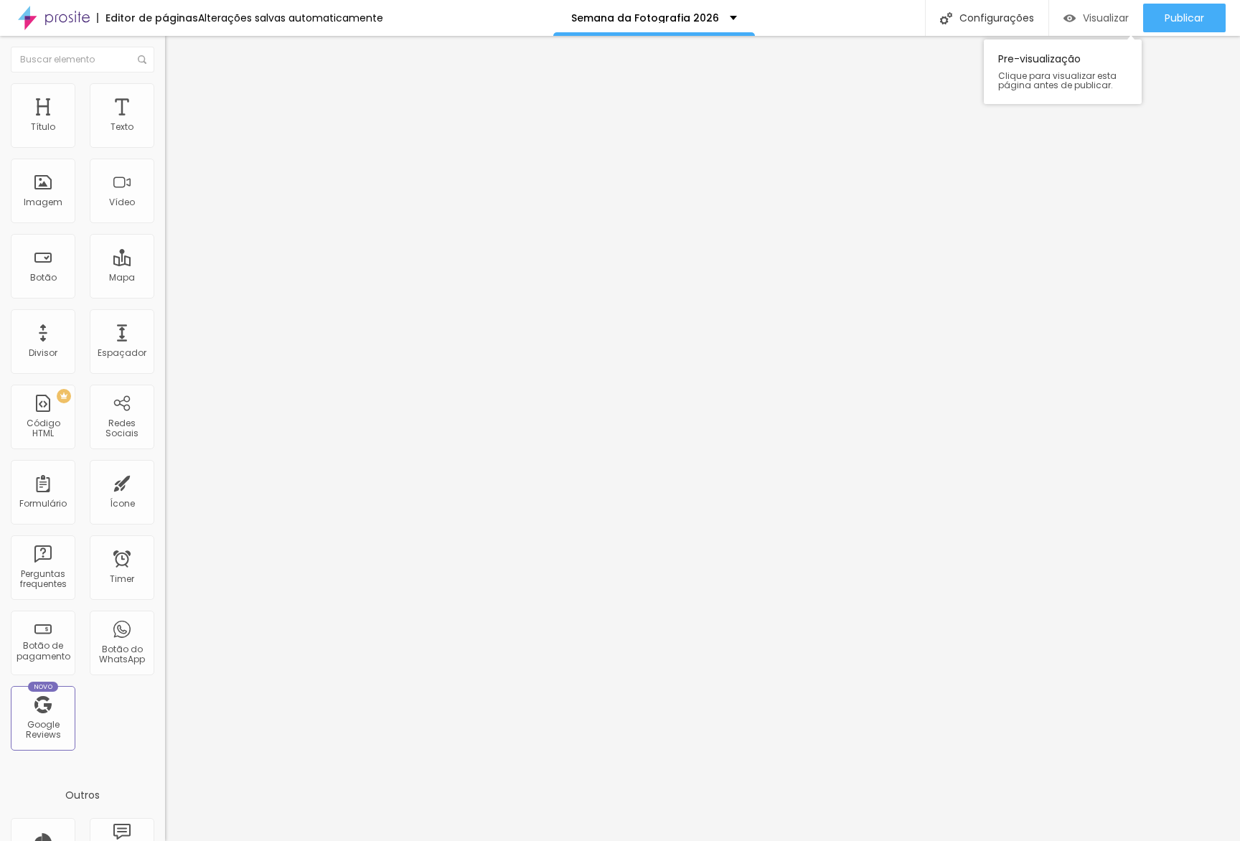
click at [1095, 18] on span "Visualizar" at bounding box center [1106, 17] width 46 height 11
click at [165, 123] on span "Trocar imagem" at bounding box center [204, 117] width 78 height 12
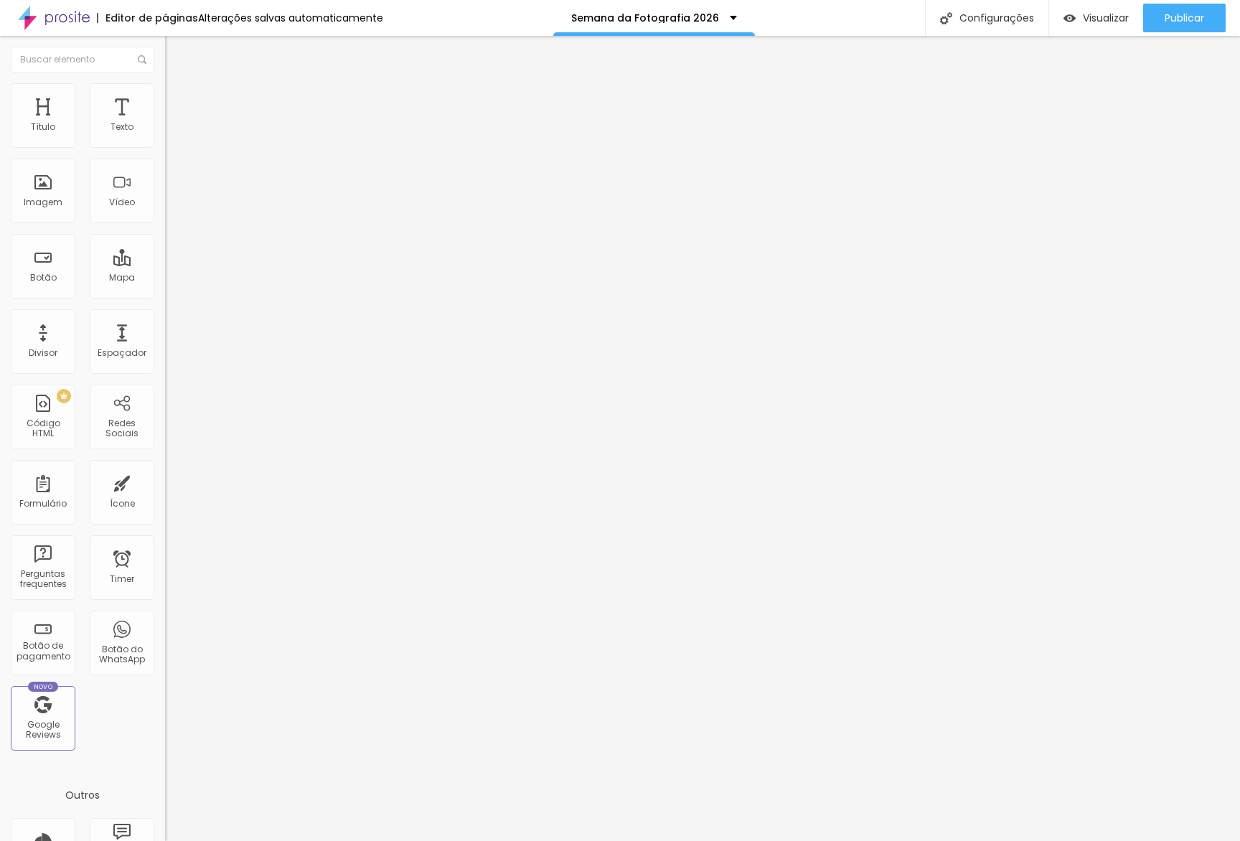
click at [1110, 24] on div "Visualizar" at bounding box center [1096, 18] width 65 height 29
drag, startPoint x: 156, startPoint y: 108, endPoint x: 133, endPoint y: 104, distance: 22.5
click at [165, 98] on ul "Estilo Avançado" at bounding box center [247, 83] width 165 height 29
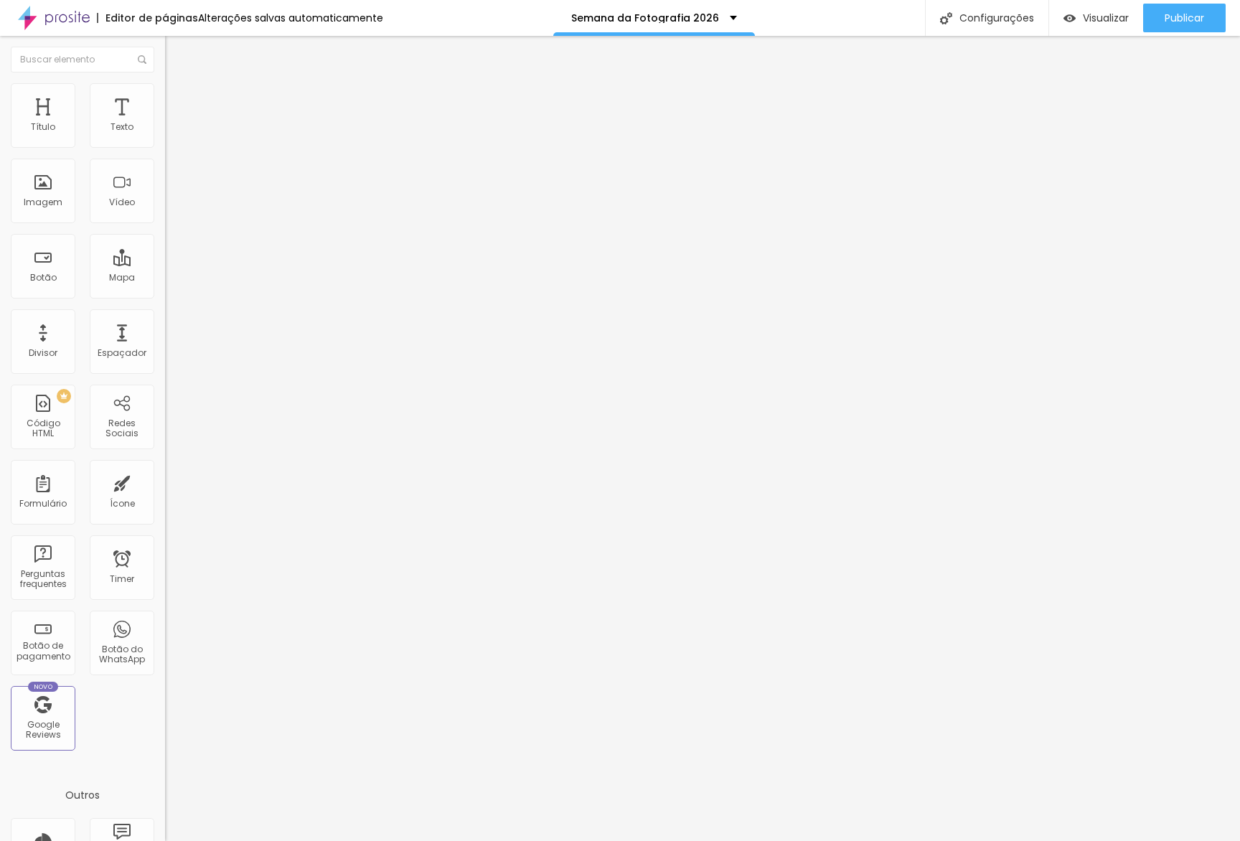
click at [178, 99] on span "Avançado" at bounding box center [201, 93] width 47 height 12
click at [165, 277] on input "10" at bounding box center [196, 284] width 62 height 15
drag, startPoint x: 1157, startPoint y: 21, endPoint x: 1132, endPoint y: 36, distance: 29.3
click at [1157, 21] on button "Publicar" at bounding box center [1184, 18] width 83 height 29
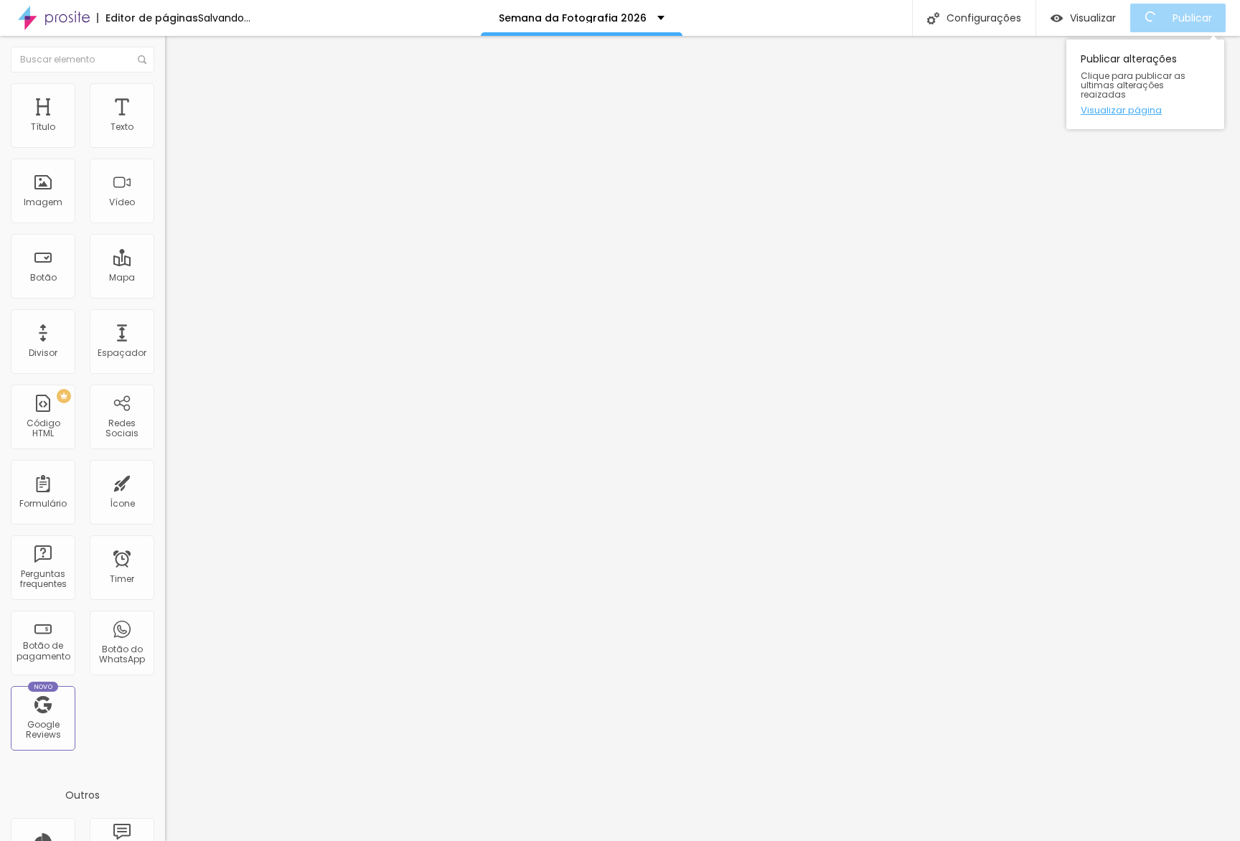
click at [1133, 105] on link "Visualizar página" at bounding box center [1145, 109] width 129 height 9
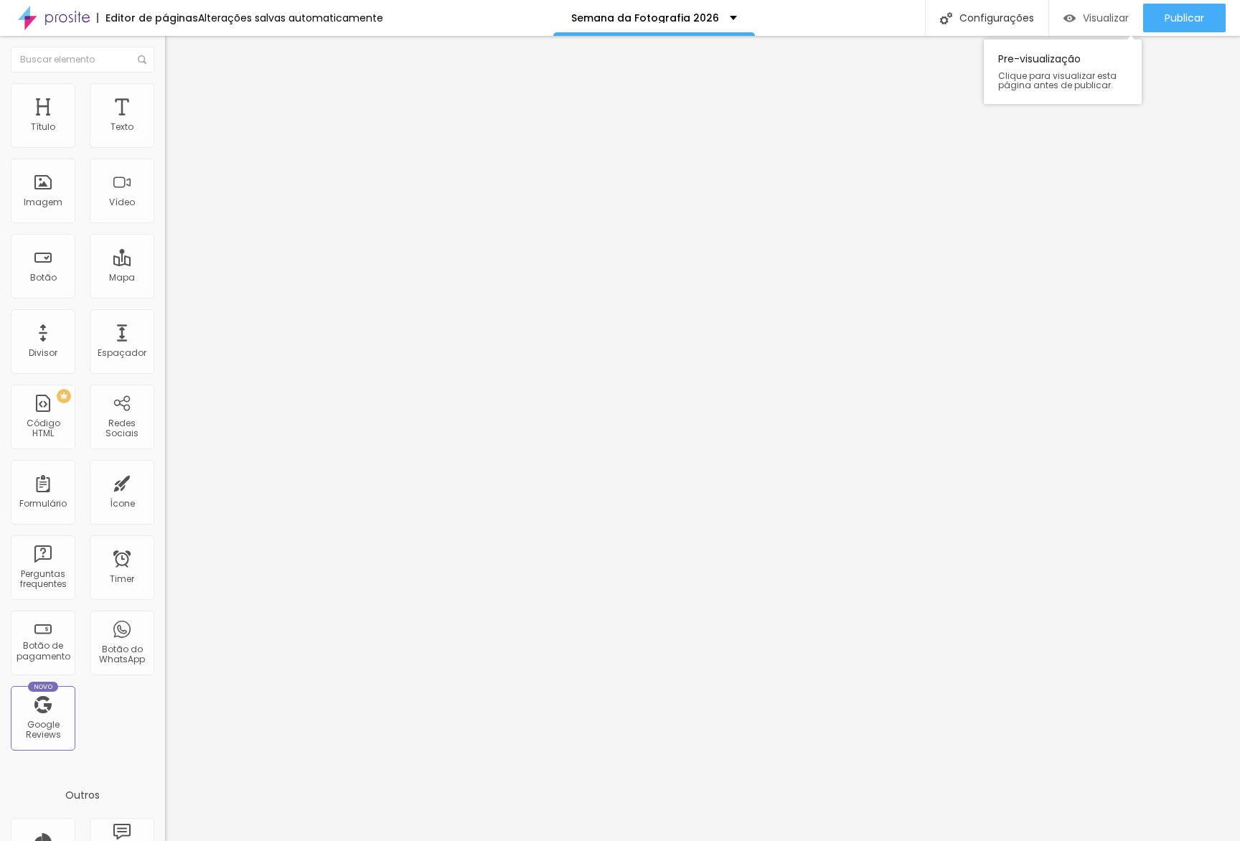
click at [1104, 22] on span "Visualizar" at bounding box center [1106, 17] width 46 height 11
click at [1175, 2] on div "Publicar Publicar alterações Clique para publicar as ultimas alterações reaizad…" at bounding box center [1184, 18] width 83 height 36
click at [1171, 12] on span "Publicar" at bounding box center [1184, 17] width 39 height 11
click at [165, 123] on span "Trocar imagem" at bounding box center [204, 117] width 78 height 12
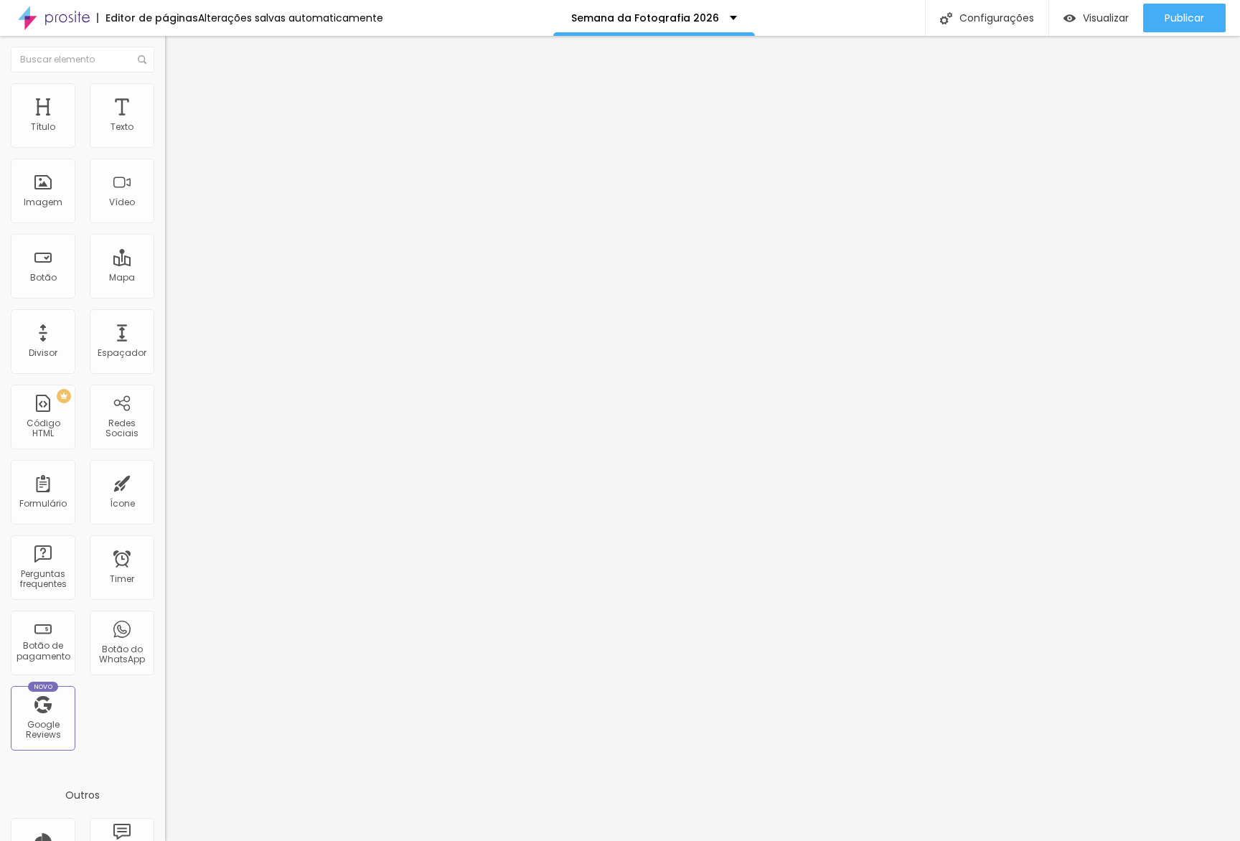
click at [1111, 14] on span "Visualizar" at bounding box center [1106, 17] width 46 height 11
click at [165, 98] on li "Avançado" at bounding box center [247, 90] width 165 height 14
click at [165, 277] on input "40" at bounding box center [196, 284] width 62 height 15
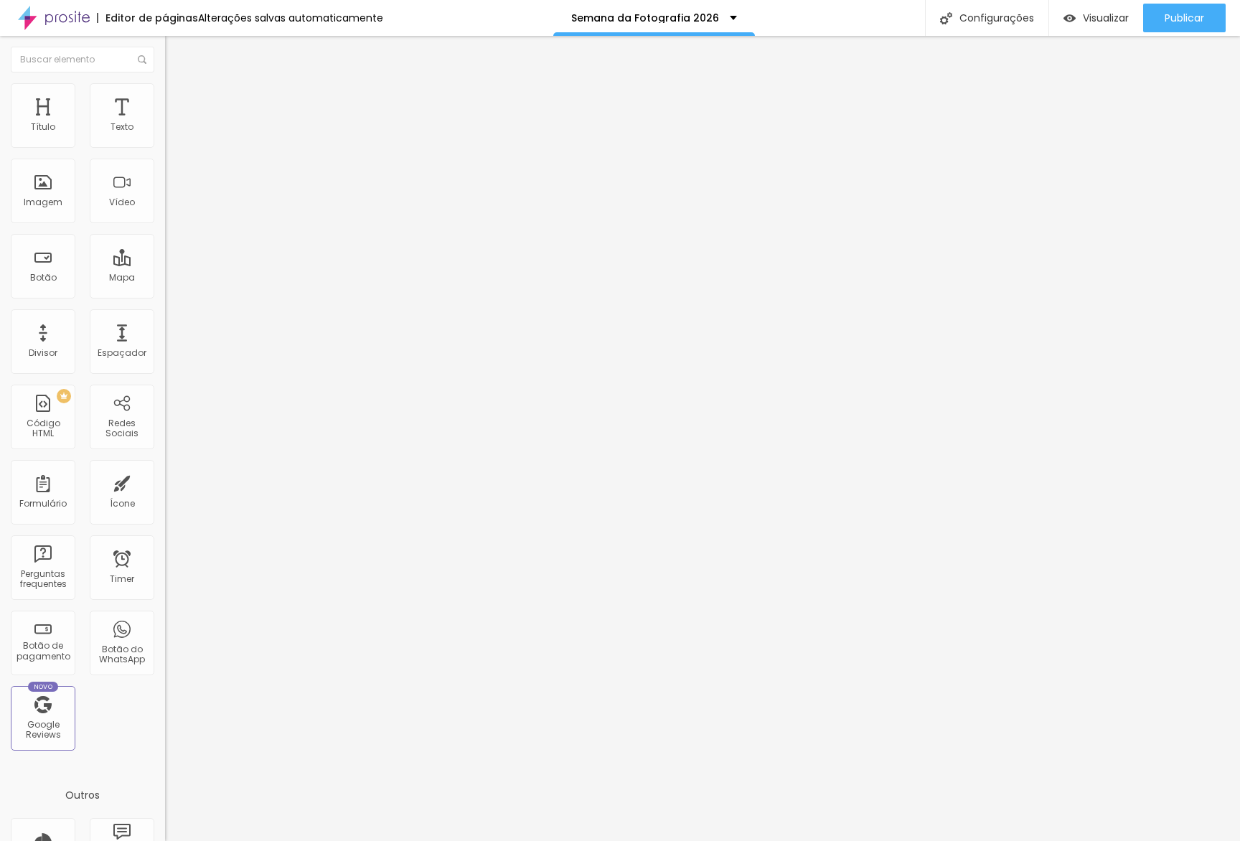
click at [165, 277] on input "40" at bounding box center [196, 284] width 62 height 15
type input "3"
type input "30"
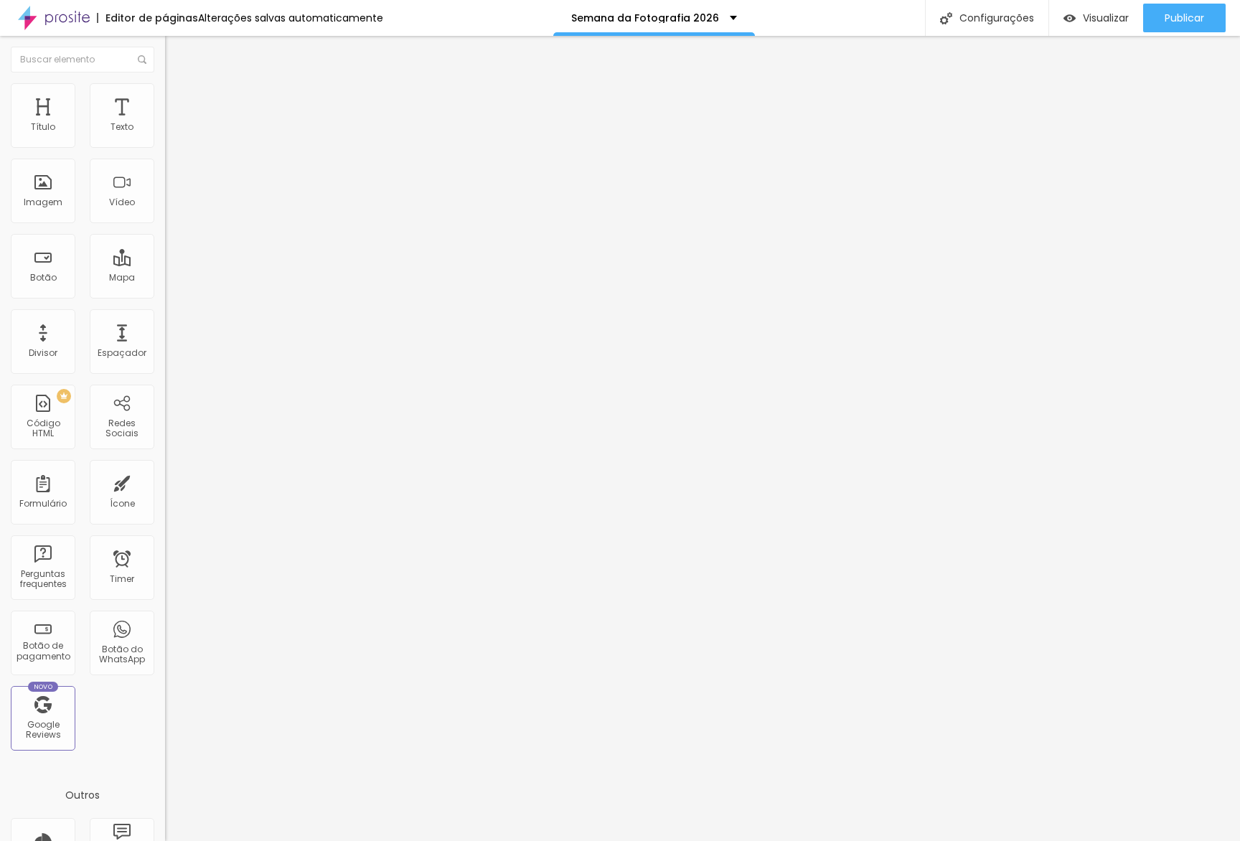
click at [165, 128] on div "30 Espaço de cima" at bounding box center [247, 199] width 165 height 203
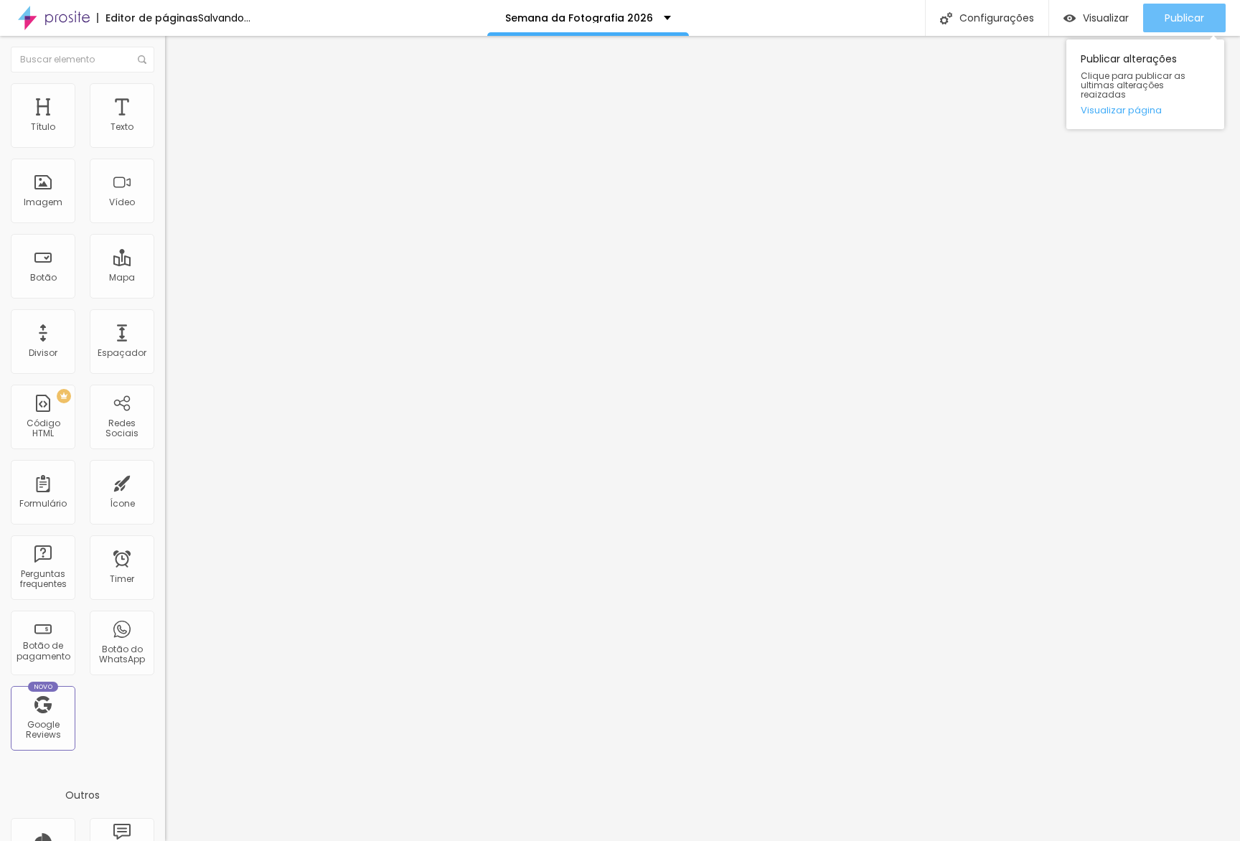
click at [1202, 14] on span "Publicar" at bounding box center [1184, 17] width 39 height 11
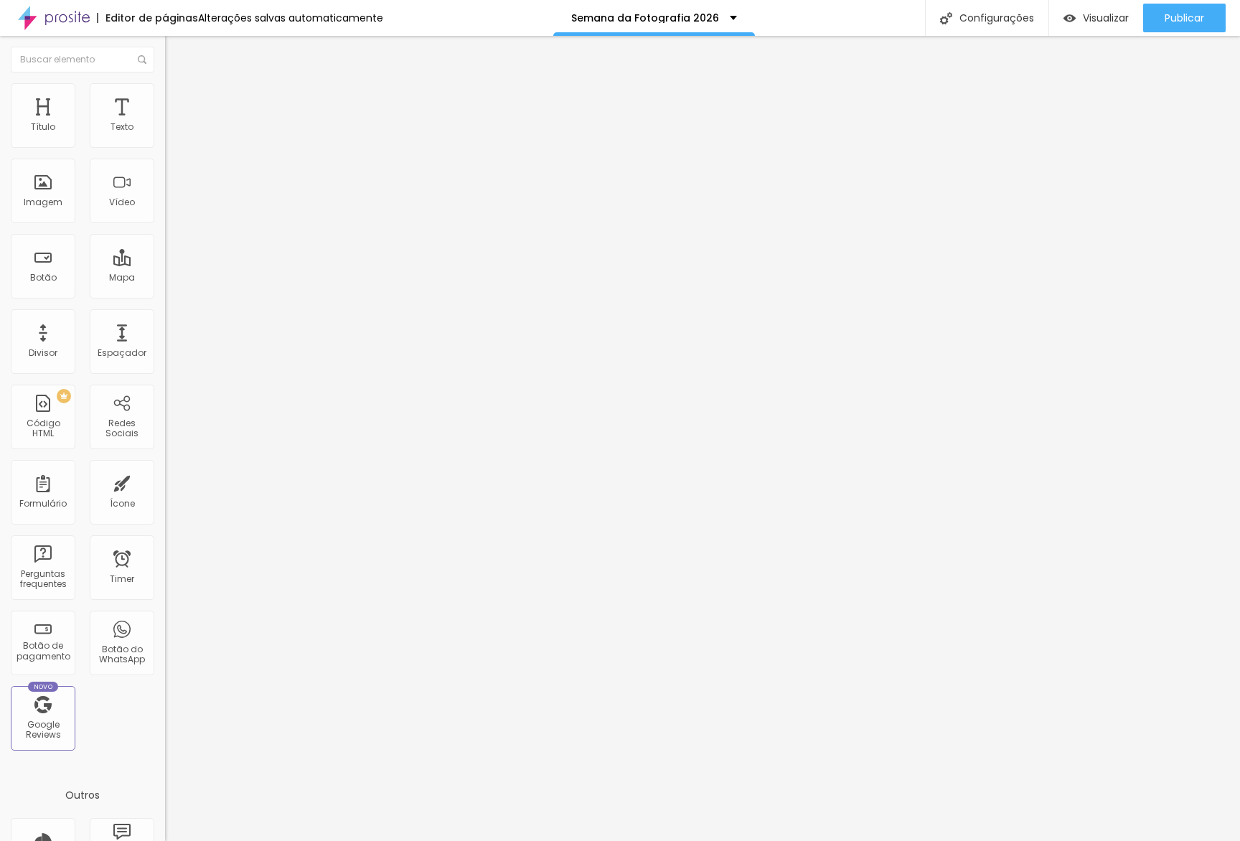
click at [178, 101] on span "Avançado" at bounding box center [201, 107] width 47 height 12
click at [165, 291] on input "0" at bounding box center [196, 298] width 62 height 15
type input "40"
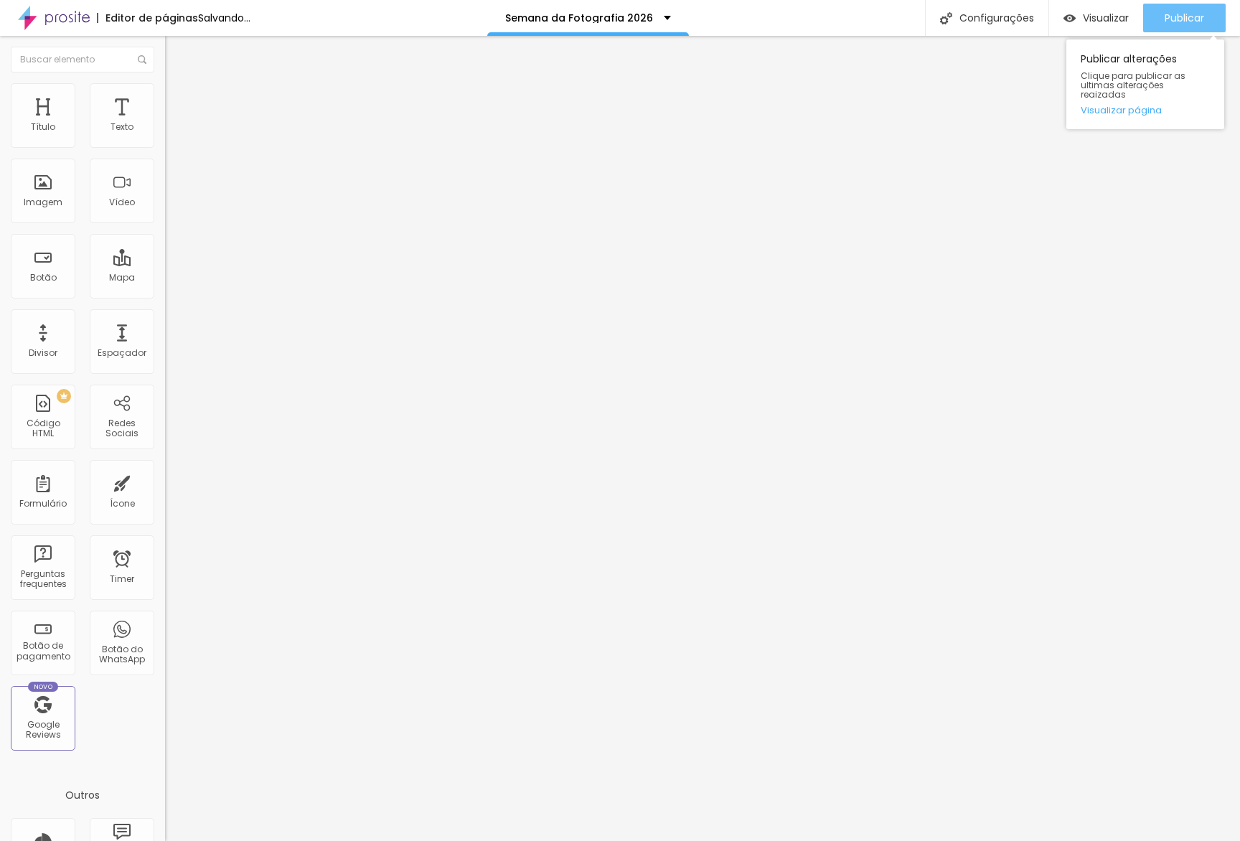
click at [1190, 8] on div "Publicar" at bounding box center [1184, 18] width 39 height 29
click at [1152, 105] on link "Visualizar página" at bounding box center [1145, 109] width 129 height 9
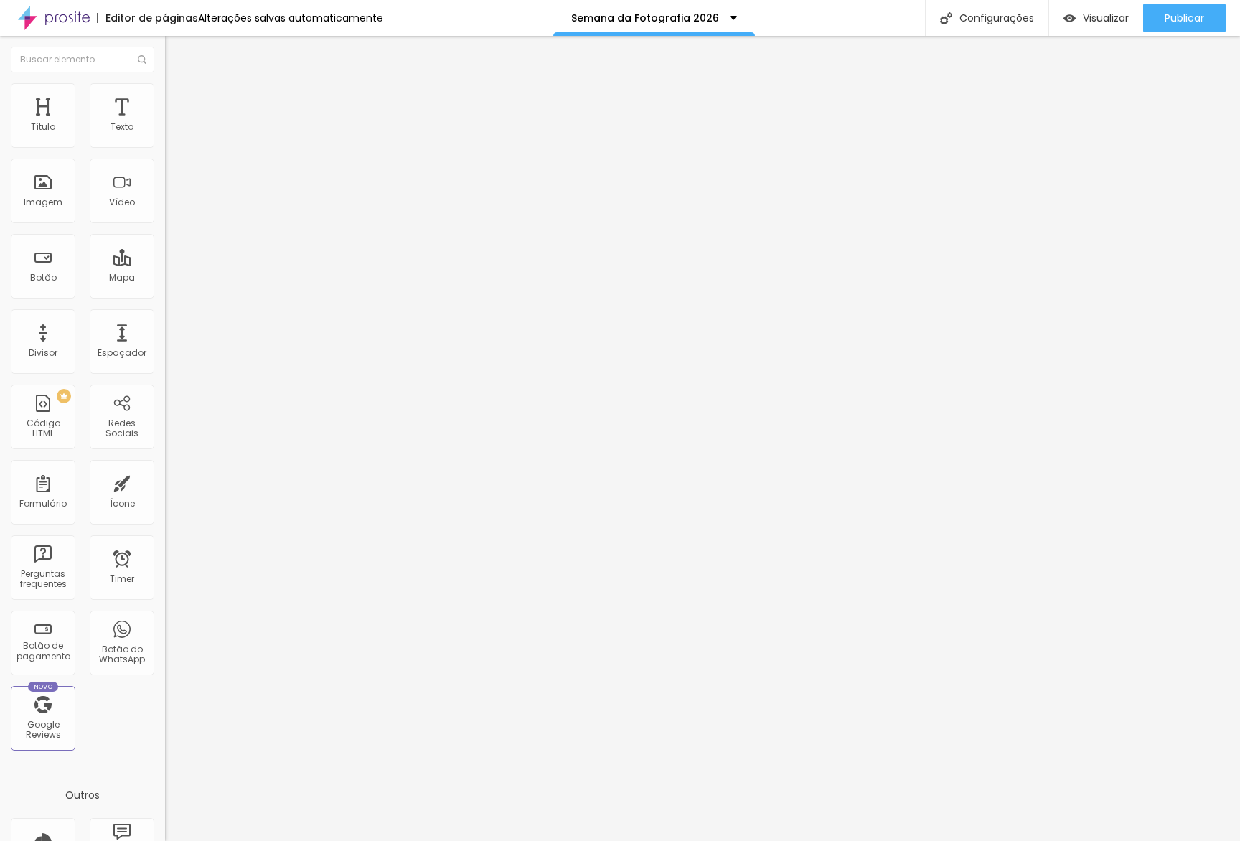
click at [165, 138] on button "button" at bounding box center [175, 130] width 20 height 15
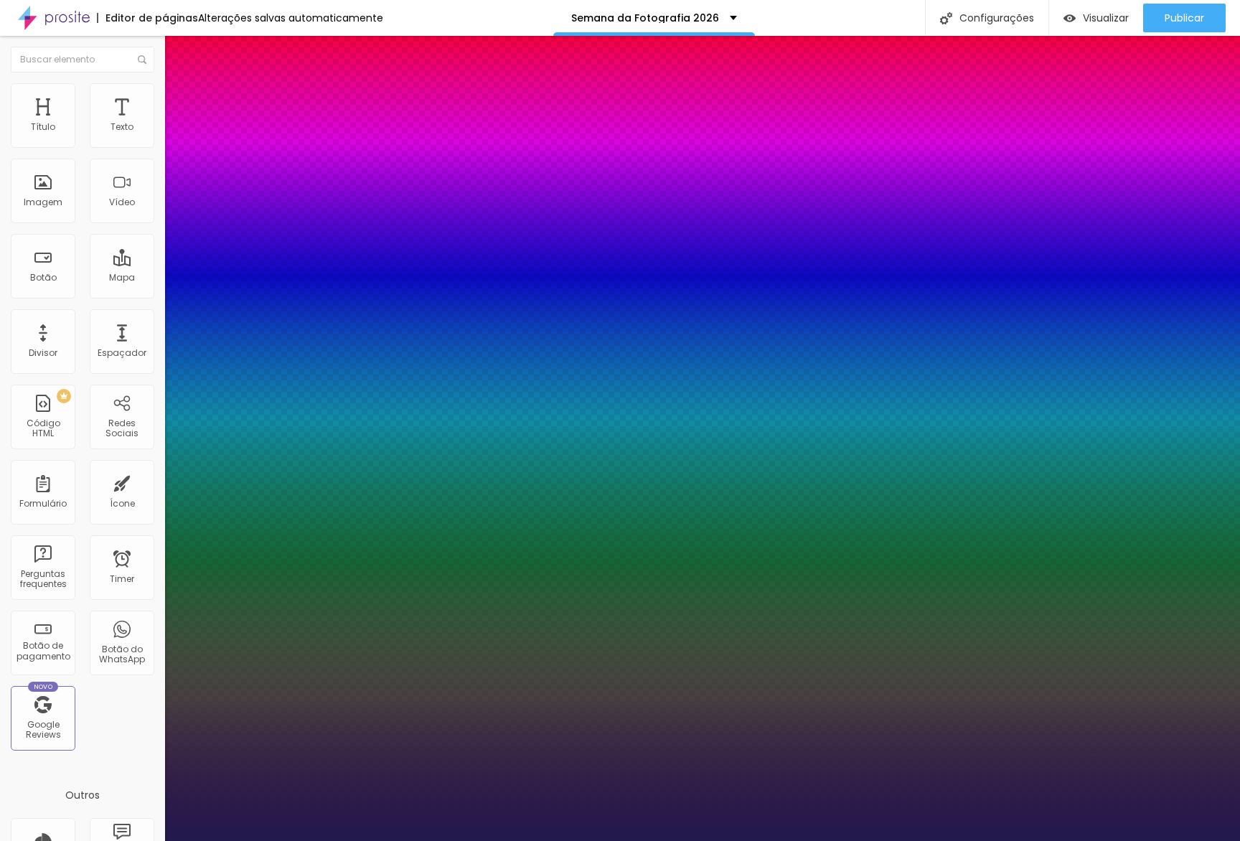
type input "1"
click at [578, 840] on div at bounding box center [620, 841] width 1240 height 0
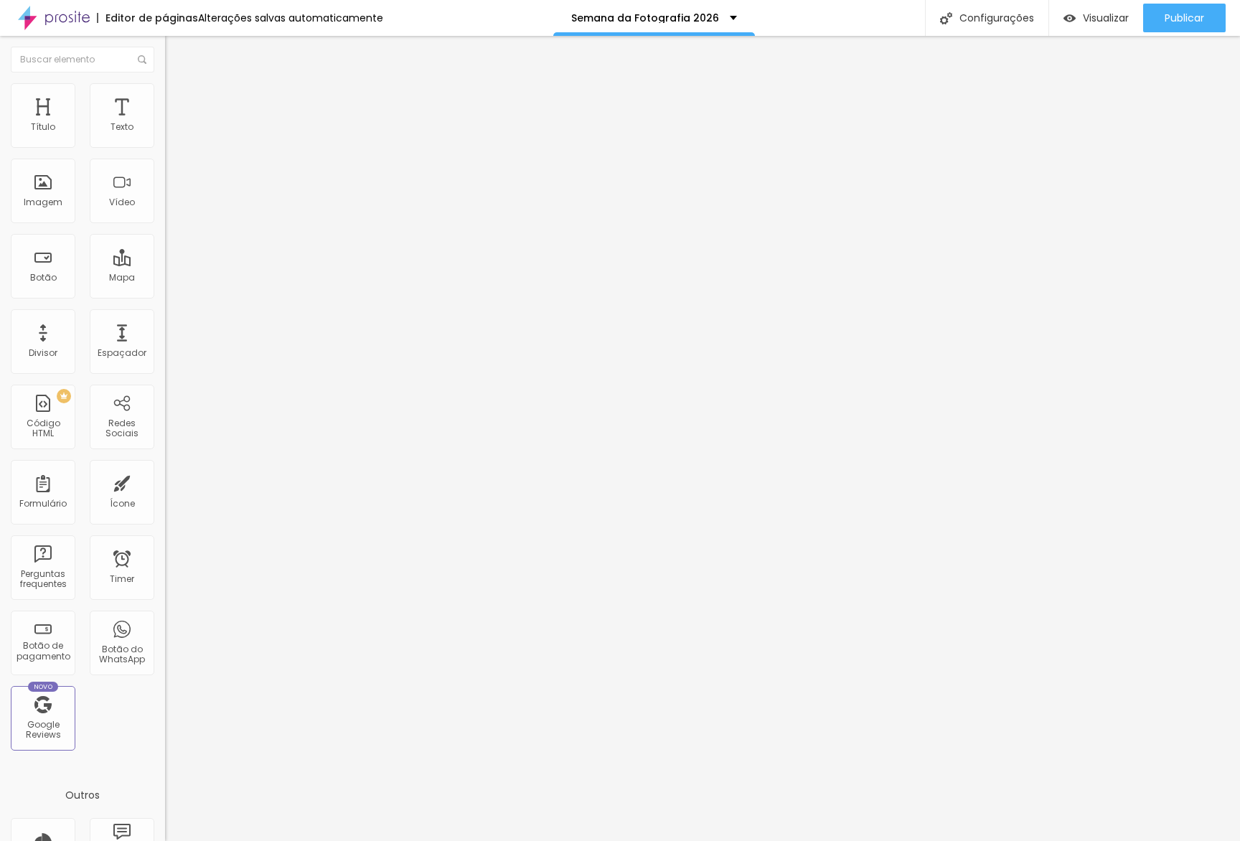
click at [165, 138] on button "button" at bounding box center [175, 130] width 20 height 15
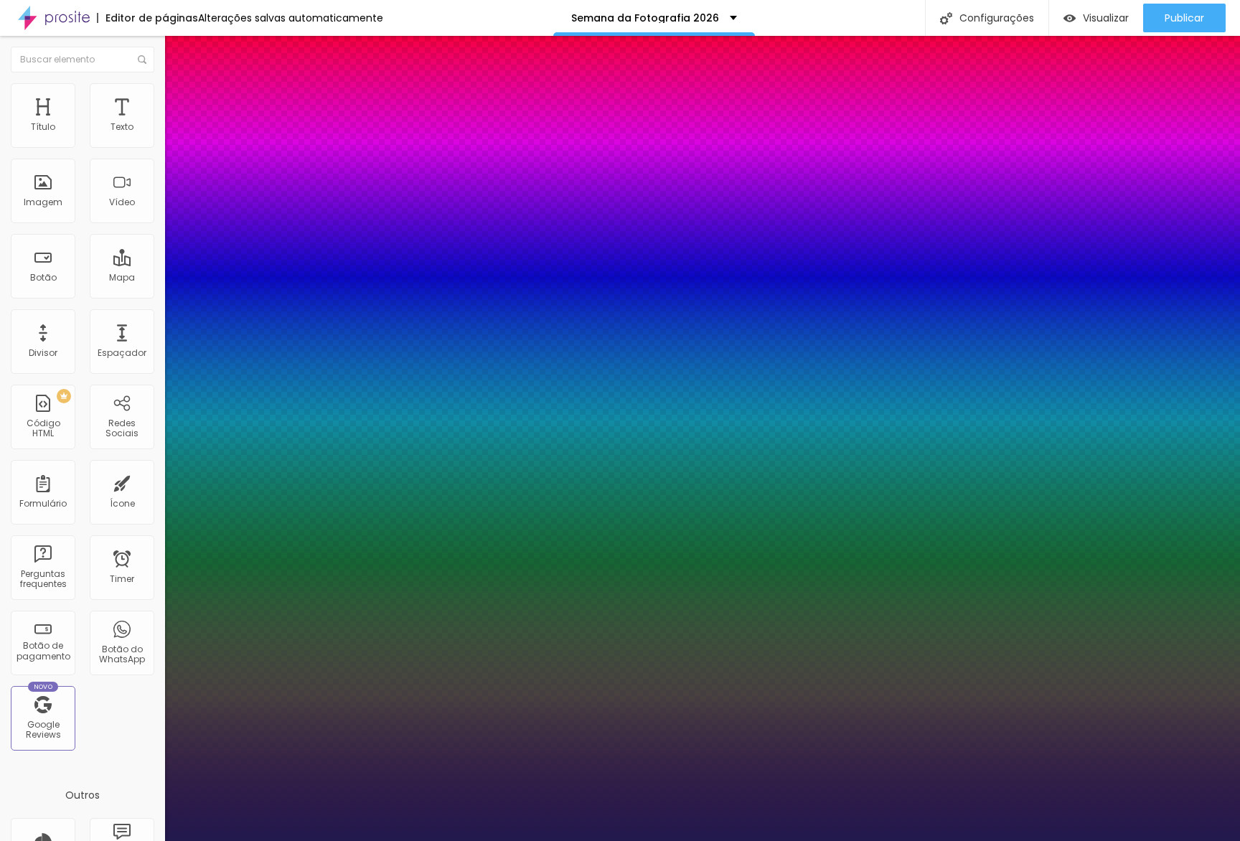
type input "1"
type input "8"
type input "2"
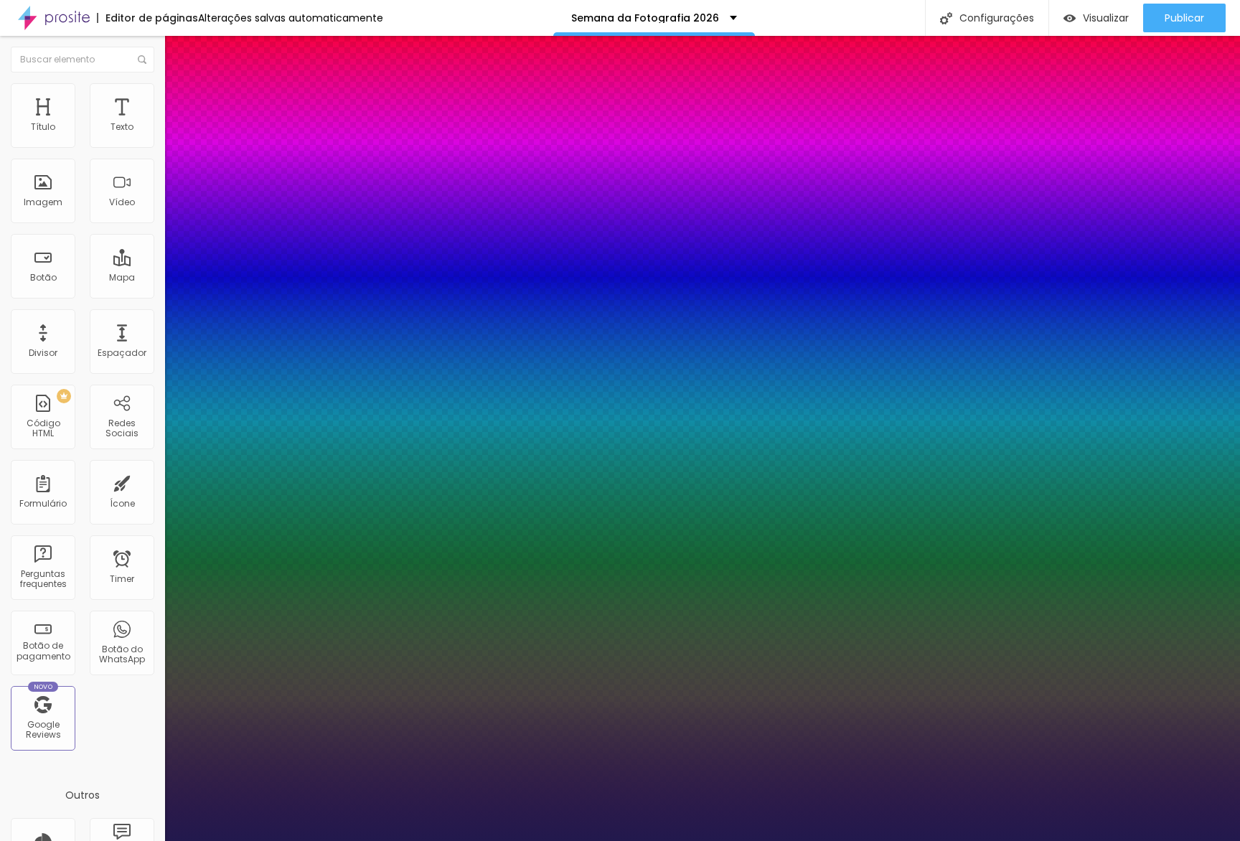
type input "1"
type input "26"
type input "1"
type input "26"
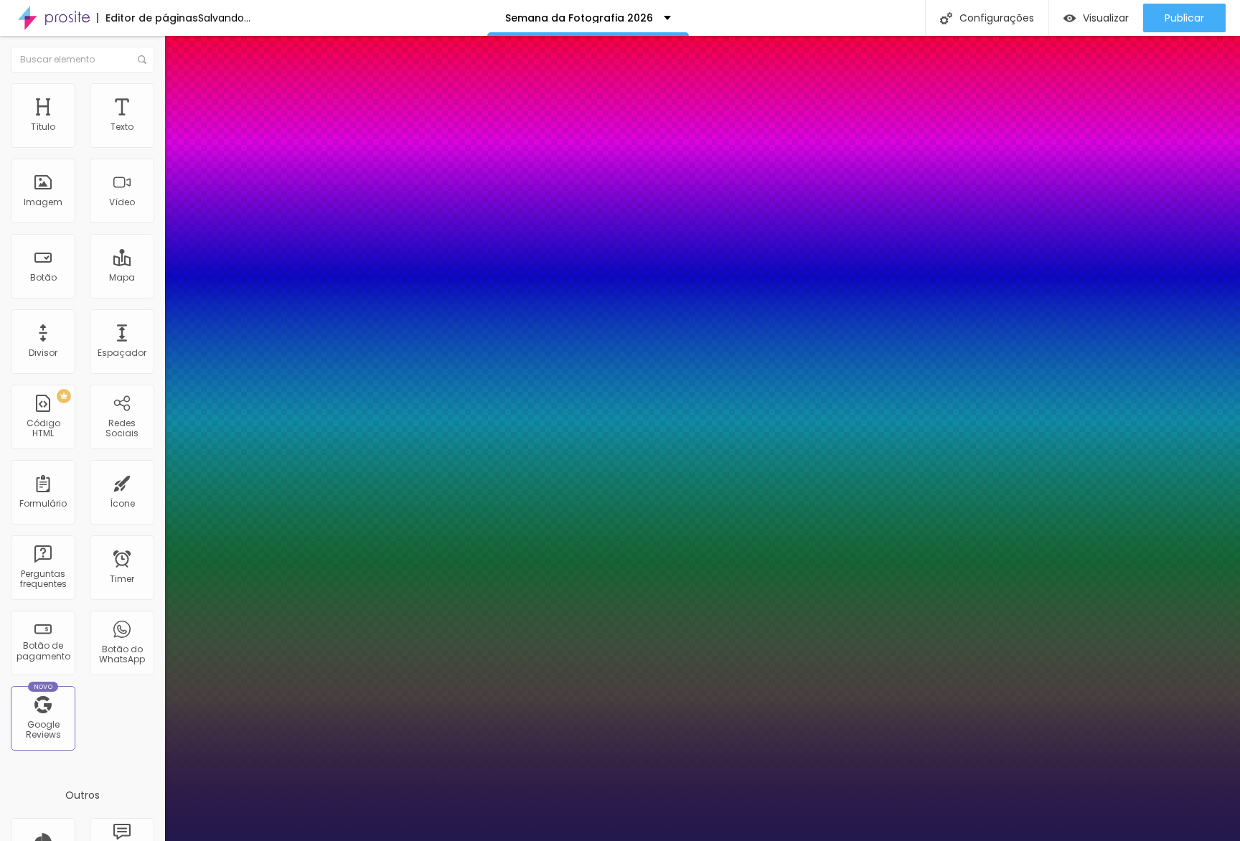
click at [671, 840] on div at bounding box center [620, 841] width 1240 height 0
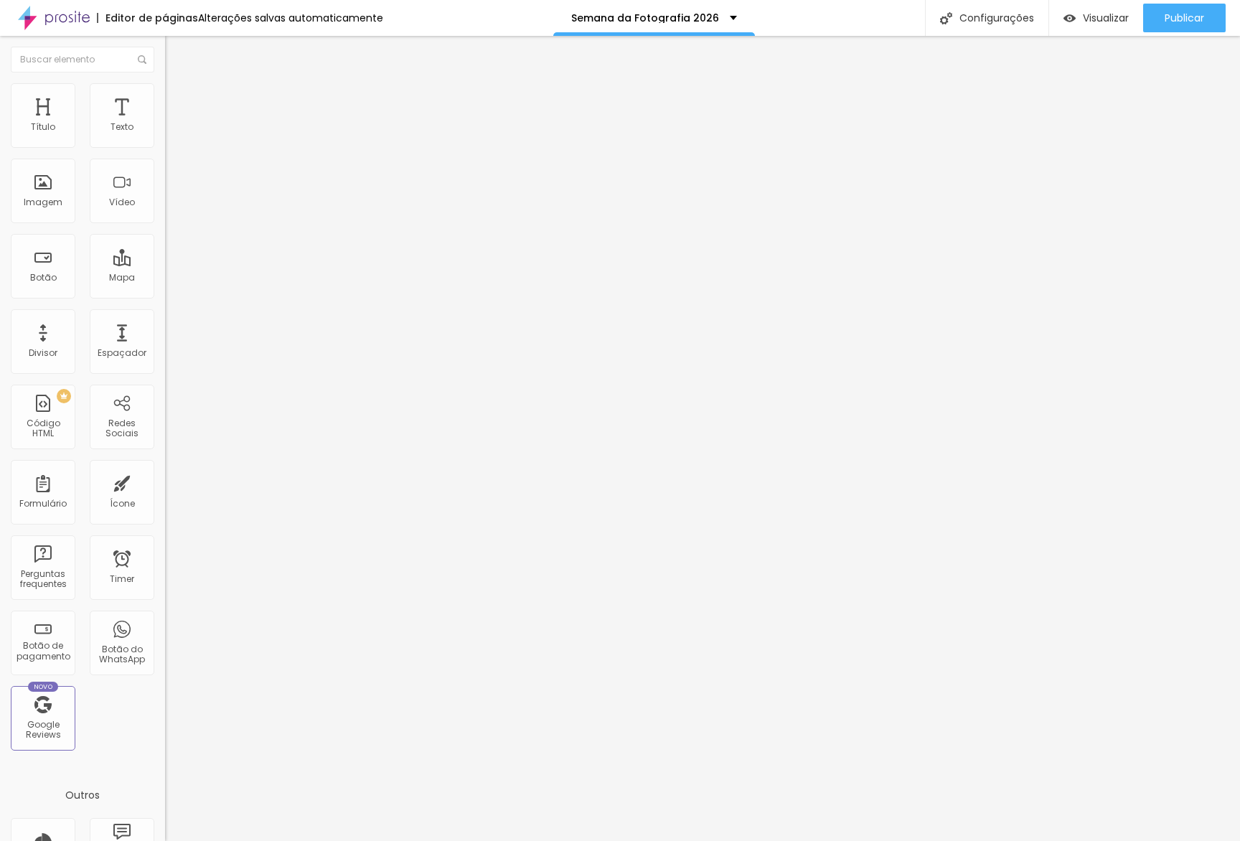
click at [165, 95] on li "Avançado" at bounding box center [247, 90] width 165 height 14
click at [165, 277] on input "30" at bounding box center [196, 284] width 62 height 15
type input "1"
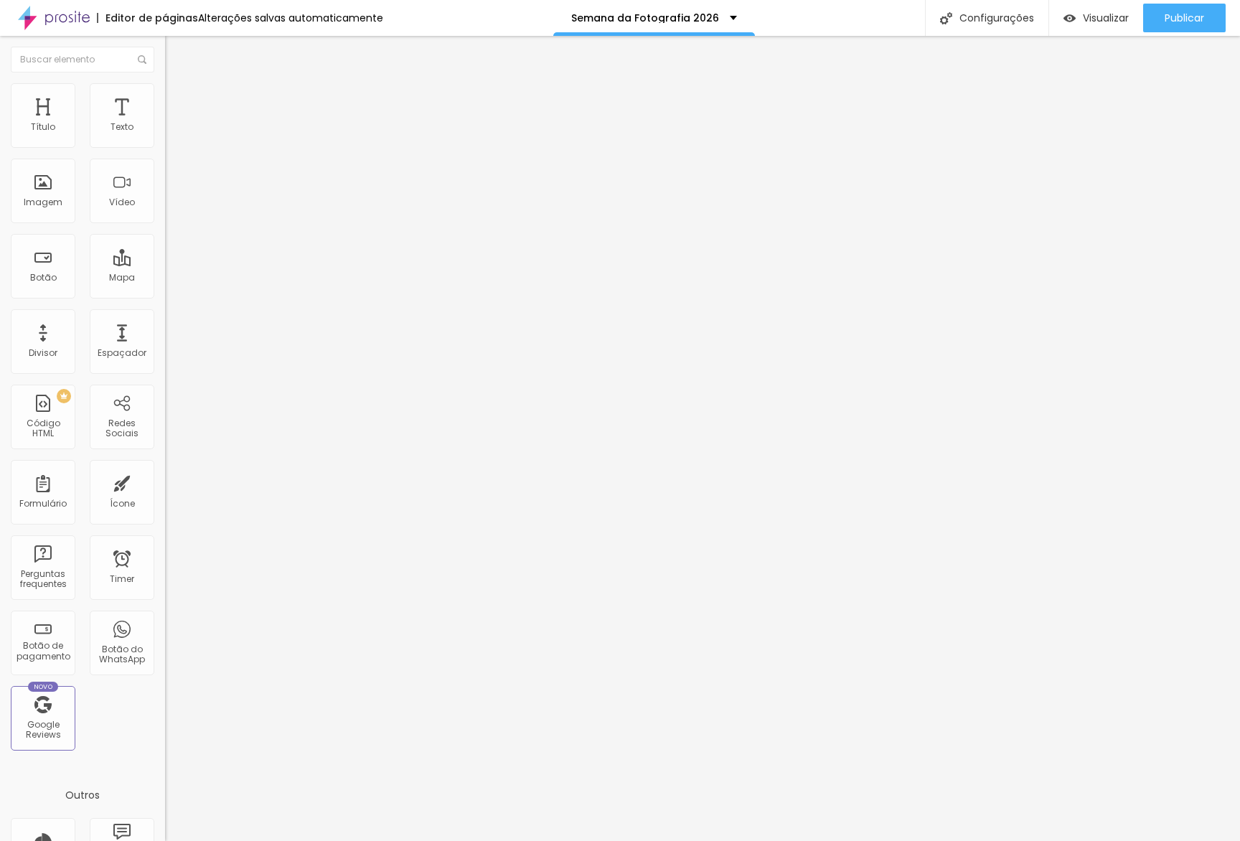
type input "10"
click at [1174, 12] on span "Publicar" at bounding box center [1184, 17] width 39 height 11
click at [165, 110] on li "Avançado" at bounding box center [247, 105] width 165 height 14
click at [165, 494] on input "10" at bounding box center [196, 501] width 62 height 15
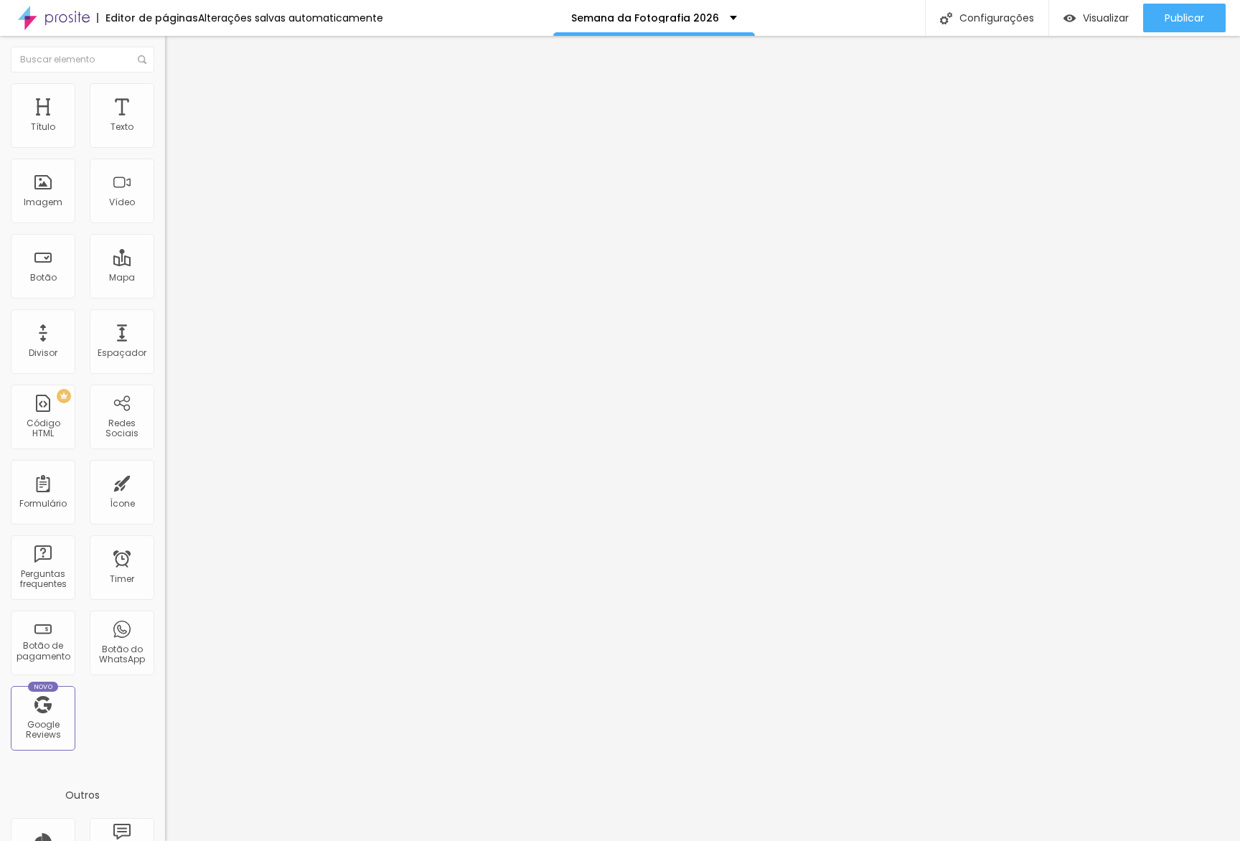
drag, startPoint x: 1174, startPoint y: 14, endPoint x: 896, endPoint y: 17, distance: 278.5
click at [1174, 14] on span "Publicar" at bounding box center [1184, 17] width 39 height 11
click at [1087, 14] on span "Visualizar" at bounding box center [1106, 17] width 46 height 11
click at [1169, 9] on div "Publicar" at bounding box center [1184, 18] width 39 height 29
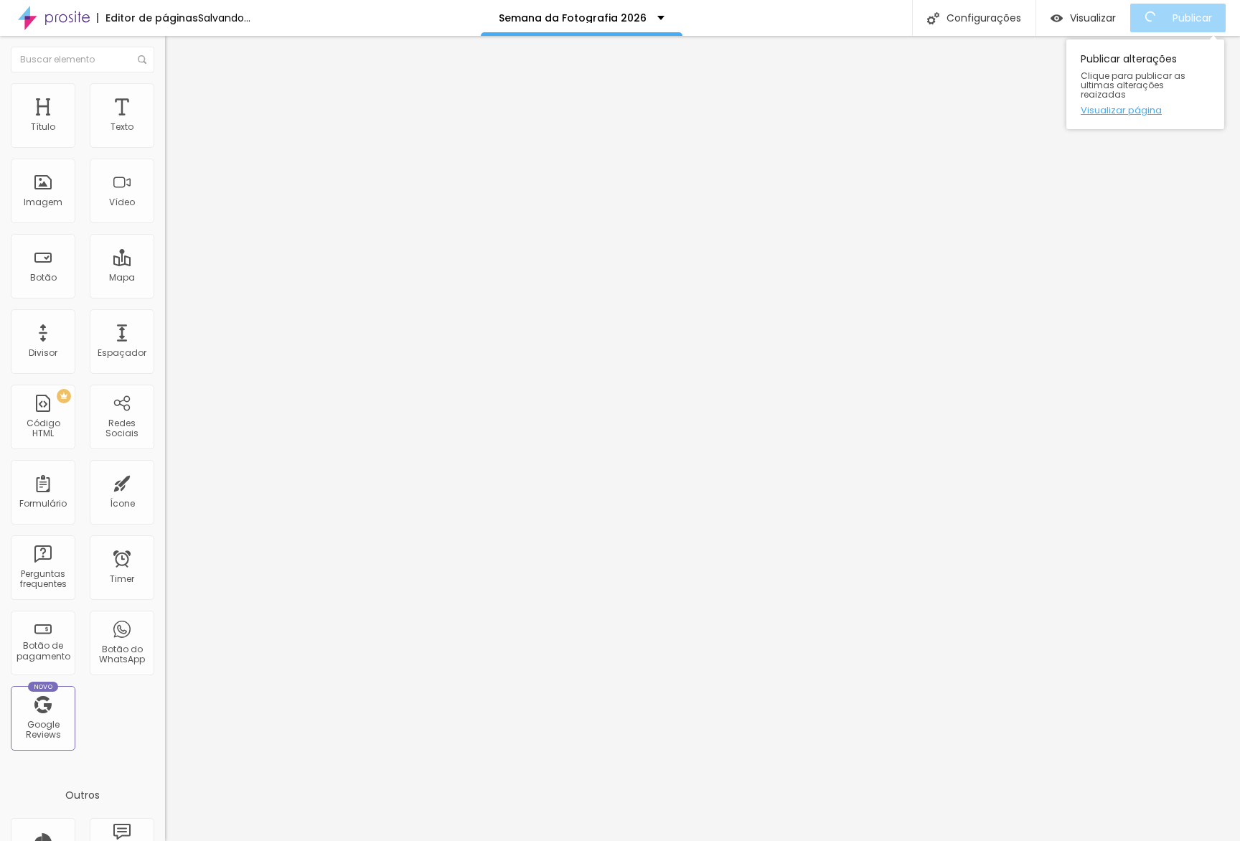
click at [1129, 105] on link "Visualizar página" at bounding box center [1145, 109] width 129 height 9
